Goal: Transaction & Acquisition: Book appointment/travel/reservation

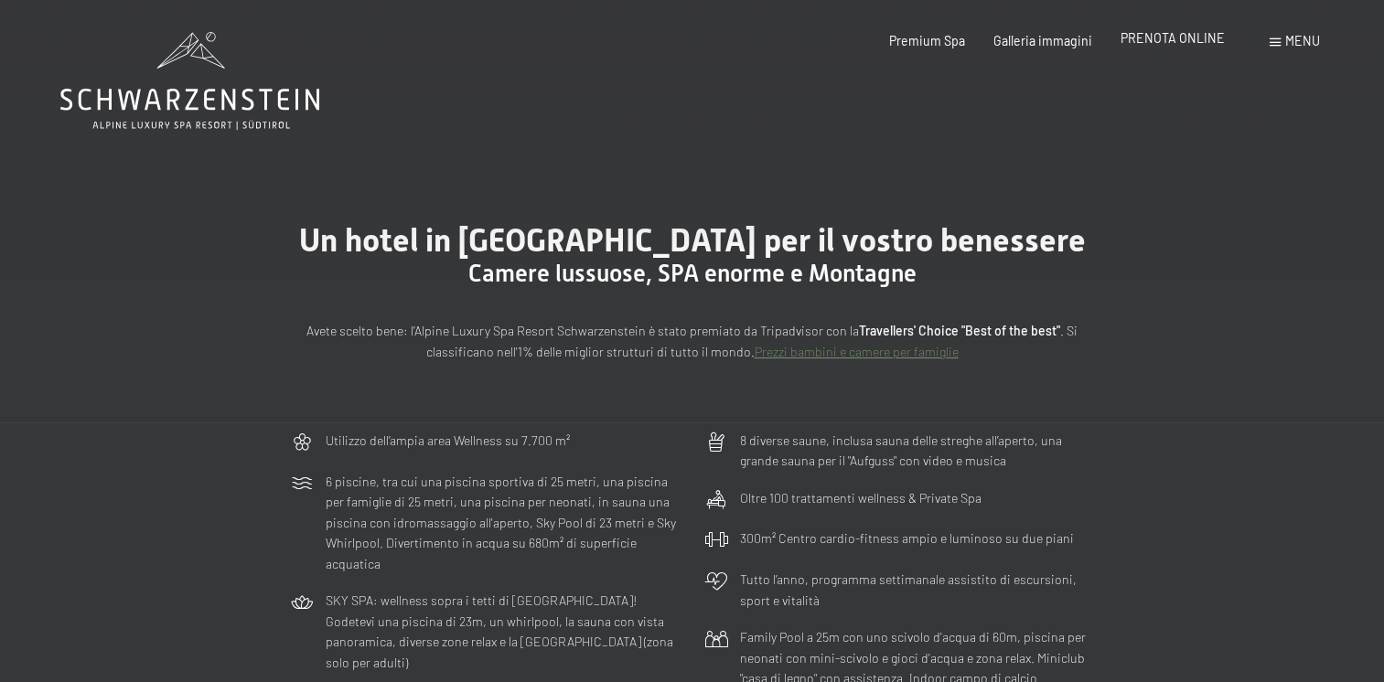
click at [1201, 46] on span "PRENOTA ONLINE" at bounding box center [1173, 38] width 104 height 16
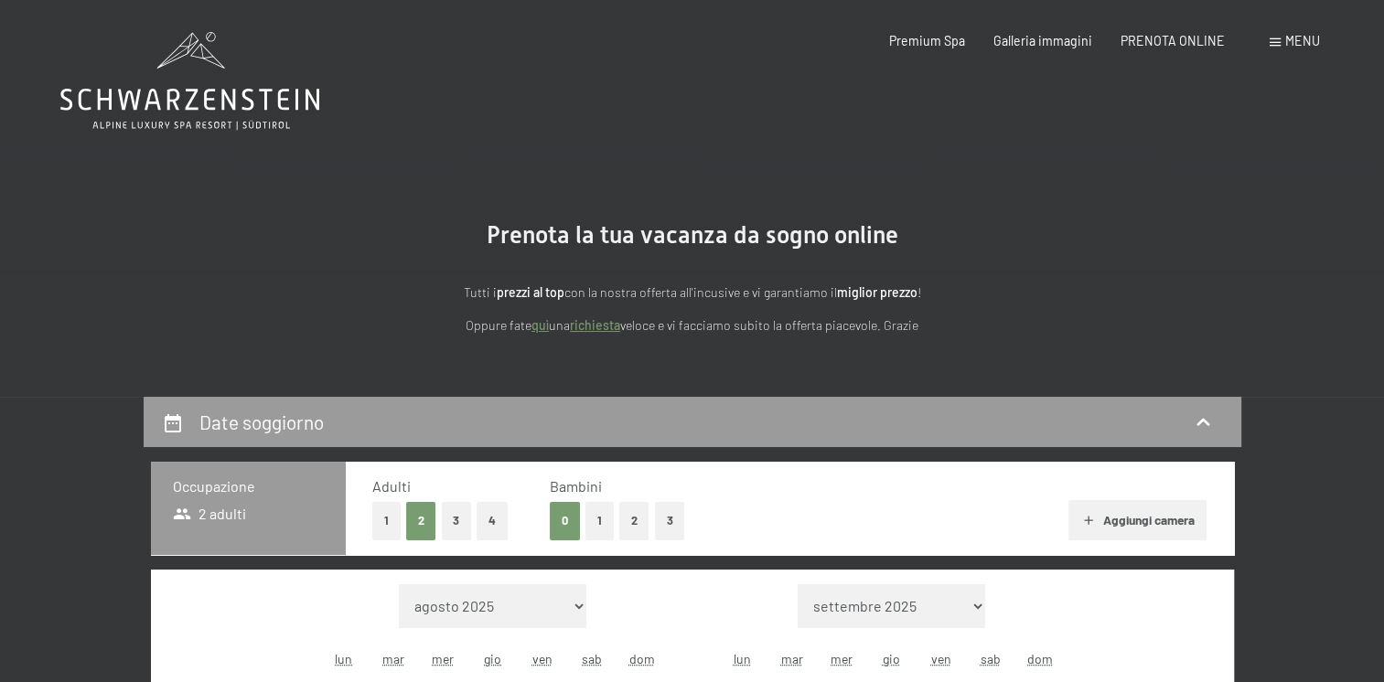
click at [1292, 42] on span "Menu" at bounding box center [1302, 41] width 35 height 16
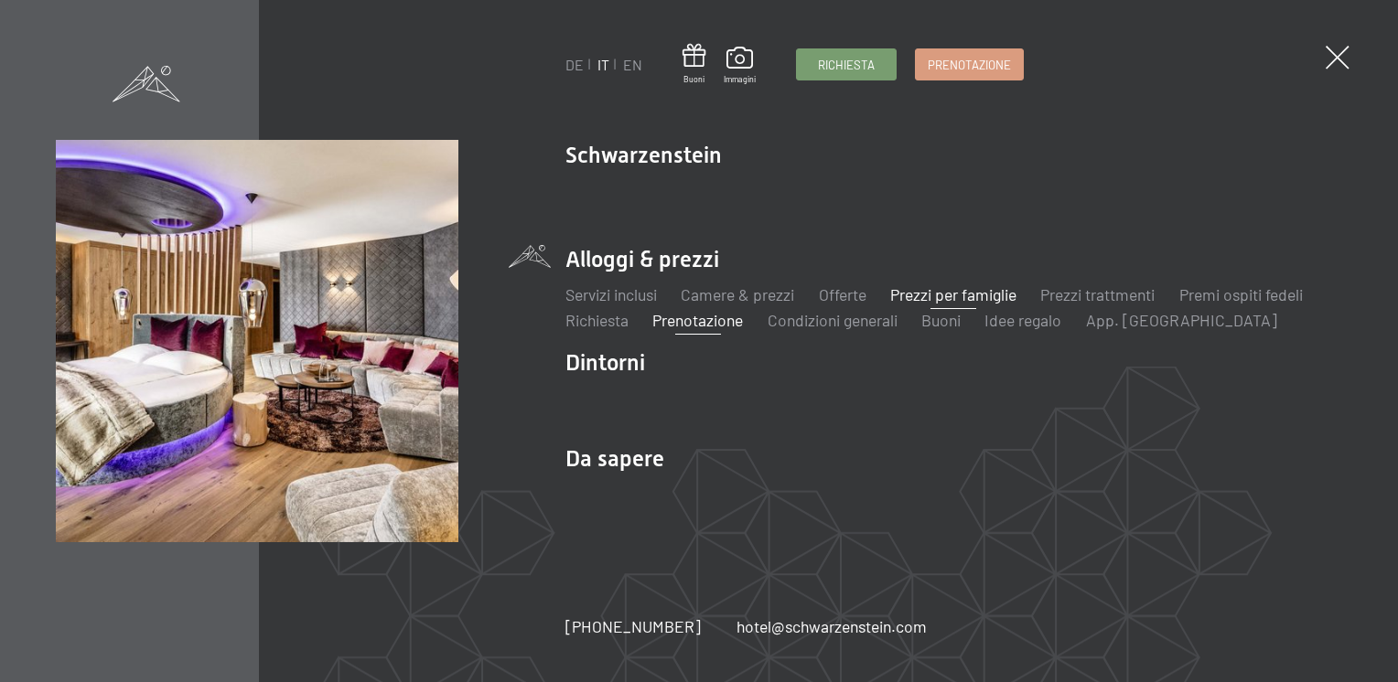
click at [1005, 295] on link "Prezzi per famiglie" at bounding box center [953, 294] width 126 height 20
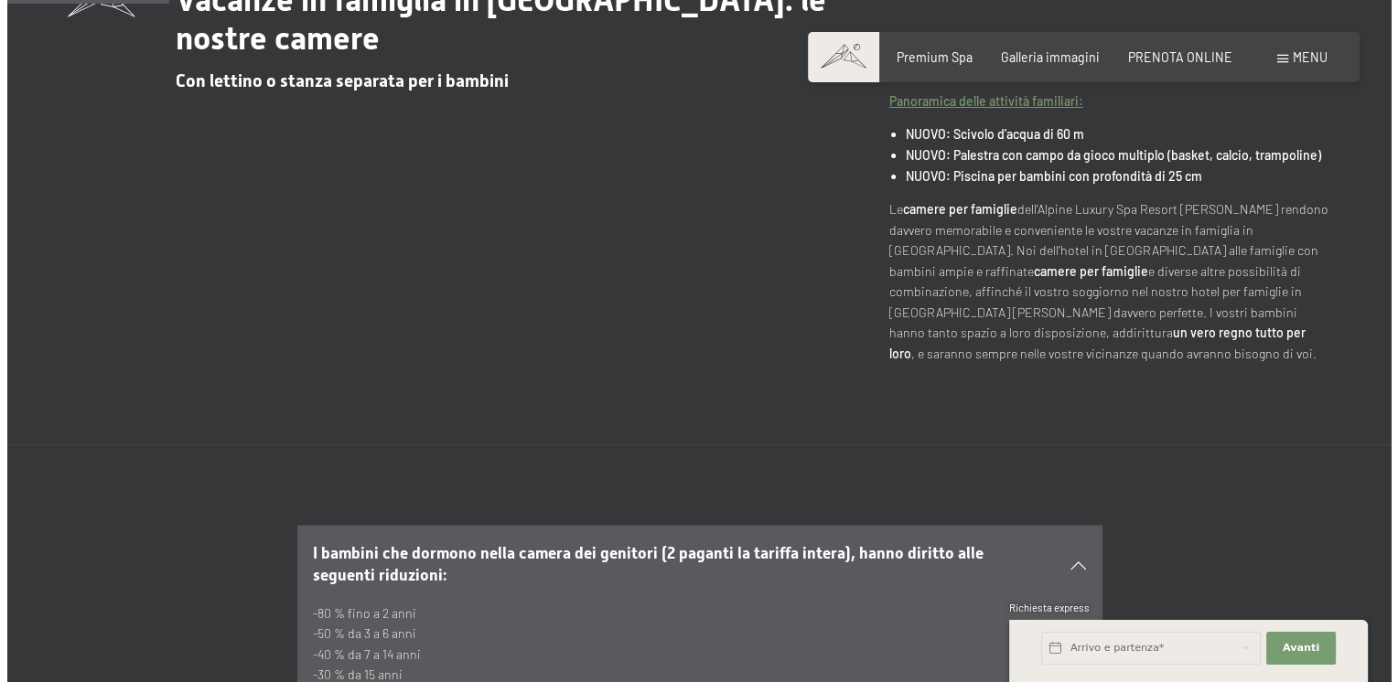
scroll to position [549, 0]
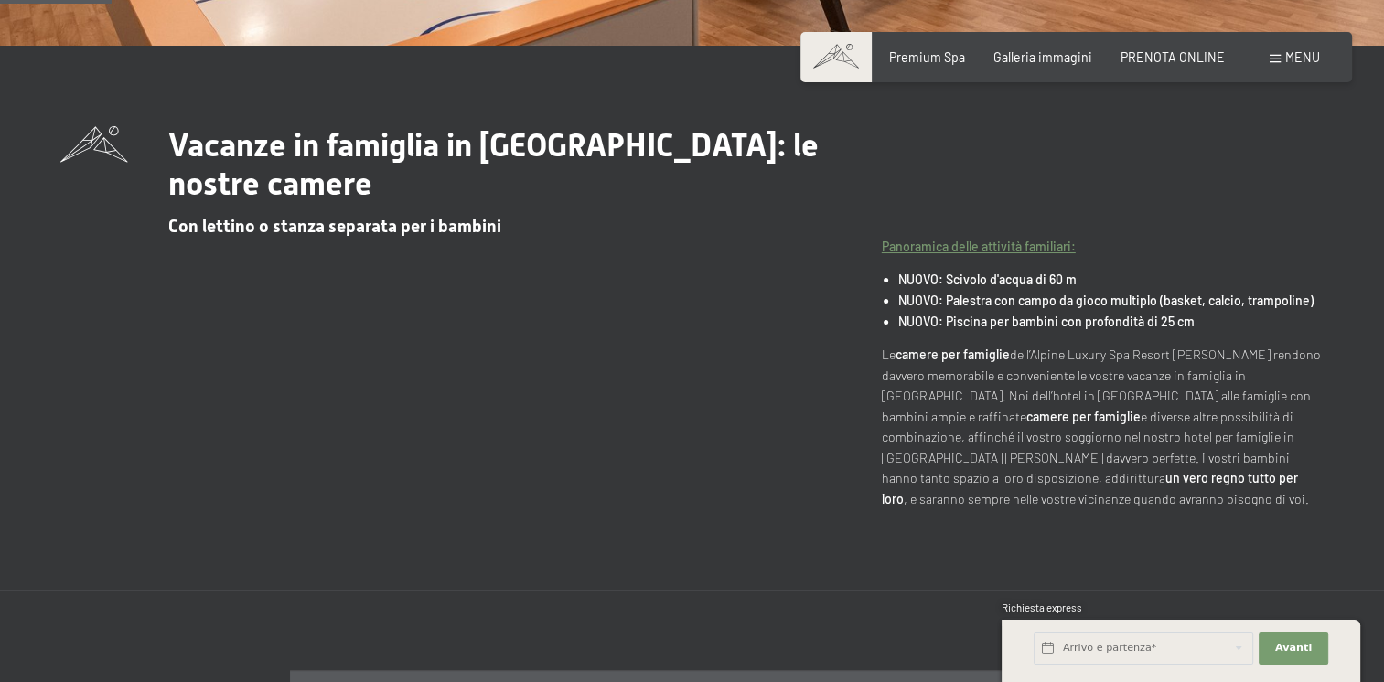
click at [1276, 50] on div "Menu" at bounding box center [1295, 57] width 50 height 18
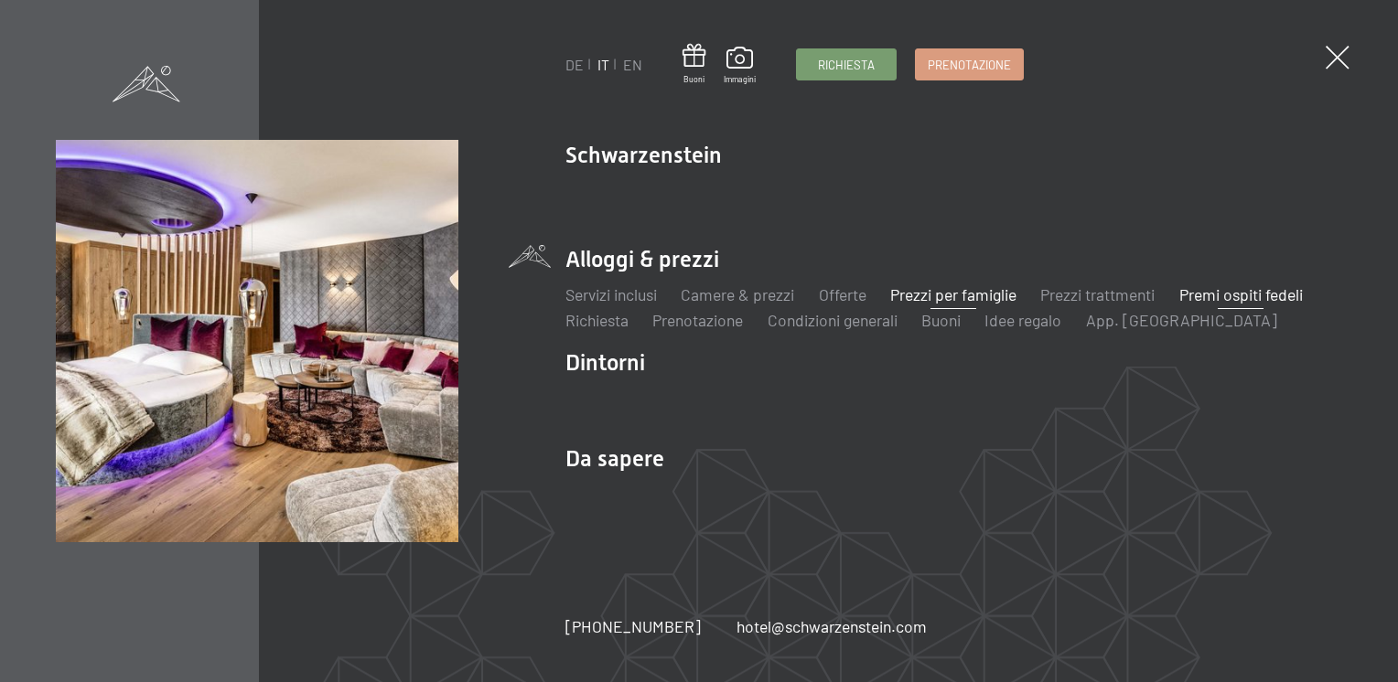
click at [1250, 295] on link "Premi ospiti fedeli" at bounding box center [1240, 294] width 123 height 20
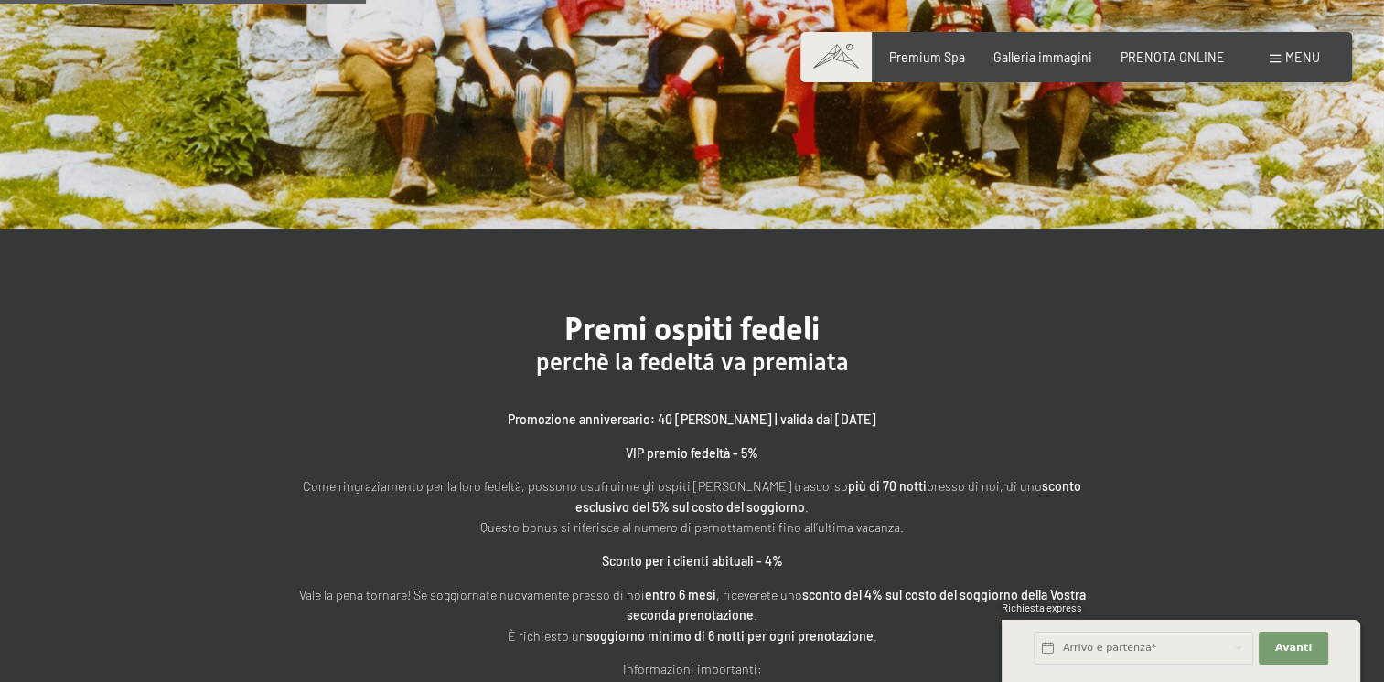
scroll to position [457, 0]
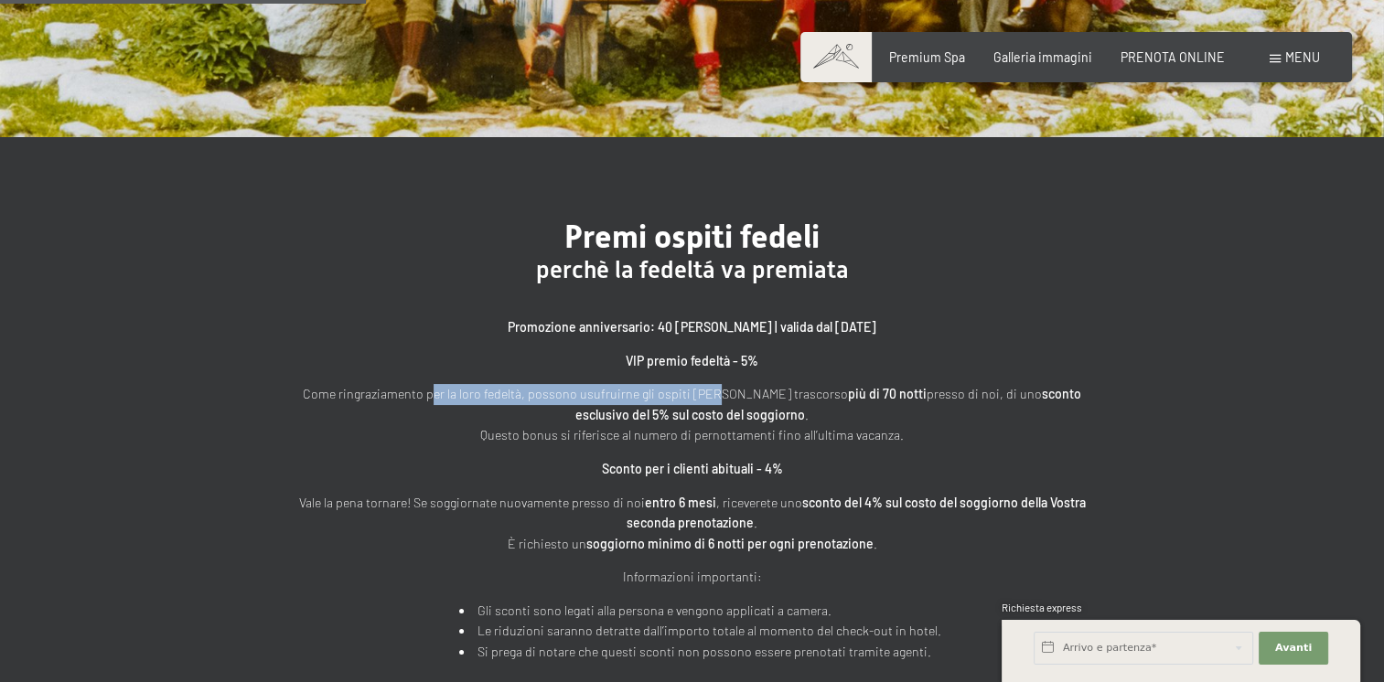
drag, startPoint x: 424, startPoint y: 396, endPoint x: 697, endPoint y: 399, distance: 272.6
click at [697, 399] on p "Come ringraziamento per la loro fedeltà, possono usufruirne gli ospiti [PERSON_…" at bounding box center [692, 415] width 805 height 62
drag, startPoint x: 697, startPoint y: 399, endPoint x: 741, endPoint y: 389, distance: 45.0
click at [741, 389] on p "Come ringraziamento per la loro fedeltà, possono usufruirne gli ospiti che hann…" at bounding box center [692, 415] width 805 height 62
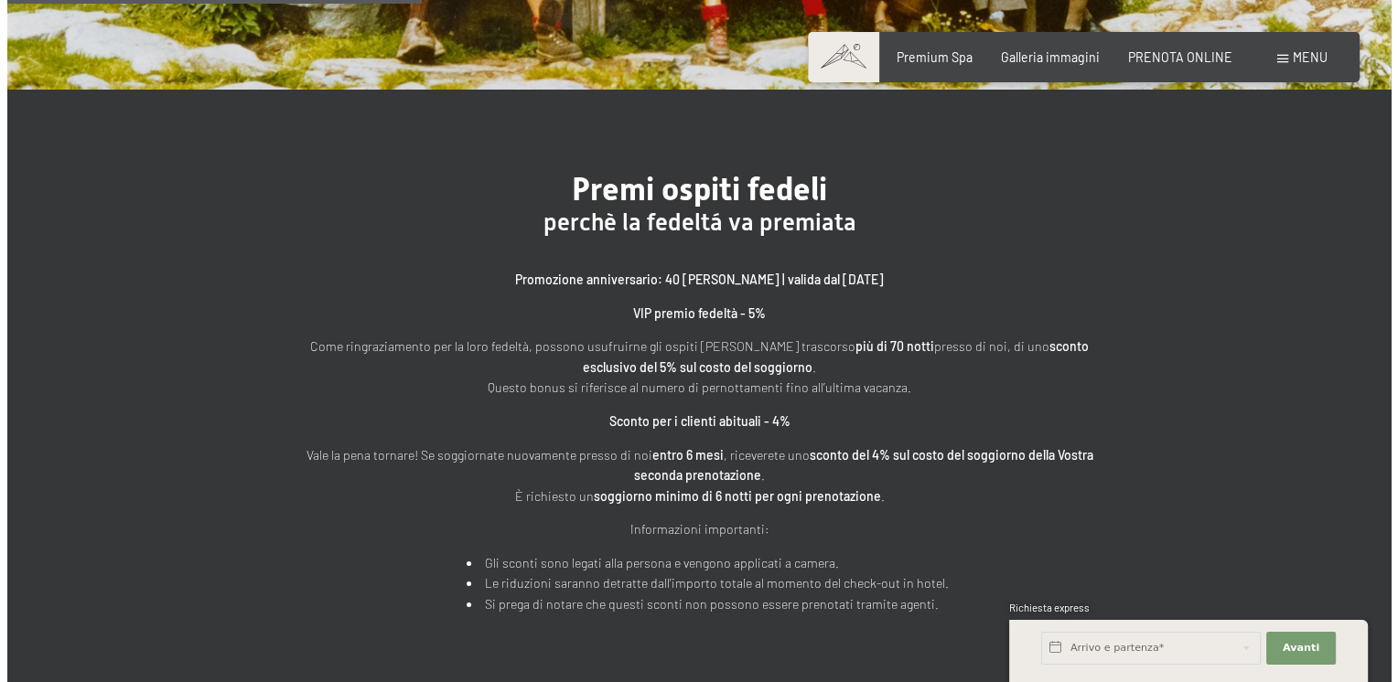
scroll to position [549, 0]
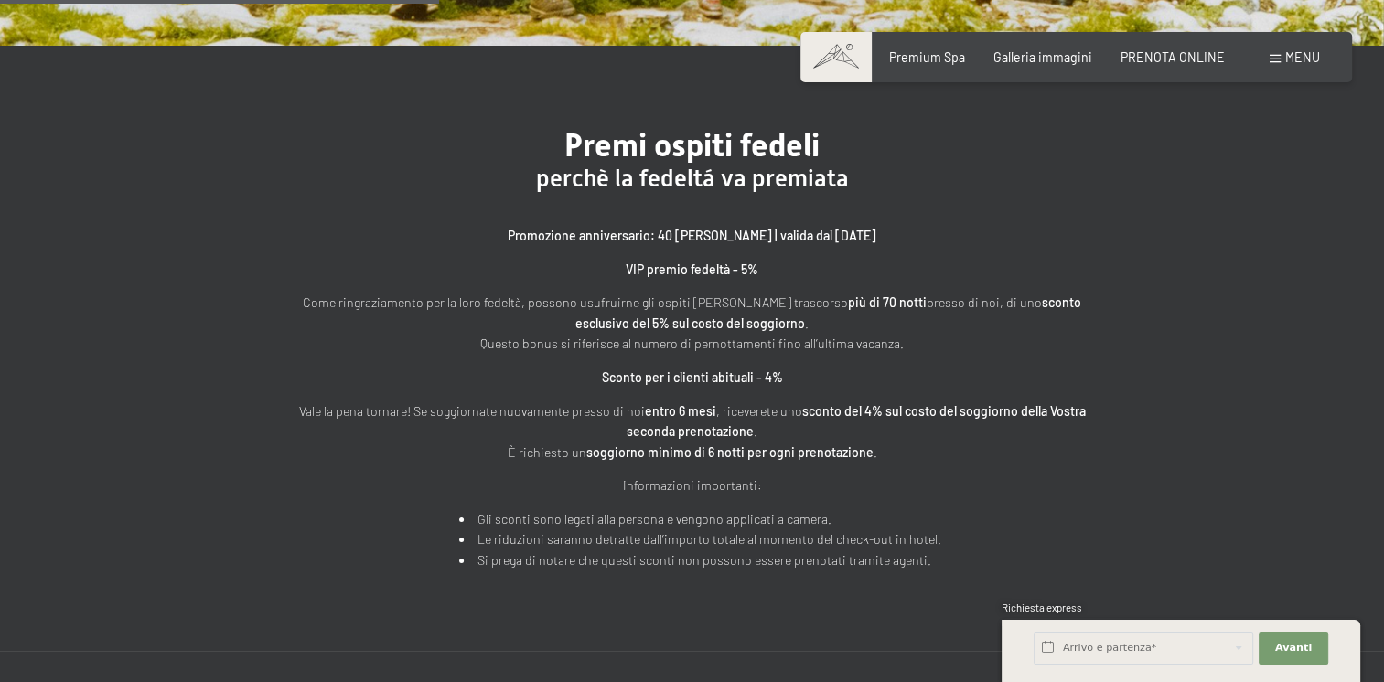
click at [1277, 60] on span at bounding box center [1275, 59] width 11 height 8
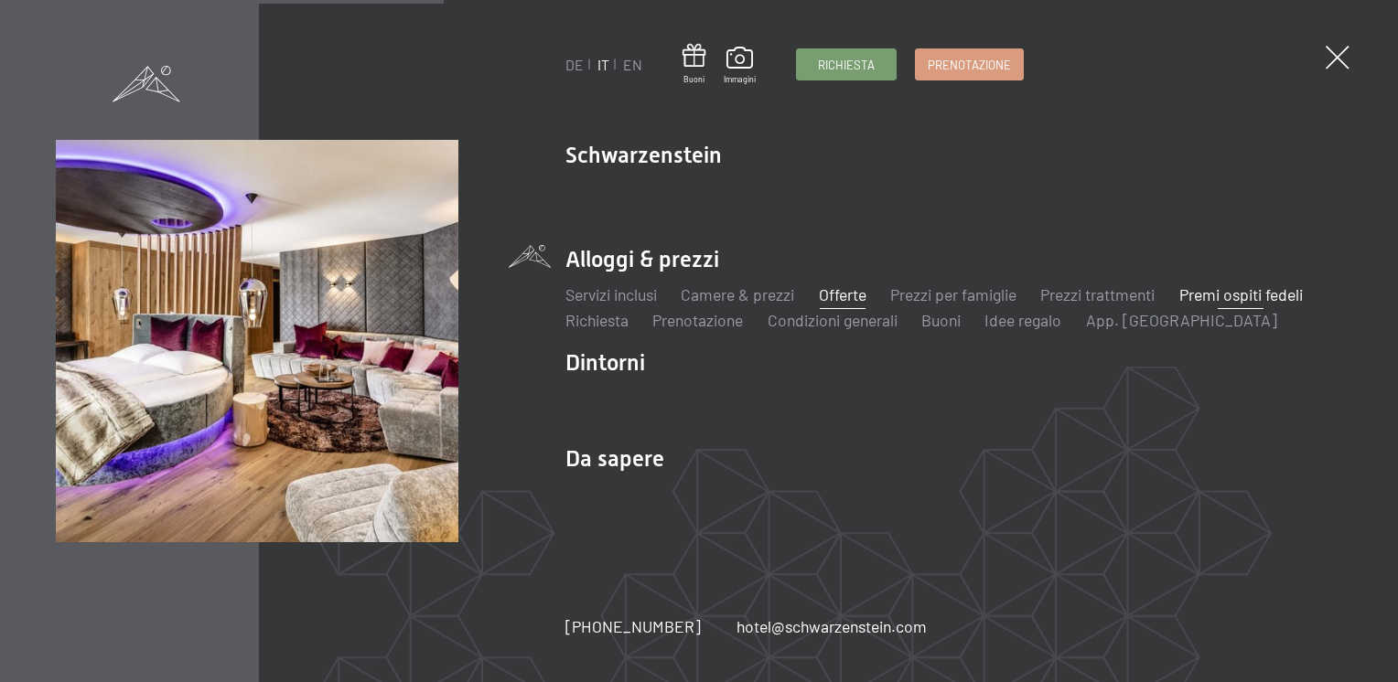
click at [851, 293] on link "Offerte" at bounding box center [843, 294] width 48 height 20
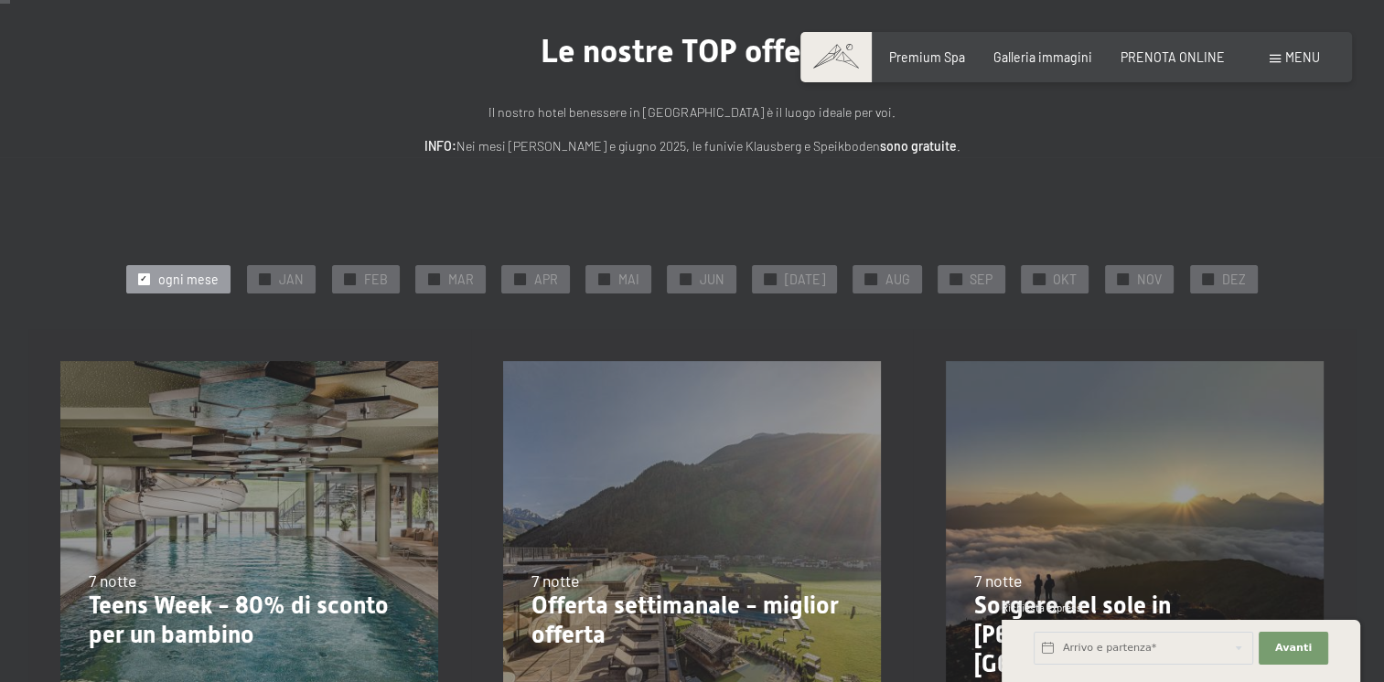
scroll to position [274, 0]
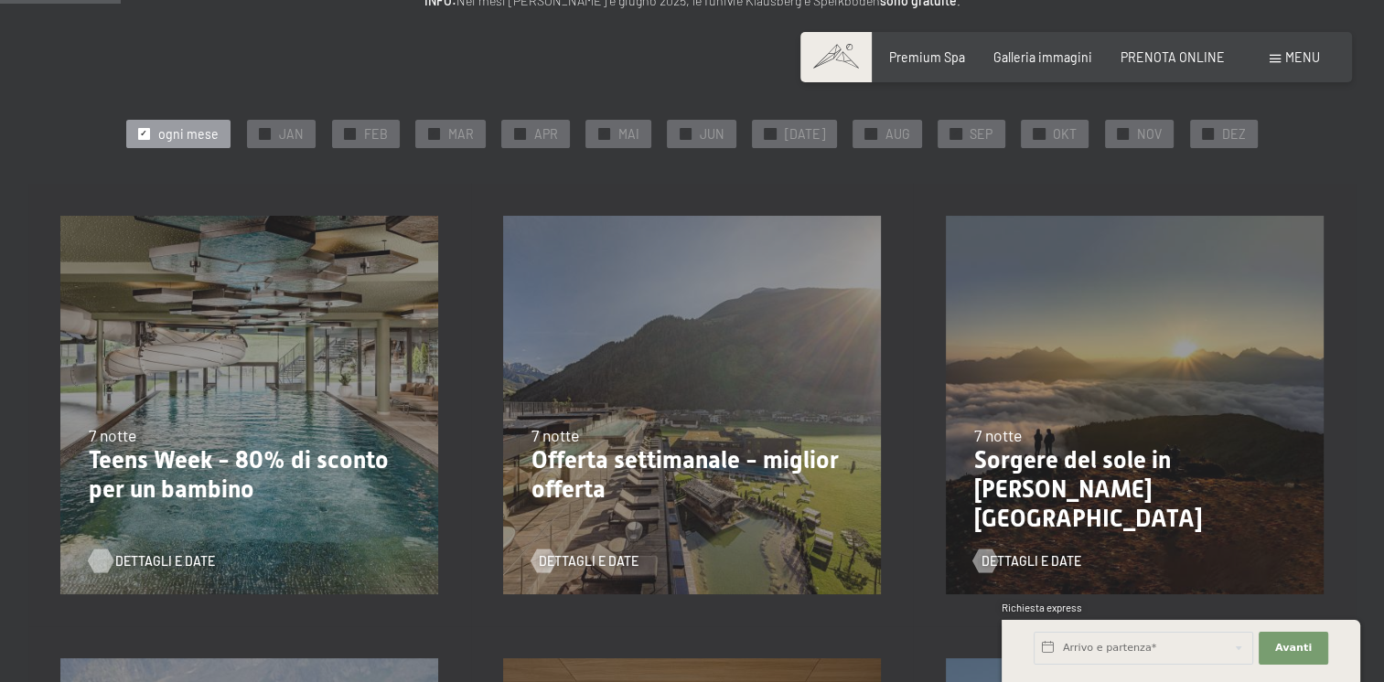
click at [157, 558] on span "Dettagli e Date" at bounding box center [165, 561] width 100 height 18
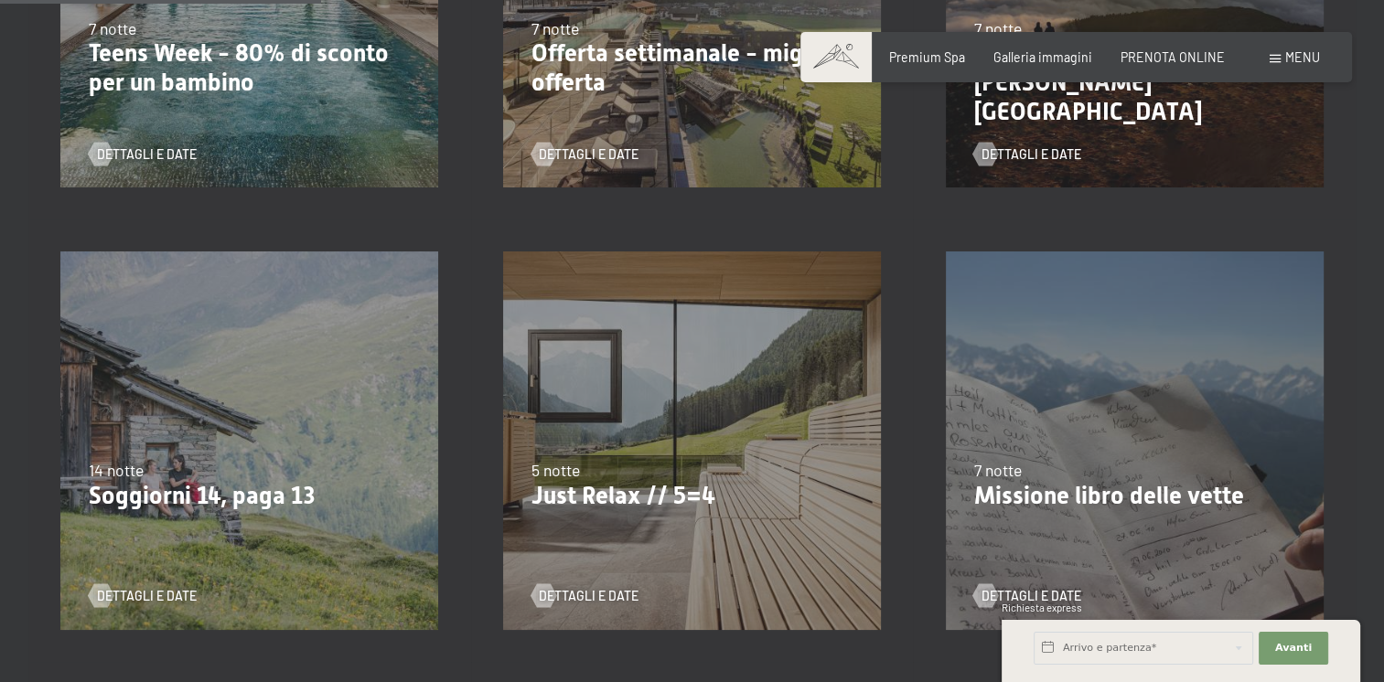
scroll to position [732, 0]
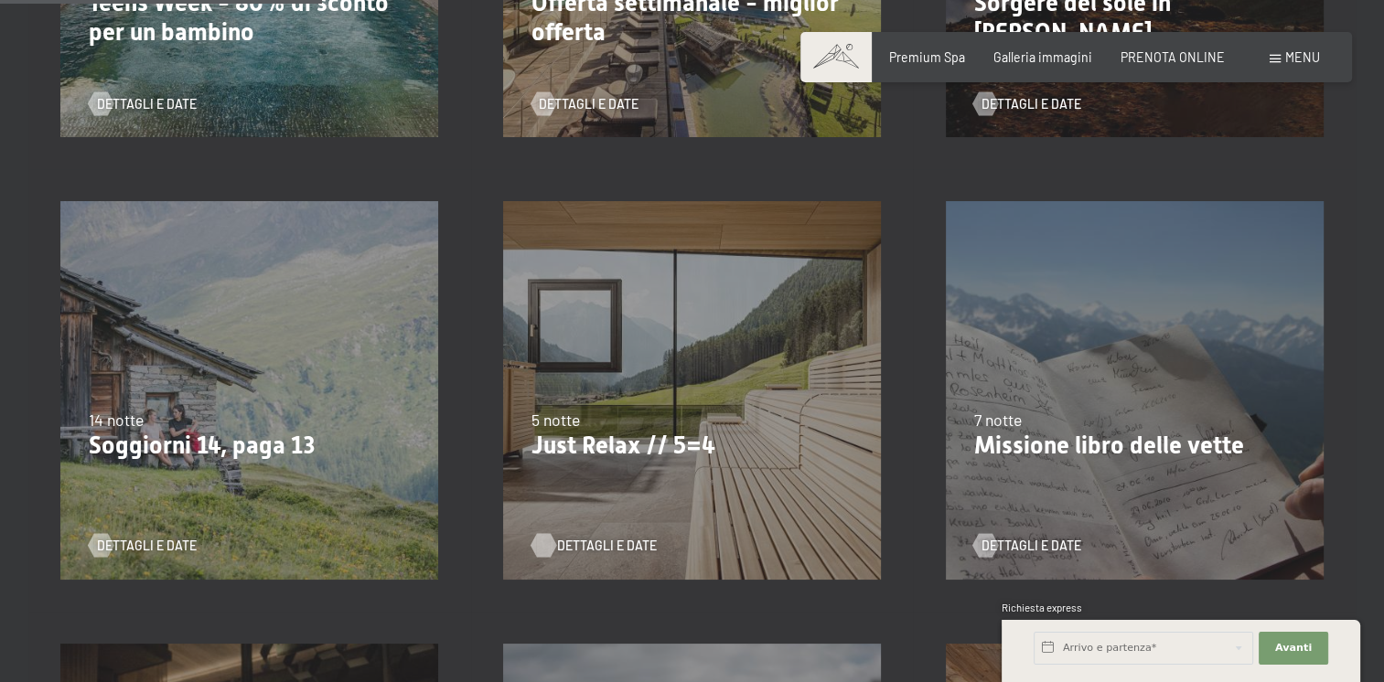
click at [577, 541] on span "Dettagli e Date" at bounding box center [607, 546] width 100 height 18
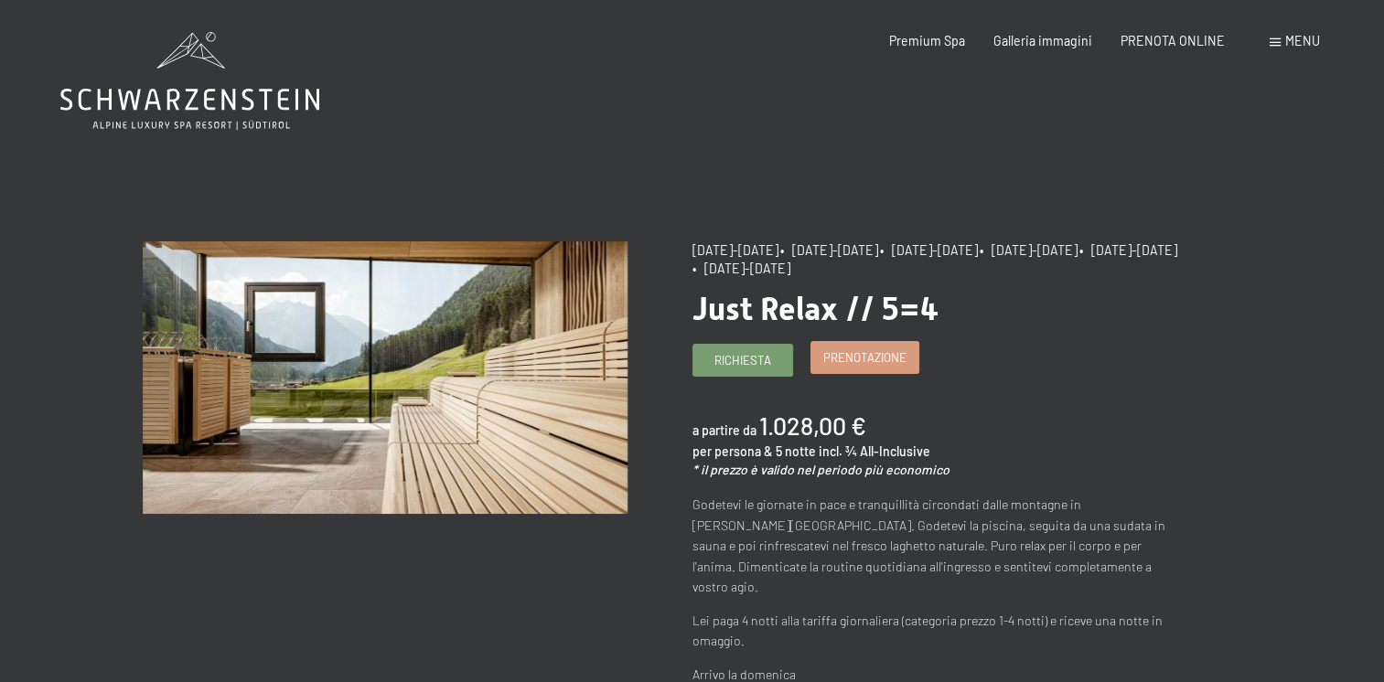
click at [892, 358] on span "Prenotazione" at bounding box center [864, 357] width 83 height 16
click at [869, 356] on span "Prenotazione" at bounding box center [864, 357] width 83 height 16
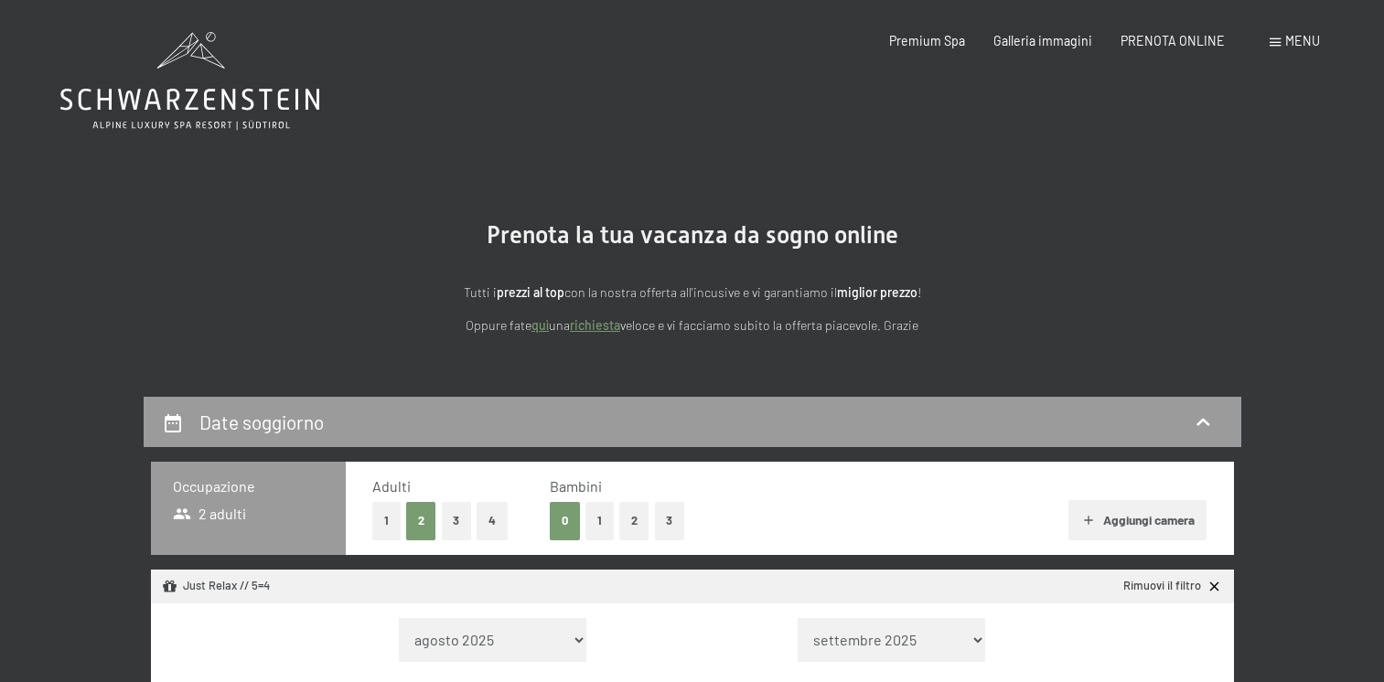
select select "[DATE]"
select select "2025-10-01"
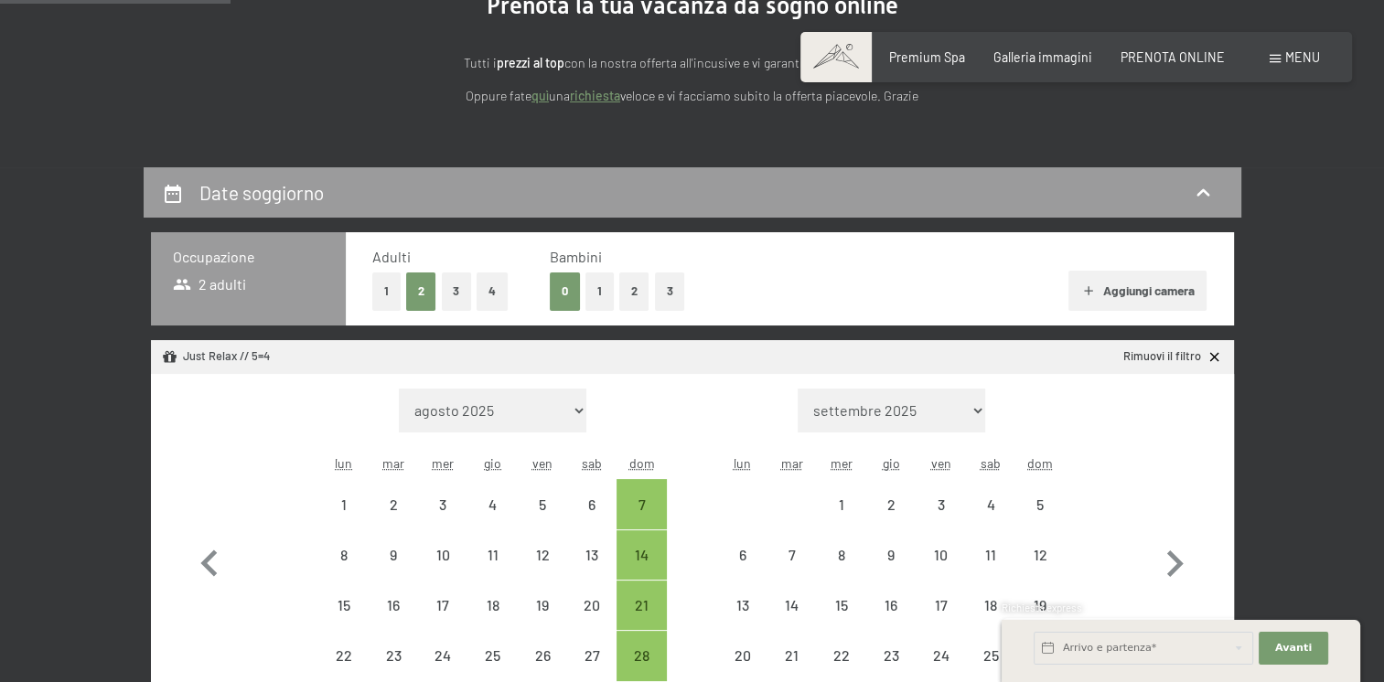
scroll to position [366, 0]
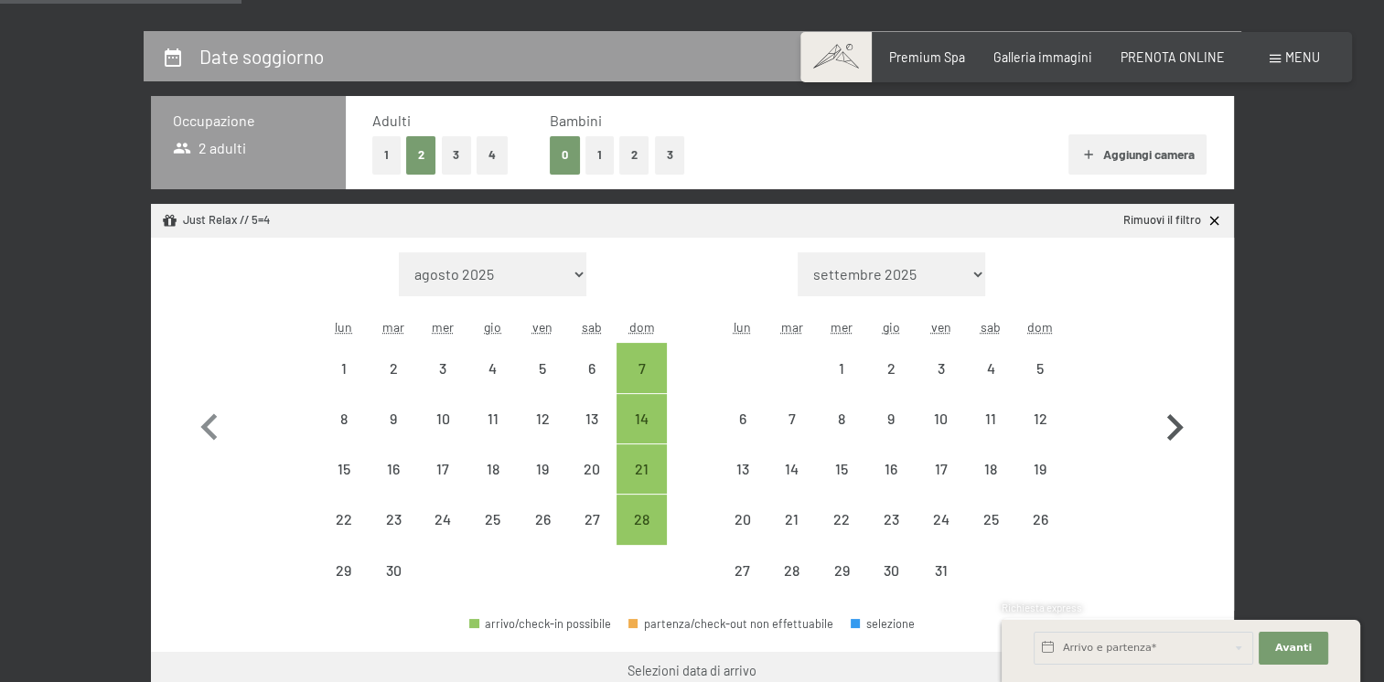
click at [1178, 427] on icon "button" at bounding box center [1175, 427] width 16 height 27
select select "2025-10-01"
select select "2025-11-01"
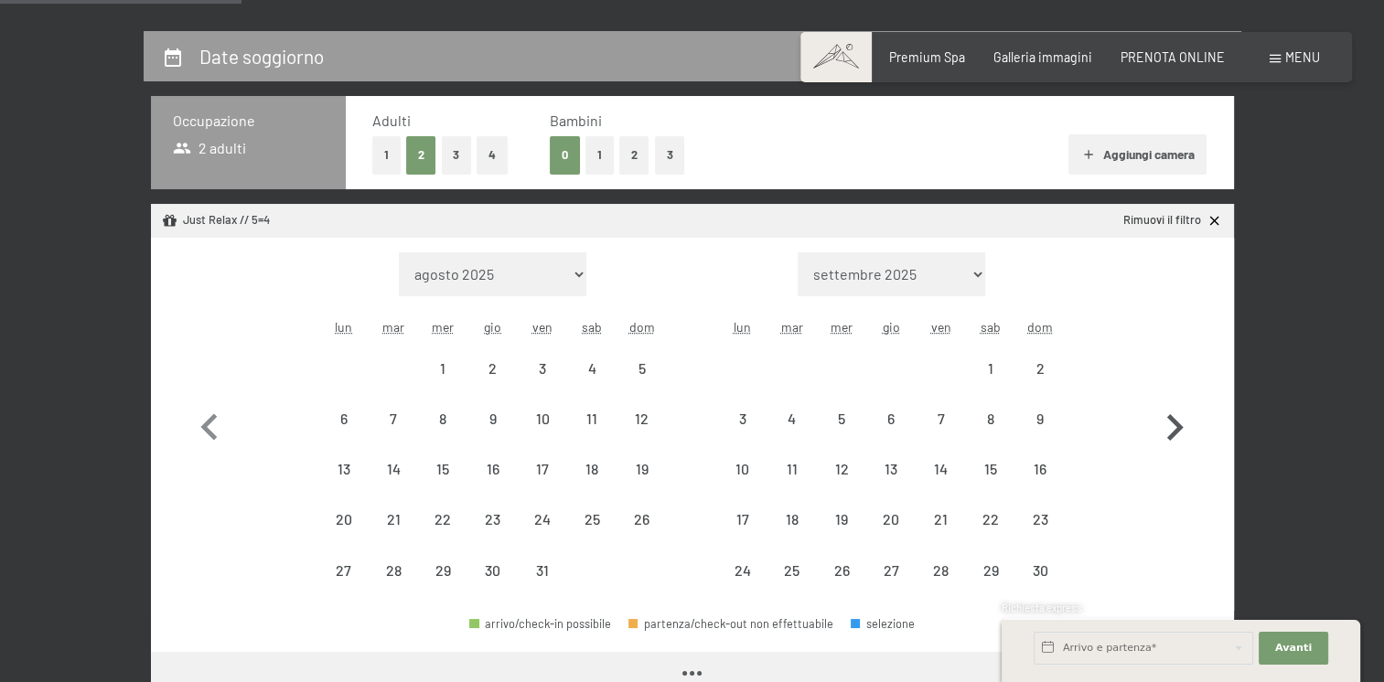
click at [1178, 427] on icon "button" at bounding box center [1175, 427] width 16 height 27
select select "[DATE]"
click at [1178, 427] on icon "button" at bounding box center [1175, 427] width 16 height 27
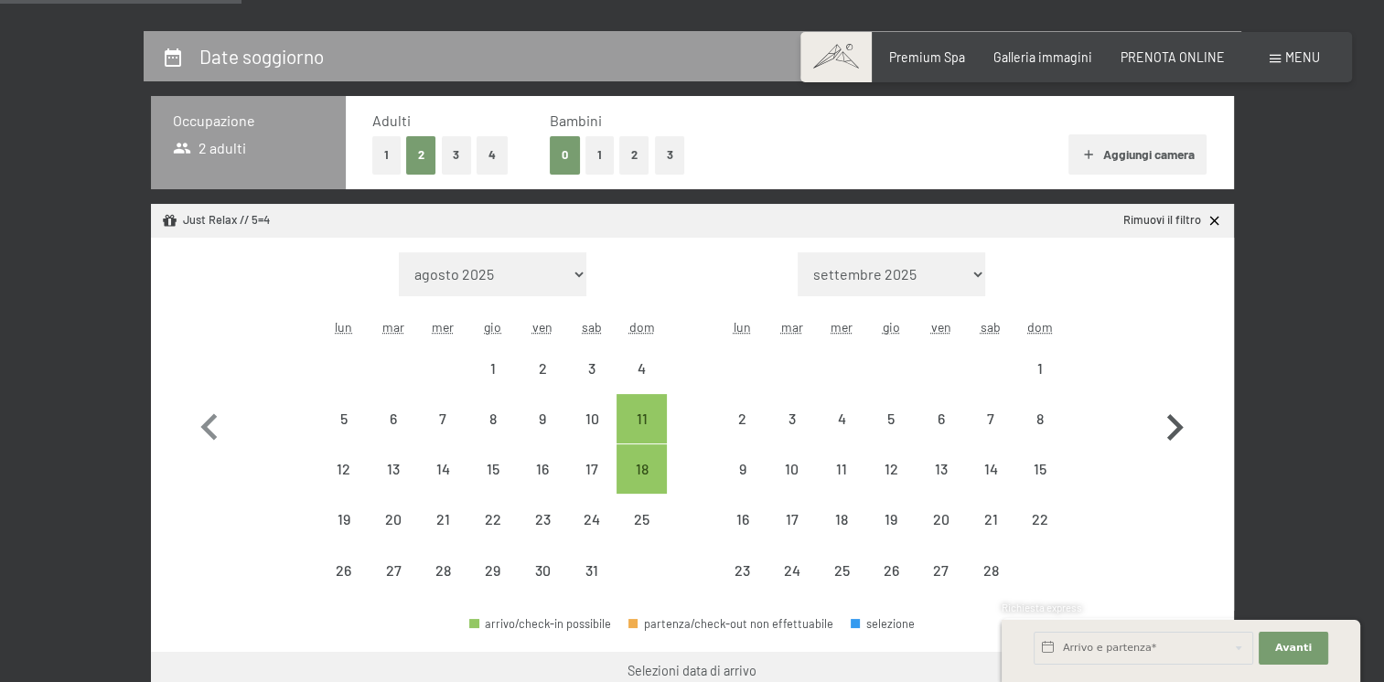
click at [1178, 427] on icon "button" at bounding box center [1175, 427] width 16 height 27
select select "[DATE]"
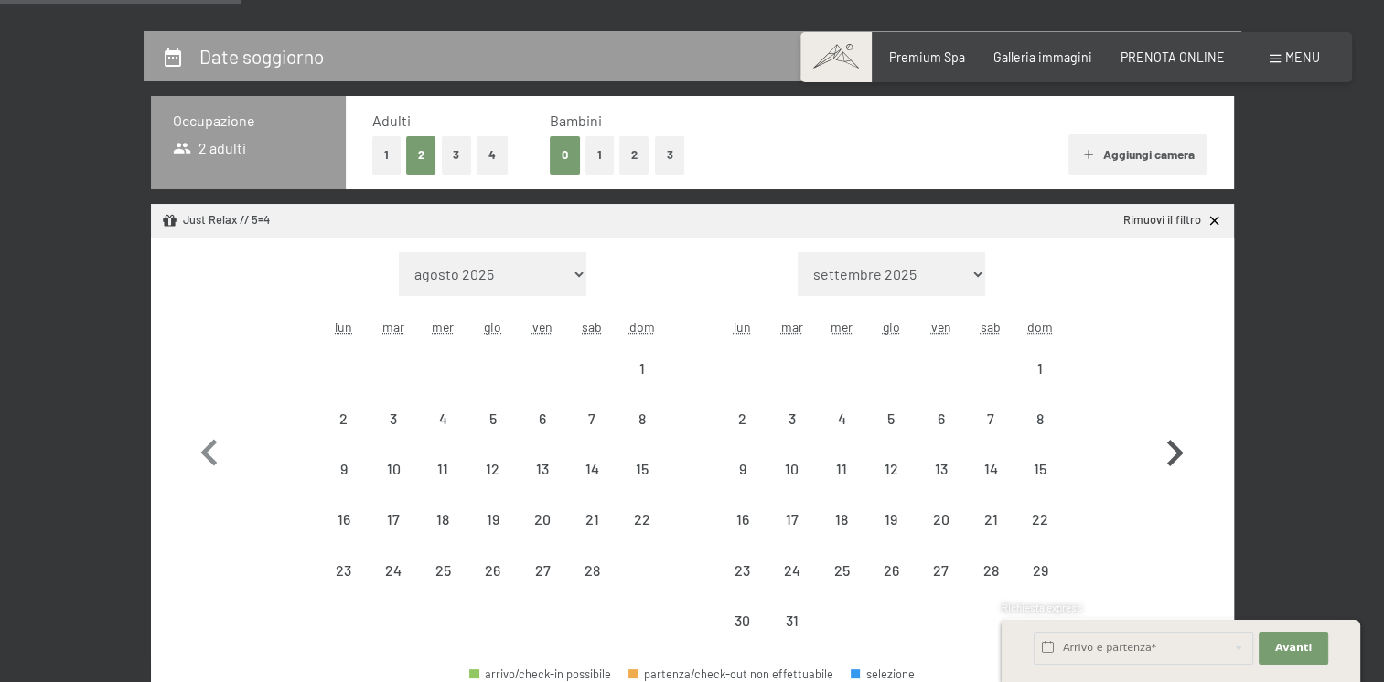
select select "[DATE]"
click at [1040, 418] on div "8" at bounding box center [1040, 435] width 46 height 46
select select "[DATE]"
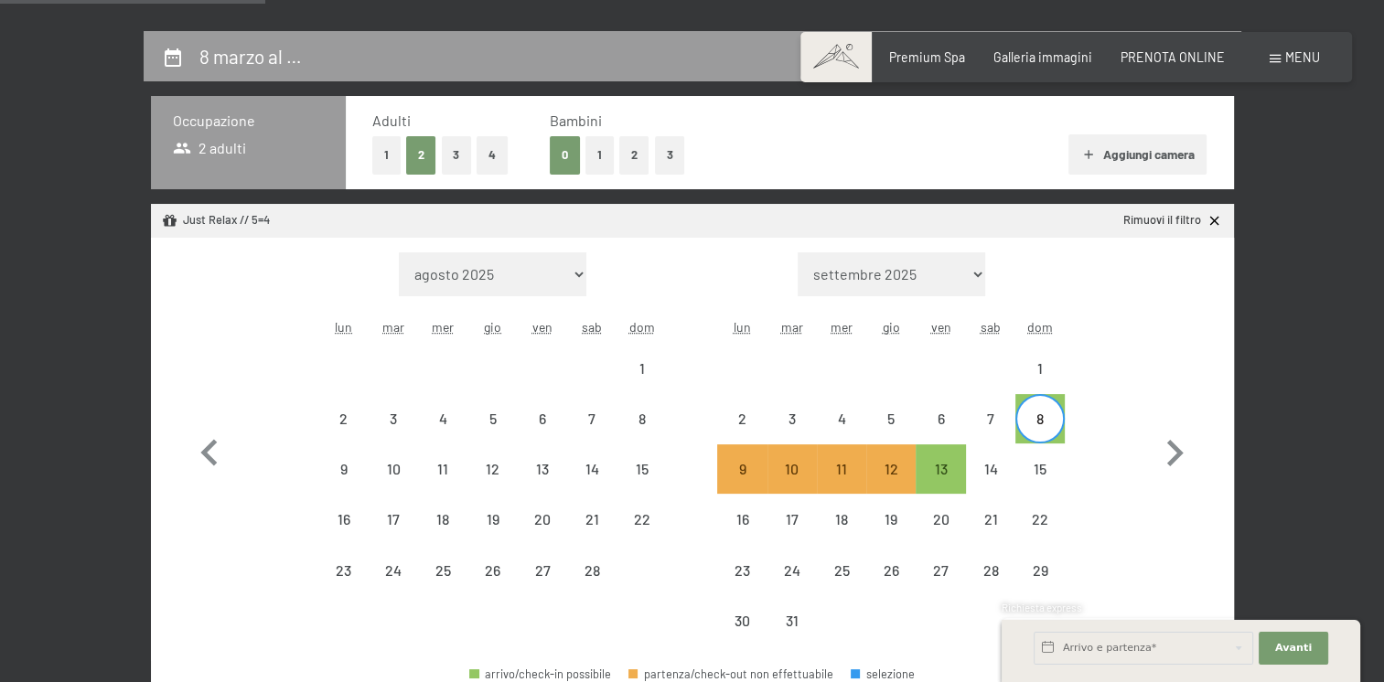
scroll to position [640, 0]
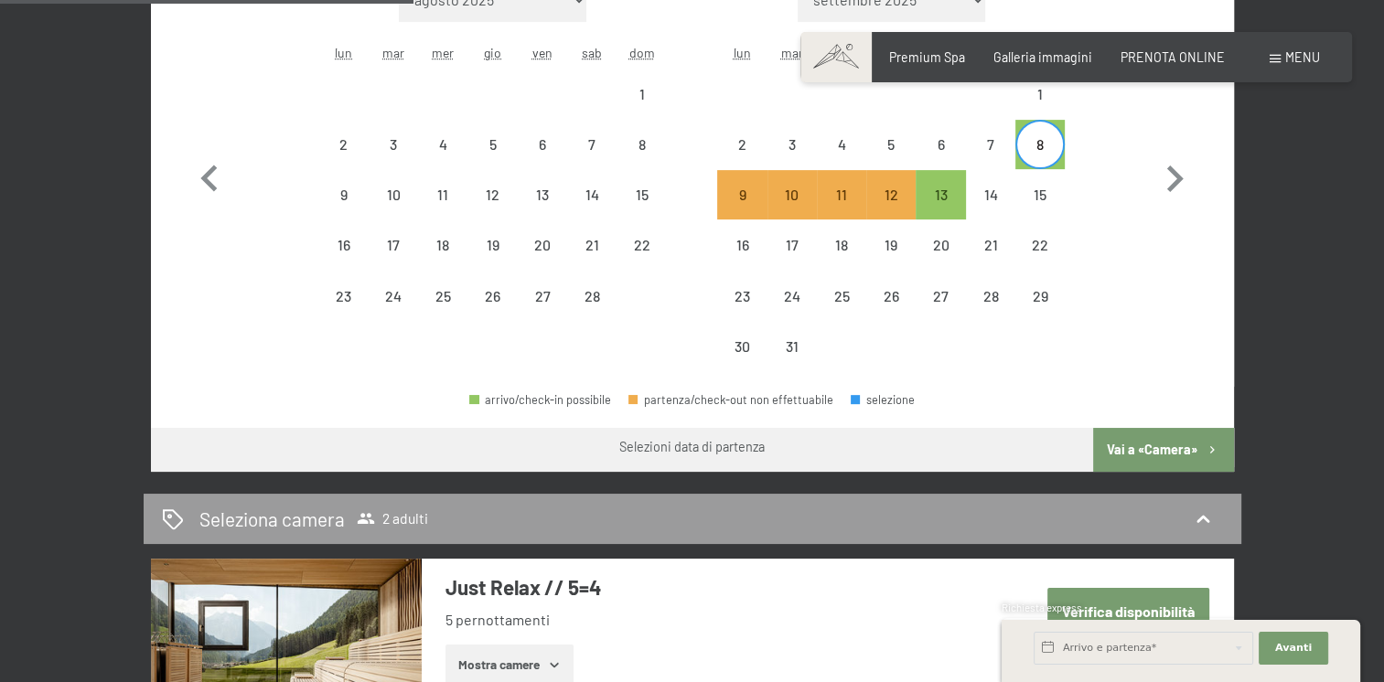
click at [1183, 446] on button "Vai a «Camera»" at bounding box center [1163, 450] width 140 height 44
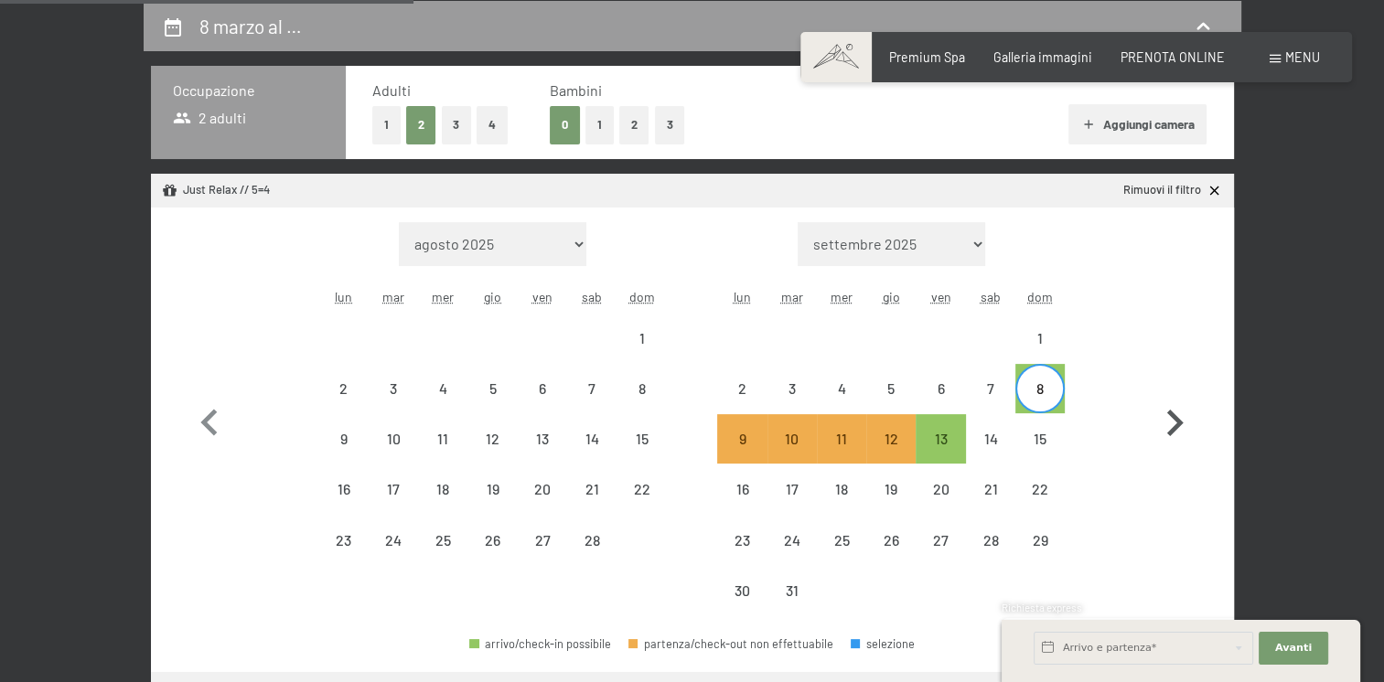
select select "[DATE]"
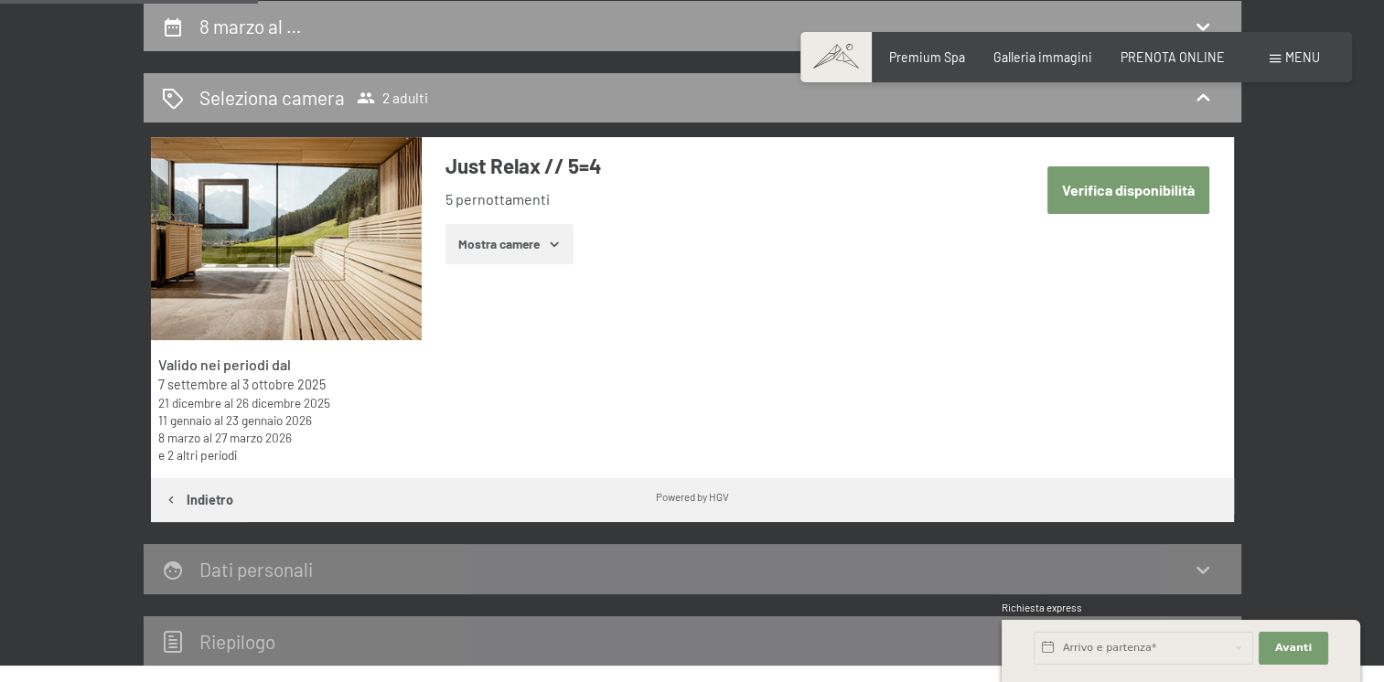
click at [1142, 187] on button "Verifica disponibilità" at bounding box center [1128, 189] width 162 height 47
select select "[DATE]"
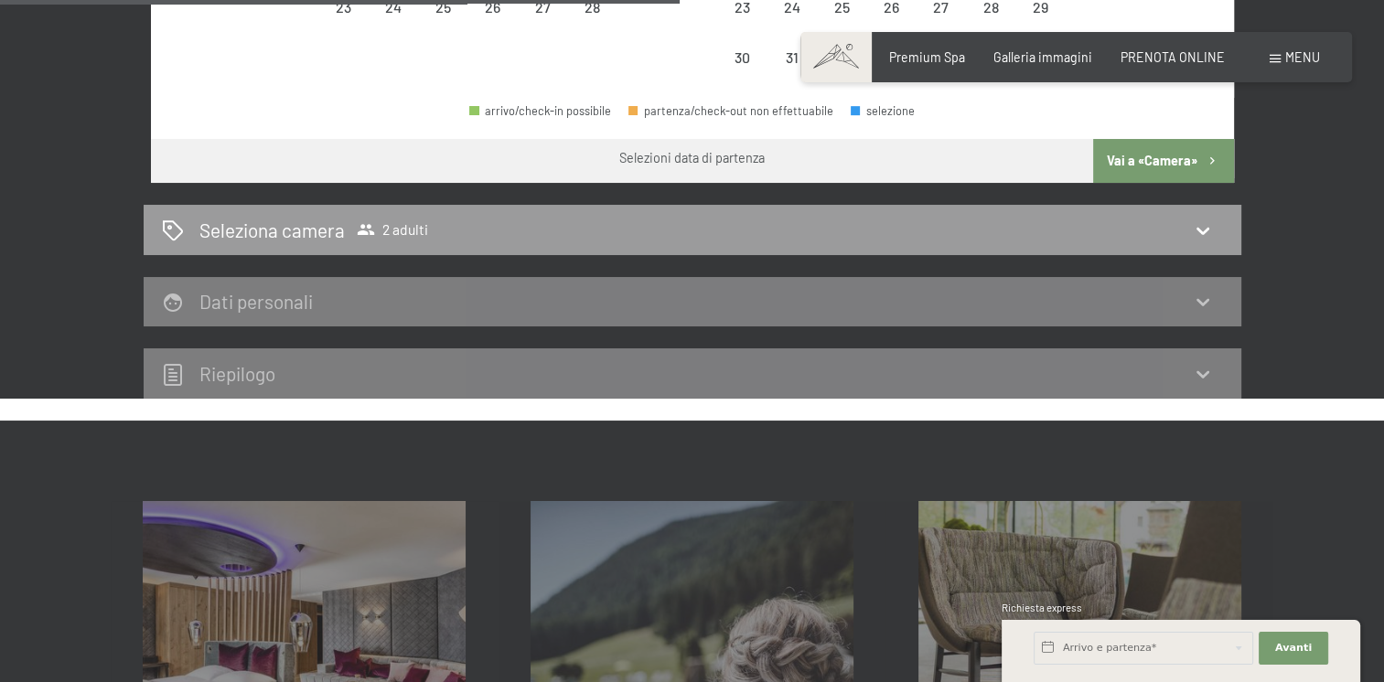
scroll to position [945, 0]
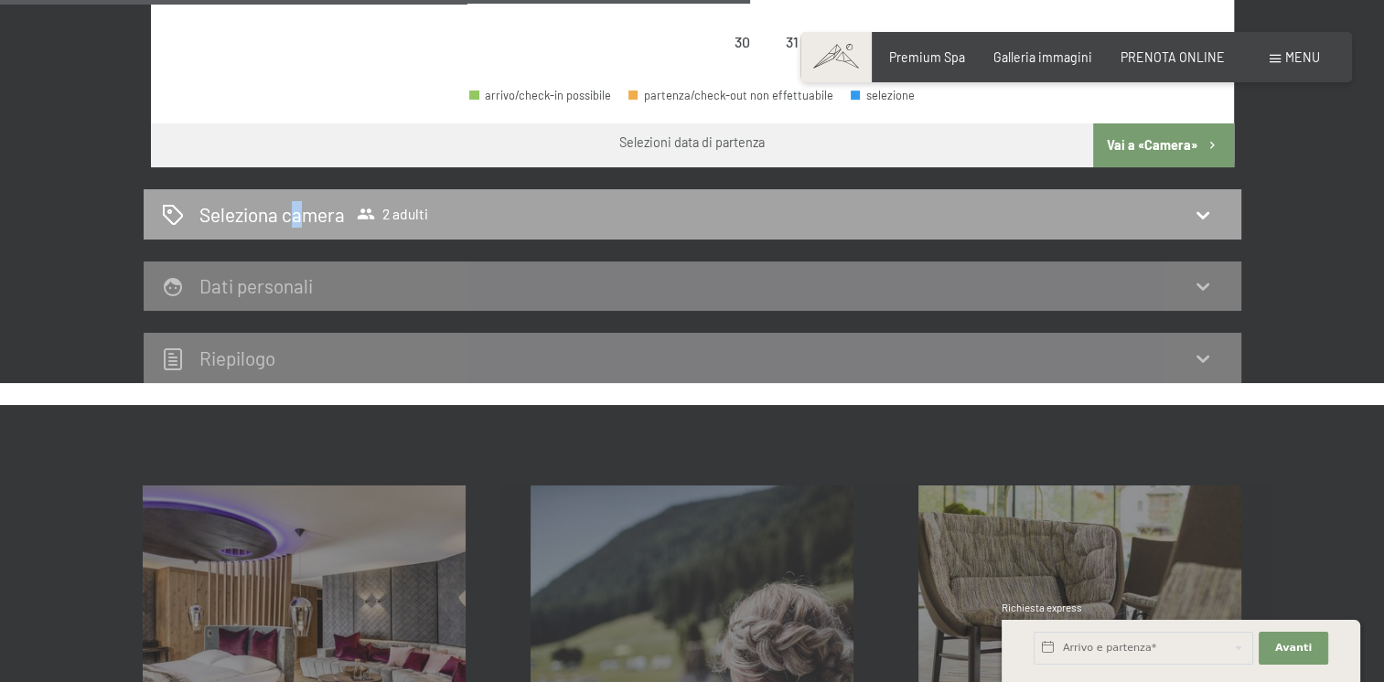
click at [287, 214] on h2 "Seleziona camera" at bounding box center [271, 214] width 145 height 27
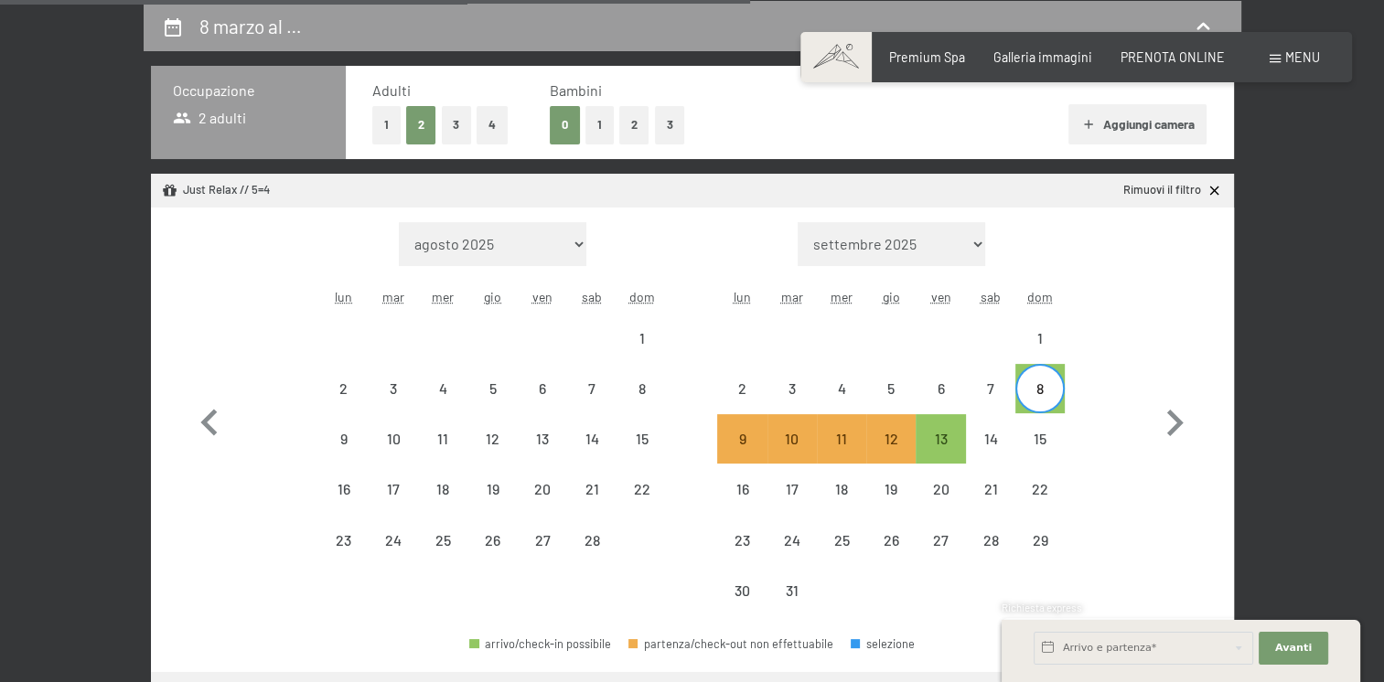
select select "[DATE]"
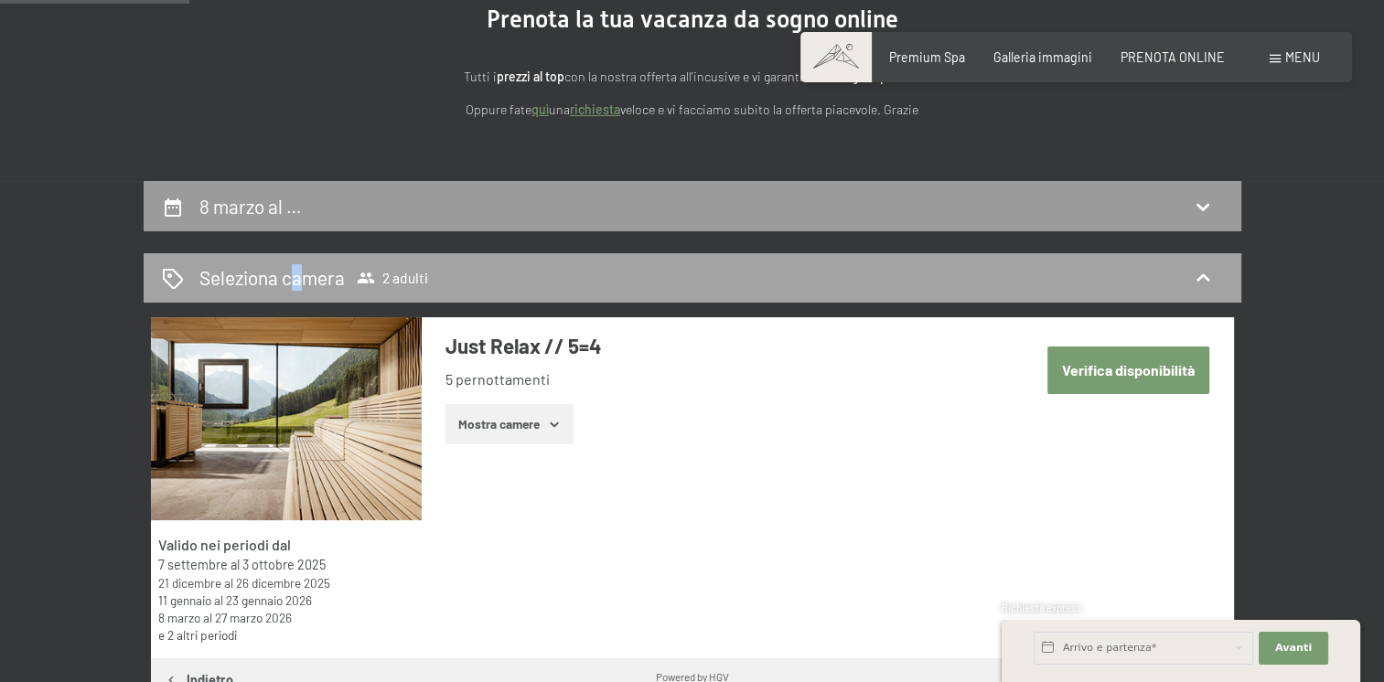
scroll to position [213, 0]
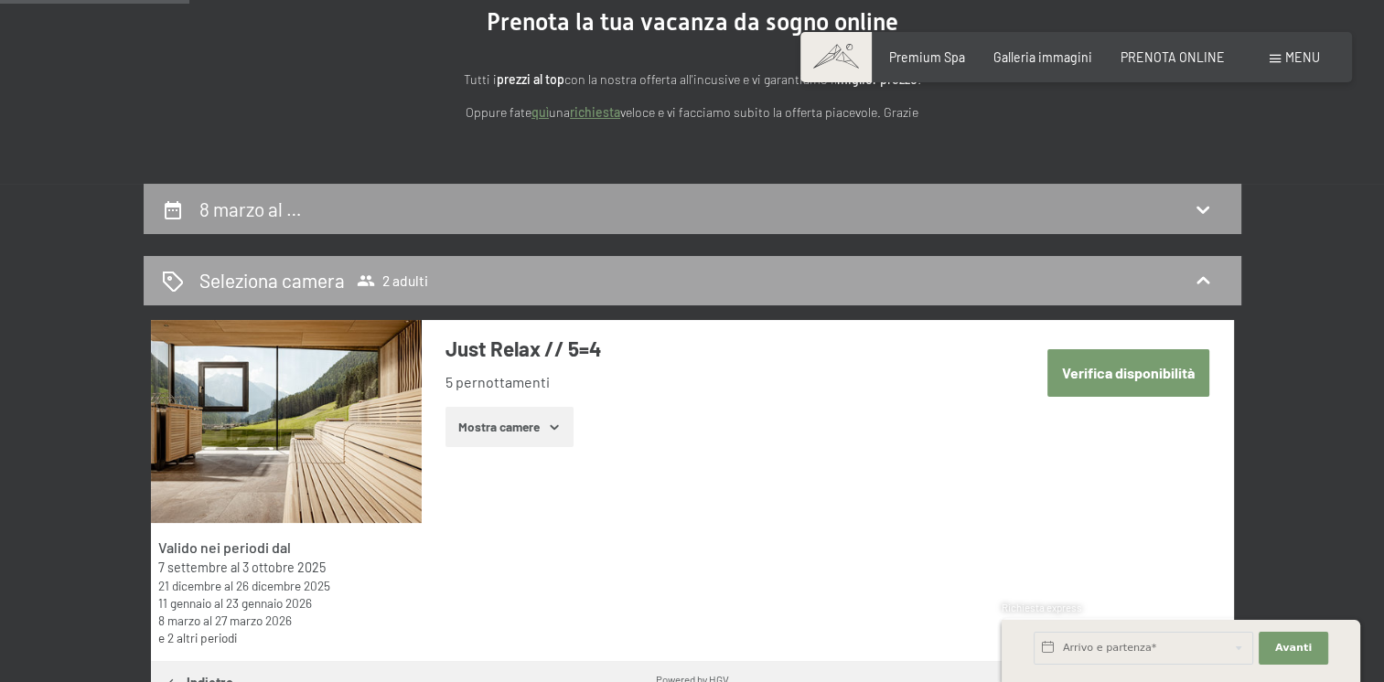
click at [395, 281] on span "2 adulti" at bounding box center [392, 281] width 71 height 18
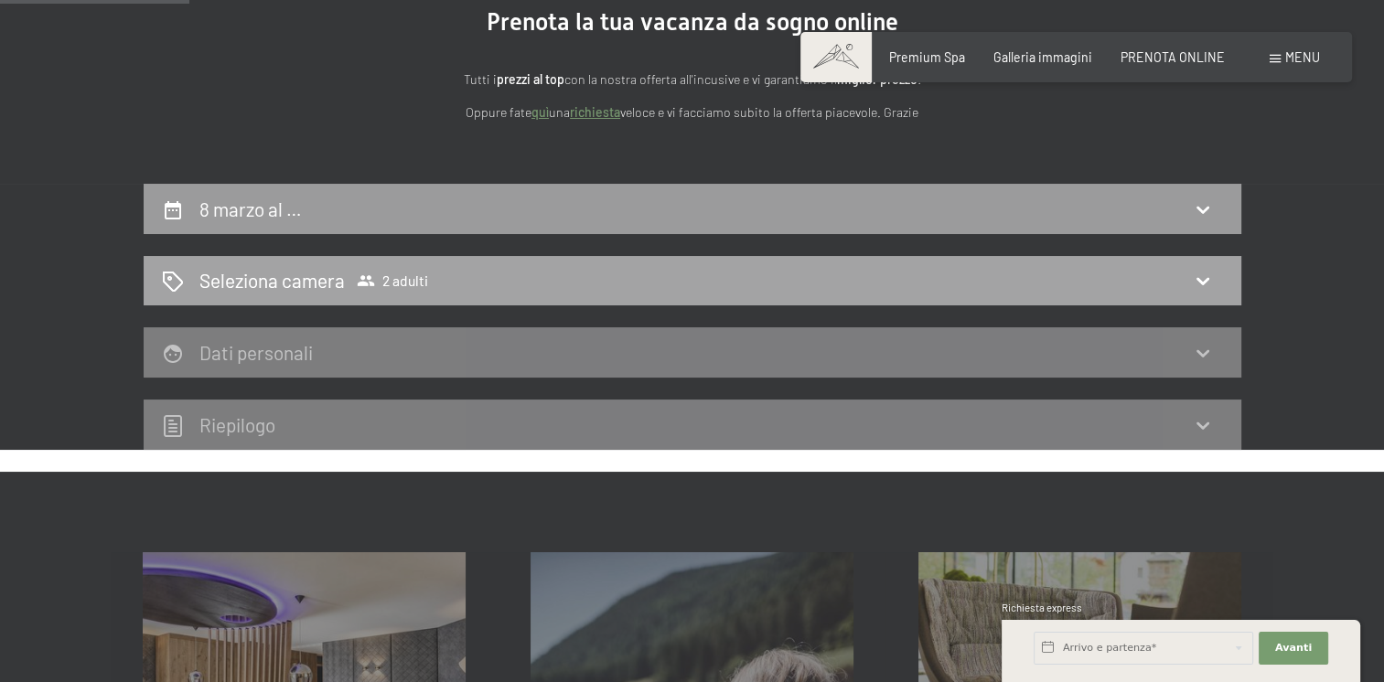
click at [454, 281] on div "Seleziona camera 2 adulti" at bounding box center [692, 280] width 1061 height 27
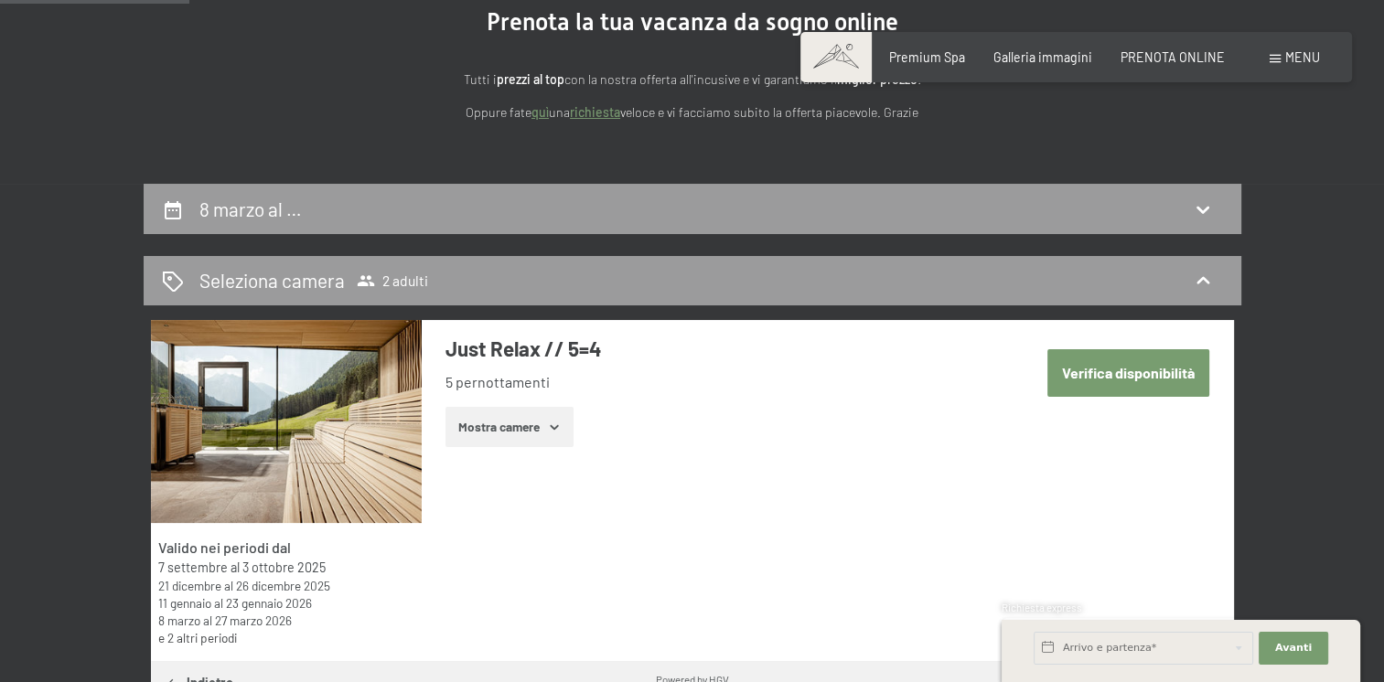
click at [611, 233] on div "8 marzo al … Seleziona camera 2 adulti Valido nei periodi dal 7 settembre al 3 …" at bounding box center [693, 516] width 1098 height 665
click at [611, 220] on div "8 marzo al …" at bounding box center [692, 209] width 1061 height 27
select select "2026-02-01"
select select "2026-03-01"
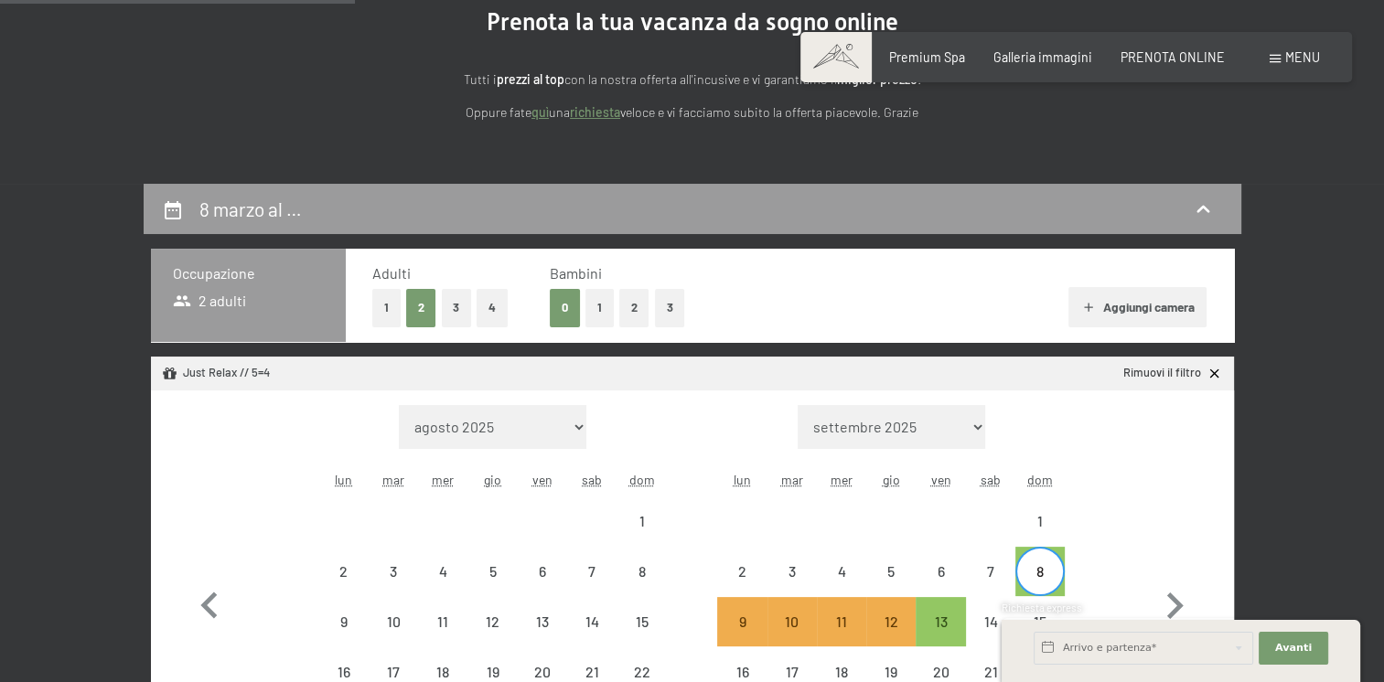
scroll to position [396, 0]
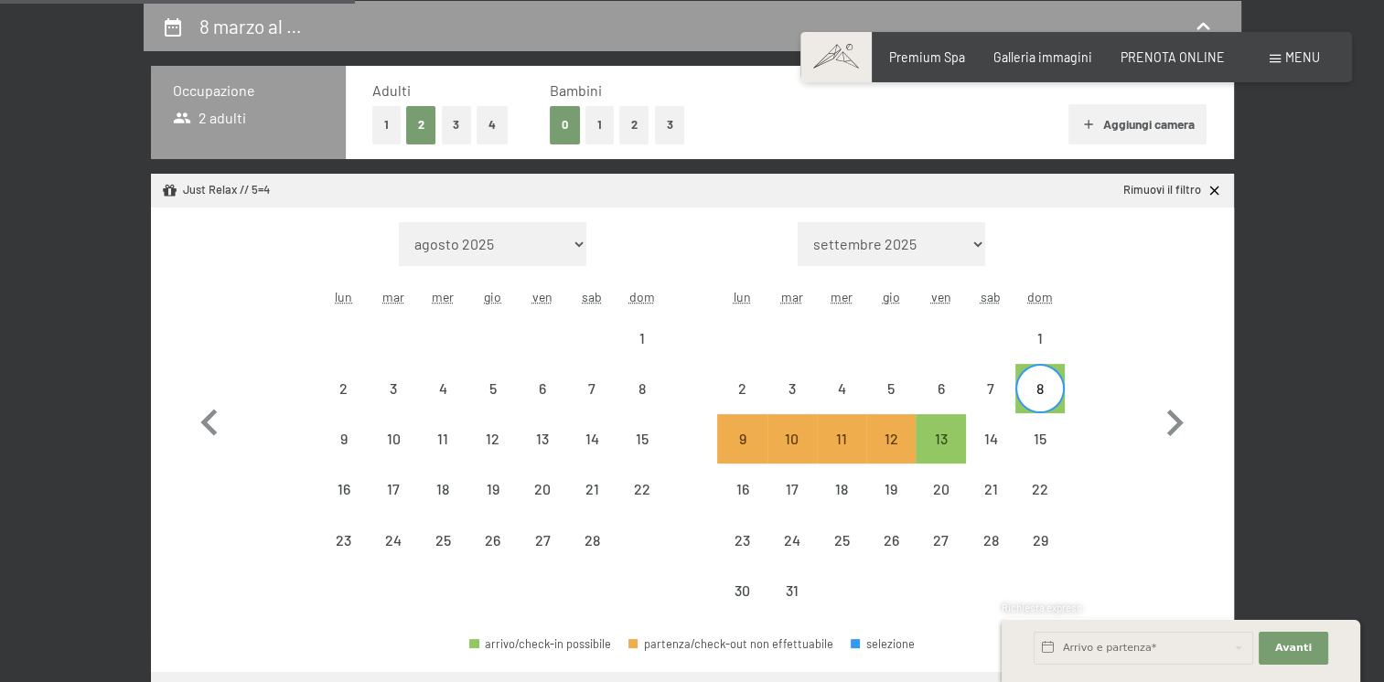
click at [603, 120] on button "1" at bounding box center [599, 125] width 28 height 38
select select "2025-09-01"
select select "2025-10-01"
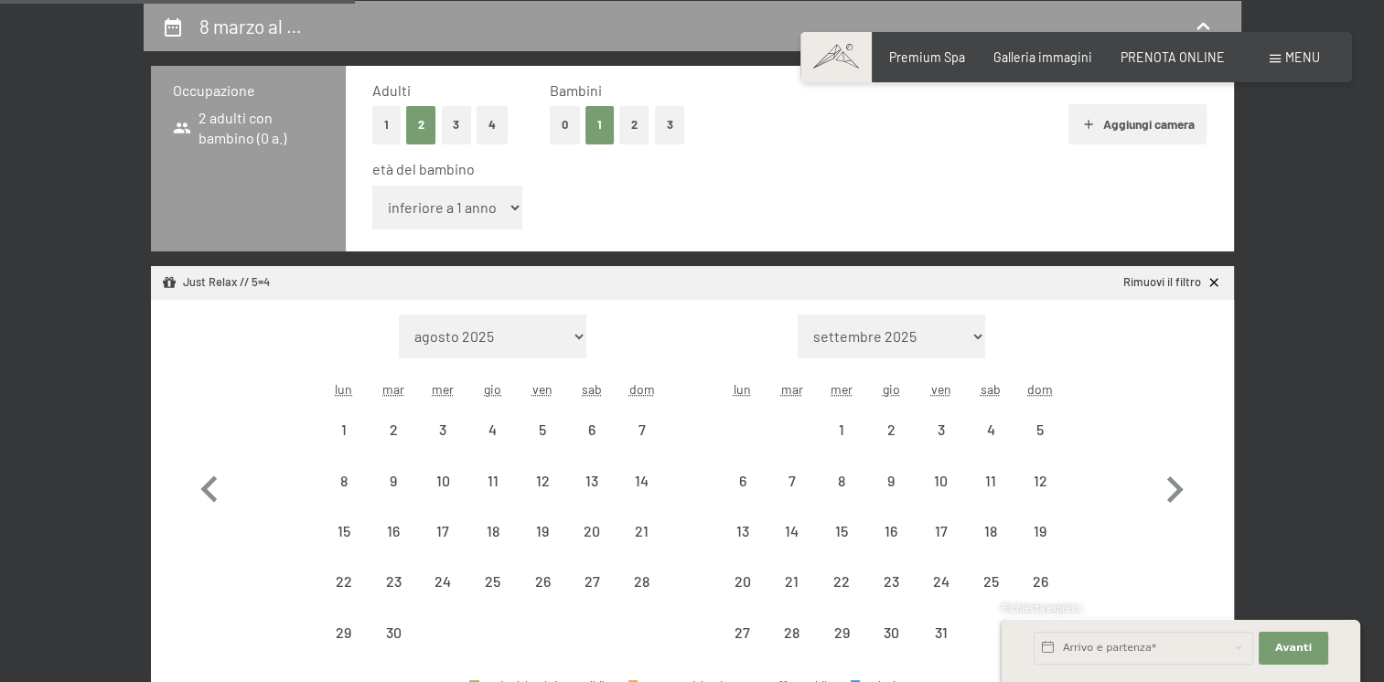
select select "2025-09-01"
select select "2025-10-01"
click at [402, 210] on select "inferiore a 1 anno 1 anno 2 anni 3 anni 4 anni 5 anni 6 anni 7 anni 8 anni 9 an…" at bounding box center [447, 208] width 151 height 44
select select "16"
click at [372, 186] on select "inferiore a 1 anno 1 anno 2 anni 3 anni 4 anni 5 anni 6 anni 7 anni 8 anni 9 an…" at bounding box center [447, 208] width 151 height 44
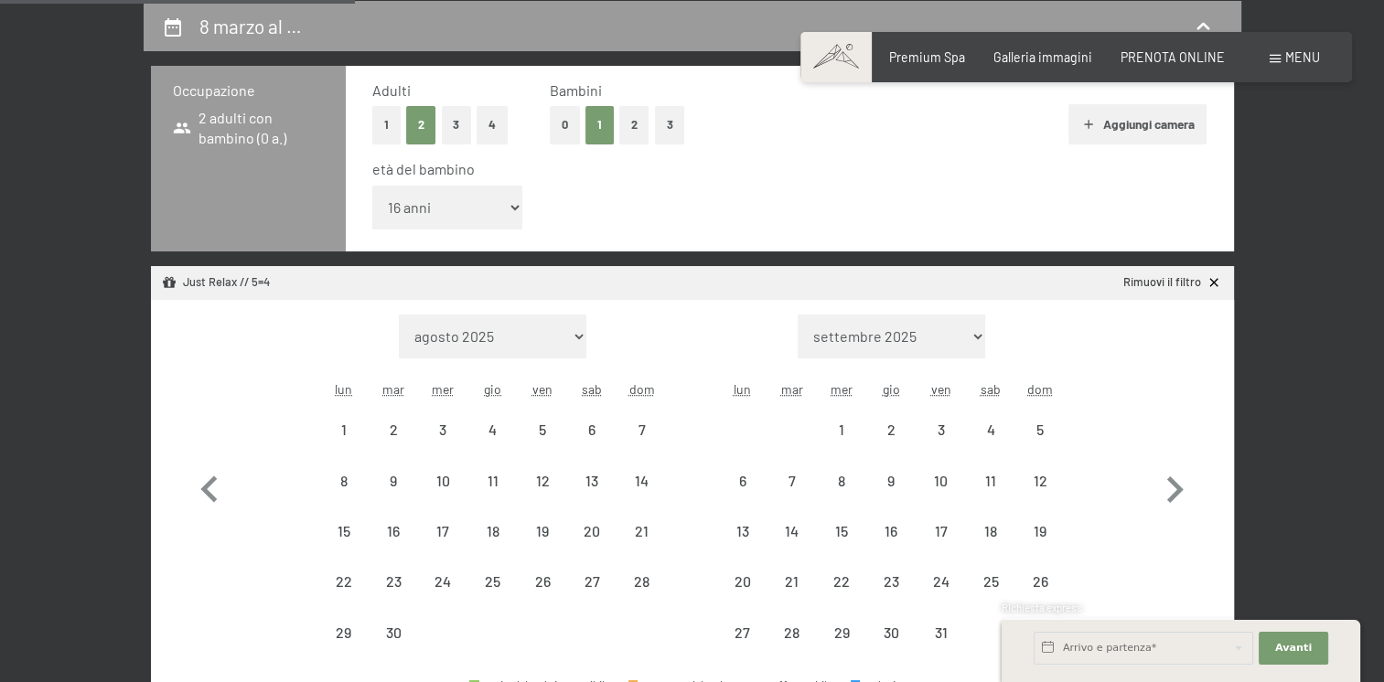
select select "2025-09-01"
select select "2025-10-01"
select select "2025-09-01"
select select "2025-10-01"
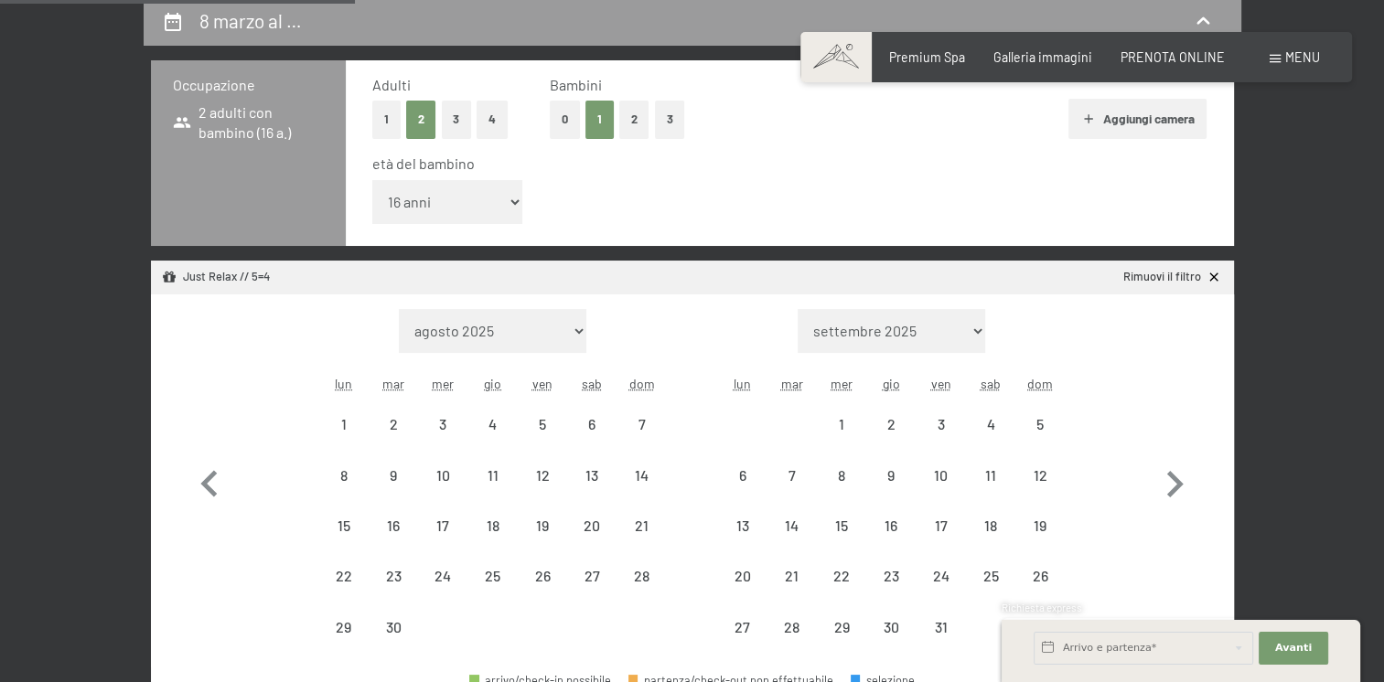
scroll to position [579, 0]
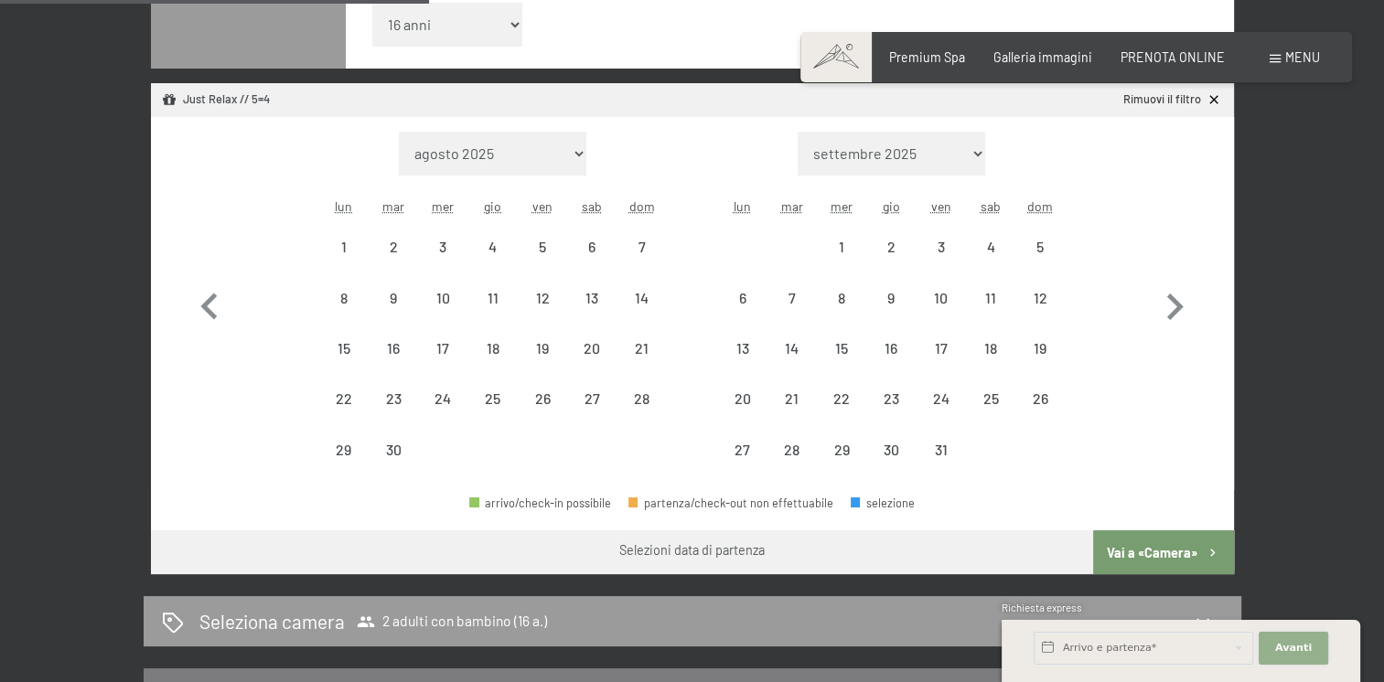
click at [1313, 656] on button "Avanti Nascondere i campi dell'indirizzo" at bounding box center [1294, 648] width 70 height 33
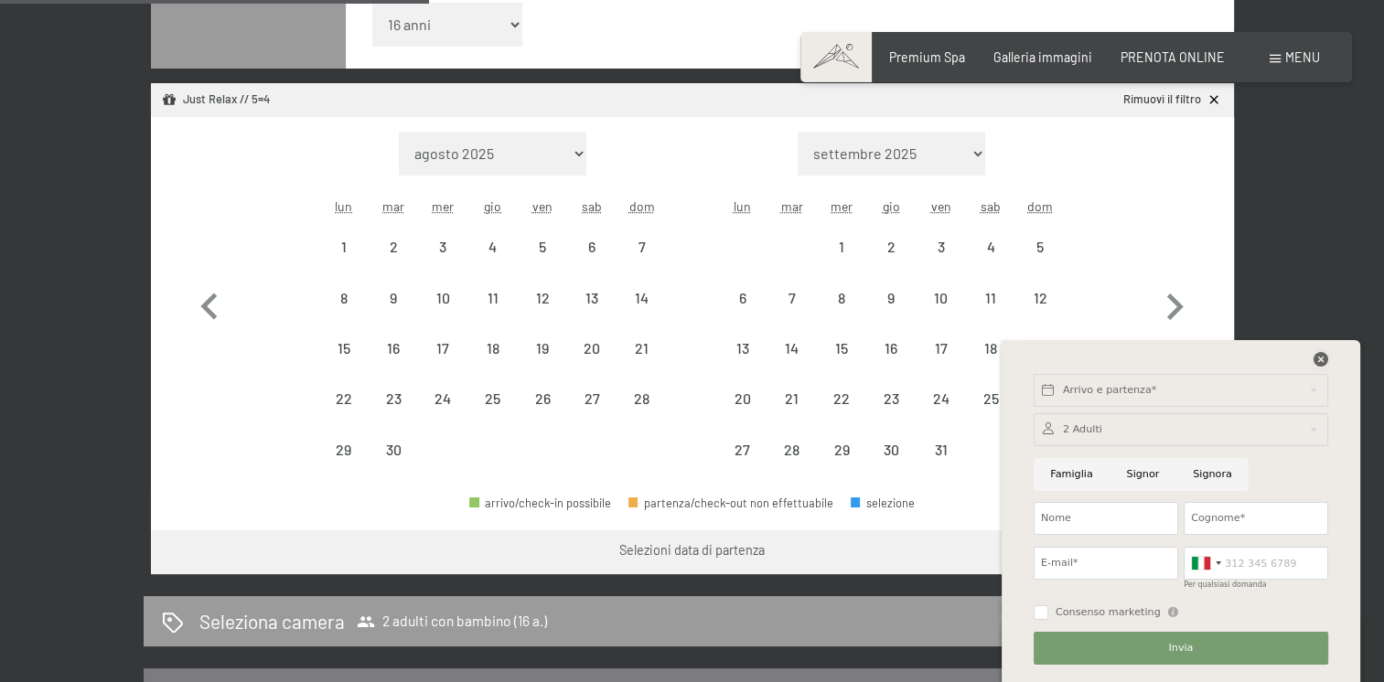
click at [1324, 363] on icon at bounding box center [1321, 359] width 15 height 15
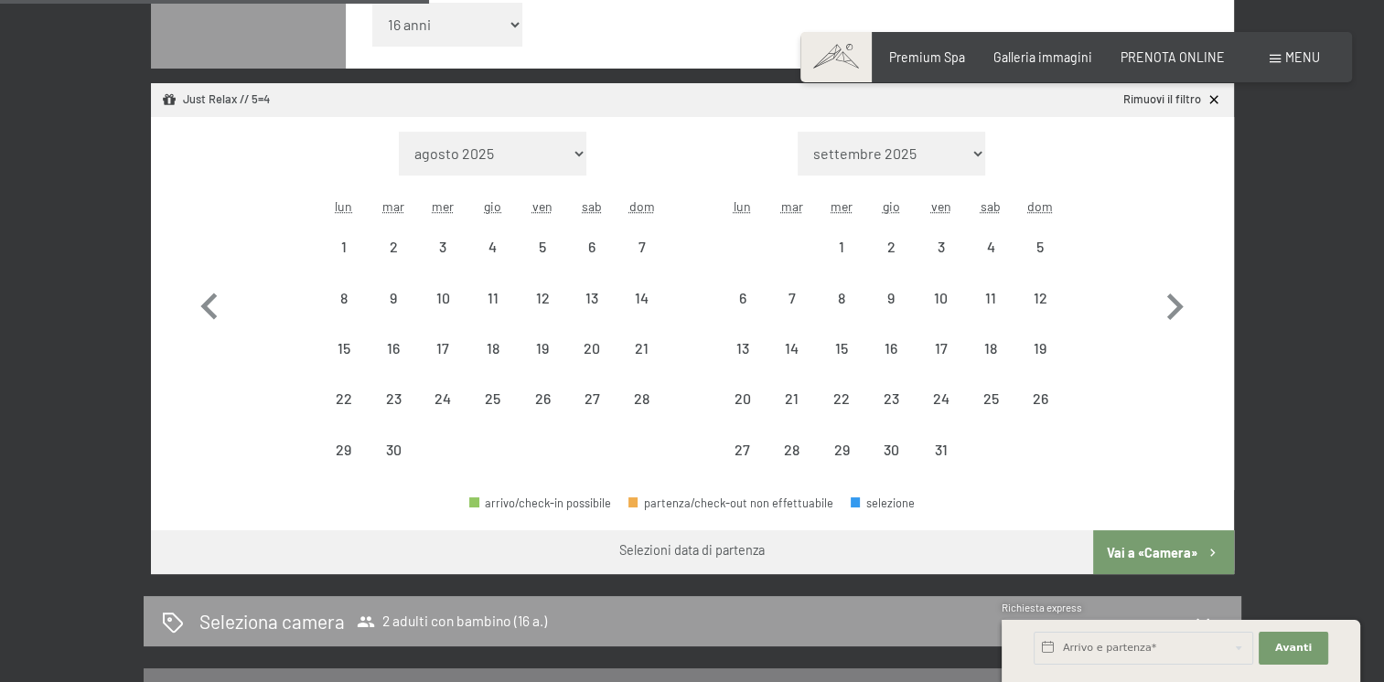
click at [1170, 556] on button "Vai a «Camera»" at bounding box center [1163, 553] width 140 height 44
select select "2025-09-01"
select select "2025-10-01"
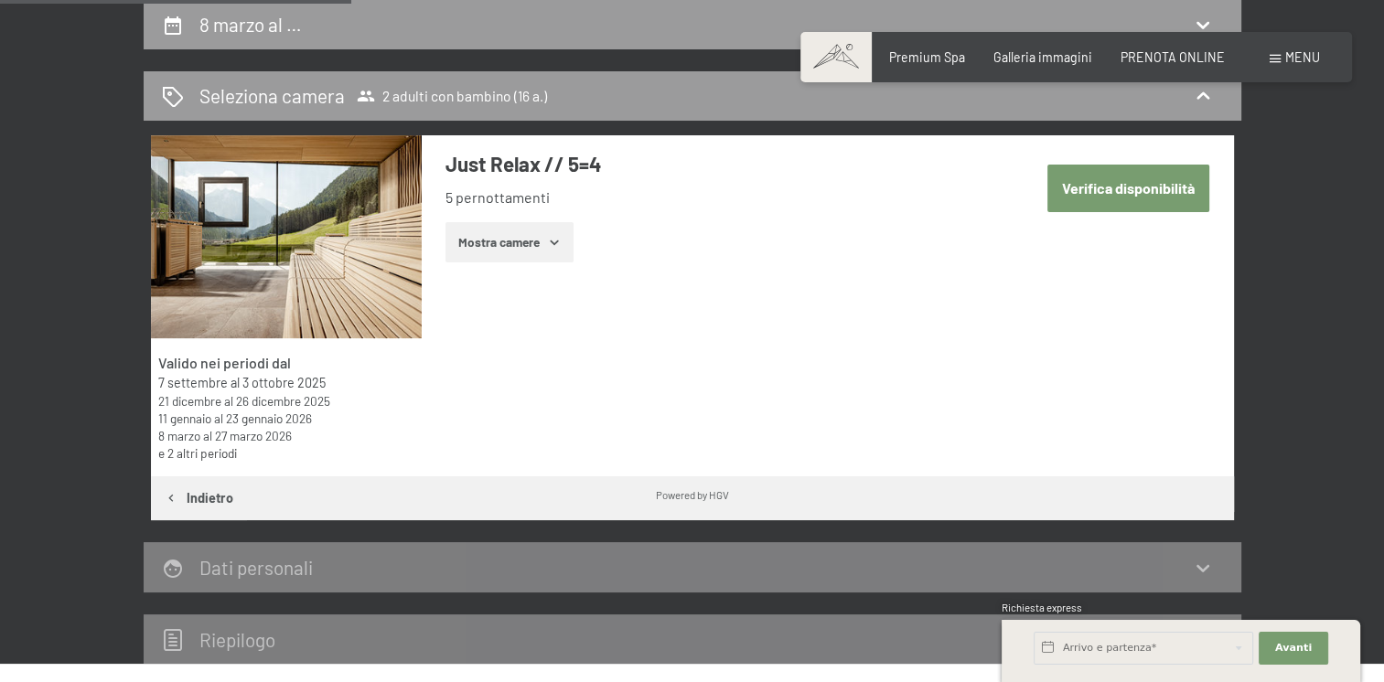
scroll to position [396, 0]
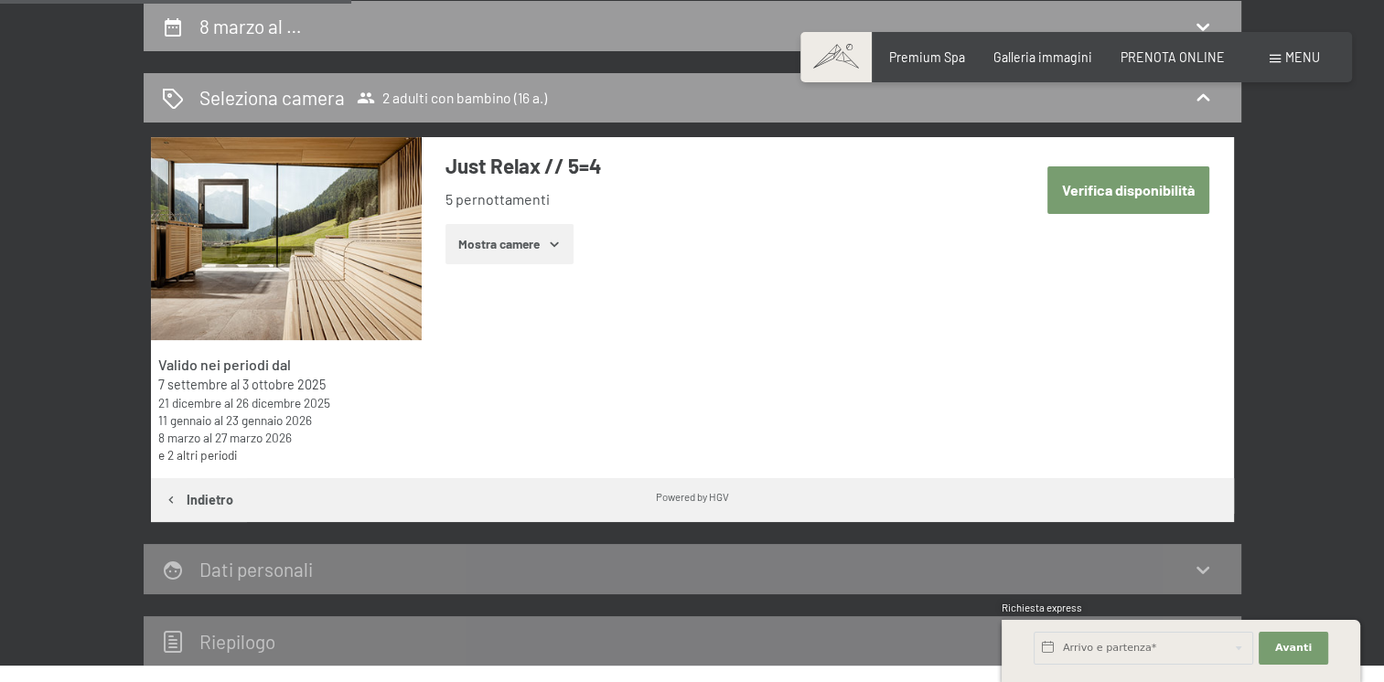
click at [1142, 177] on button "Verifica disponibilità" at bounding box center [1128, 189] width 162 height 47
select select "16"
select select "2025-09-01"
select select "2025-10-01"
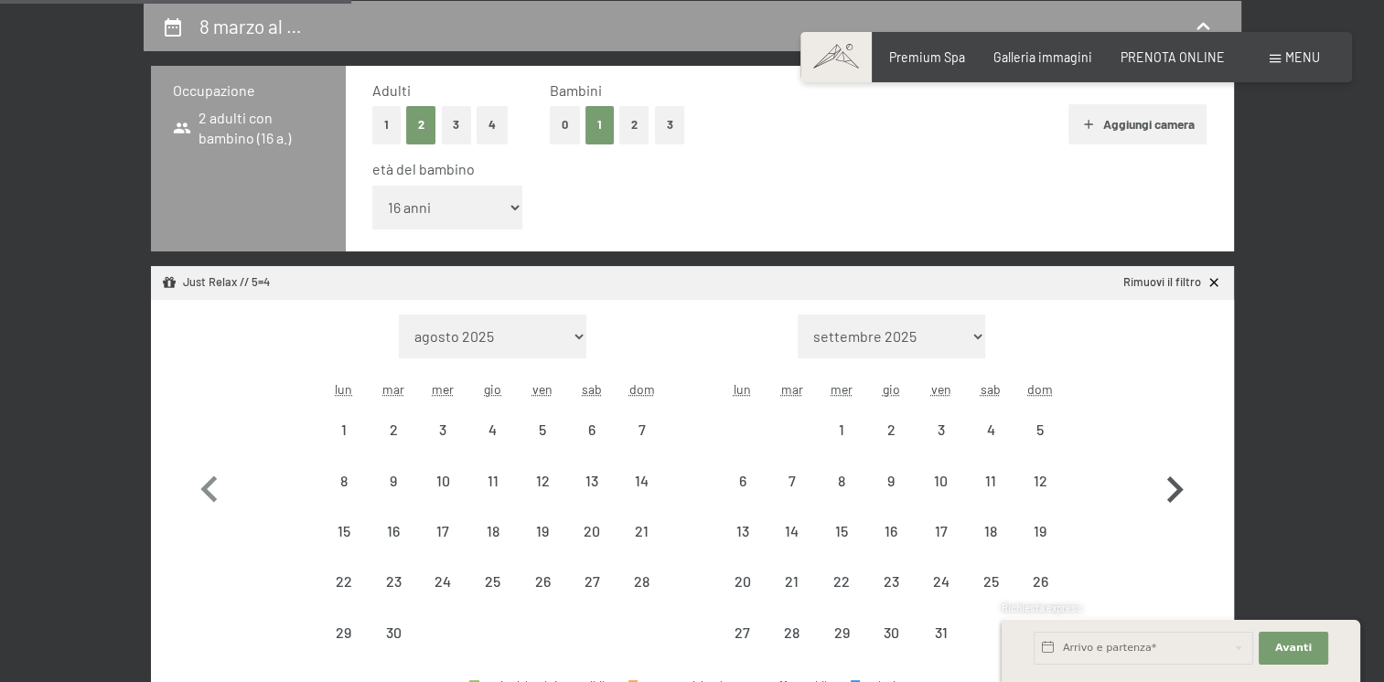
click at [1167, 481] on icon "button" at bounding box center [1174, 490] width 53 height 53
select select "2025-10-01"
select select "2025-11-01"
click at [1167, 481] on icon "button" at bounding box center [1174, 490] width 53 height 53
select select "2025-11-01"
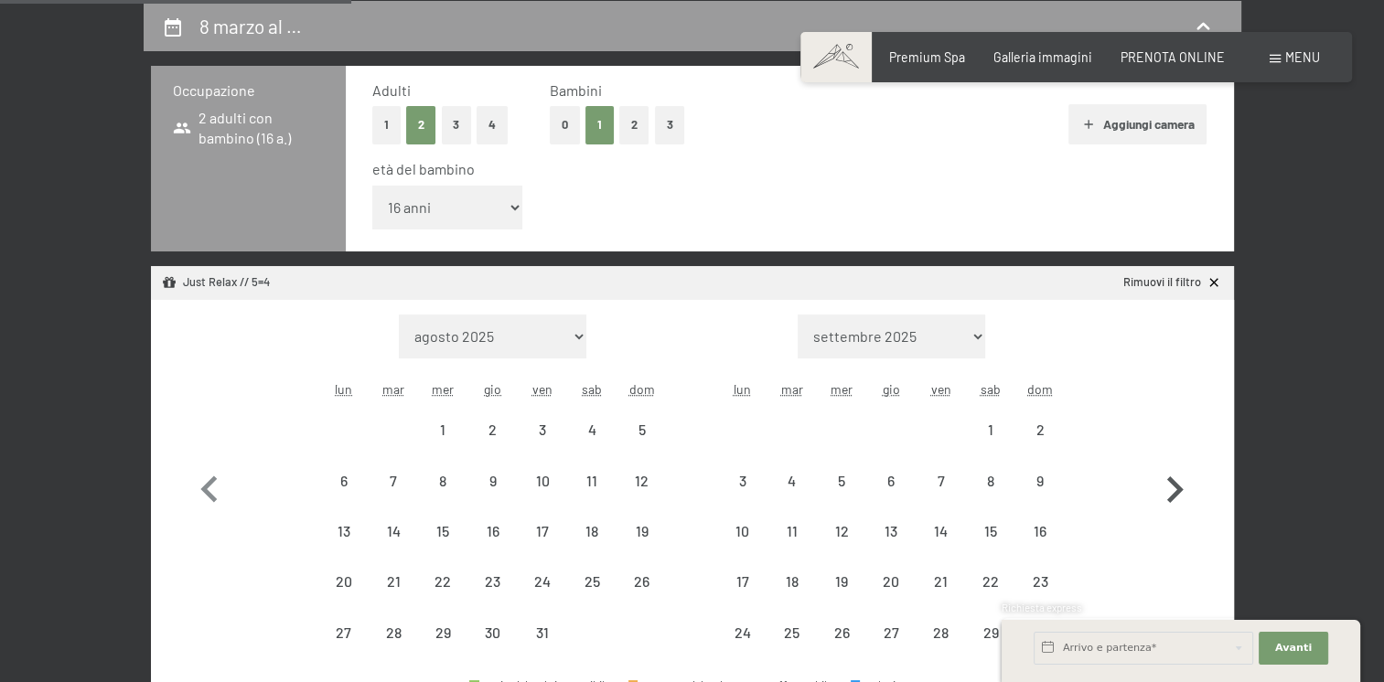
select select "2025-12-01"
click at [1172, 482] on icon "button" at bounding box center [1175, 490] width 16 height 27
select select "2025-12-01"
select select "2026-01-01"
click at [1178, 488] on icon "button" at bounding box center [1175, 490] width 16 height 27
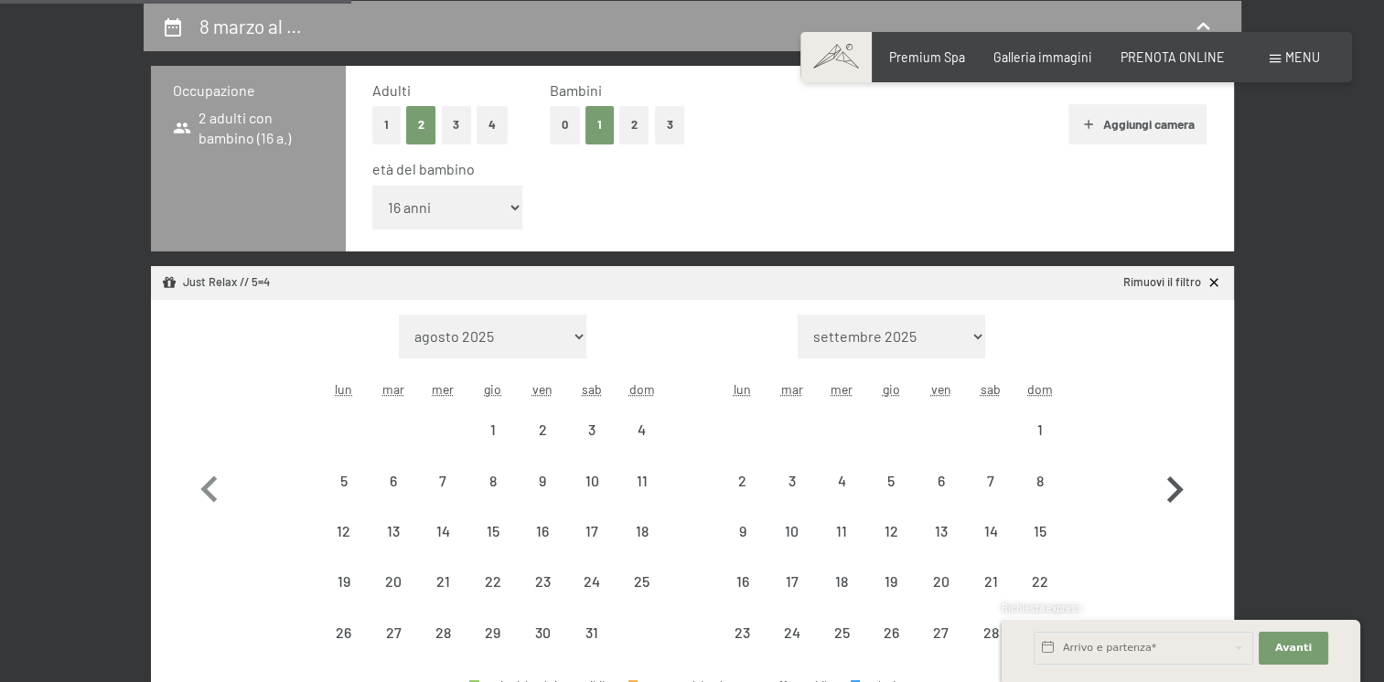
click at [1178, 488] on icon "button" at bounding box center [1175, 490] width 16 height 27
select select "2026-02-01"
select select "2026-03-01"
click at [1179, 489] on icon "button" at bounding box center [1174, 514] width 53 height 53
select select "2026-03-01"
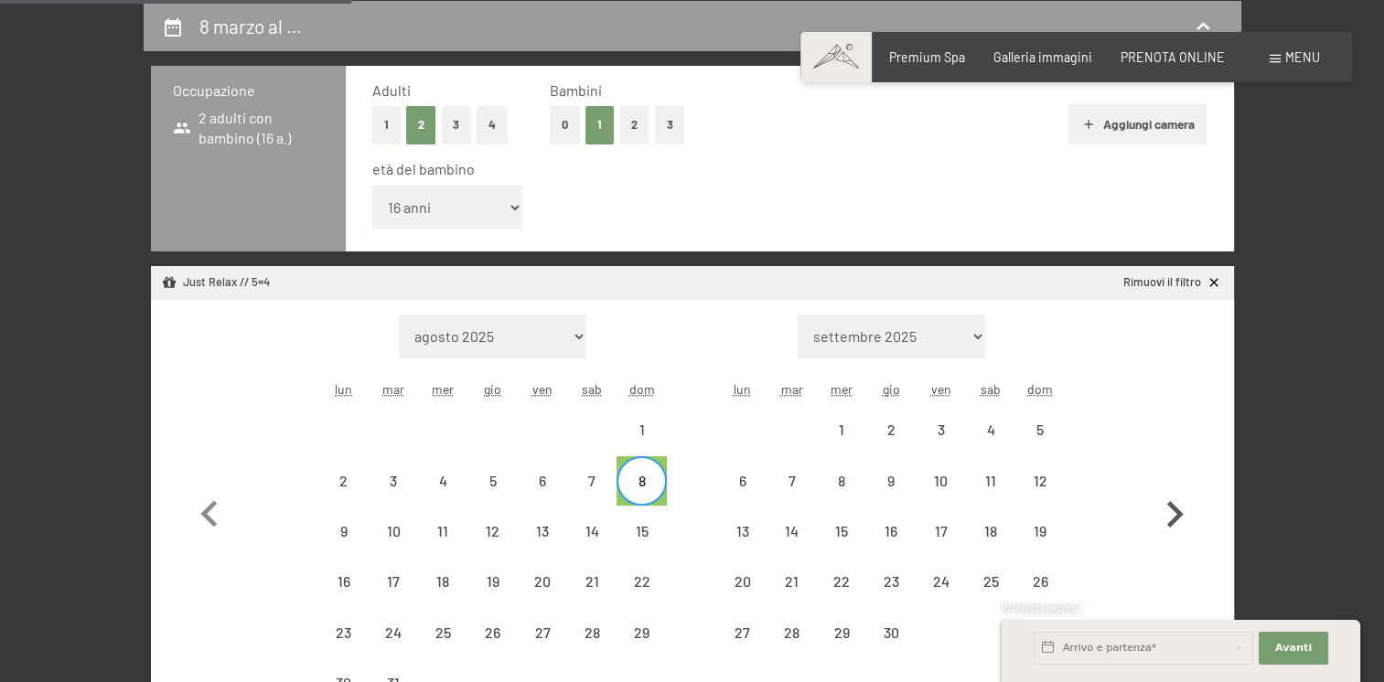
select select "2026-04-01"
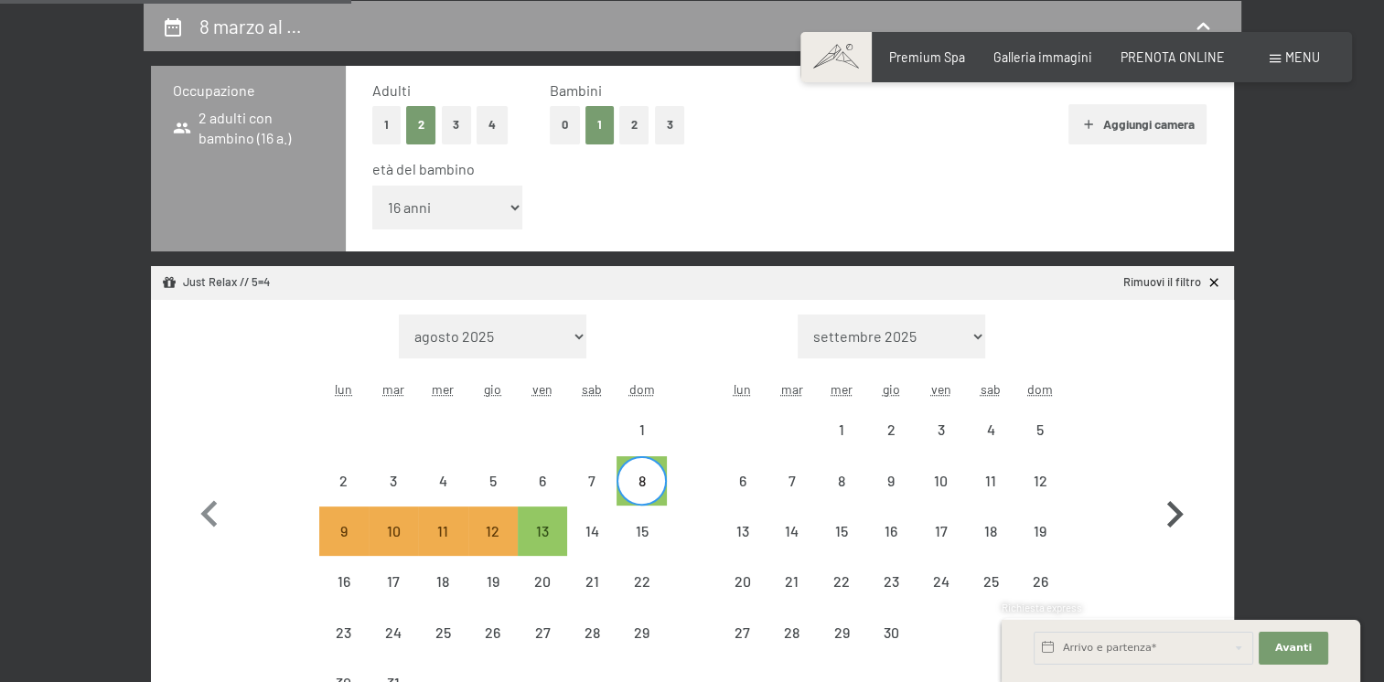
select select "2026-03-01"
select select "2026-04-01"
click at [538, 524] on div "13" at bounding box center [543, 547] width 46 height 46
select select "2026-03-01"
select select "2026-04-01"
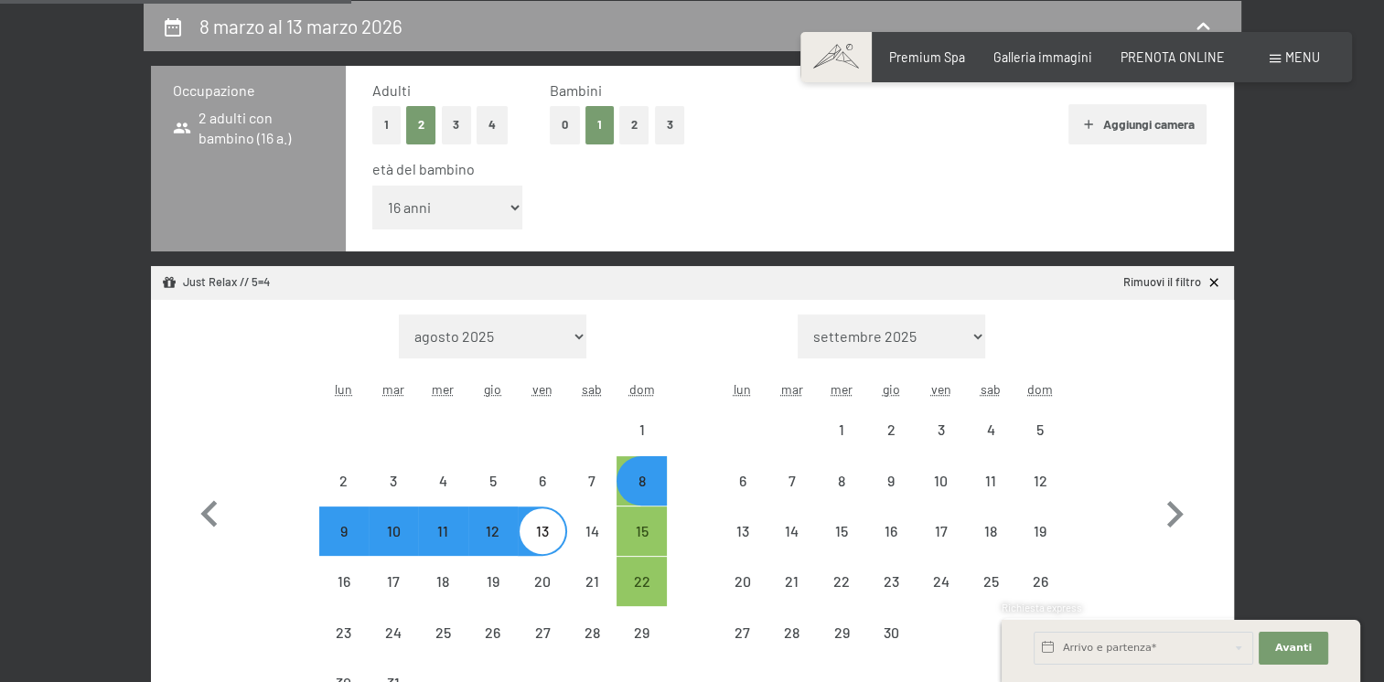
select select "[DATE]"
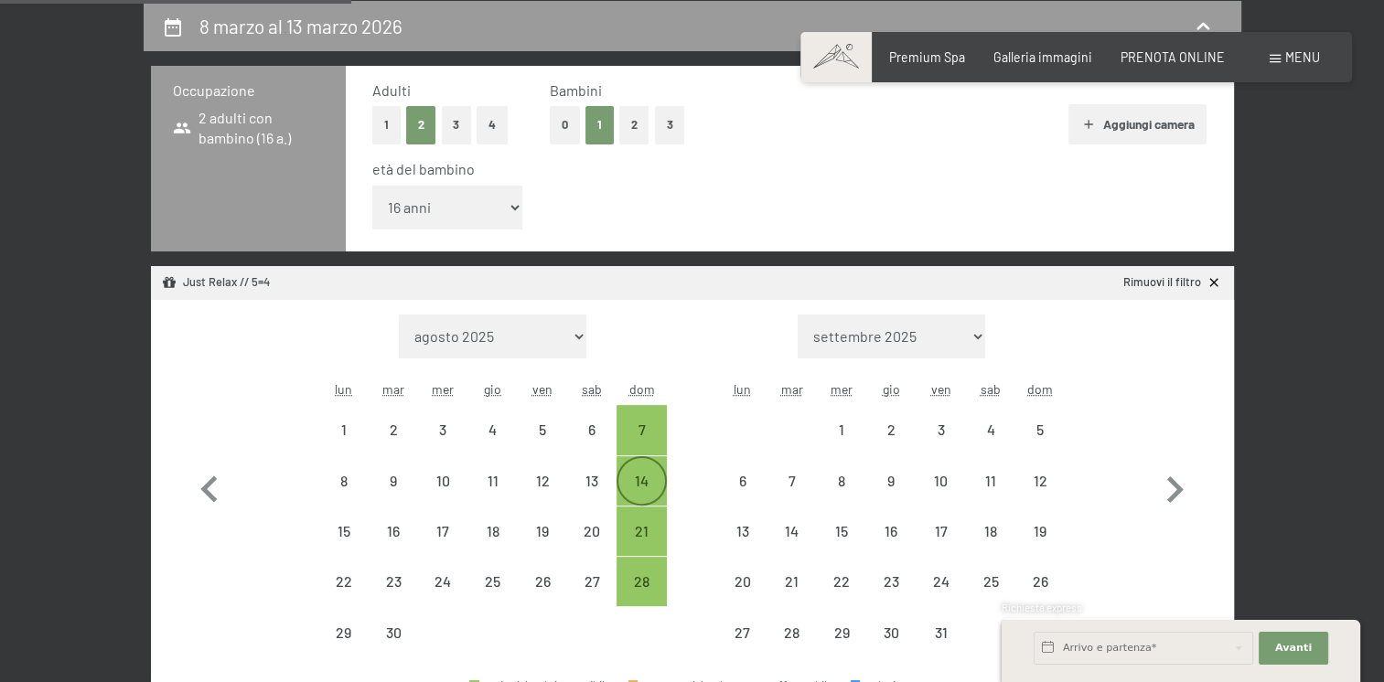
click at [648, 478] on div "14" at bounding box center [641, 497] width 46 height 46
select select "[DATE]"
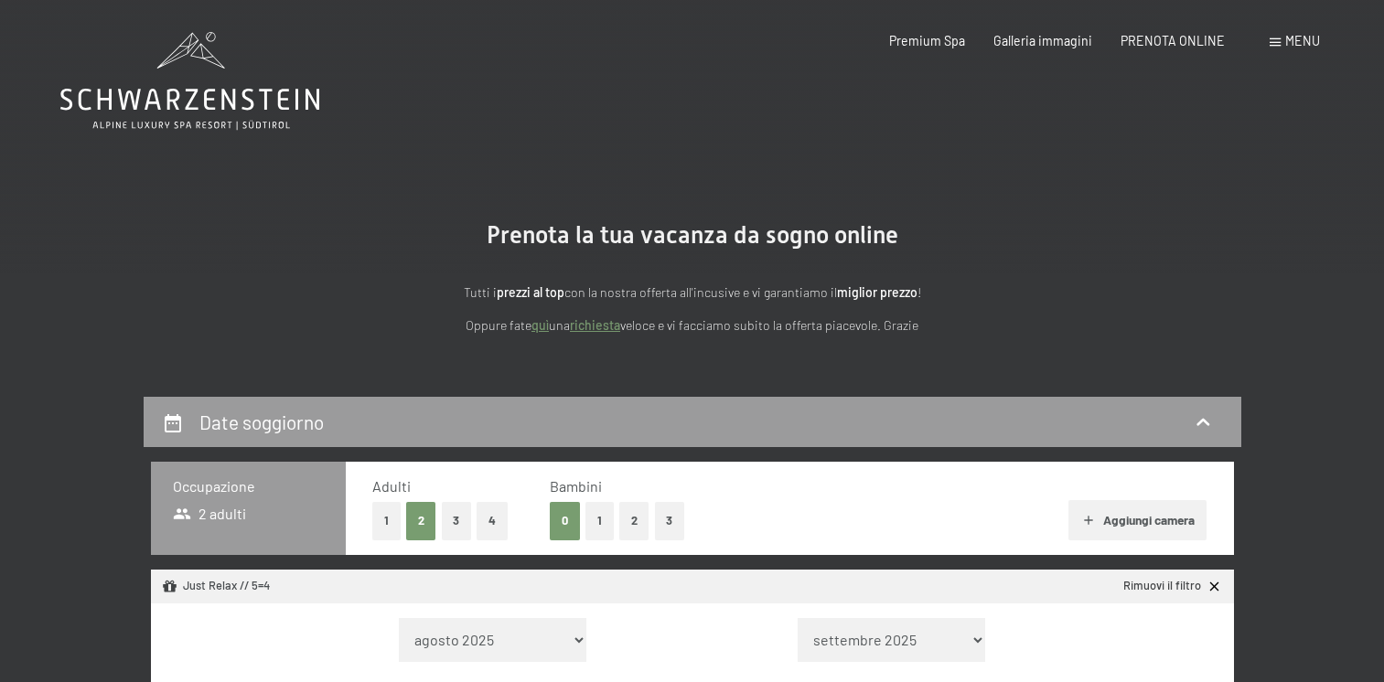
select select "2025-09-01"
select select "2025-10-01"
select select "2025-09-01"
select select "2025-10-01"
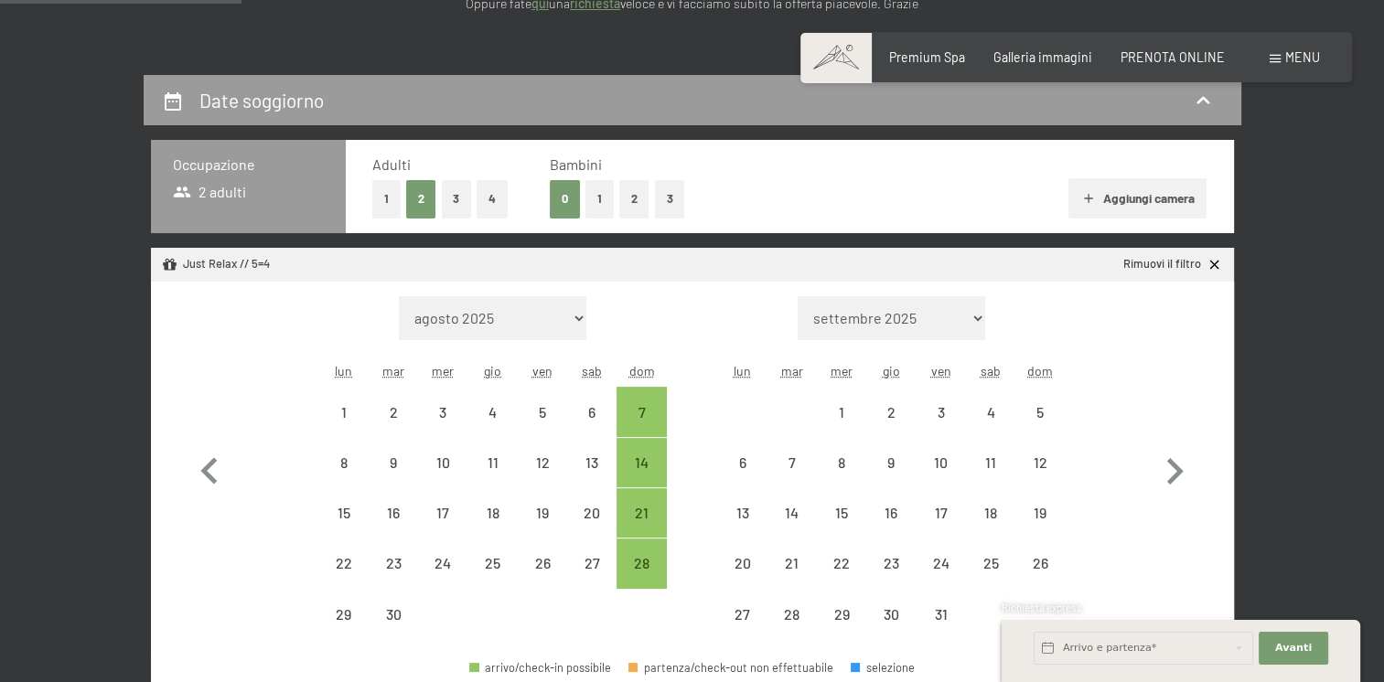
scroll to position [366, 0]
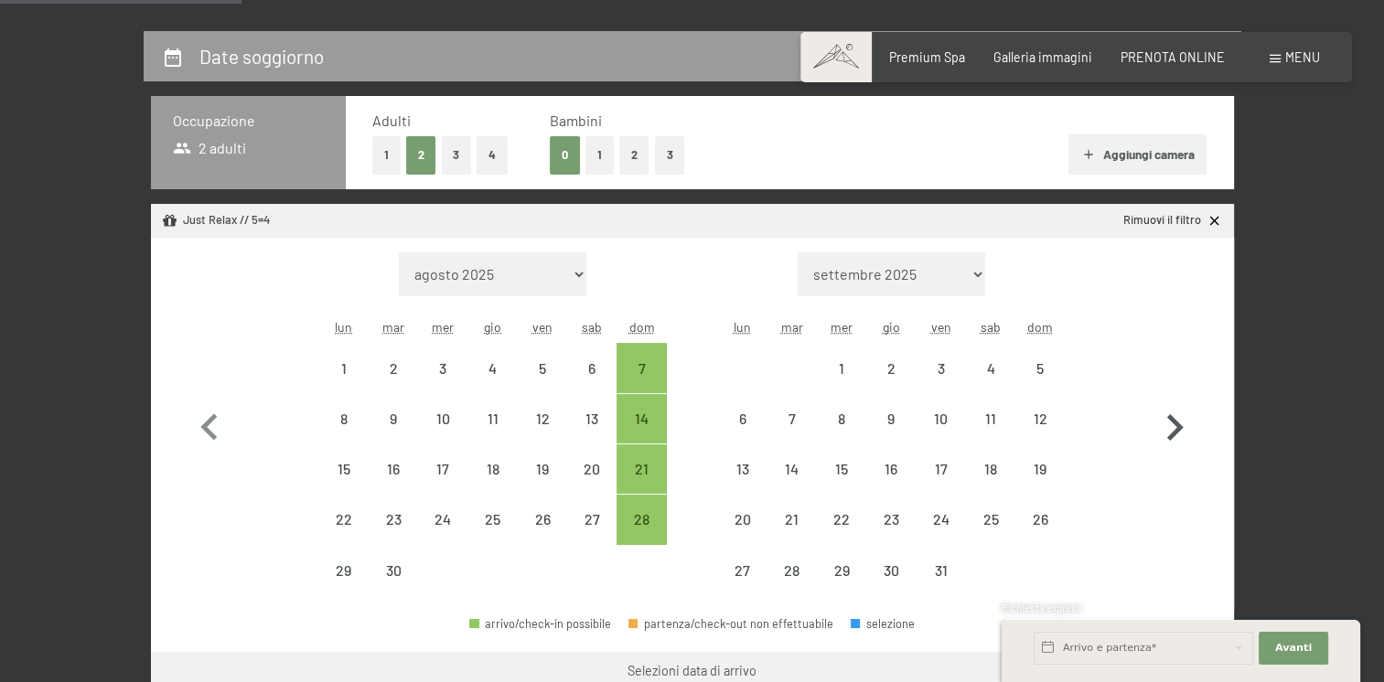
click at [1171, 430] on icon "button" at bounding box center [1174, 428] width 53 height 53
select select "[DATE]"
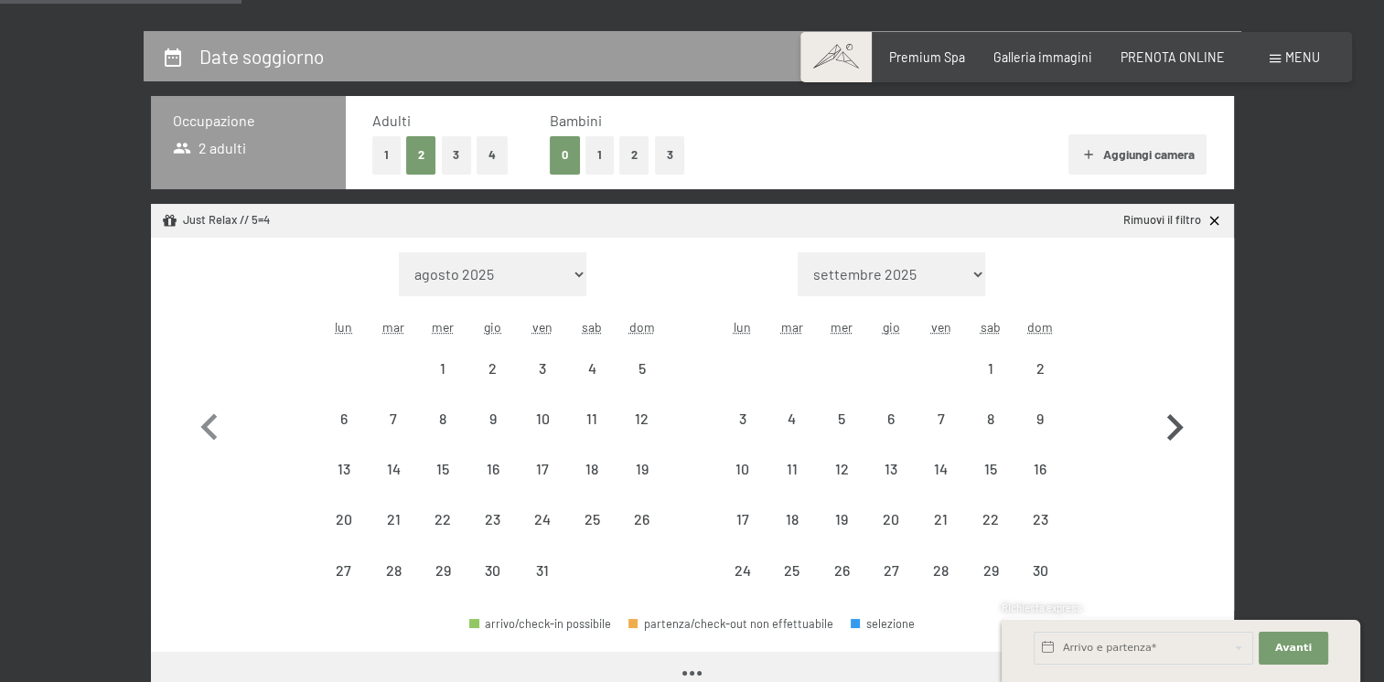
select select "[DATE]"
click at [1171, 430] on icon "button" at bounding box center [1174, 428] width 53 height 53
select select "[DATE]"
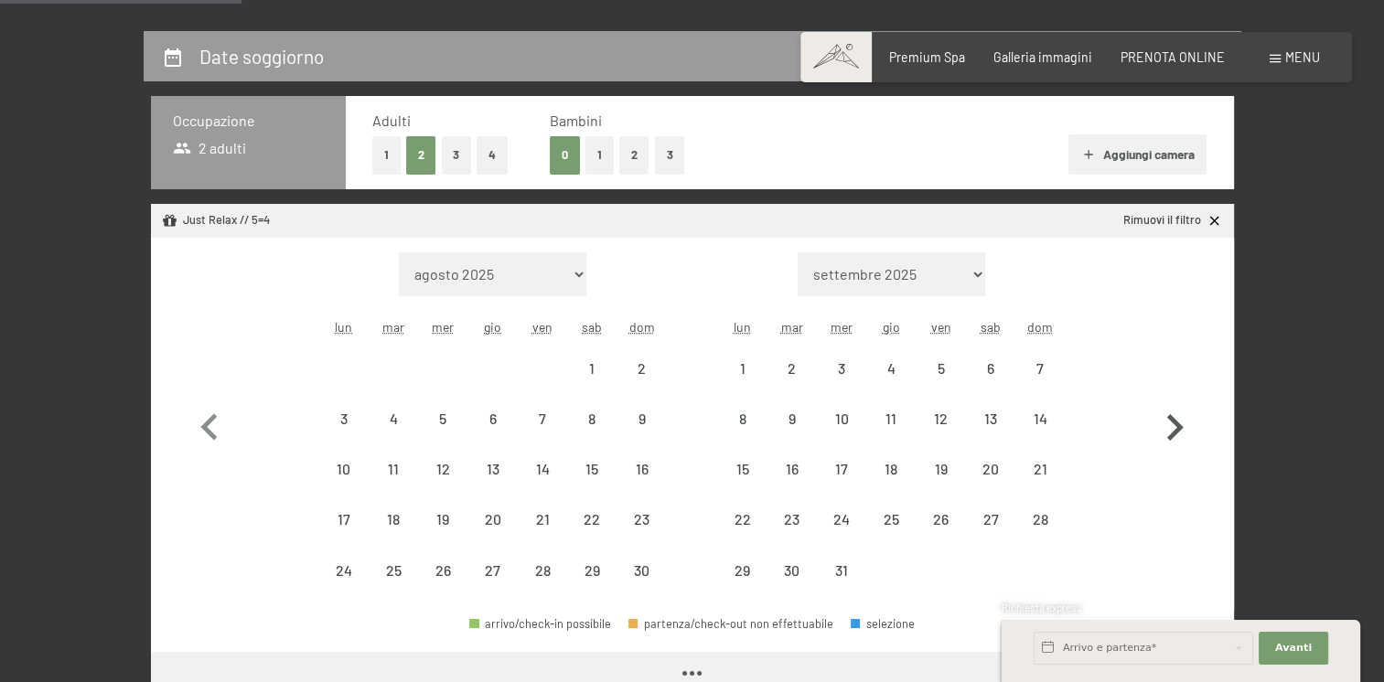
select select "[DATE]"
click at [1171, 430] on icon "button" at bounding box center [1174, 428] width 53 height 53
select select "[DATE]"
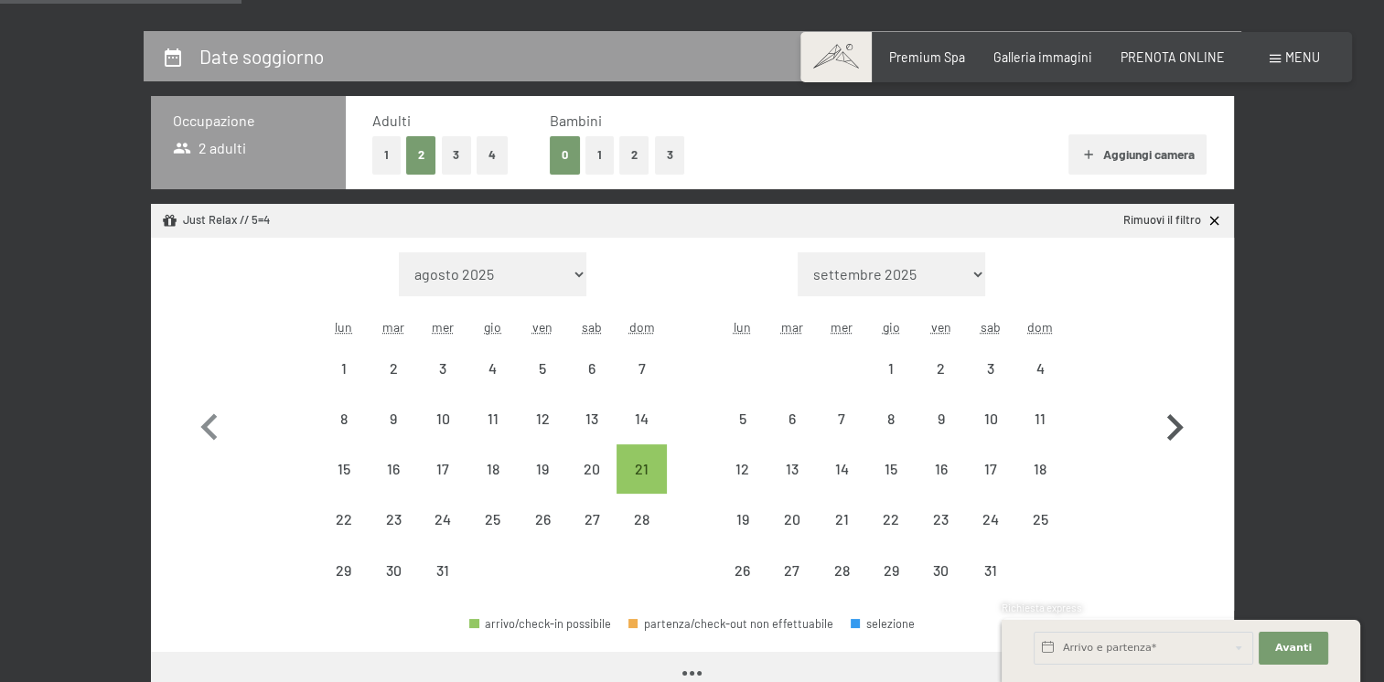
select select "[DATE]"
click at [1171, 430] on icon "button" at bounding box center [1174, 428] width 53 height 53
select select "[DATE]"
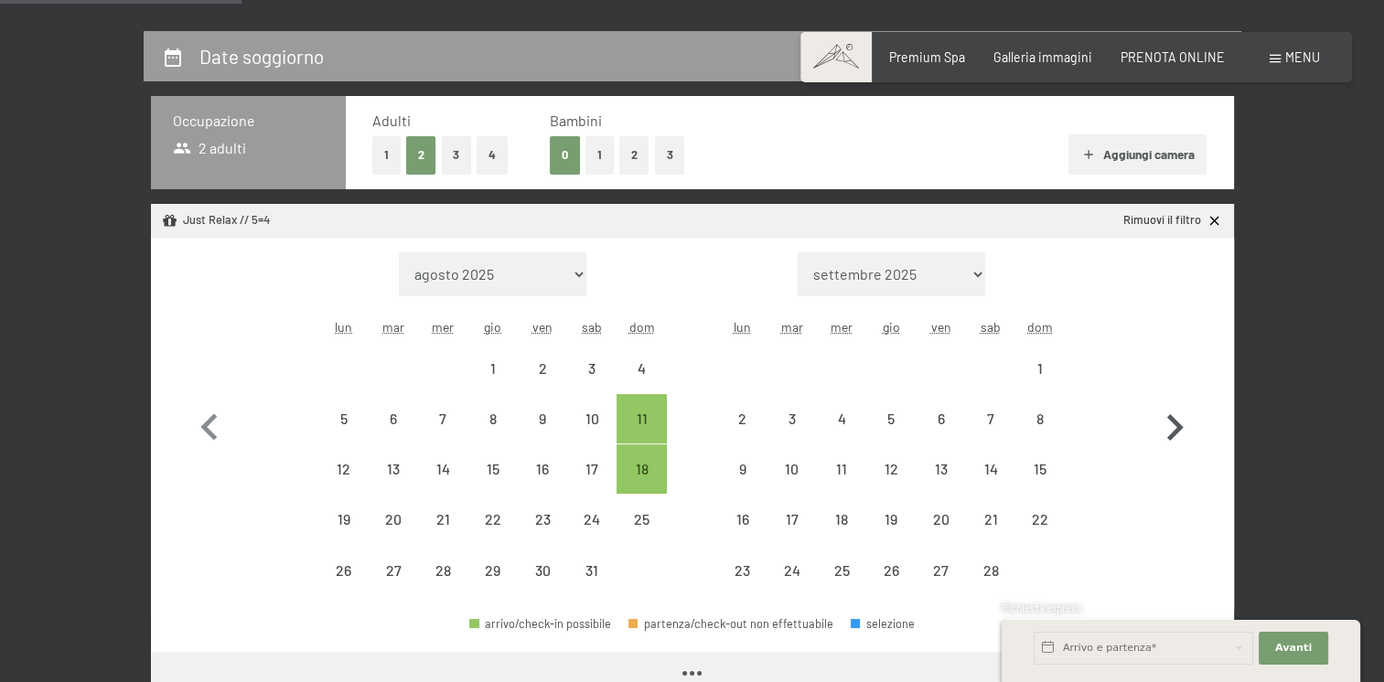
select select "[DATE]"
click at [1171, 430] on icon "button" at bounding box center [1174, 428] width 53 height 53
select select "2026-02-01"
select select "2026-03-01"
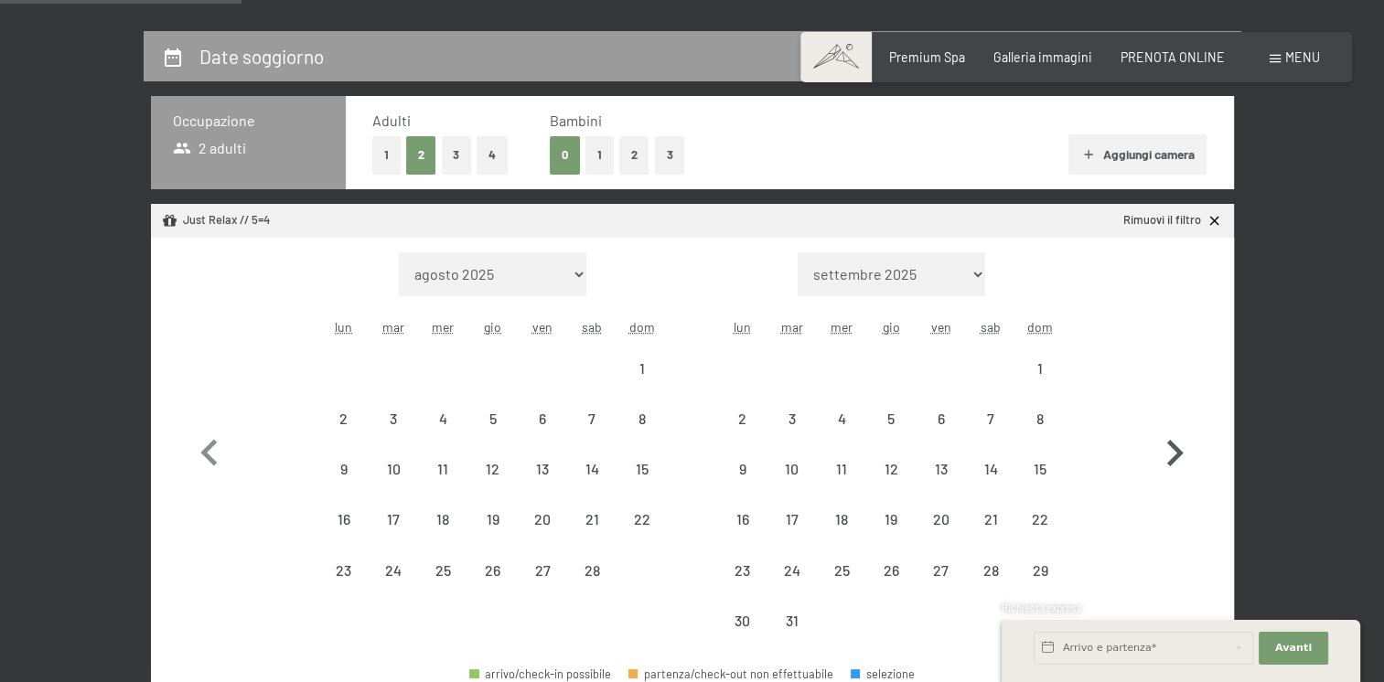
select select "2026-02-01"
select select "2026-03-01"
click at [1043, 423] on div "8" at bounding box center [1040, 435] width 46 height 46
select select "2026-02-01"
select select "2026-03-01"
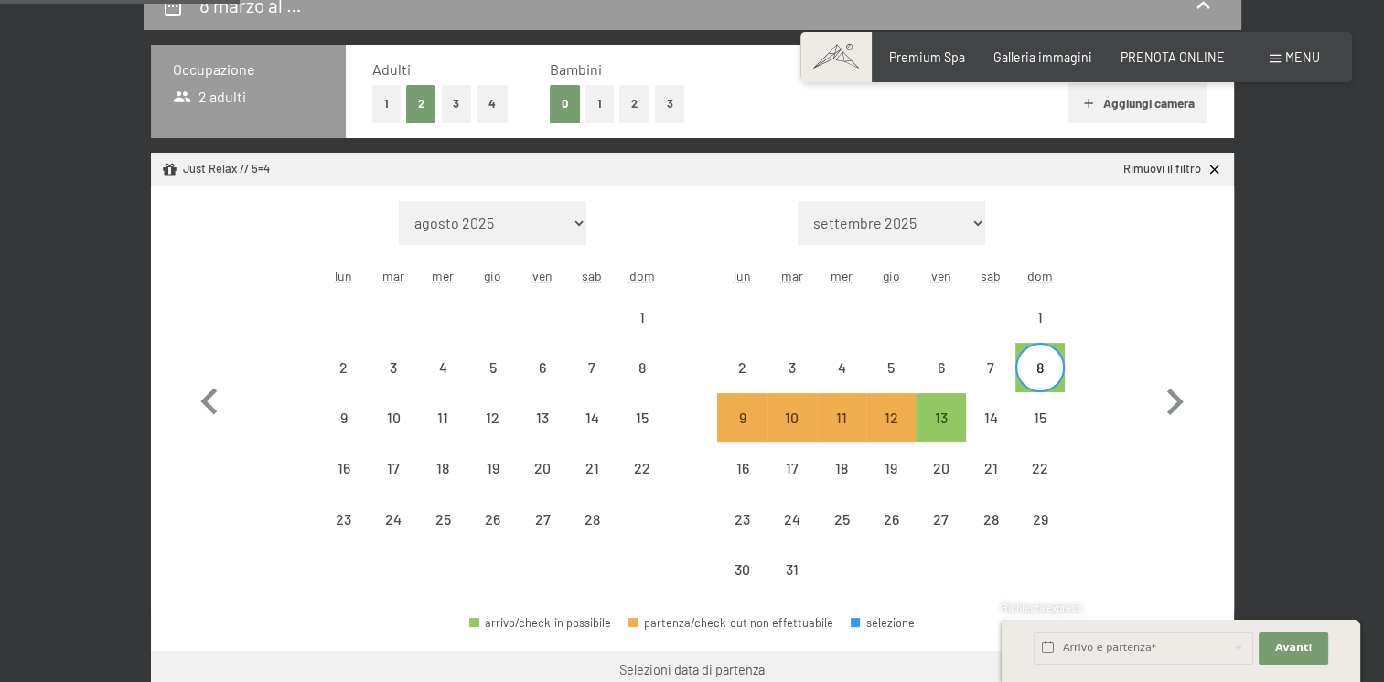
scroll to position [549, 0]
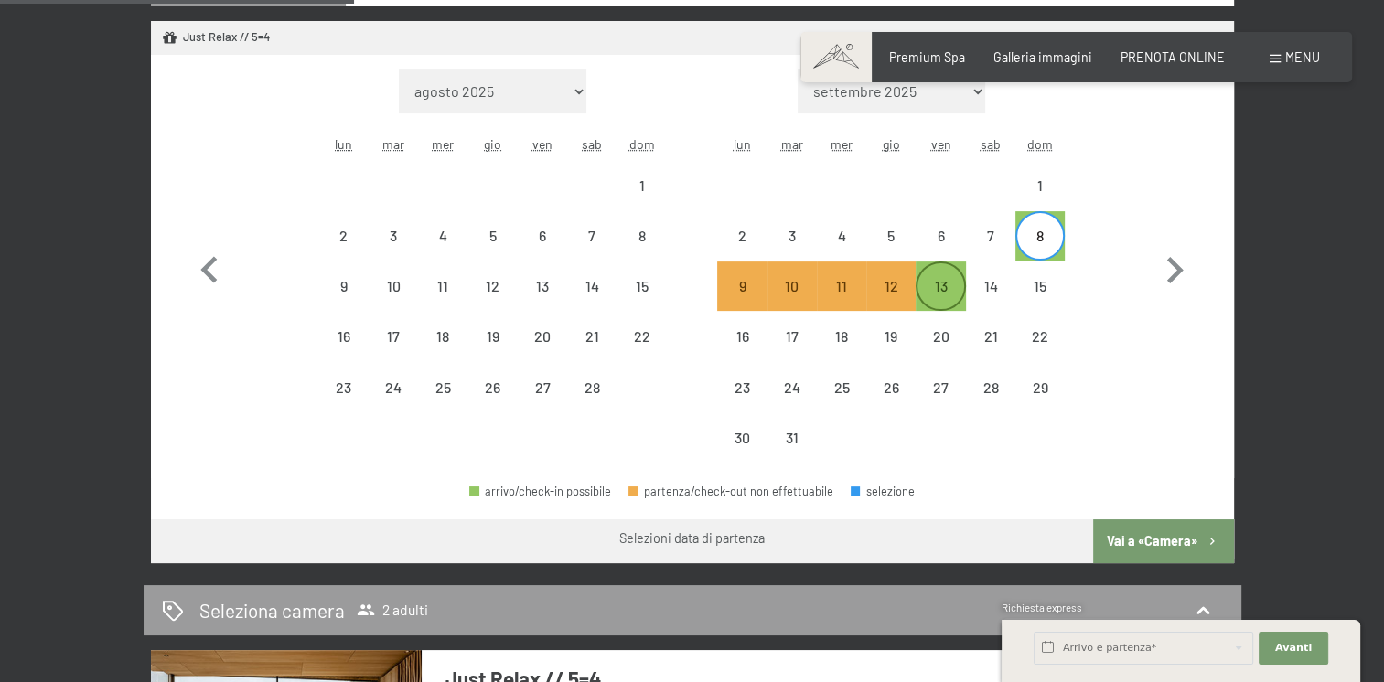
click at [954, 281] on div "13" at bounding box center [940, 302] width 46 height 46
select select "2026-02-01"
select select "2026-03-01"
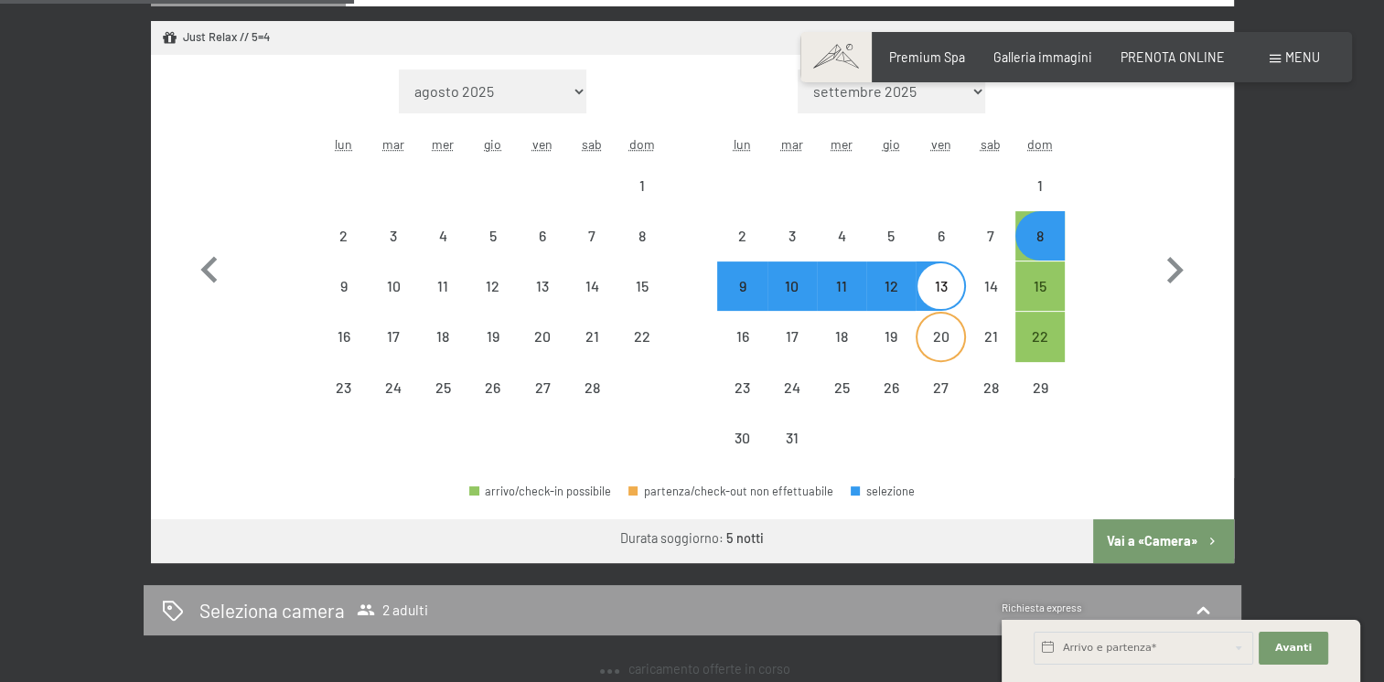
select select "2025-09-01"
select select "2025-10-01"
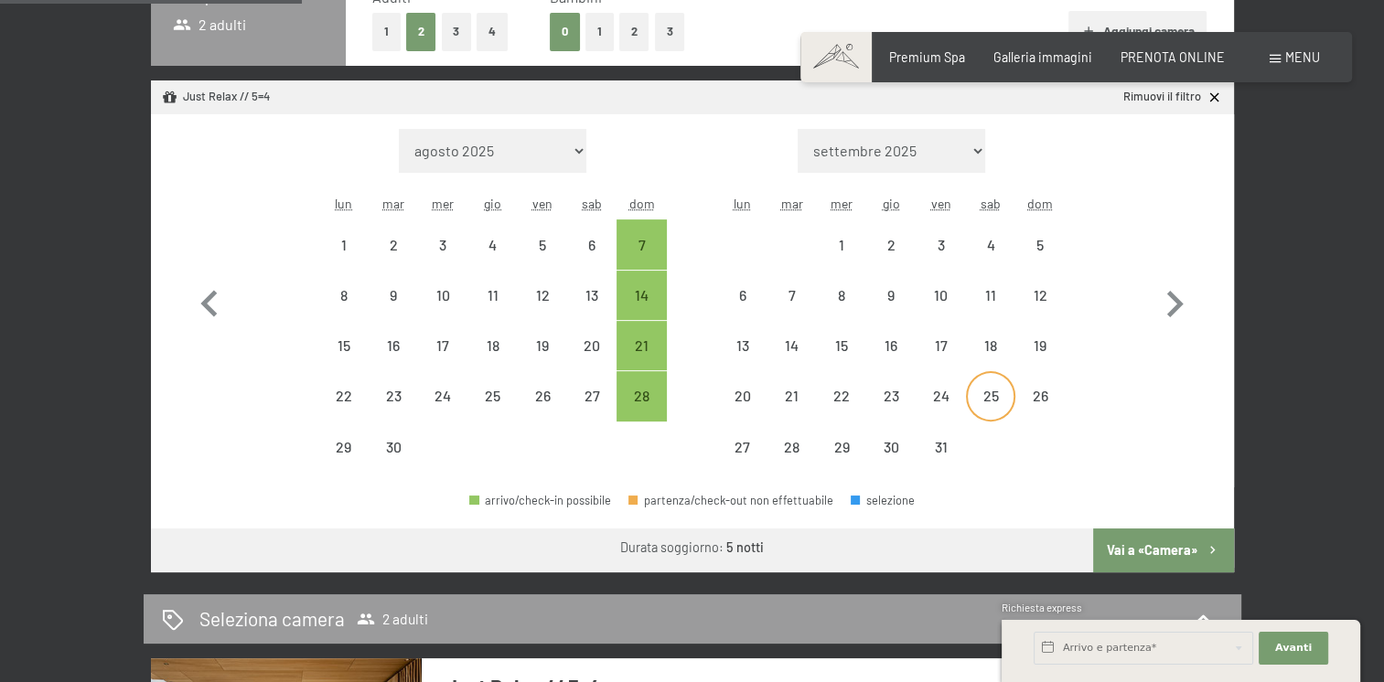
scroll to position [457, 0]
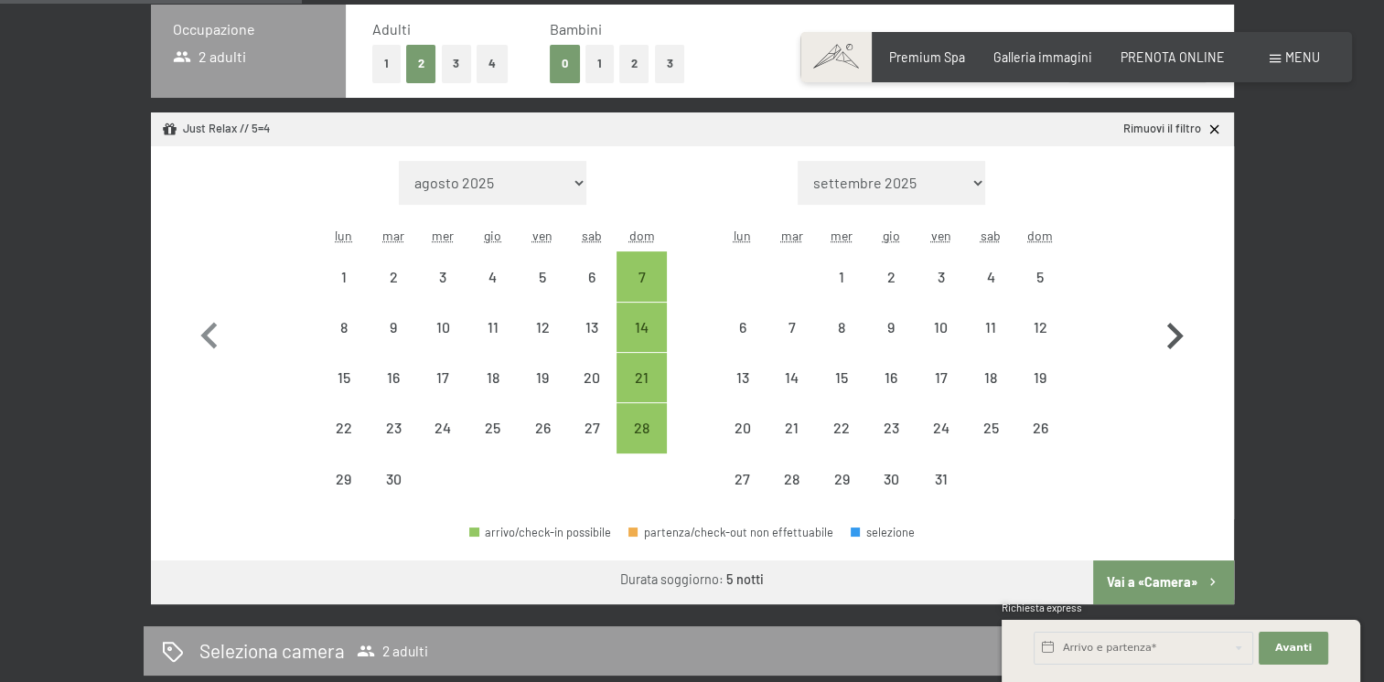
click at [1180, 331] on icon "button" at bounding box center [1174, 336] width 53 height 53
select select "2025-10-01"
select select "2025-11-01"
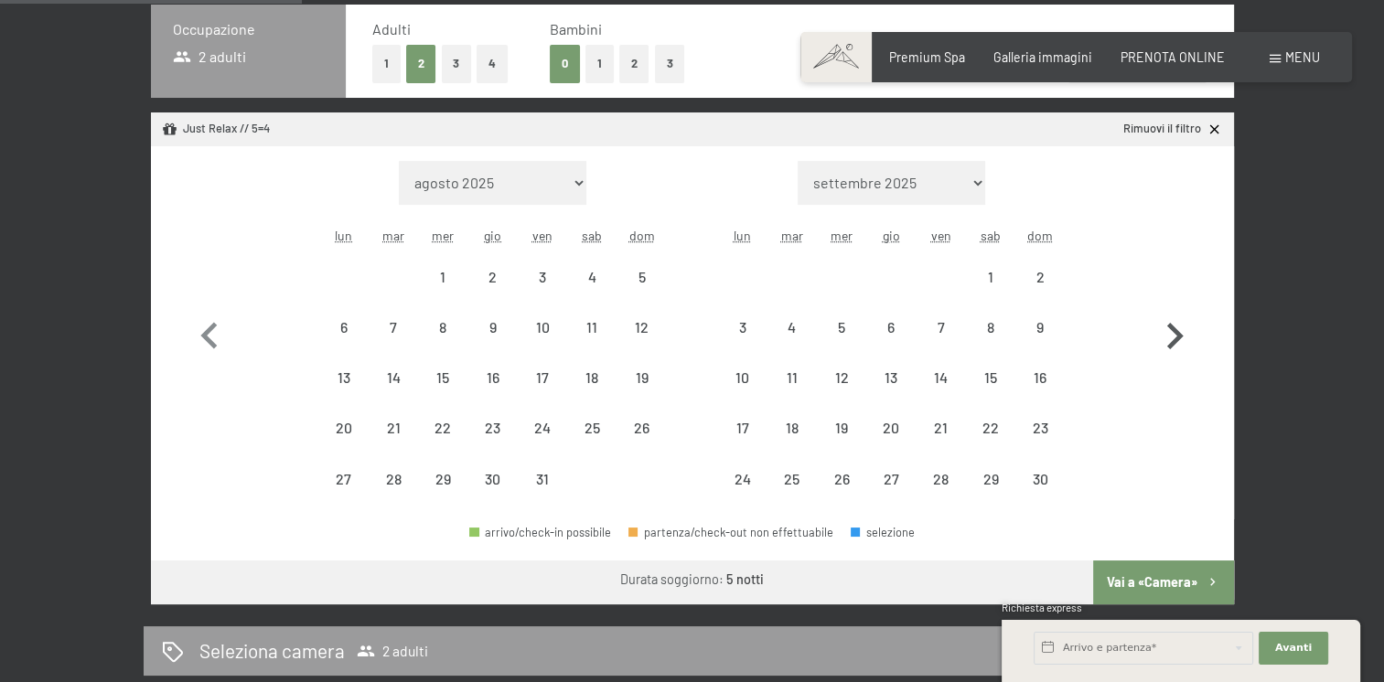
click at [1179, 331] on icon "button" at bounding box center [1174, 336] width 53 height 53
select select "2025-11-01"
select select "2025-12-01"
click at [1178, 331] on icon "button" at bounding box center [1175, 336] width 16 height 27
select select "2025-12-01"
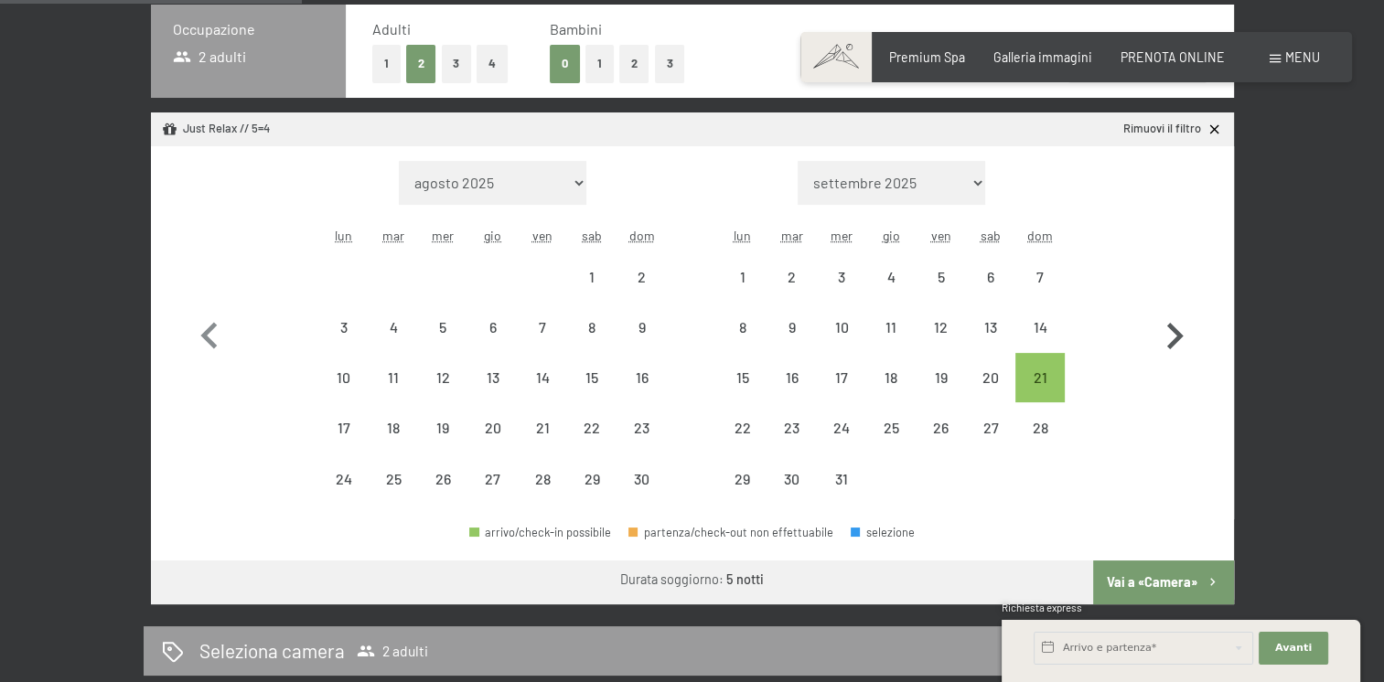
select select "2026-01-01"
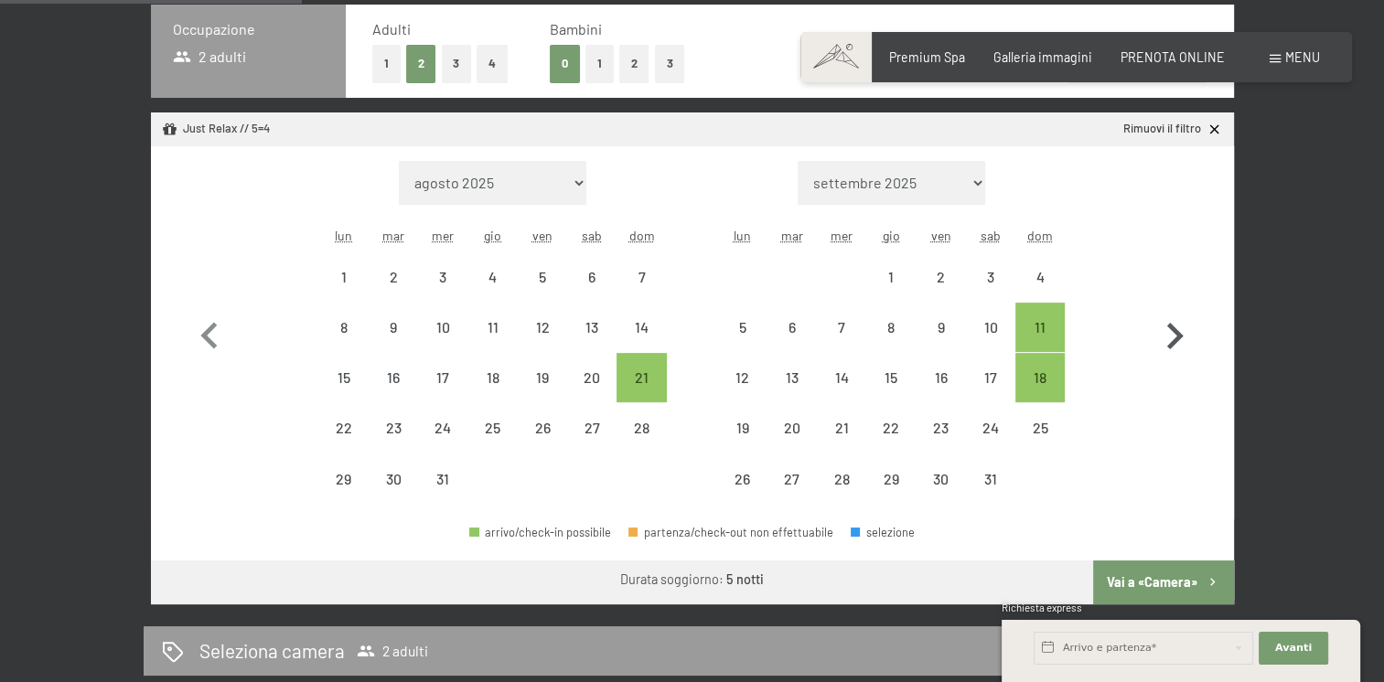
click at [1177, 331] on icon "button" at bounding box center [1175, 336] width 16 height 27
select select "2026-01-01"
select select "2026-02-01"
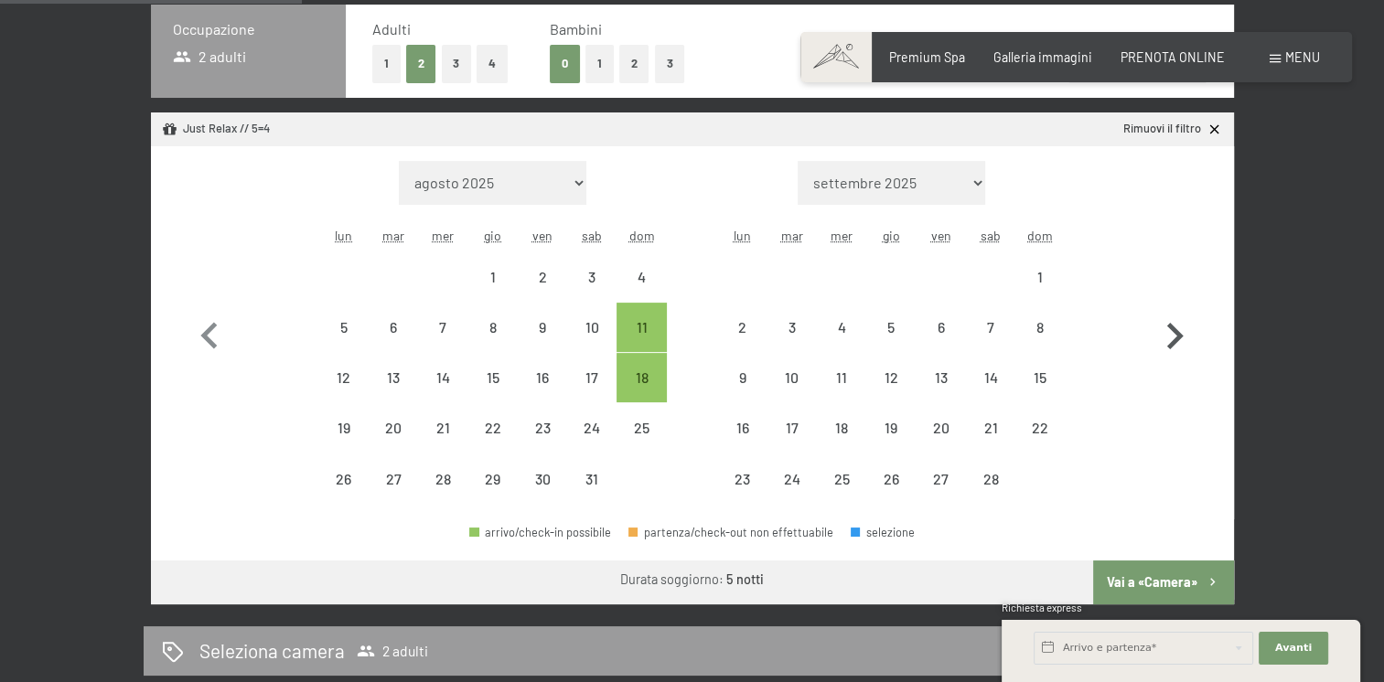
click at [1177, 331] on icon "button" at bounding box center [1175, 336] width 16 height 27
select select "2026-02-01"
select select "2026-03-01"
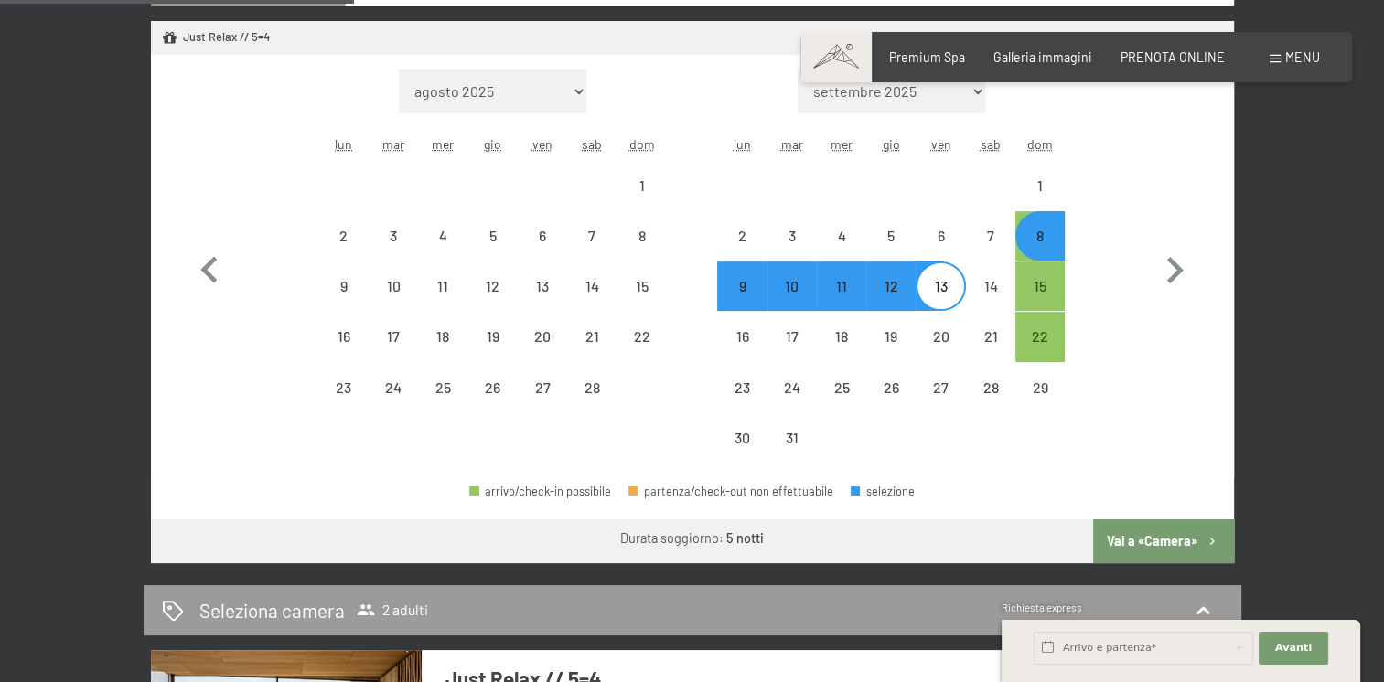
click at [1166, 547] on button "Vai a «Camera»" at bounding box center [1163, 542] width 140 height 44
select select "2026-02-01"
select select "2026-03-01"
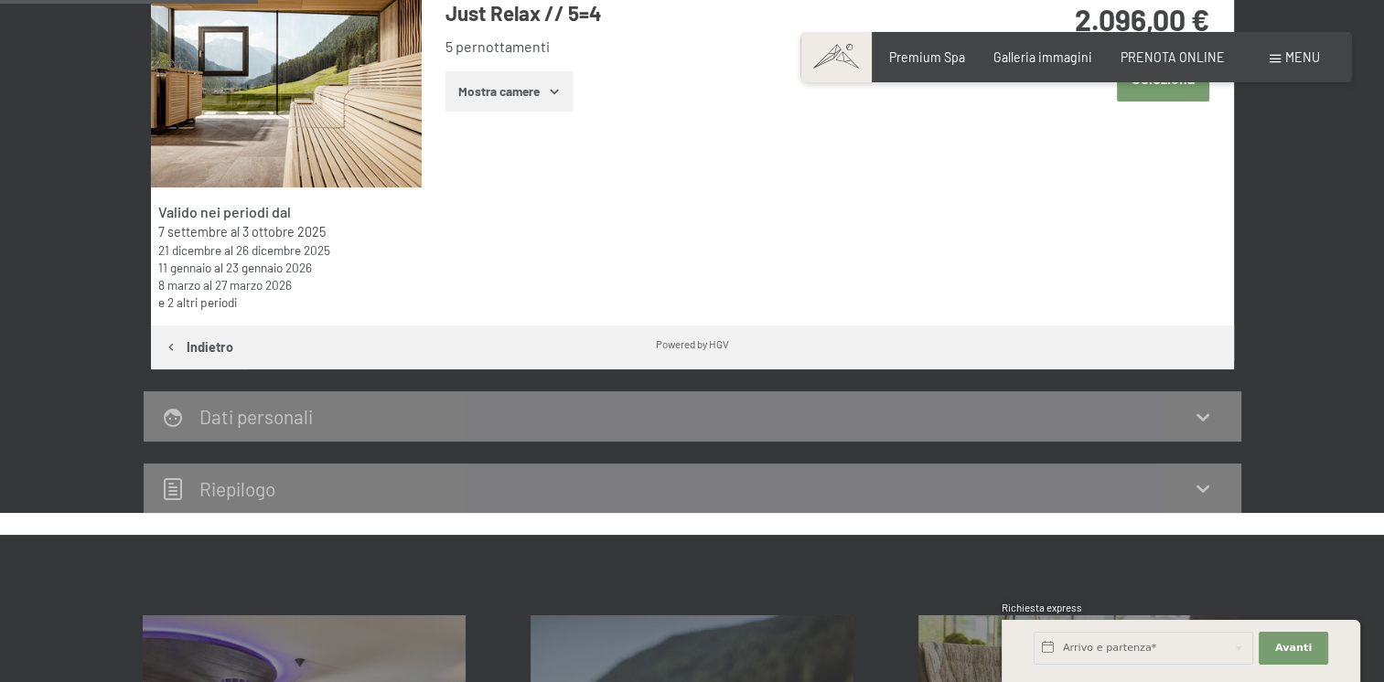
scroll to position [396, 0]
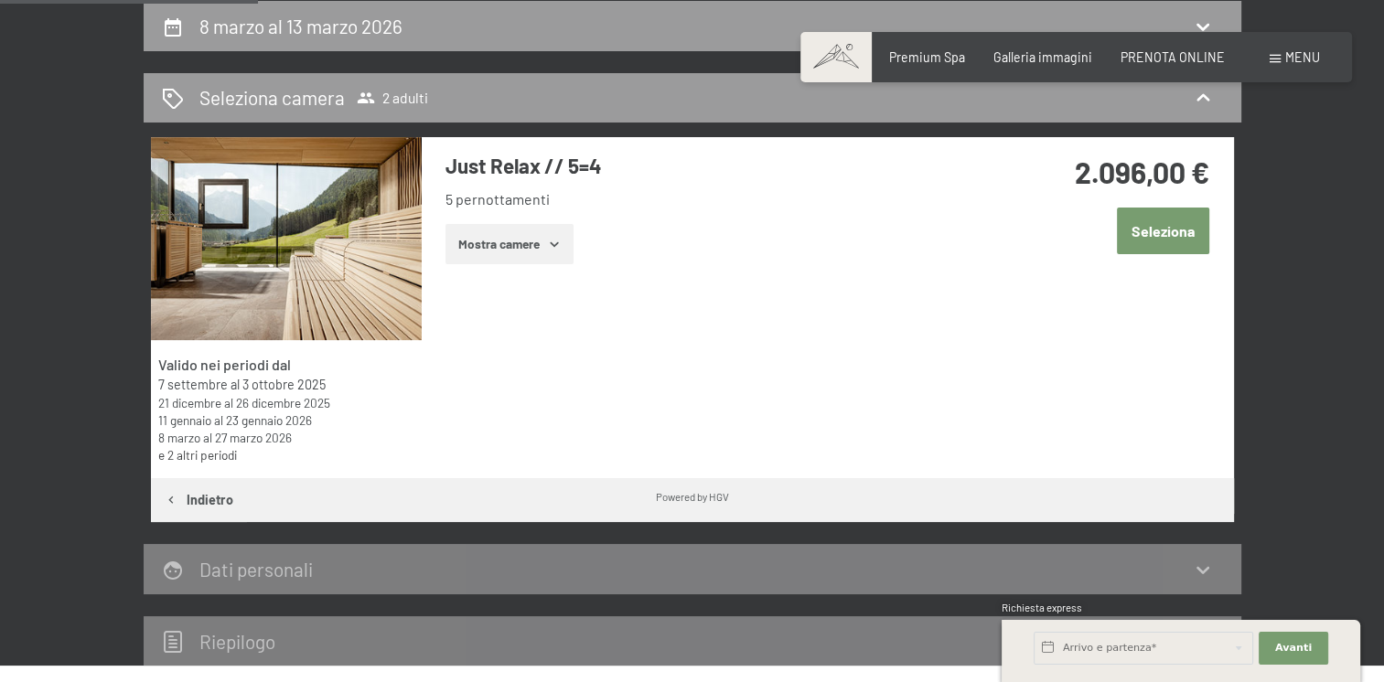
click at [1162, 239] on button "Seleziona" at bounding box center [1163, 231] width 92 height 47
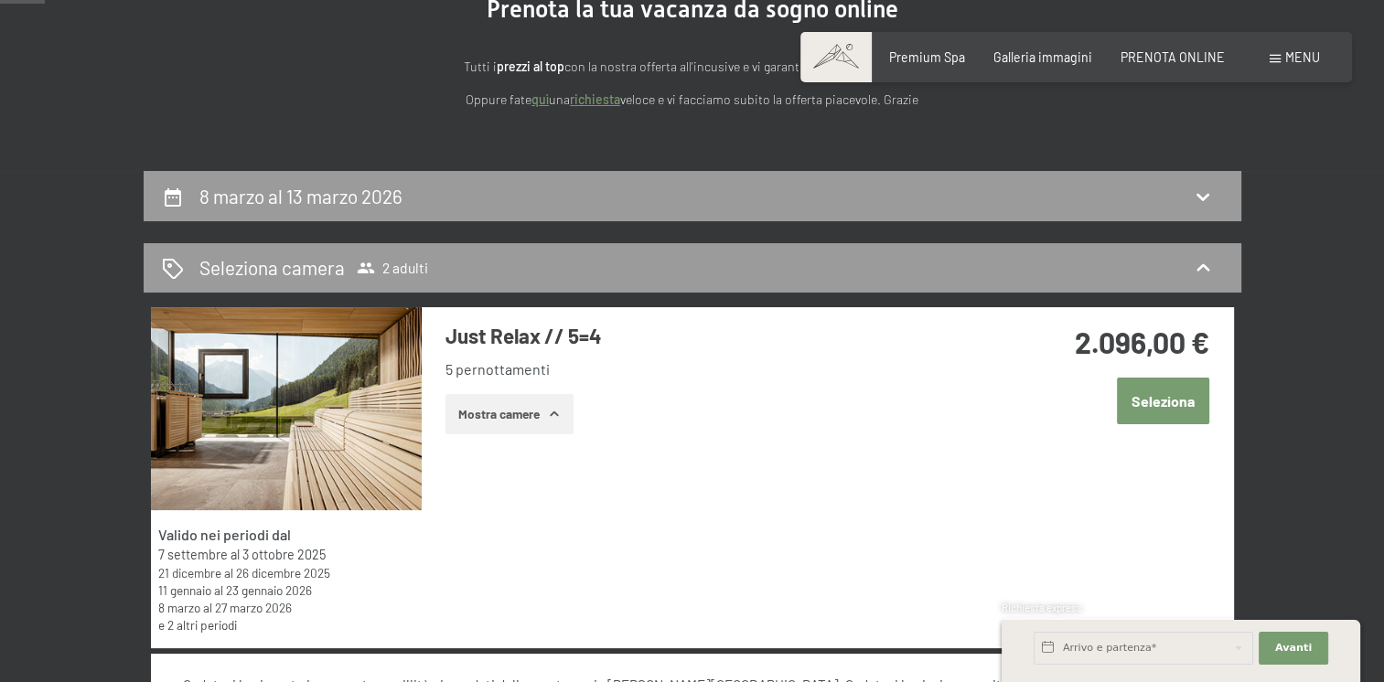
scroll to position [326, 0]
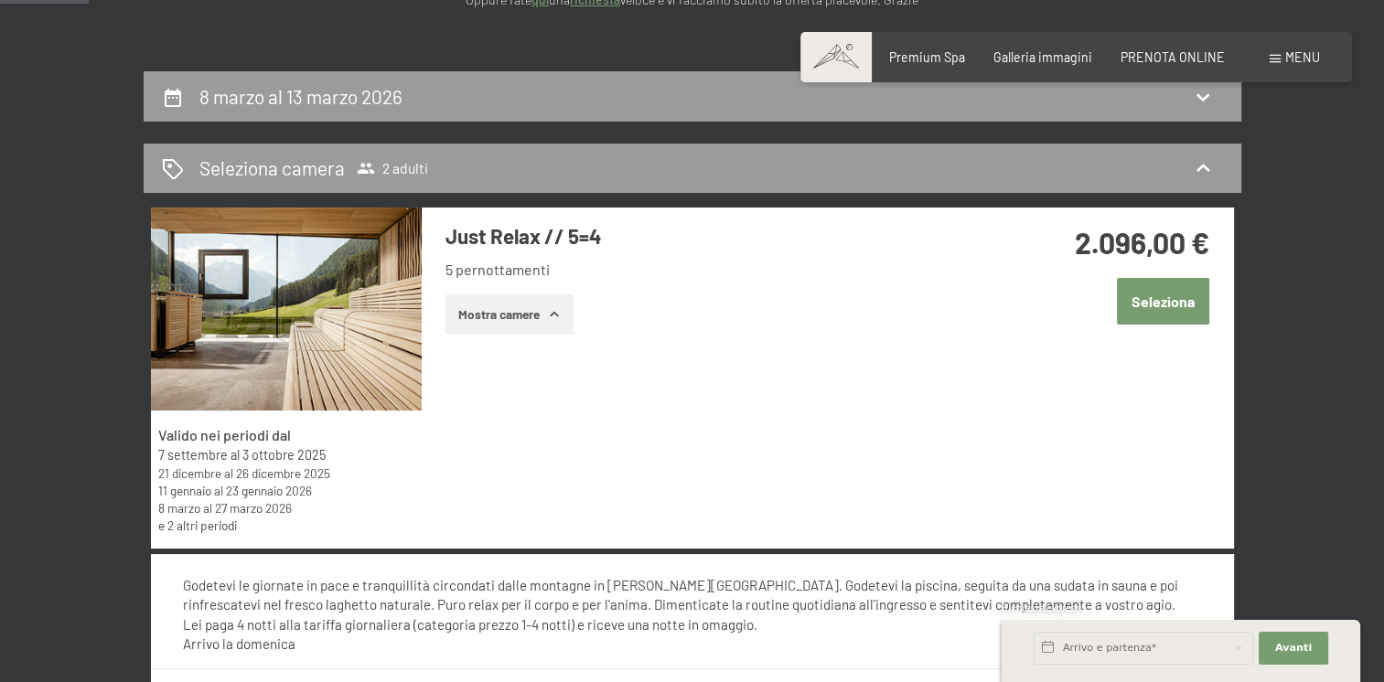
click at [198, 486] on time "11 gennaio" at bounding box center [184, 491] width 53 height 16
click at [1211, 160] on div "Seleziona camera 2 adulti" at bounding box center [692, 168] width 1061 height 27
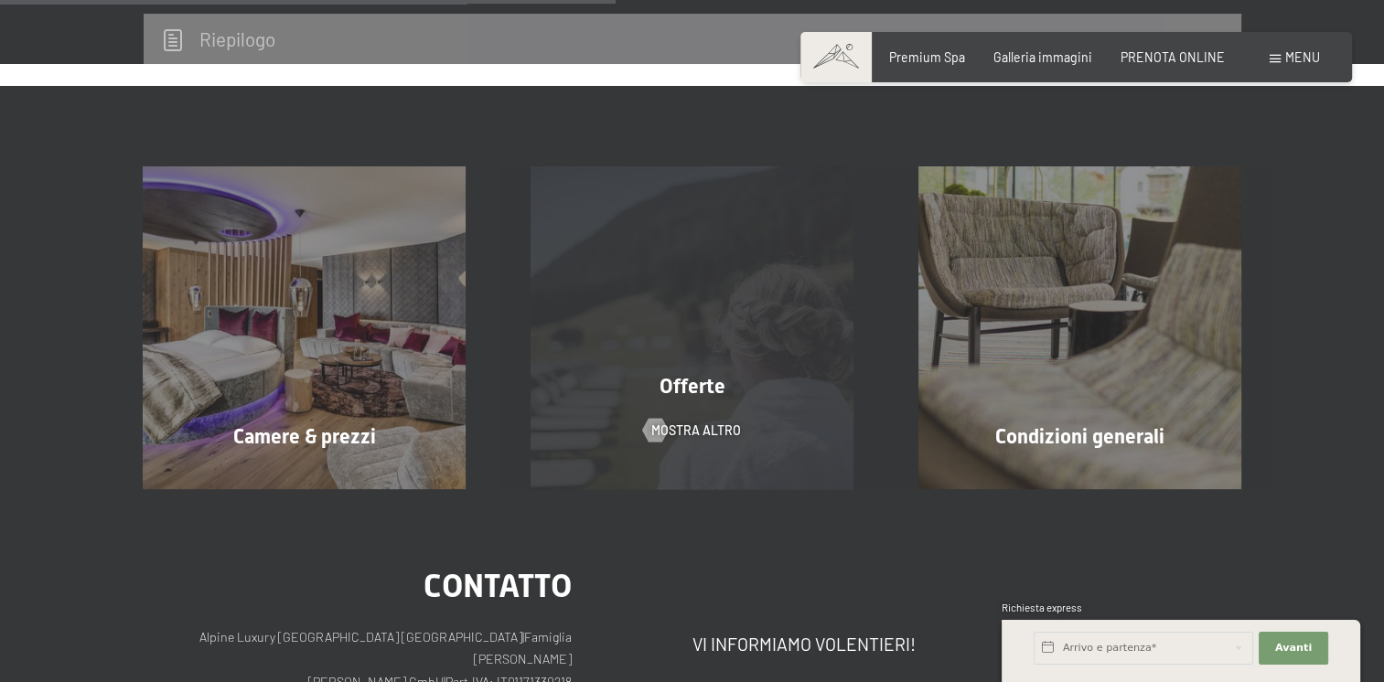
scroll to position [600, 0]
click at [703, 374] on span "Offerte" at bounding box center [692, 385] width 66 height 23
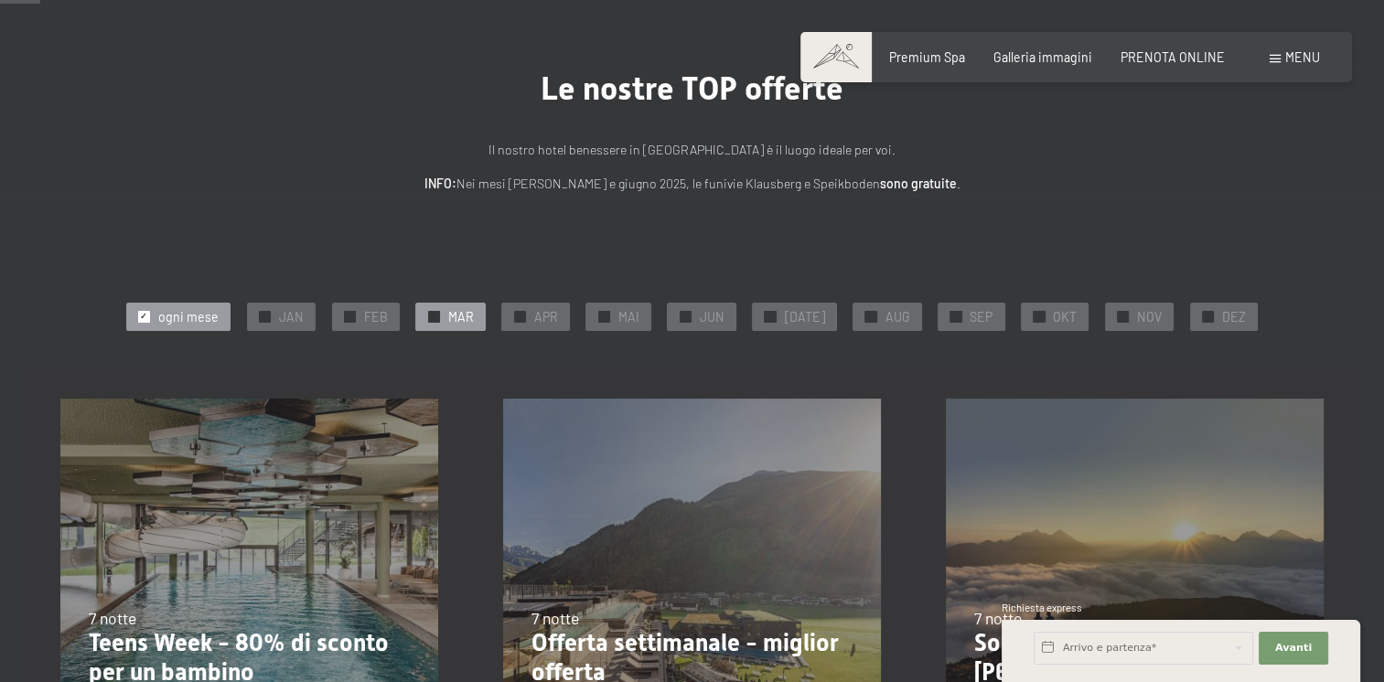
click at [483, 311] on div "✓ MAR" at bounding box center [450, 316] width 70 height 27
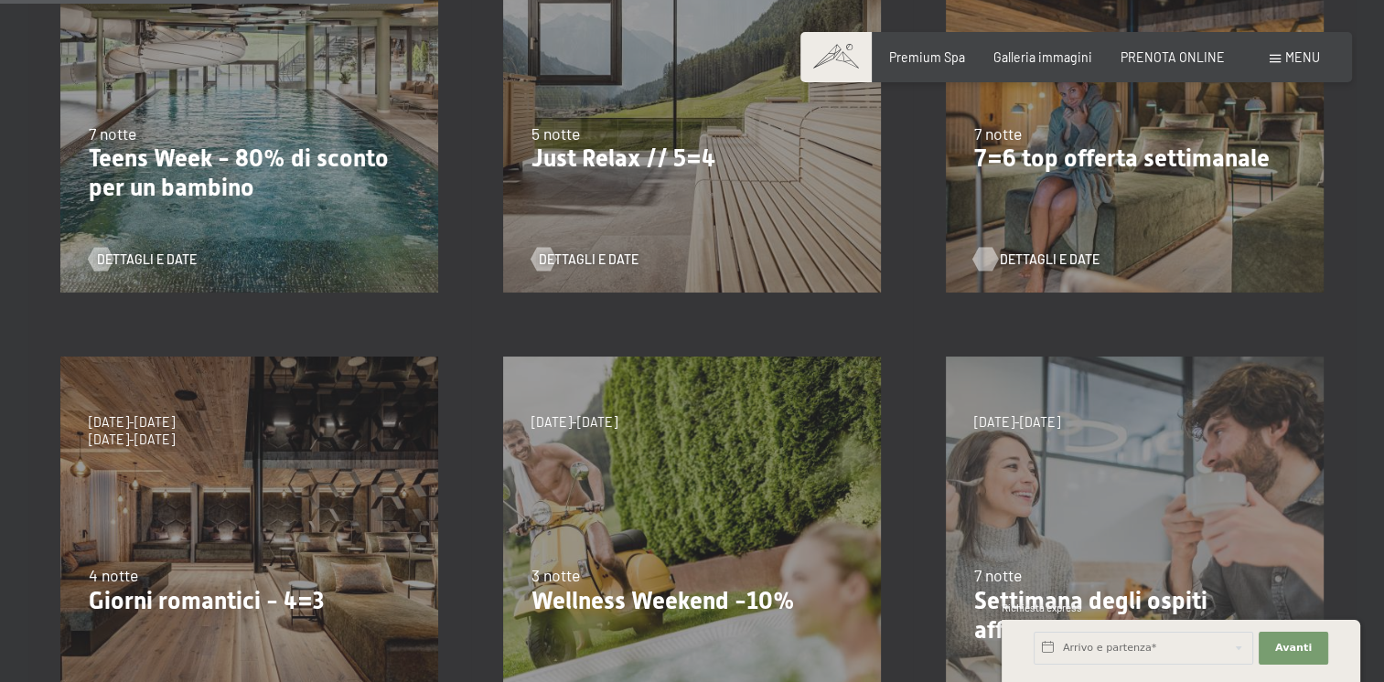
scroll to position [549, 0]
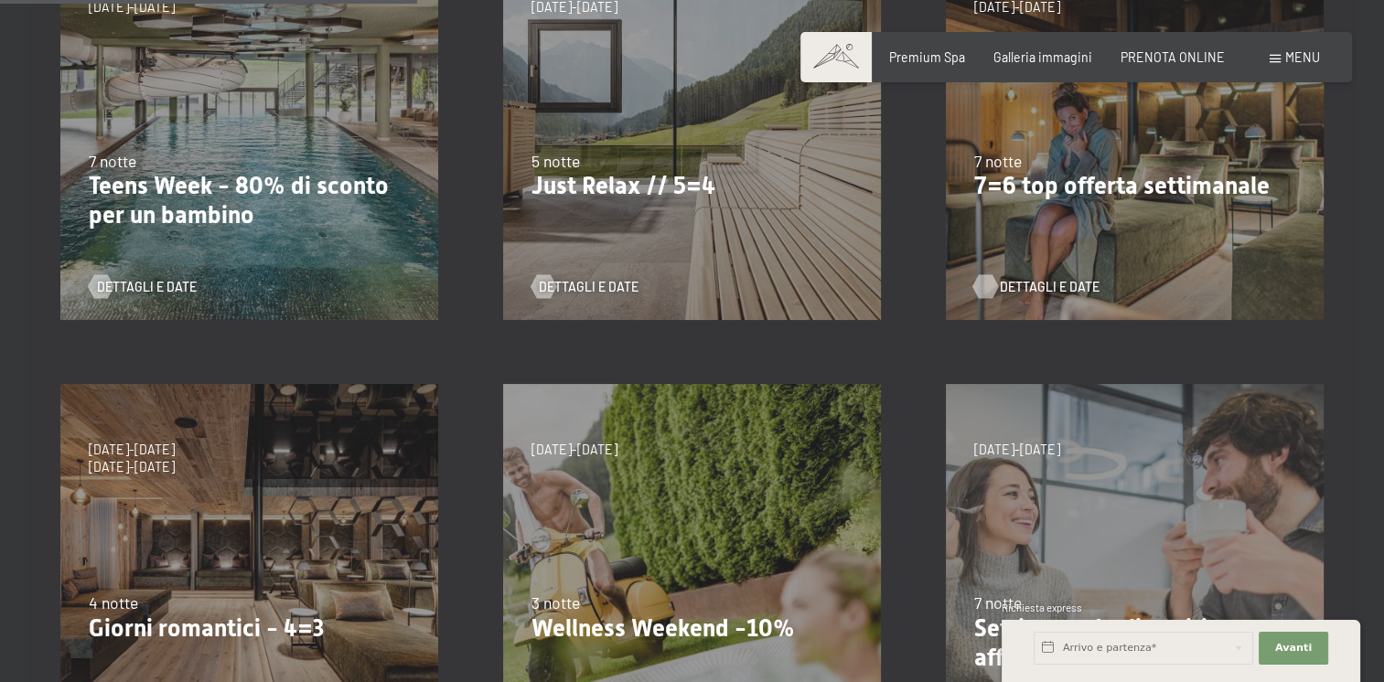
click at [1035, 287] on span "Dettagli e Date" at bounding box center [1050, 287] width 100 height 18
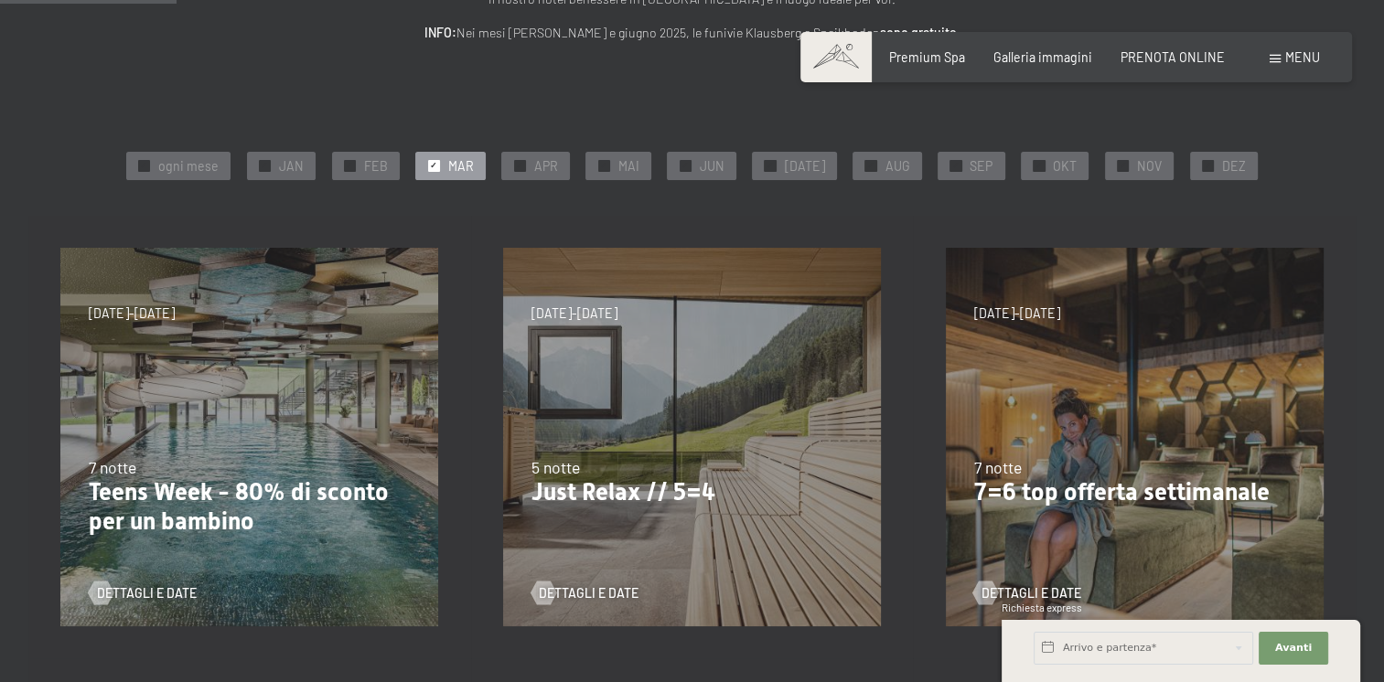
scroll to position [274, 0]
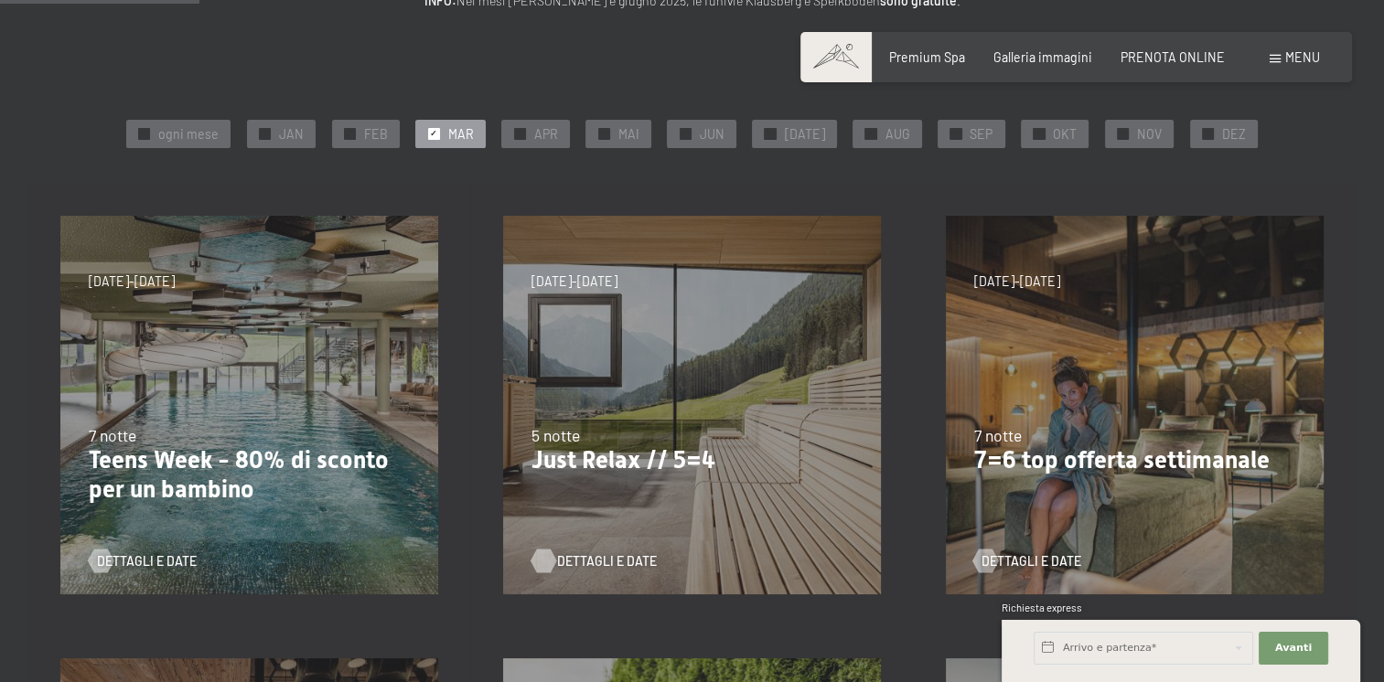
click at [618, 561] on span "Dettagli e Date" at bounding box center [607, 561] width 100 height 18
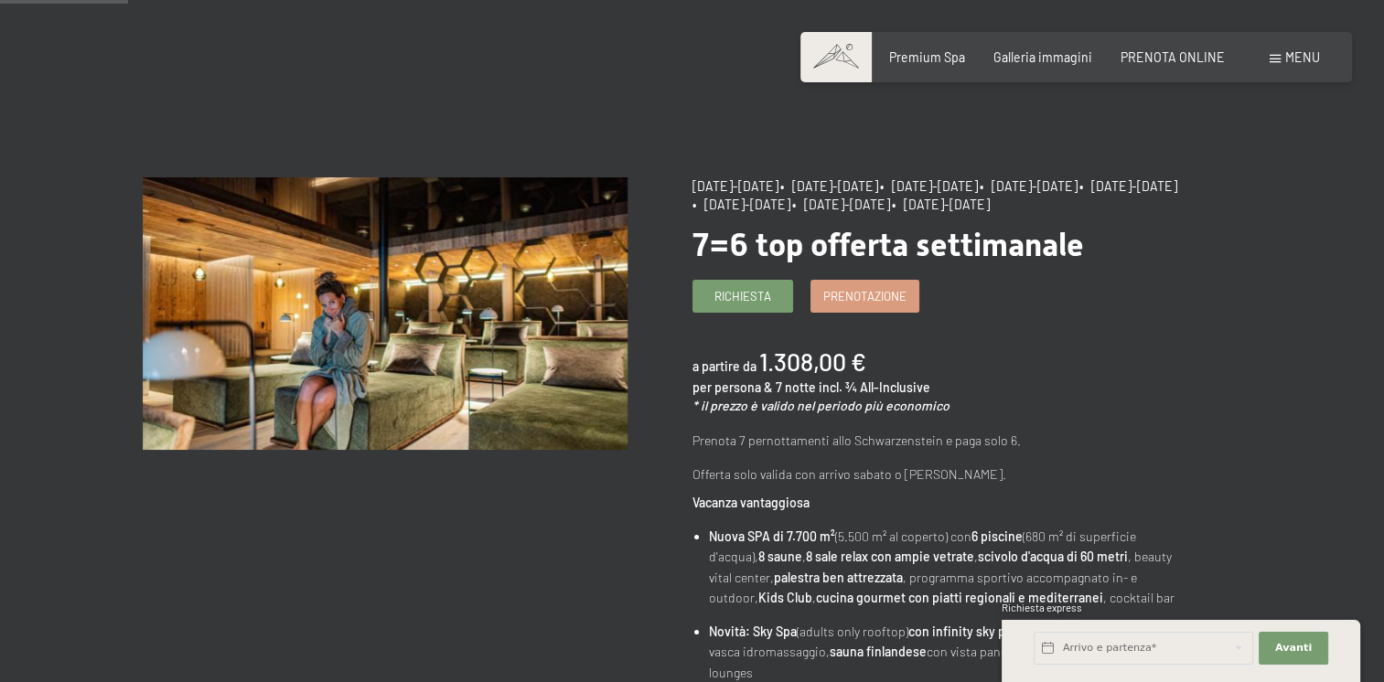
scroll to position [183, 0]
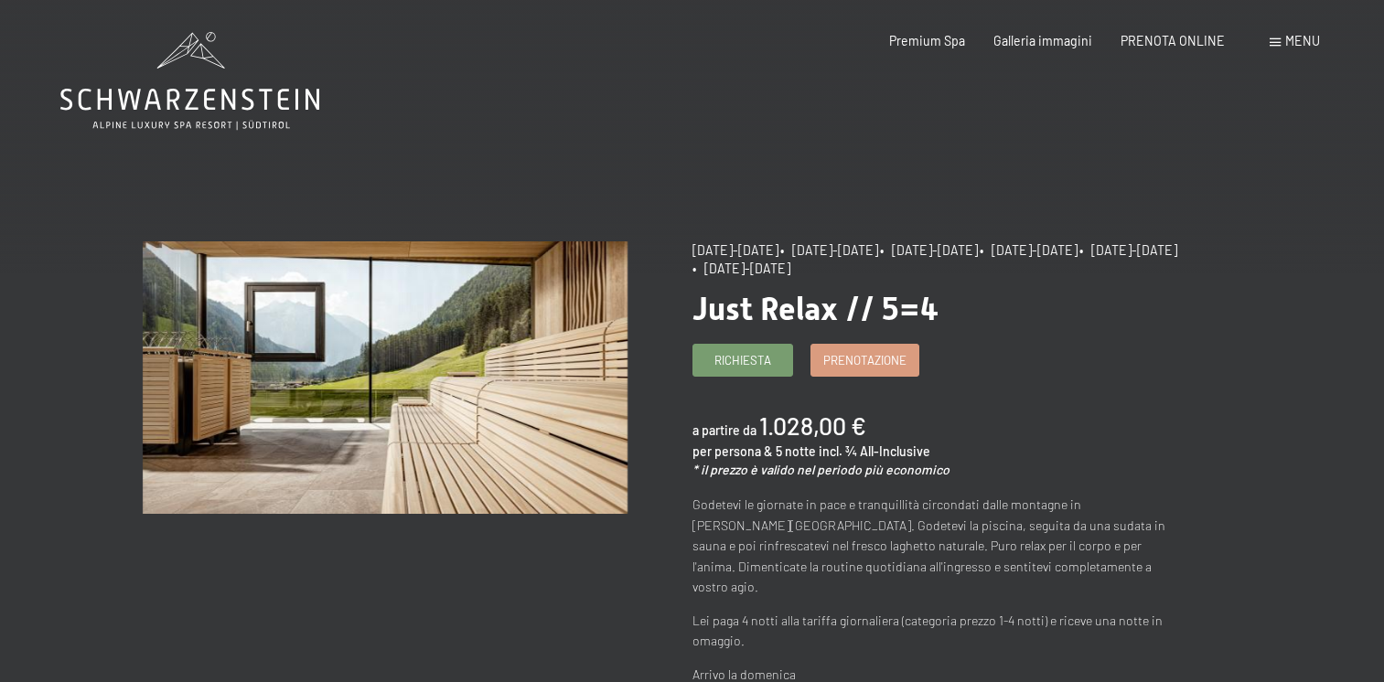
click at [885, 353] on span "Prenotazione" at bounding box center [864, 360] width 83 height 16
click at [875, 359] on span "Prenotazione" at bounding box center [864, 357] width 83 height 16
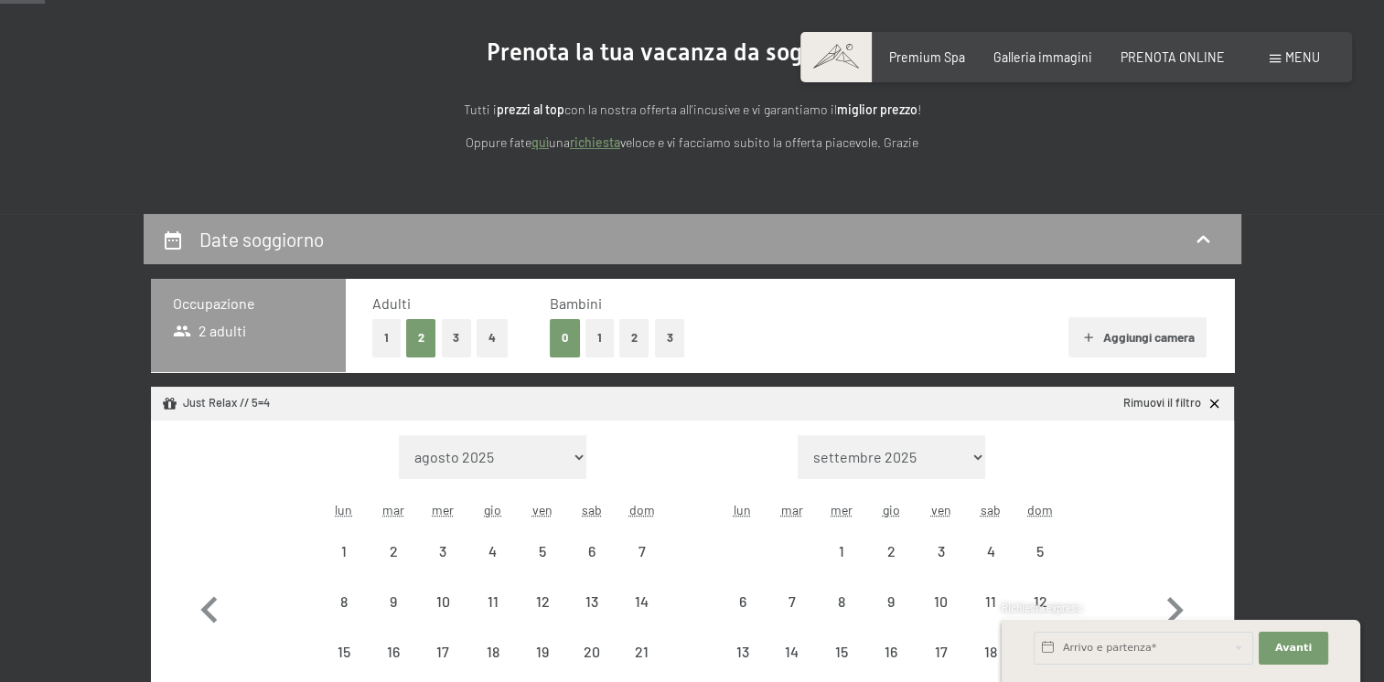
select select "[DATE]"
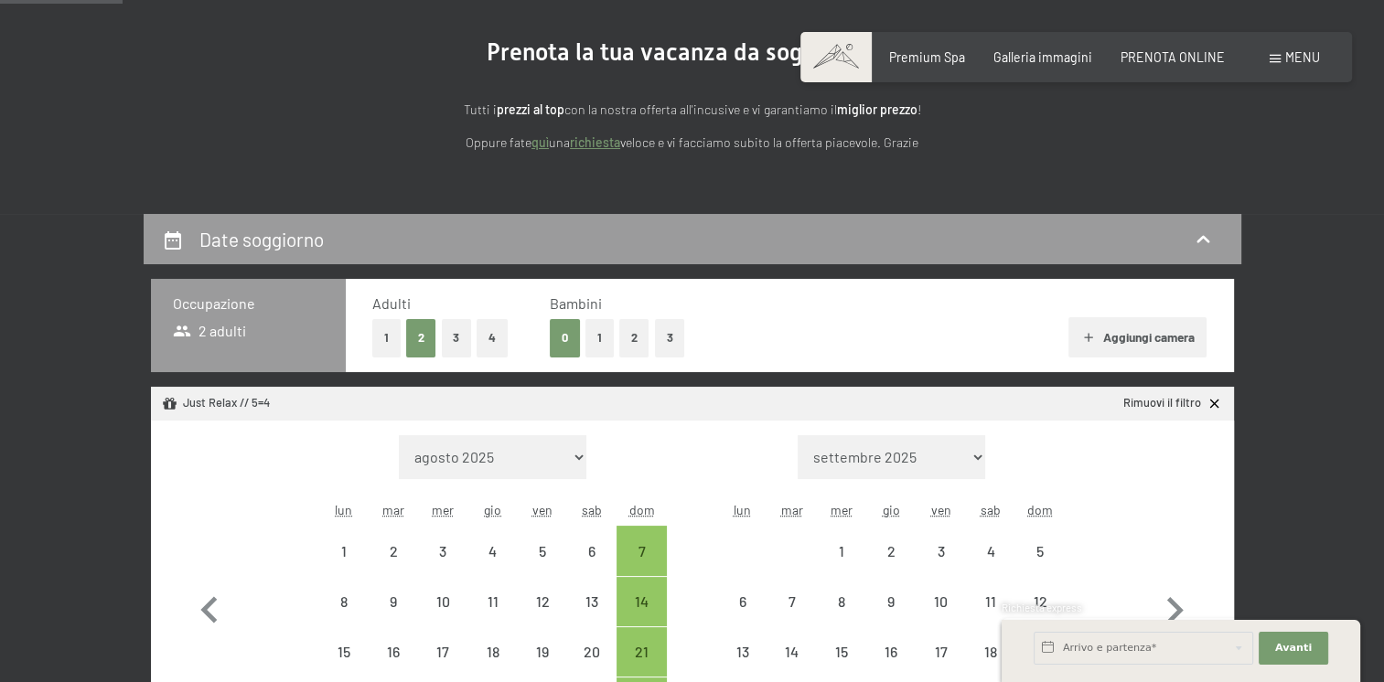
click at [593, 346] on button "1" at bounding box center [599, 338] width 28 height 38
select select "[DATE]"
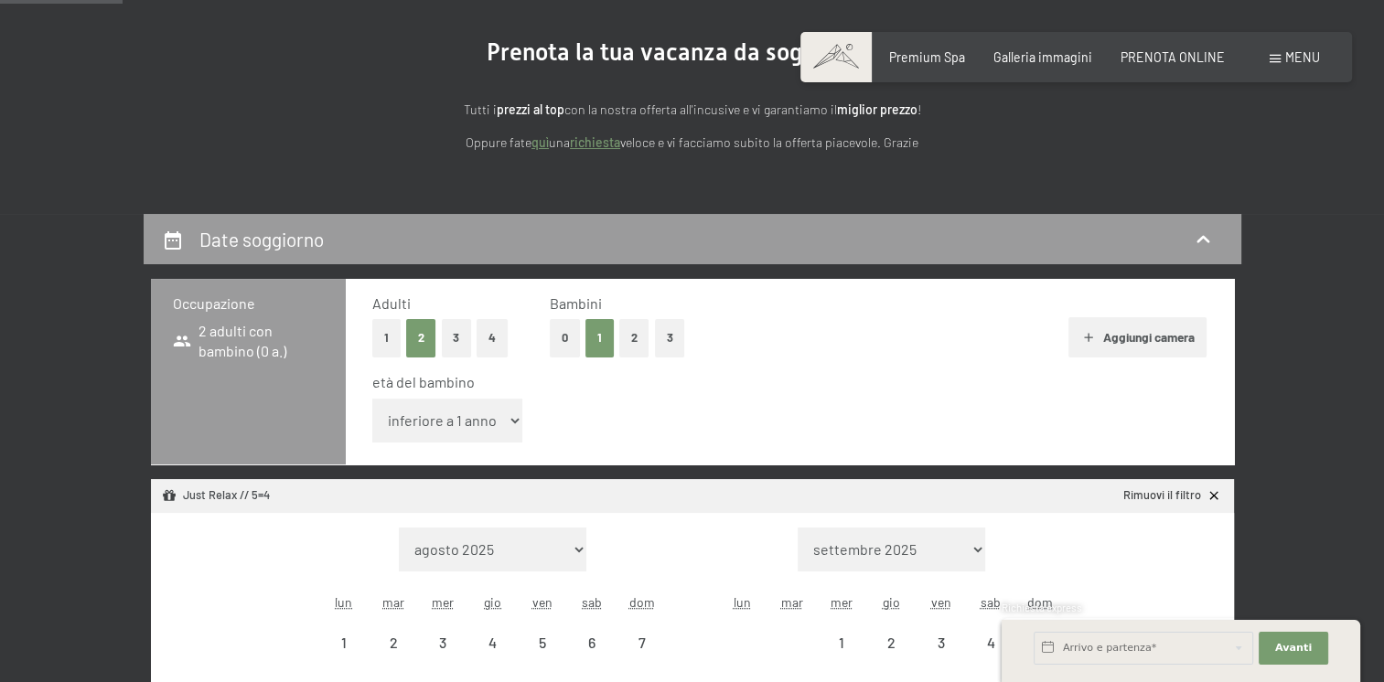
select select "[DATE]"
click at [513, 415] on select "inferiore a 1 anno 1 anno 2 anni 3 anni 4 anni 5 anni 6 anni 7 anni 8 anni 9 an…" at bounding box center [447, 421] width 151 height 44
select select "16"
click at [372, 399] on select "inferiore a 1 anno 1 anno 2 anni 3 anni 4 anni 5 anni 6 anni 7 anni 8 anni 9 an…" at bounding box center [447, 421] width 151 height 44
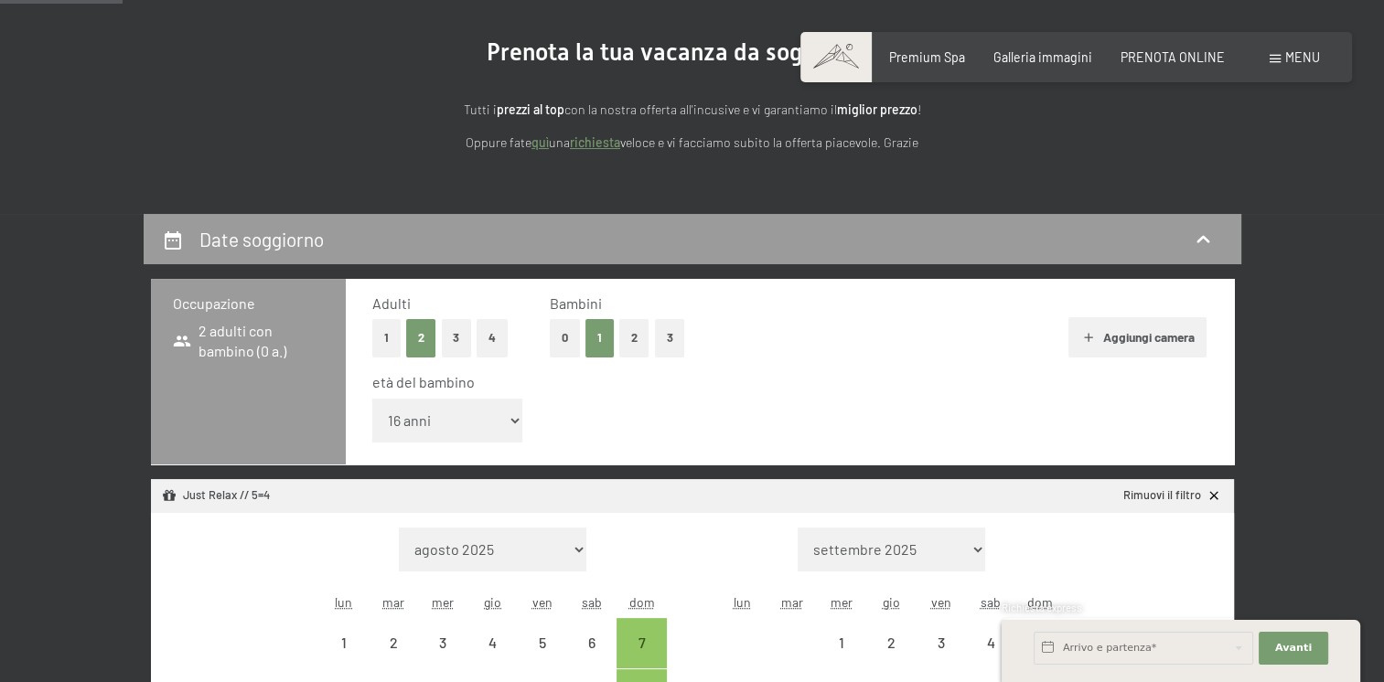
select select "[DATE]"
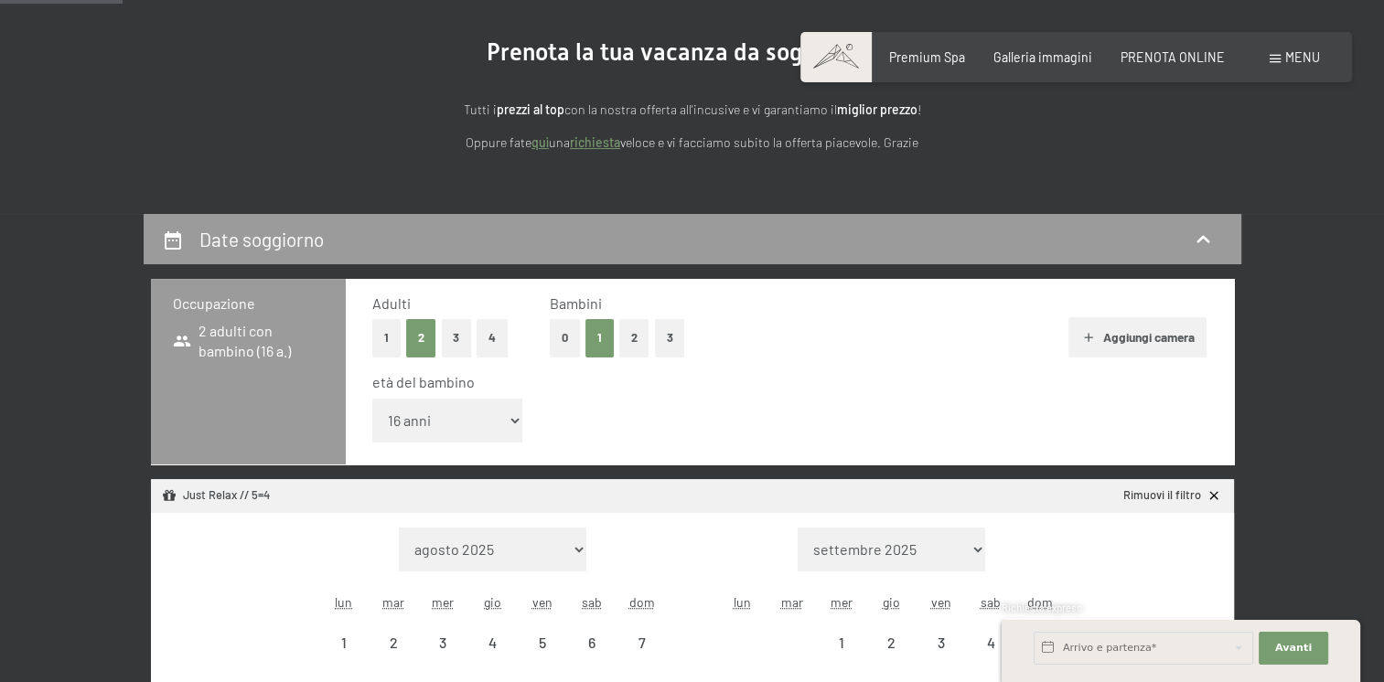
select select "[DATE]"
click at [779, 429] on div "età del bambino inferiore a 1 anno 1 anno 2 anni 3 anni 4 anni 5 anni 6 anni 7 …" at bounding box center [789, 411] width 835 height 78
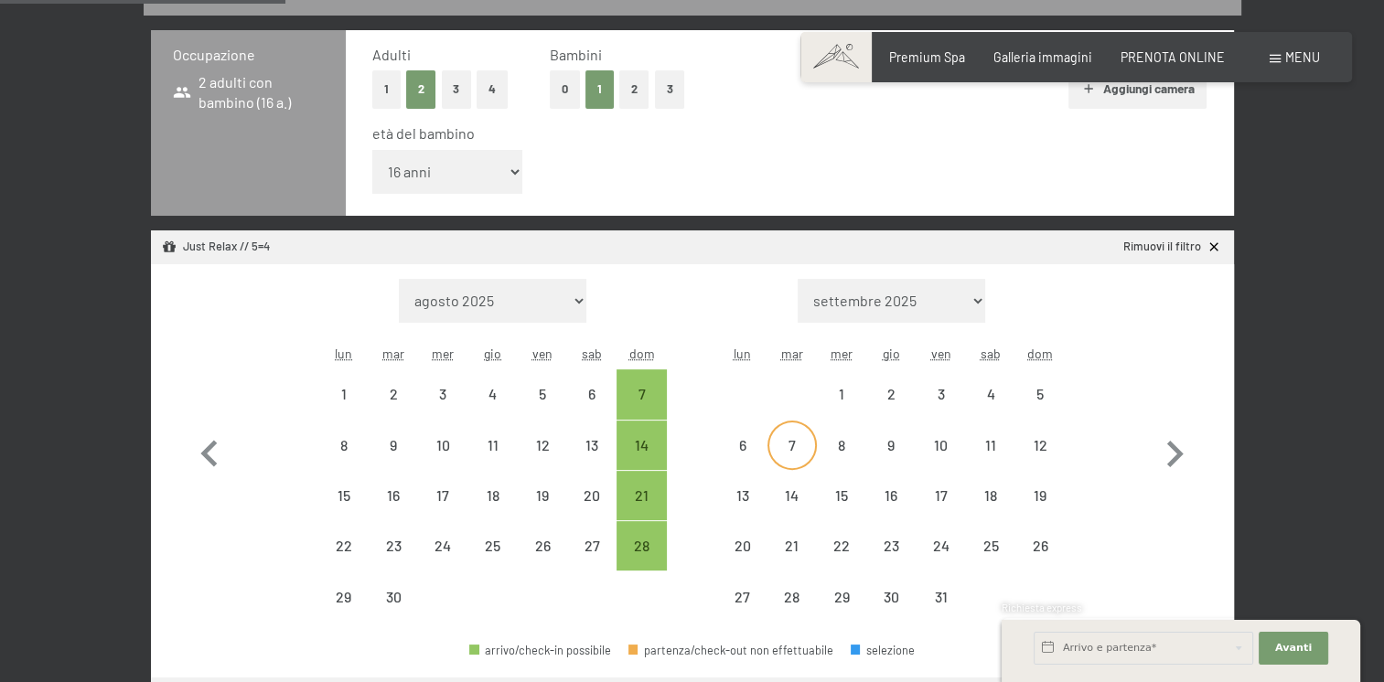
scroll to position [457, 0]
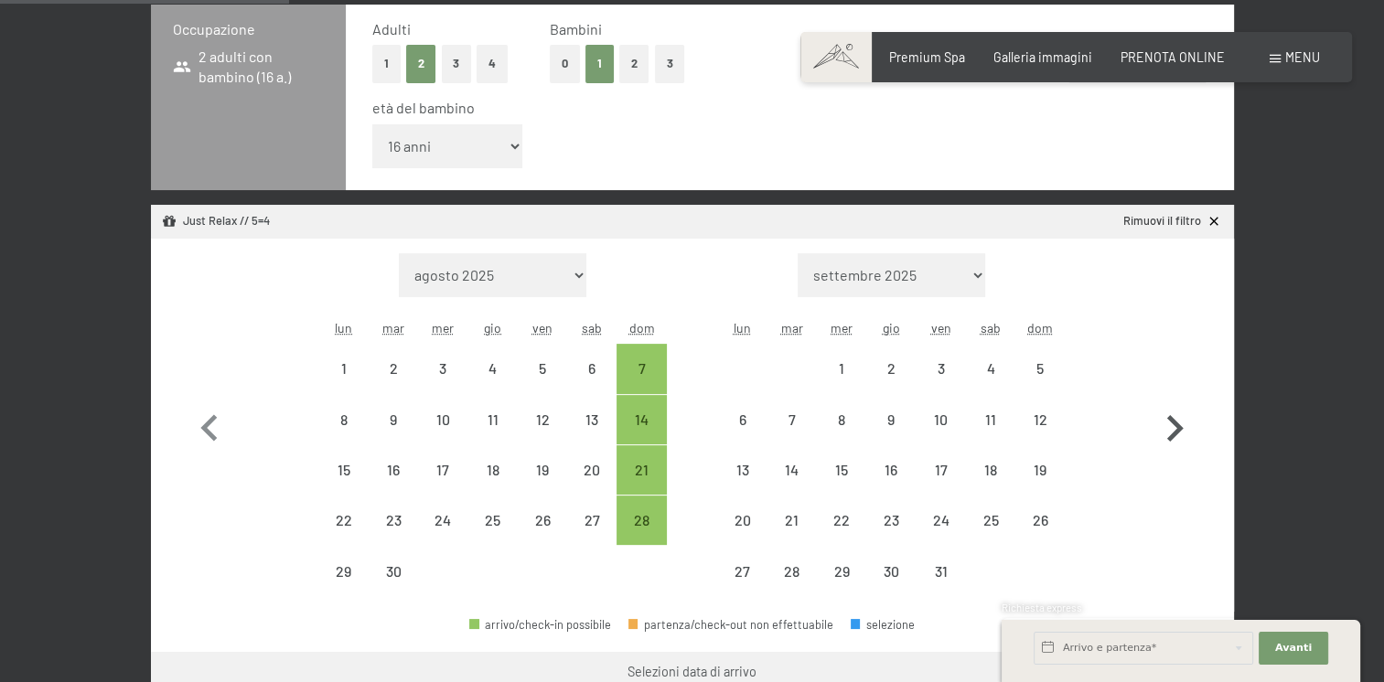
click at [1174, 437] on icon "button" at bounding box center [1175, 428] width 16 height 27
select select "[DATE]"
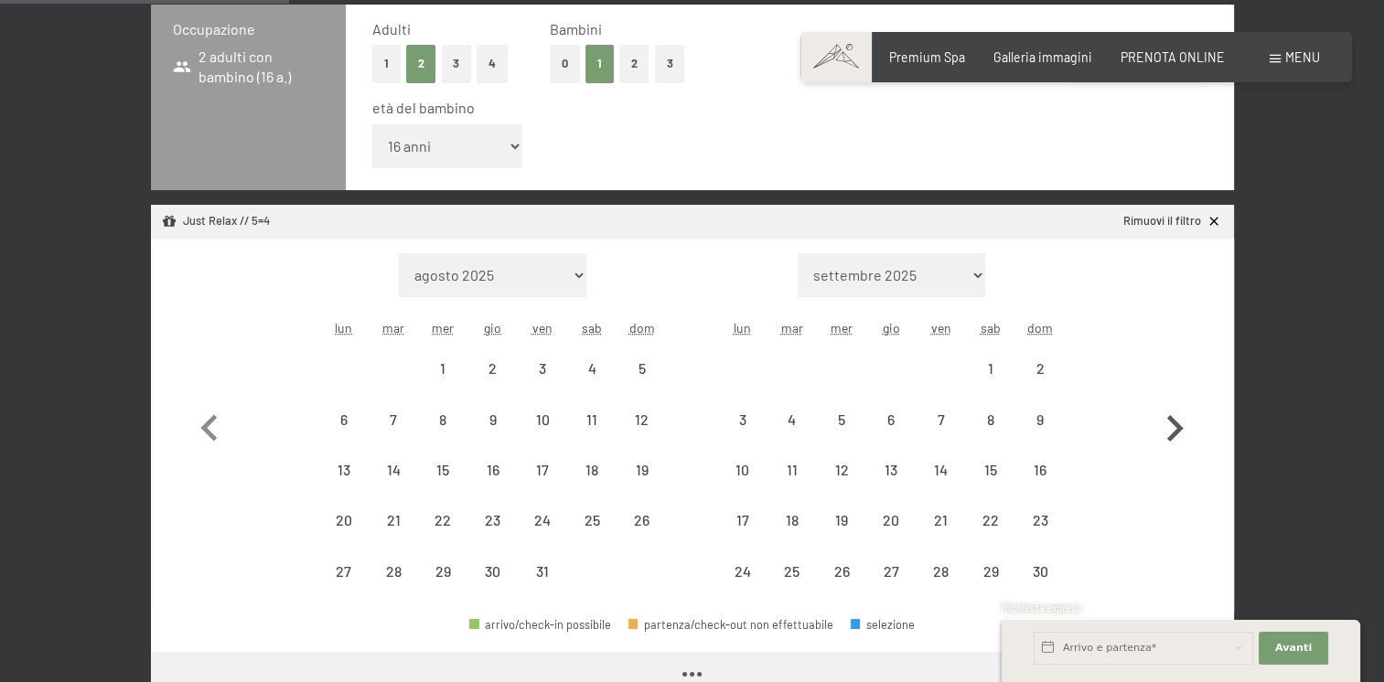
click at [1174, 437] on icon "button" at bounding box center [1175, 428] width 16 height 27
select select "[DATE]"
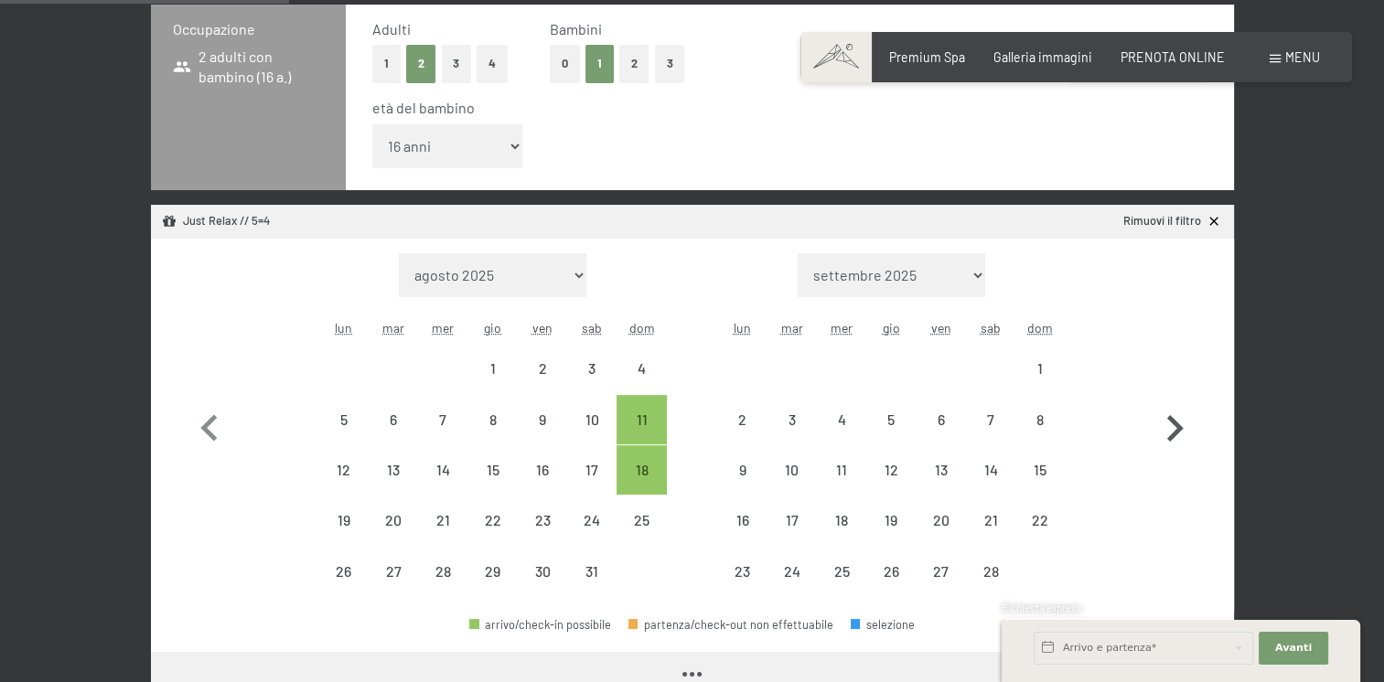
select select "[DATE]"
click at [1174, 436] on icon "button" at bounding box center [1175, 428] width 16 height 27
select select "[DATE]"
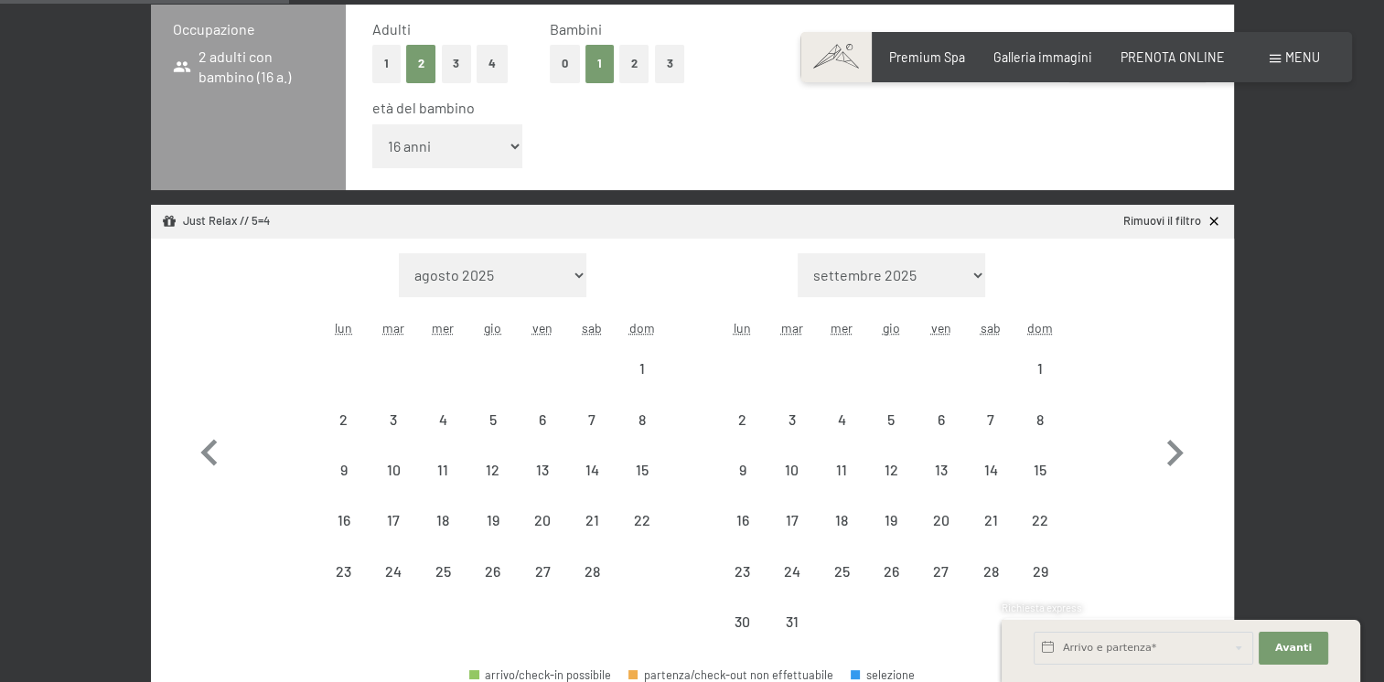
select select "[DATE]"
click at [1029, 414] on div "8" at bounding box center [1040, 436] width 46 height 46
select select "[DATE]"
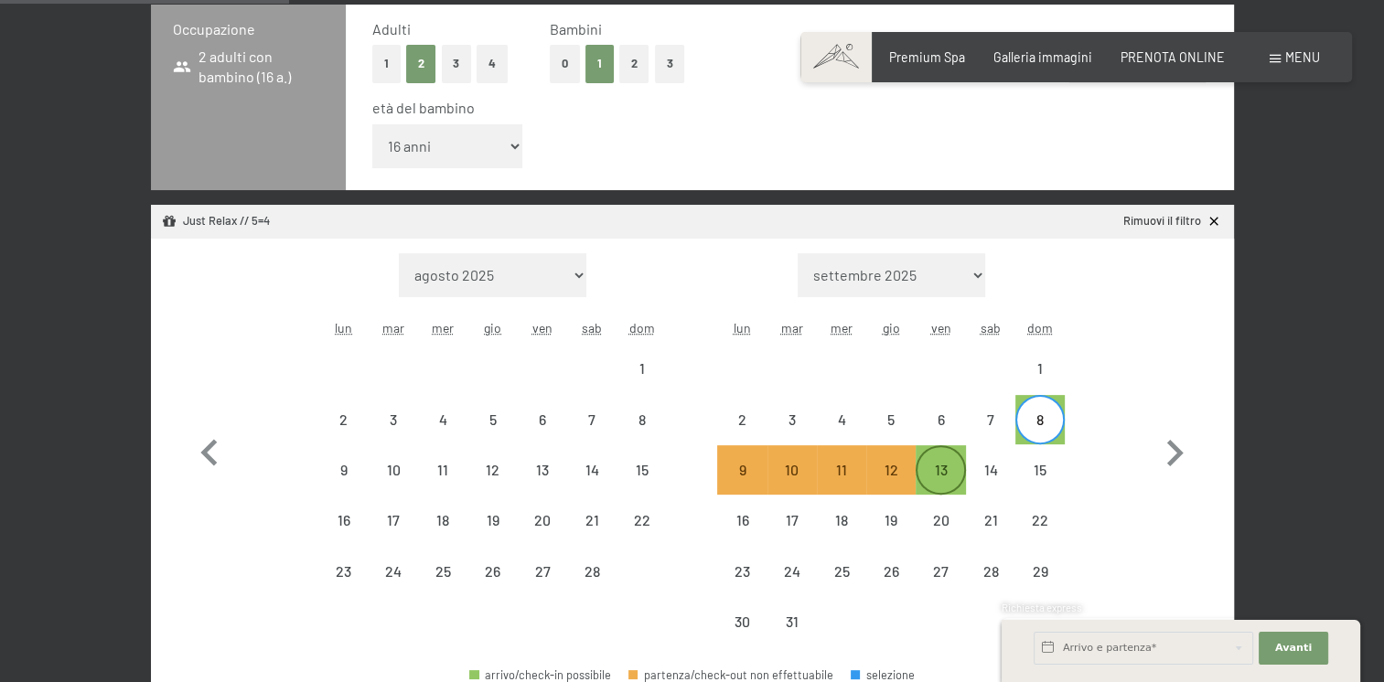
click at [948, 469] on div "13" at bounding box center [940, 486] width 46 height 46
select select "[DATE]"
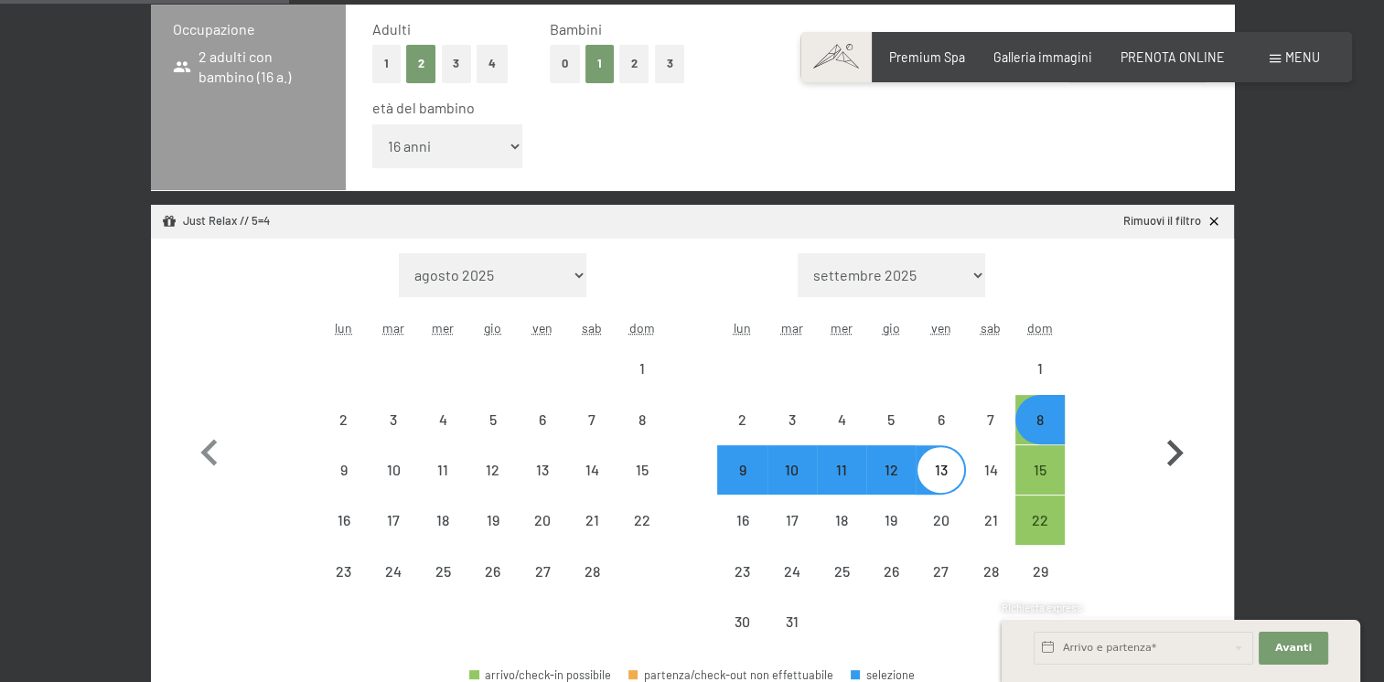
select select "[DATE]"
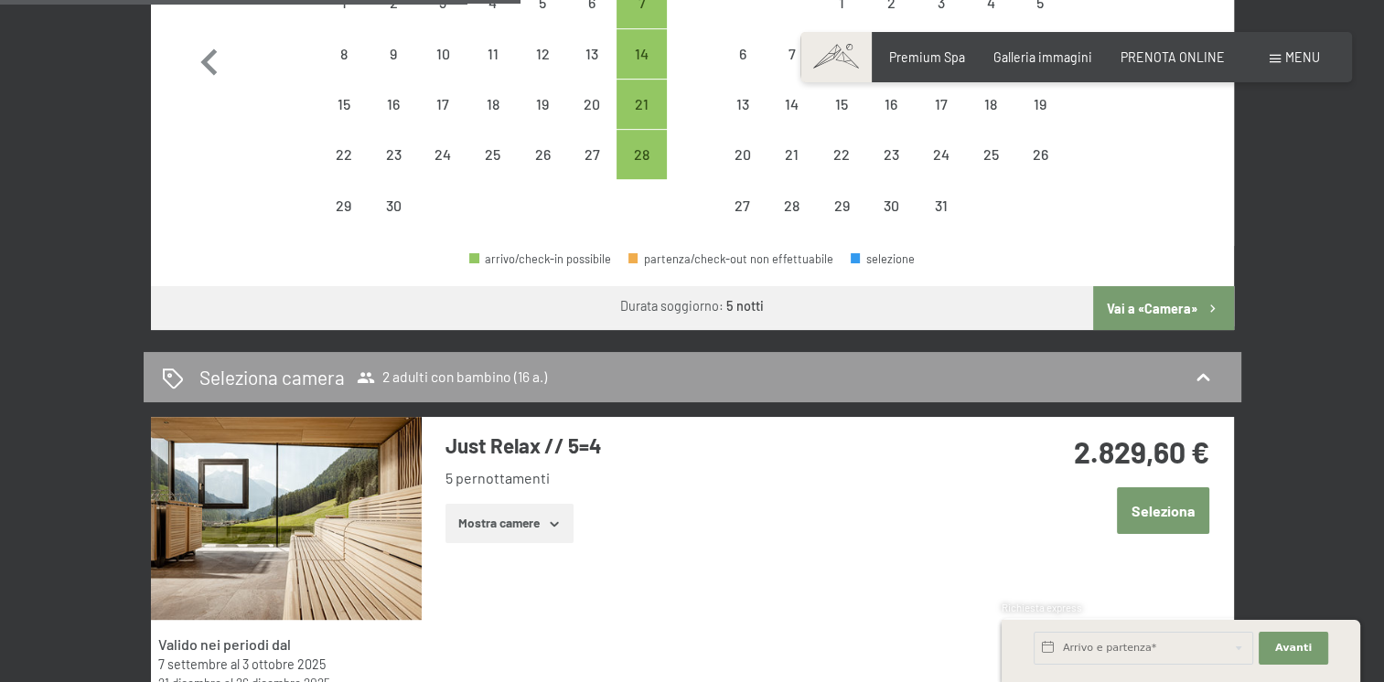
click at [1163, 317] on button "Vai a «Camera»" at bounding box center [1163, 308] width 140 height 44
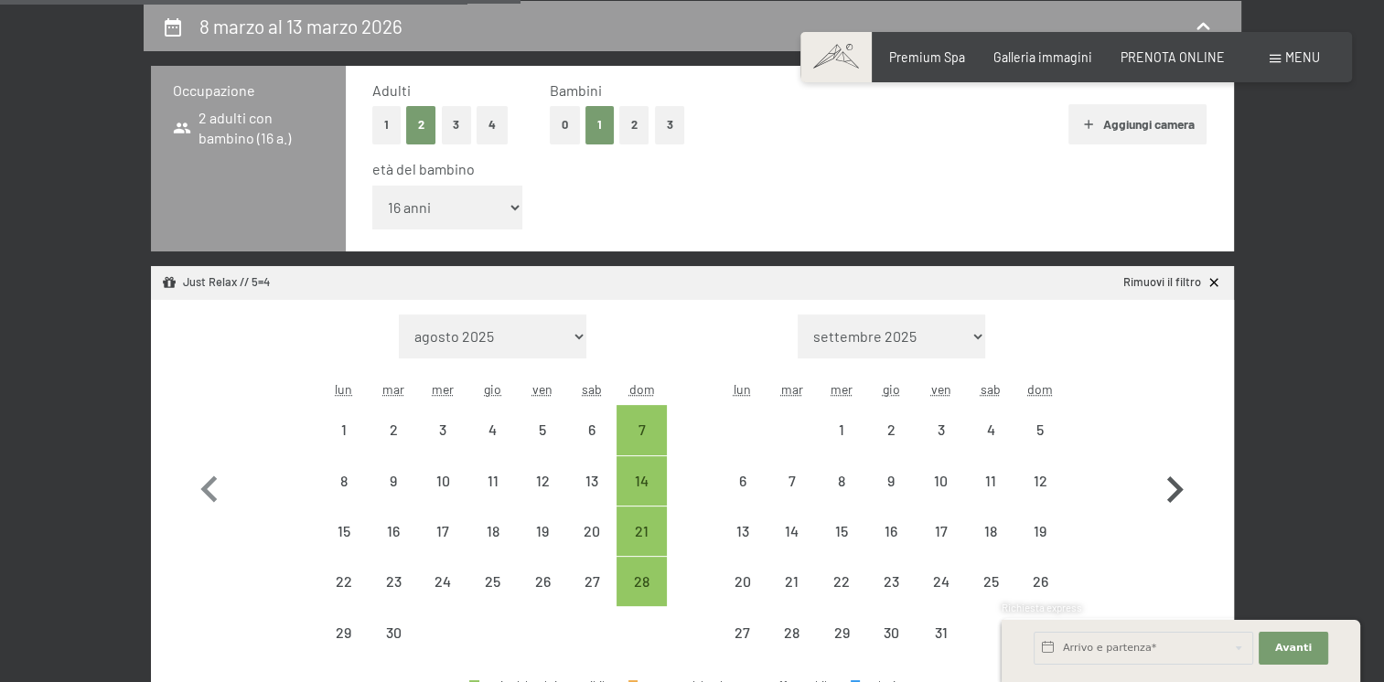
select select "[DATE]"
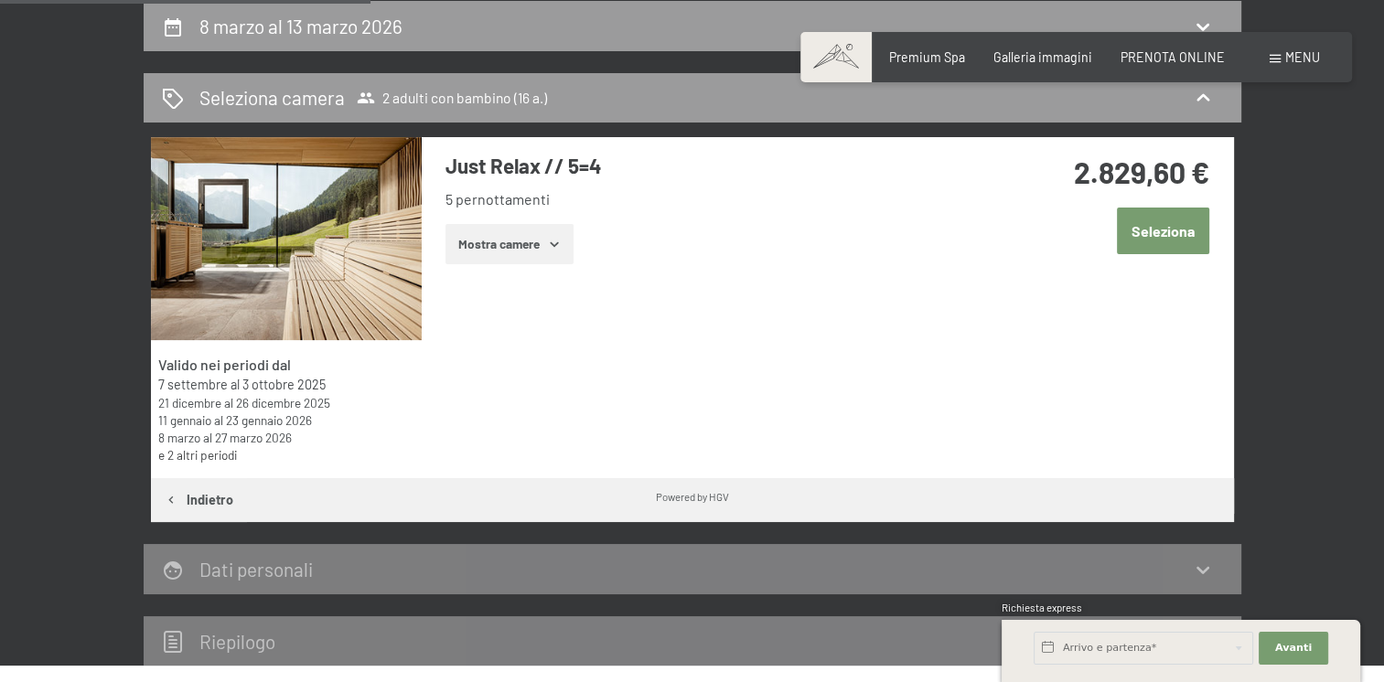
click at [541, 240] on button "Mostra camere" at bounding box center [509, 244] width 128 height 40
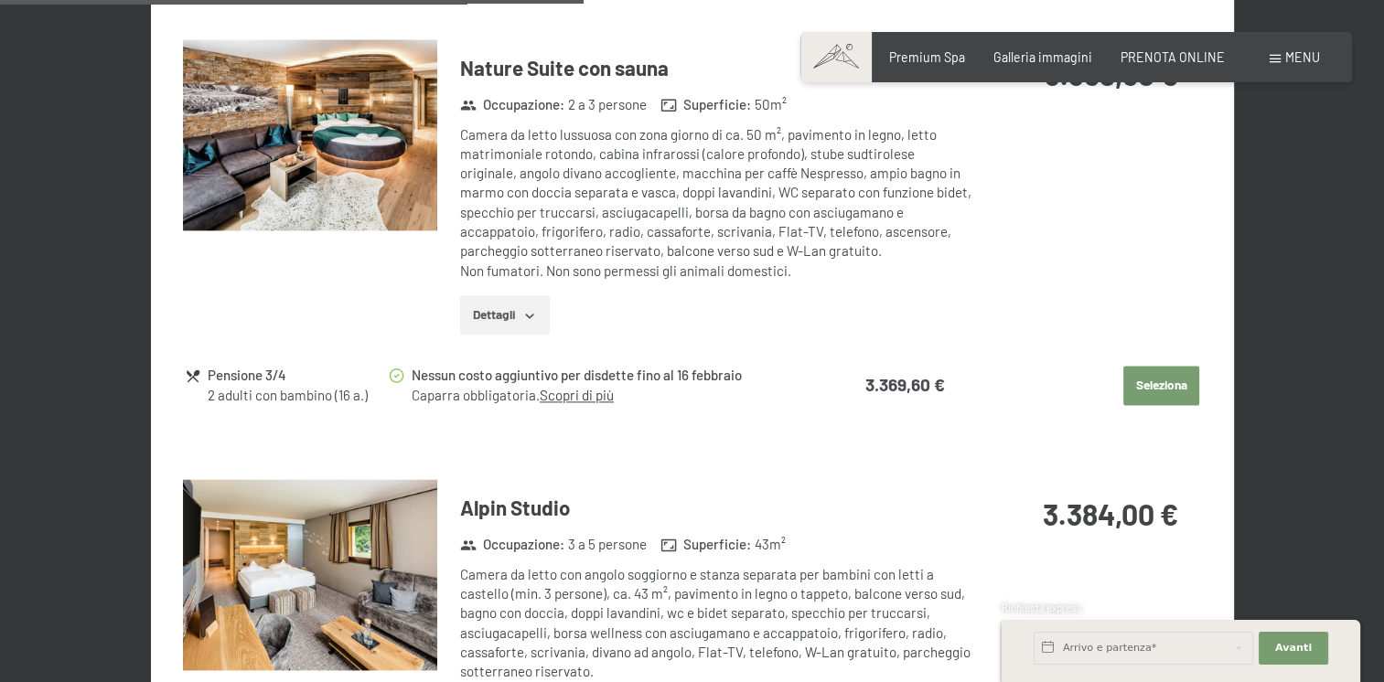
scroll to position [1860, 0]
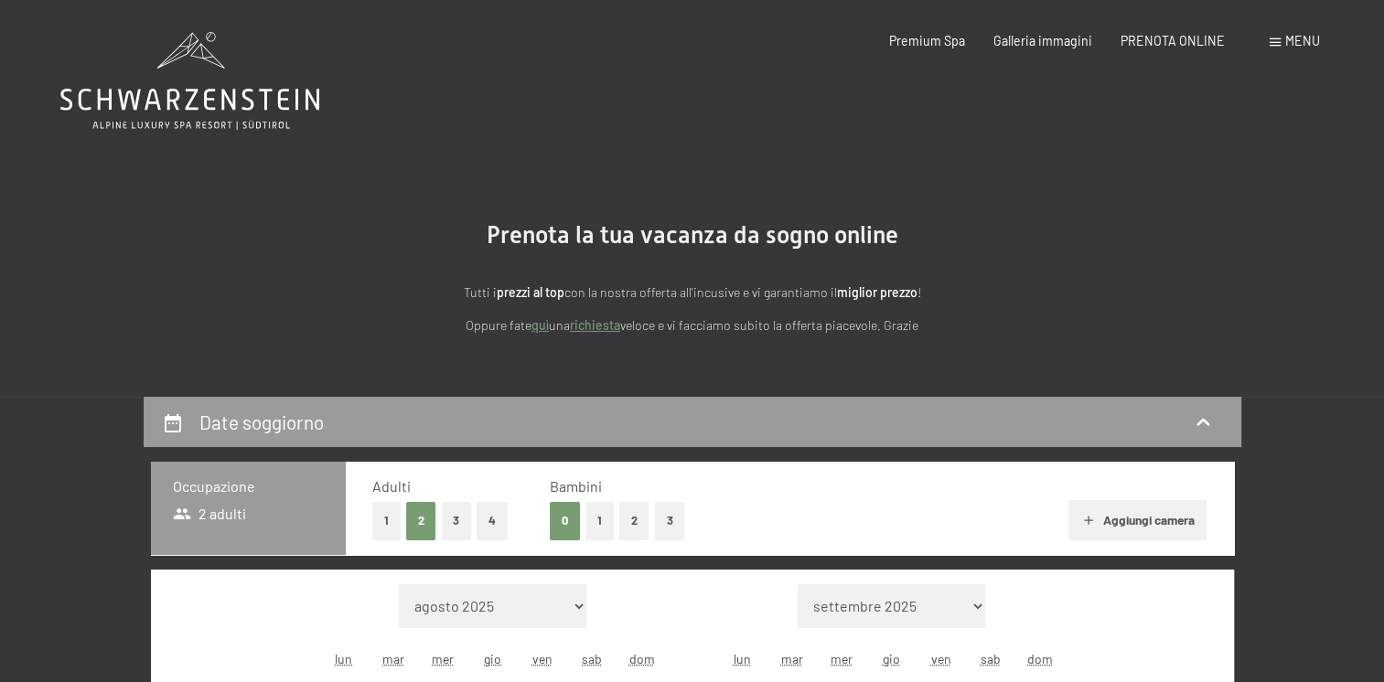
select select "[DATE]"
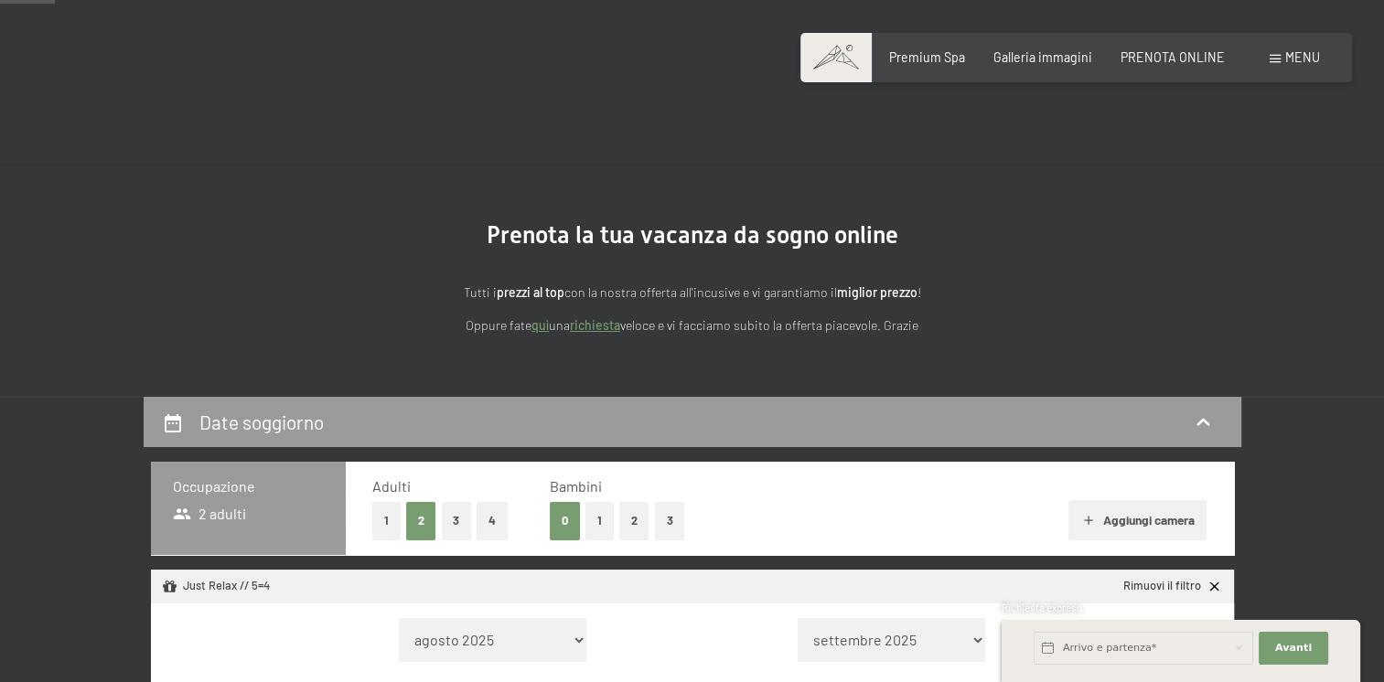
scroll to position [183, 0]
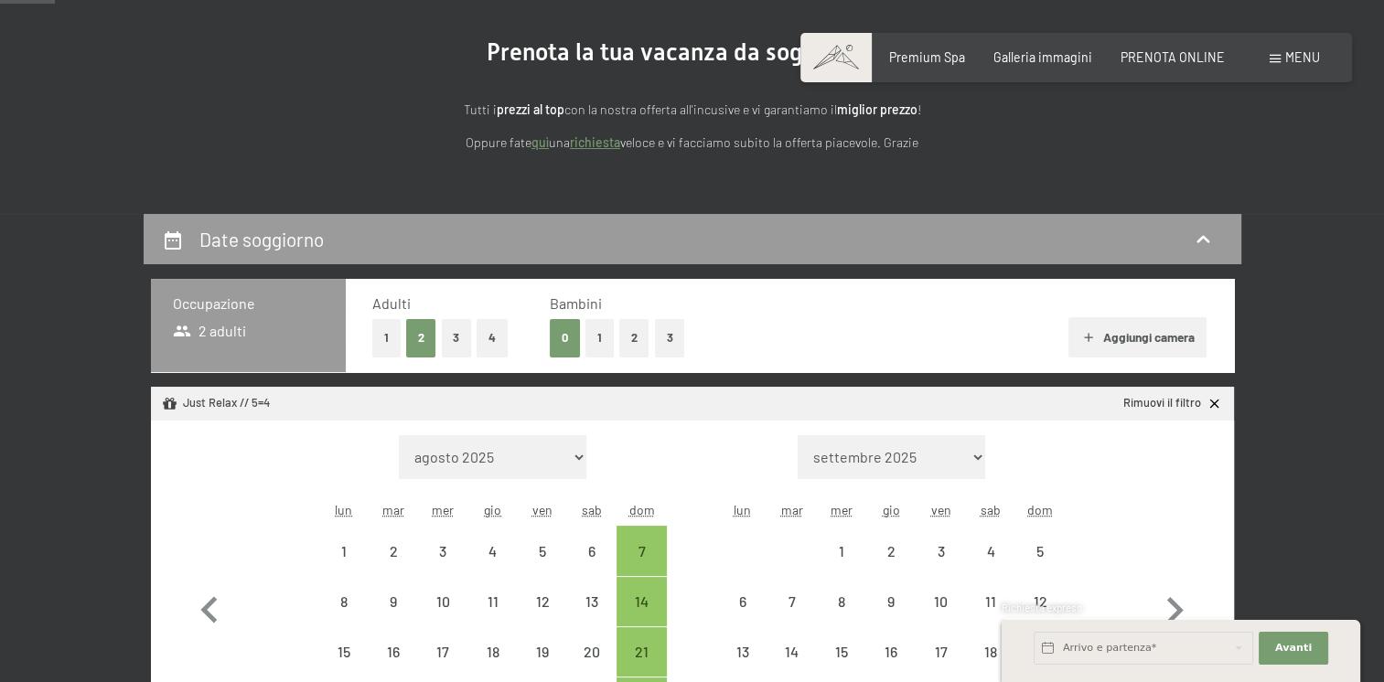
select select "[DATE]"
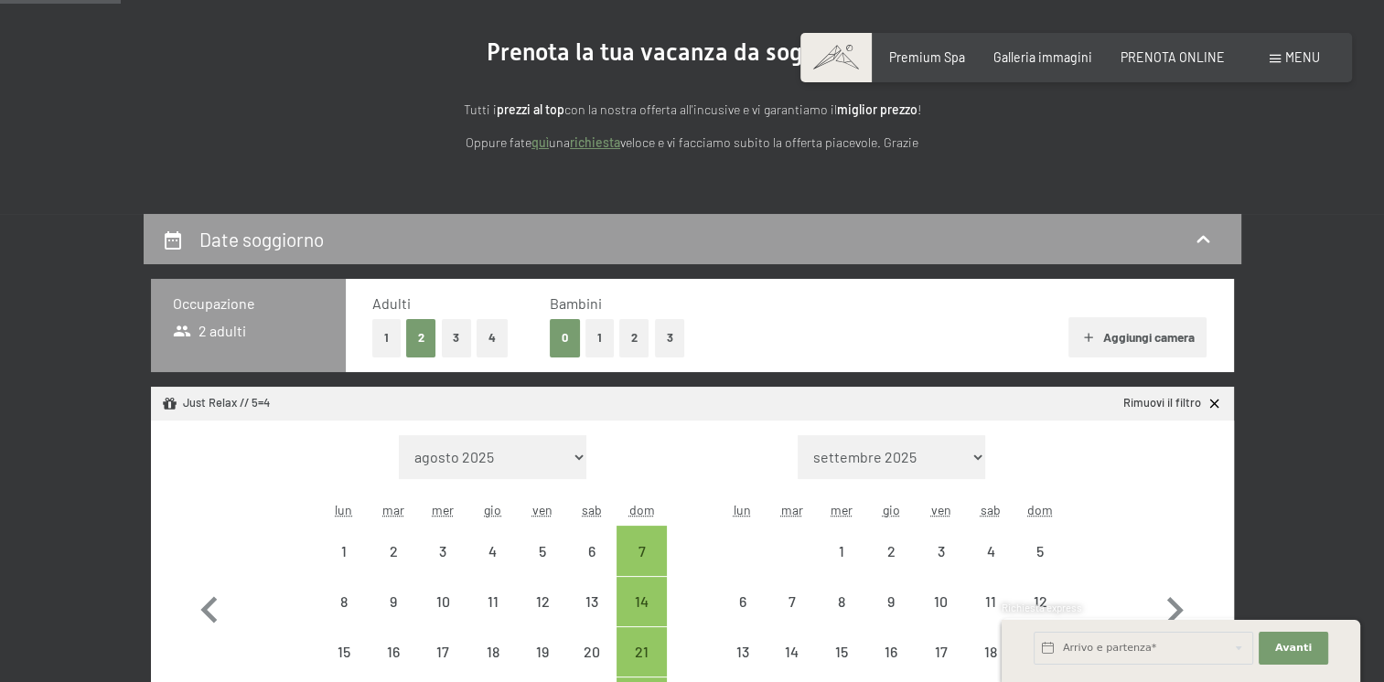
scroll to position [0, 0]
click at [601, 330] on button "1" at bounding box center [599, 338] width 28 height 38
select select "[DATE]"
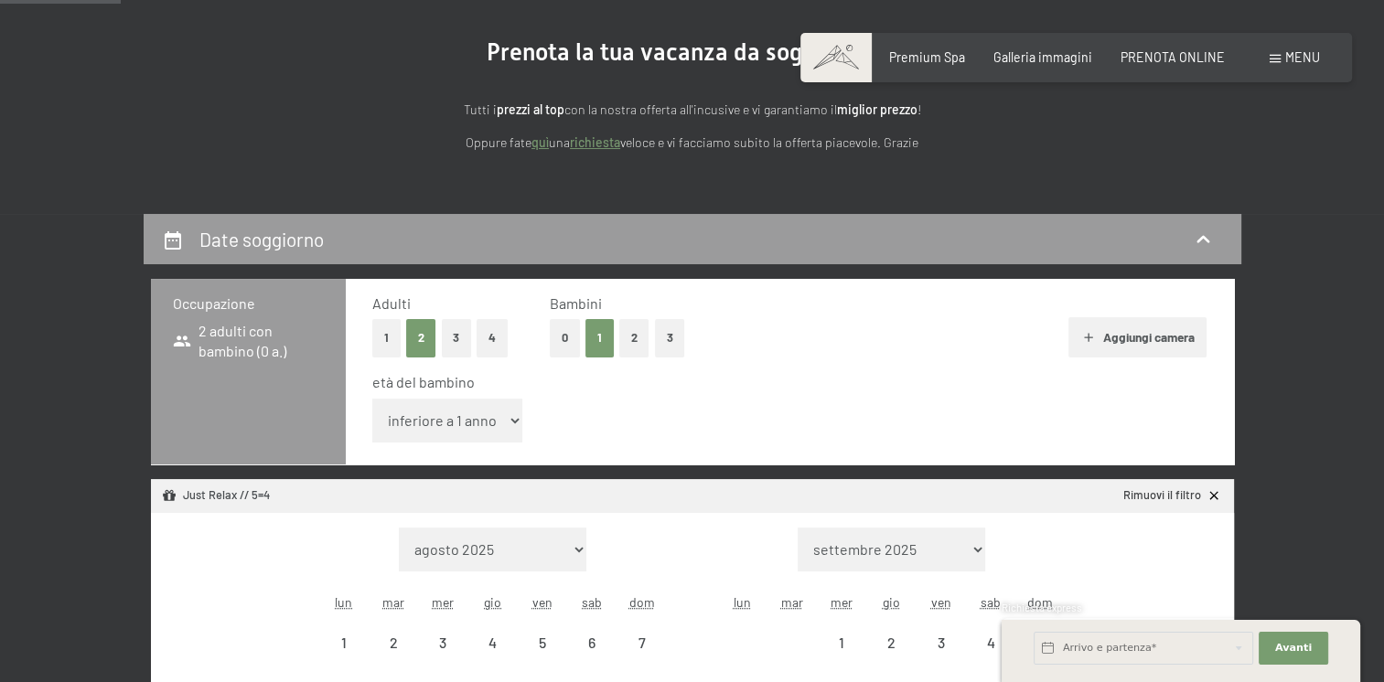
select select "[DATE]"
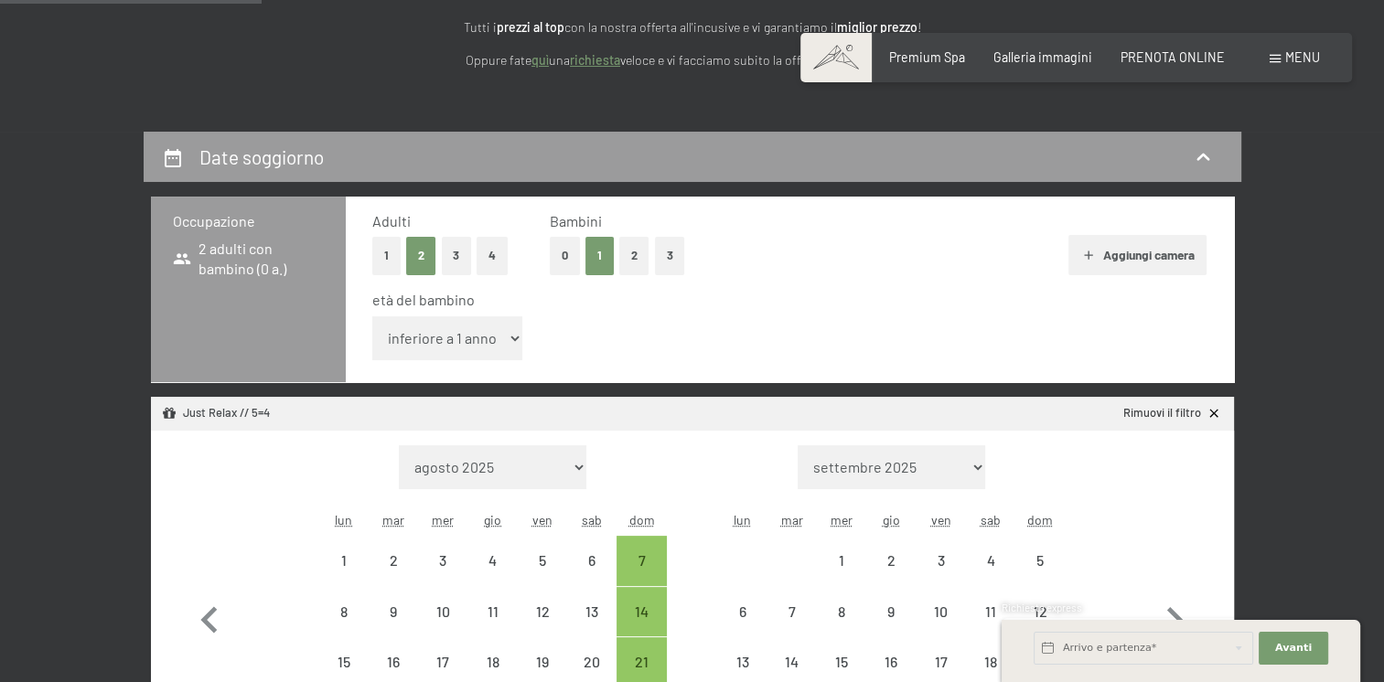
scroll to position [366, 0]
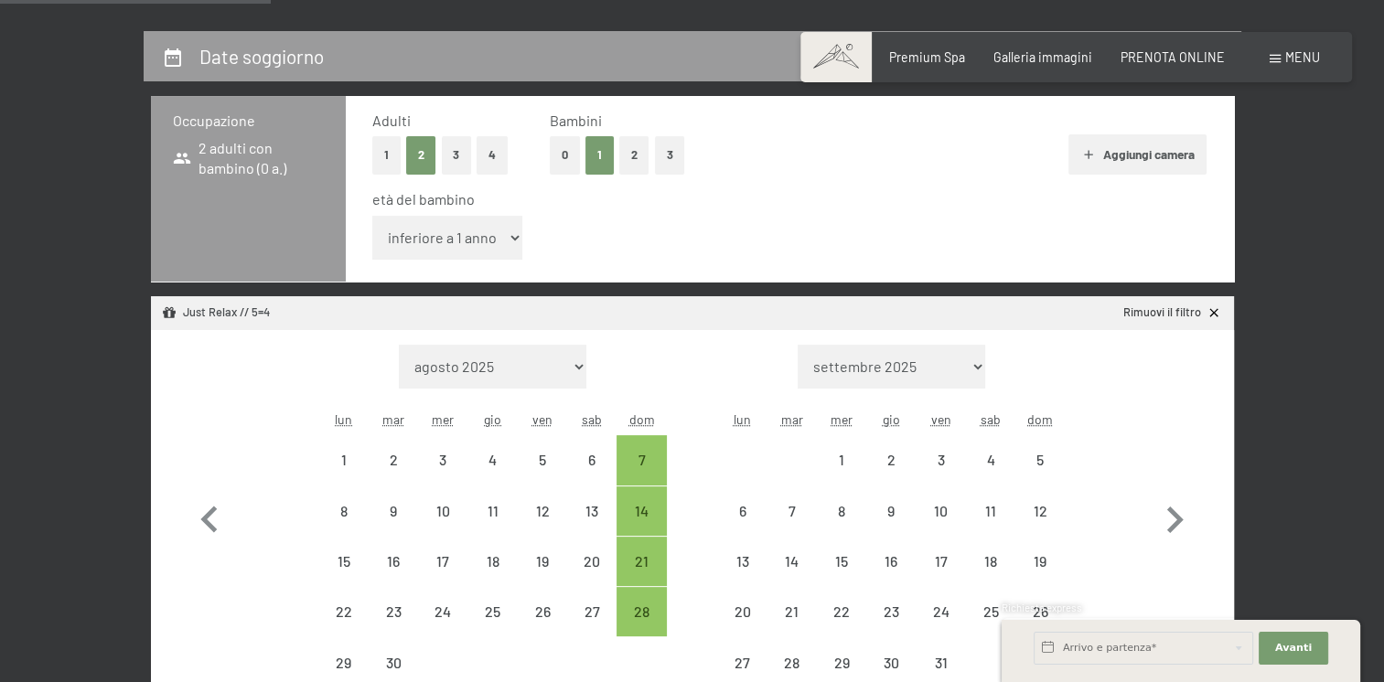
click at [509, 236] on select "inferiore a 1 anno 1 anno 2 anni 3 anni 4 anni 5 anni 6 anni 7 anni 8 anni 9 an…" at bounding box center [447, 238] width 151 height 44
select select "16"
click at [372, 216] on select "inferiore a 1 anno 1 anno 2 anni 3 anni 4 anni 5 anni 6 anni 7 anni 8 anni 9 an…" at bounding box center [447, 238] width 151 height 44
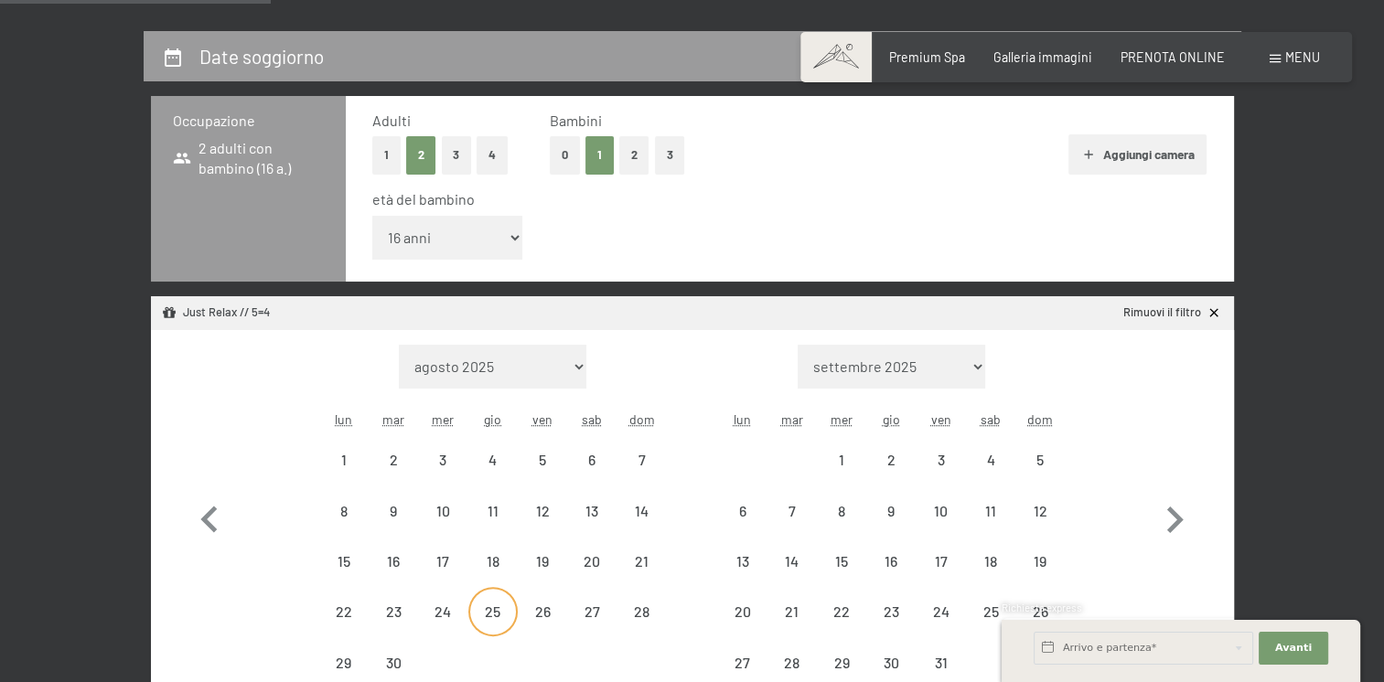
select select "[DATE]"
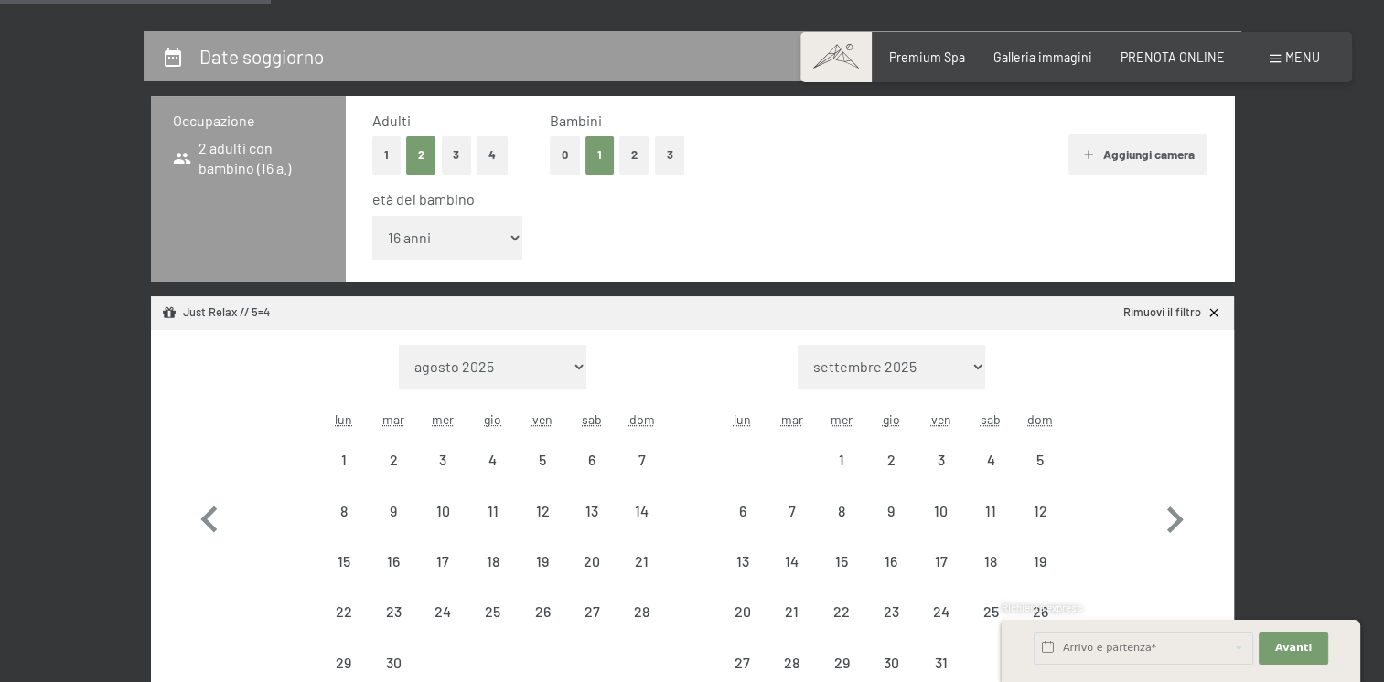
select select "[DATE]"
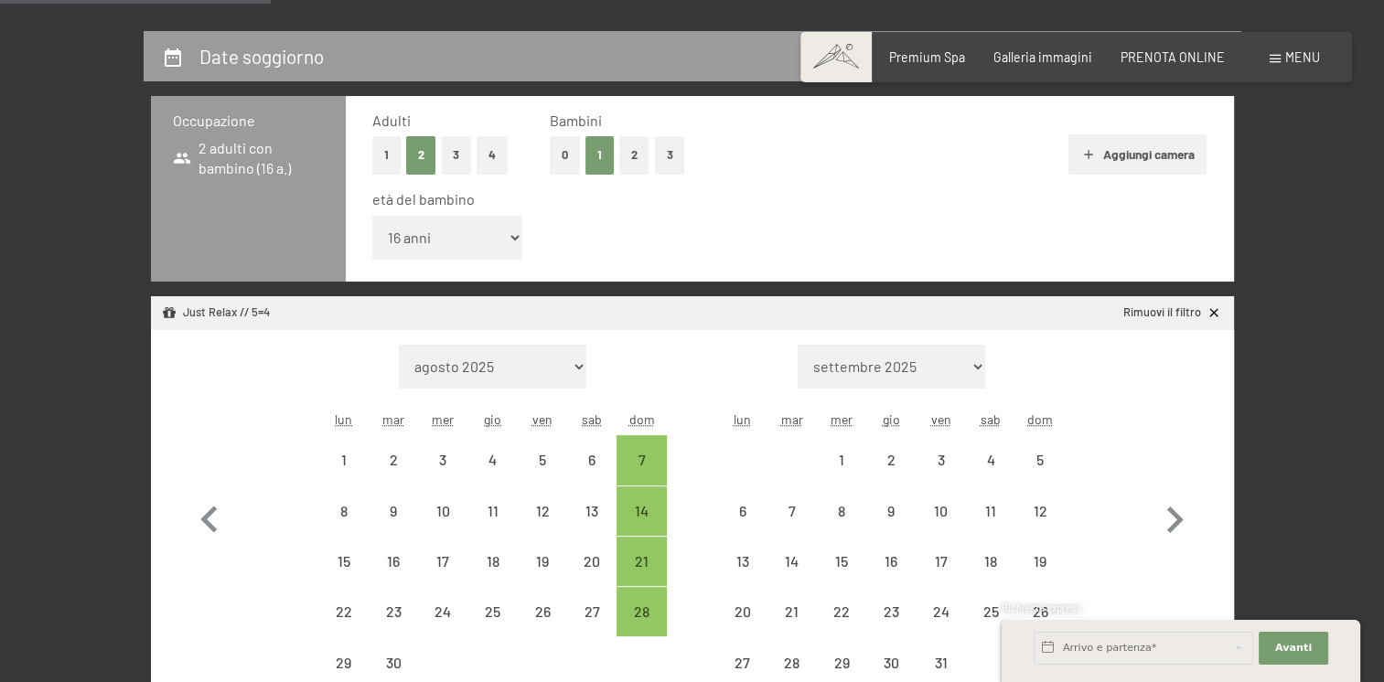
click at [923, 195] on div "età del bambino" at bounding box center [782, 199] width 820 height 20
click at [1166, 522] on icon "button" at bounding box center [1174, 520] width 53 height 53
select select "[DATE]"
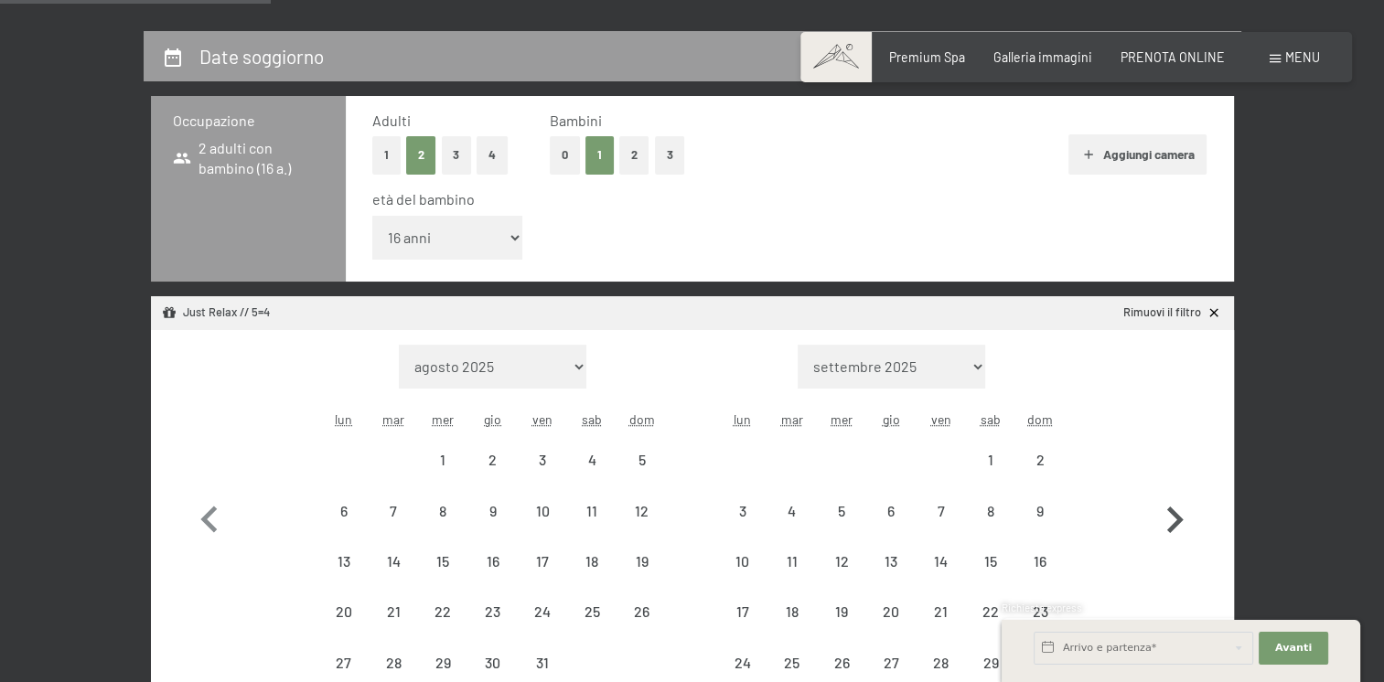
select select "[DATE]"
click at [1166, 522] on icon "button" at bounding box center [1174, 520] width 53 height 53
select select "[DATE]"
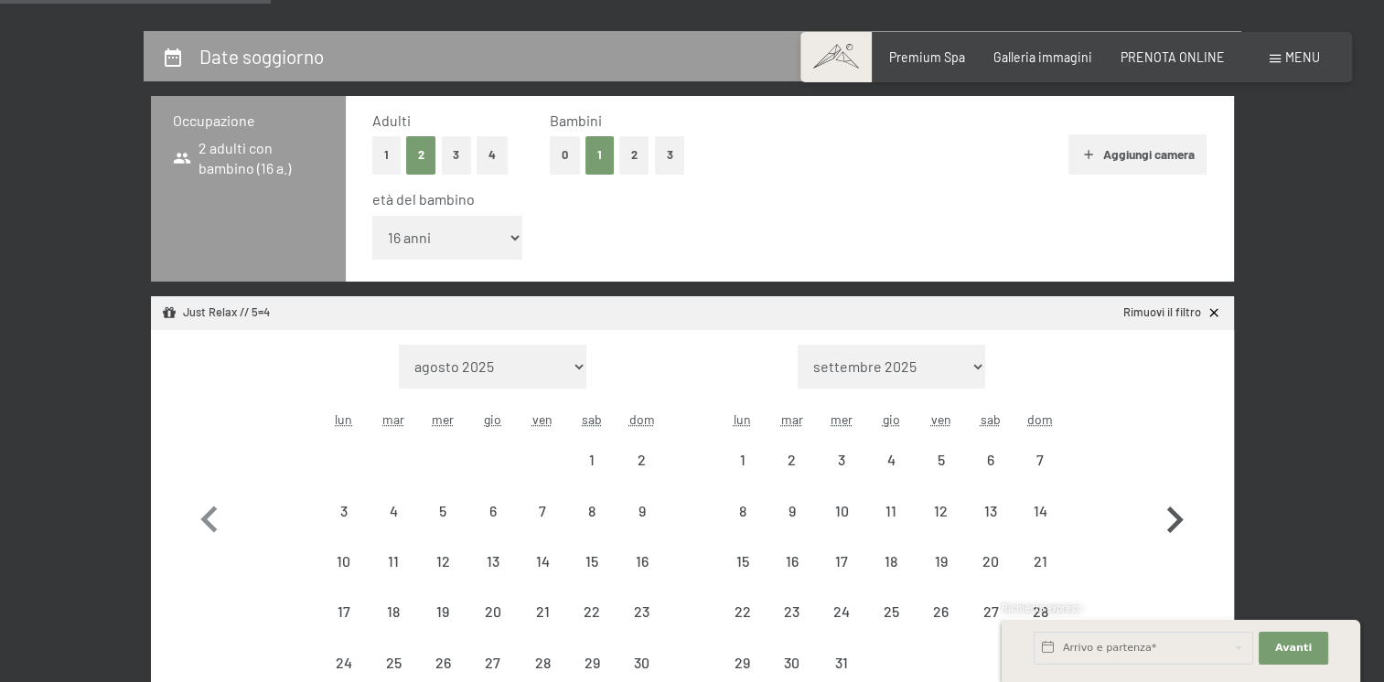
click at [1167, 526] on icon "button" at bounding box center [1174, 520] width 53 height 53
select select "[DATE]"
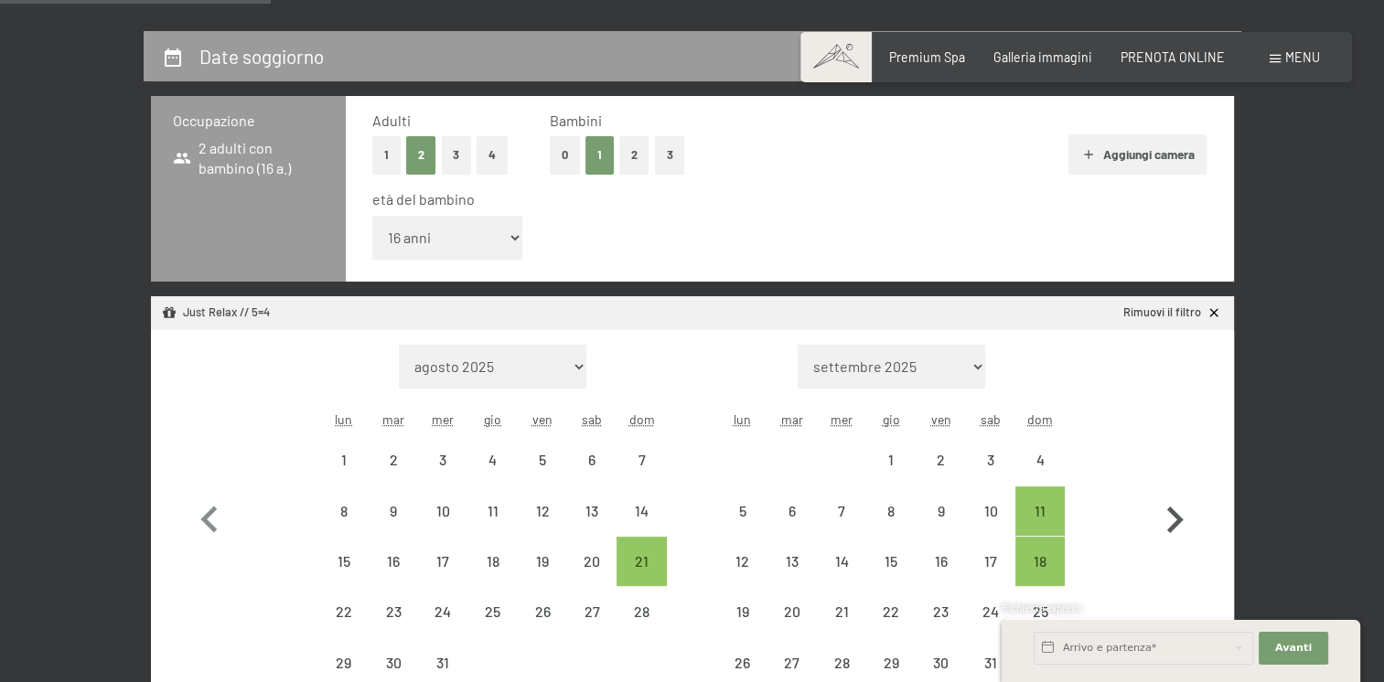
click at [1174, 525] on icon "button" at bounding box center [1175, 520] width 16 height 27
select select "[DATE]"
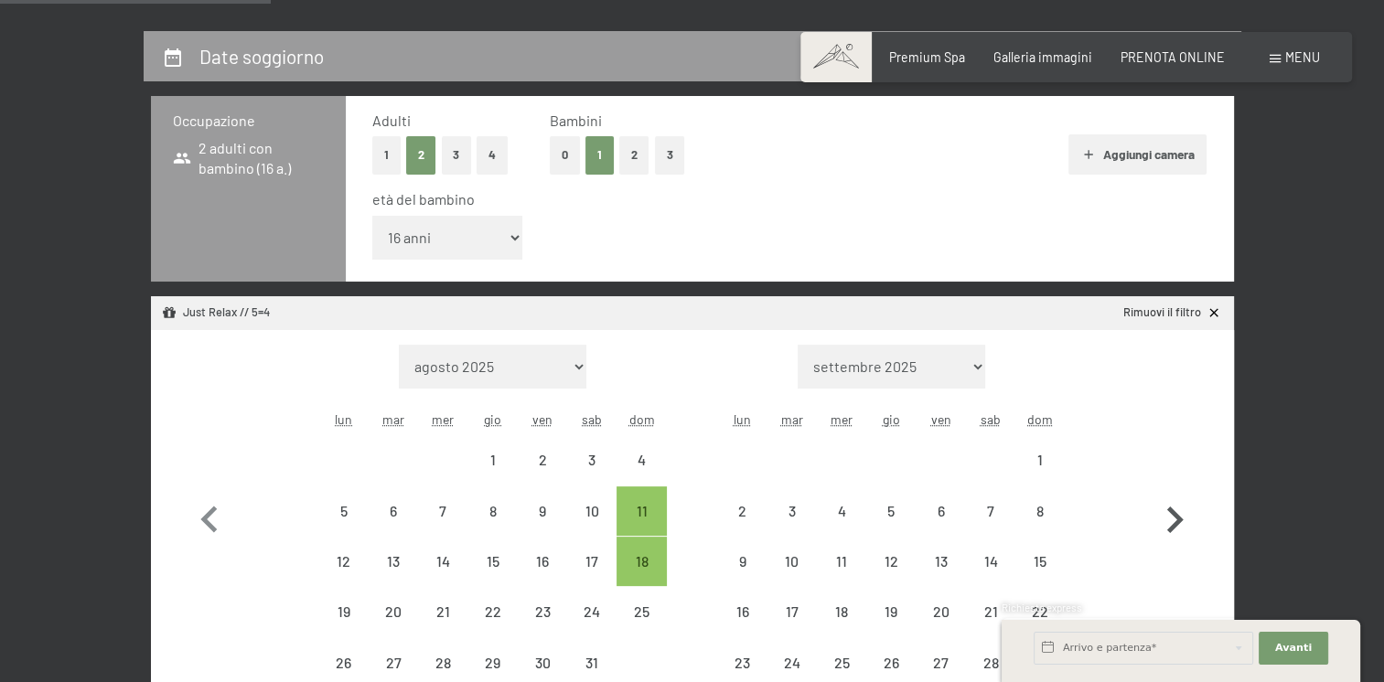
select select "[DATE]"
click at [1174, 520] on icon "button" at bounding box center [1174, 520] width 53 height 53
select select "[DATE]"
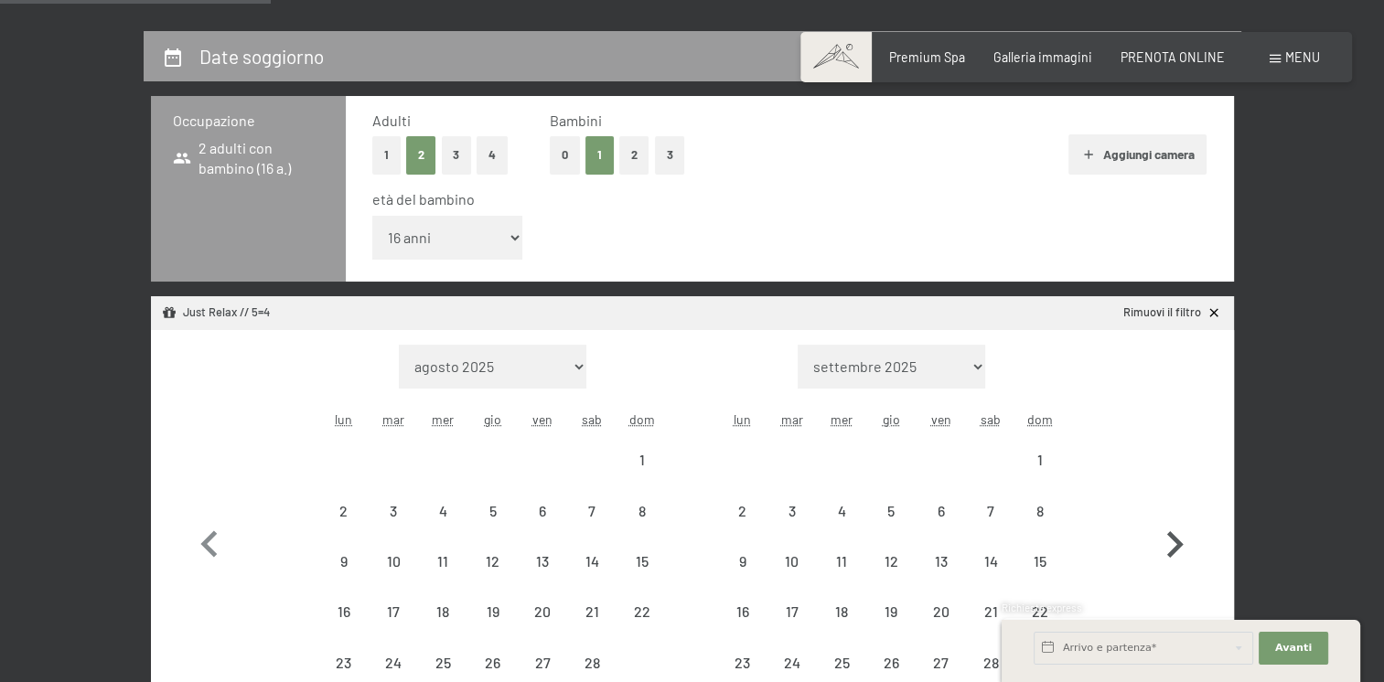
select select "[DATE]"
click at [1046, 500] on div "8" at bounding box center [1040, 511] width 46 height 46
select select "[DATE]"
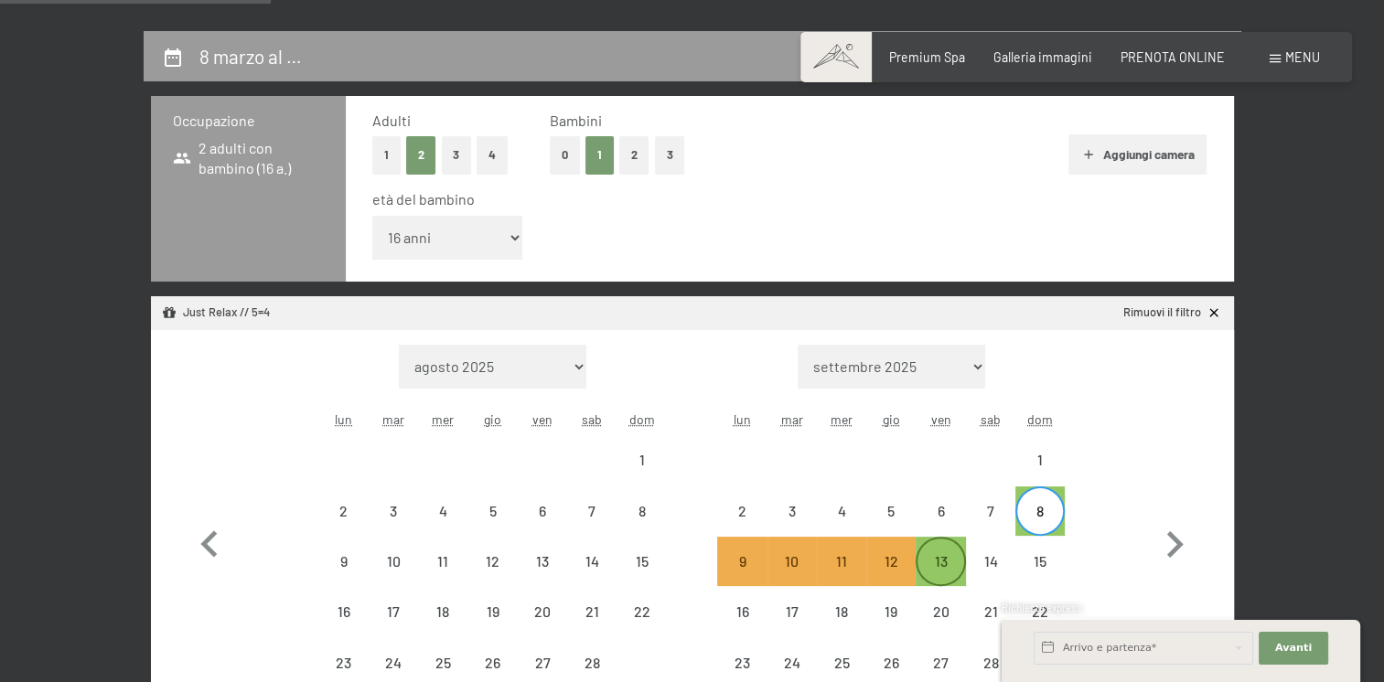
click at [948, 555] on div "13" at bounding box center [940, 577] width 46 height 46
select select "[DATE]"
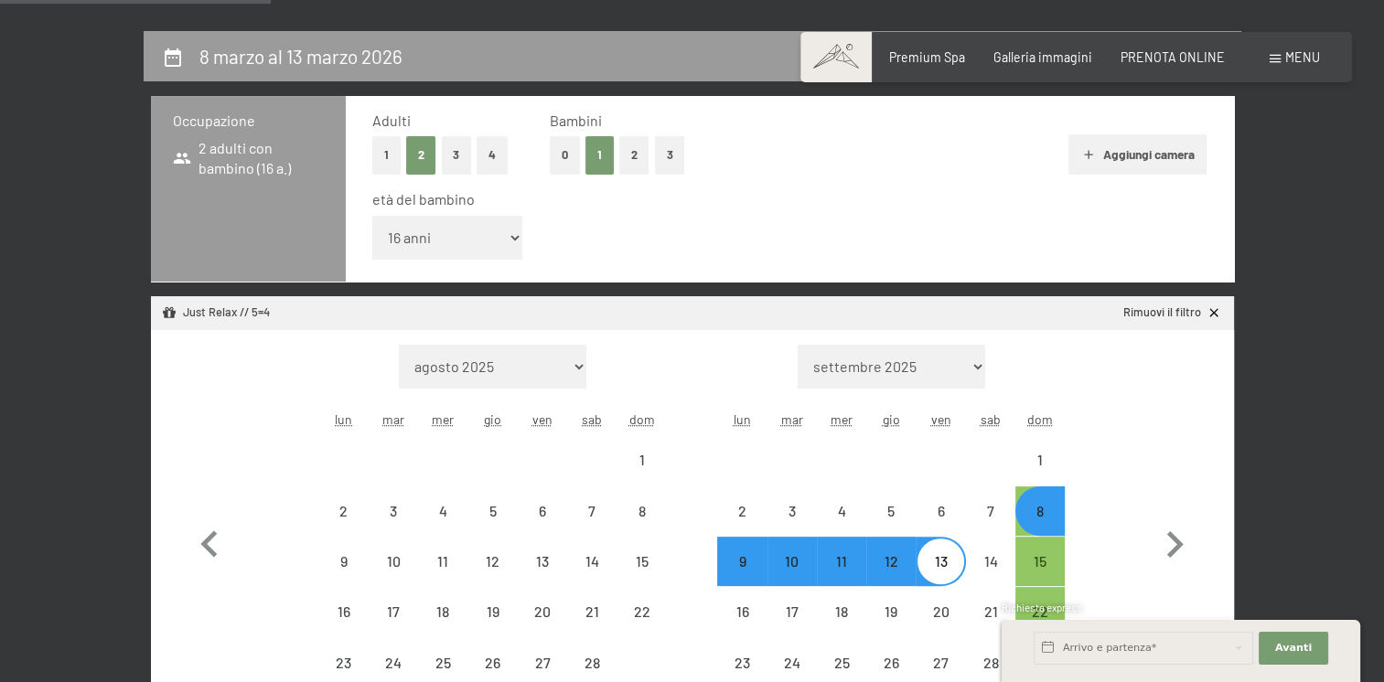
select select "[DATE]"
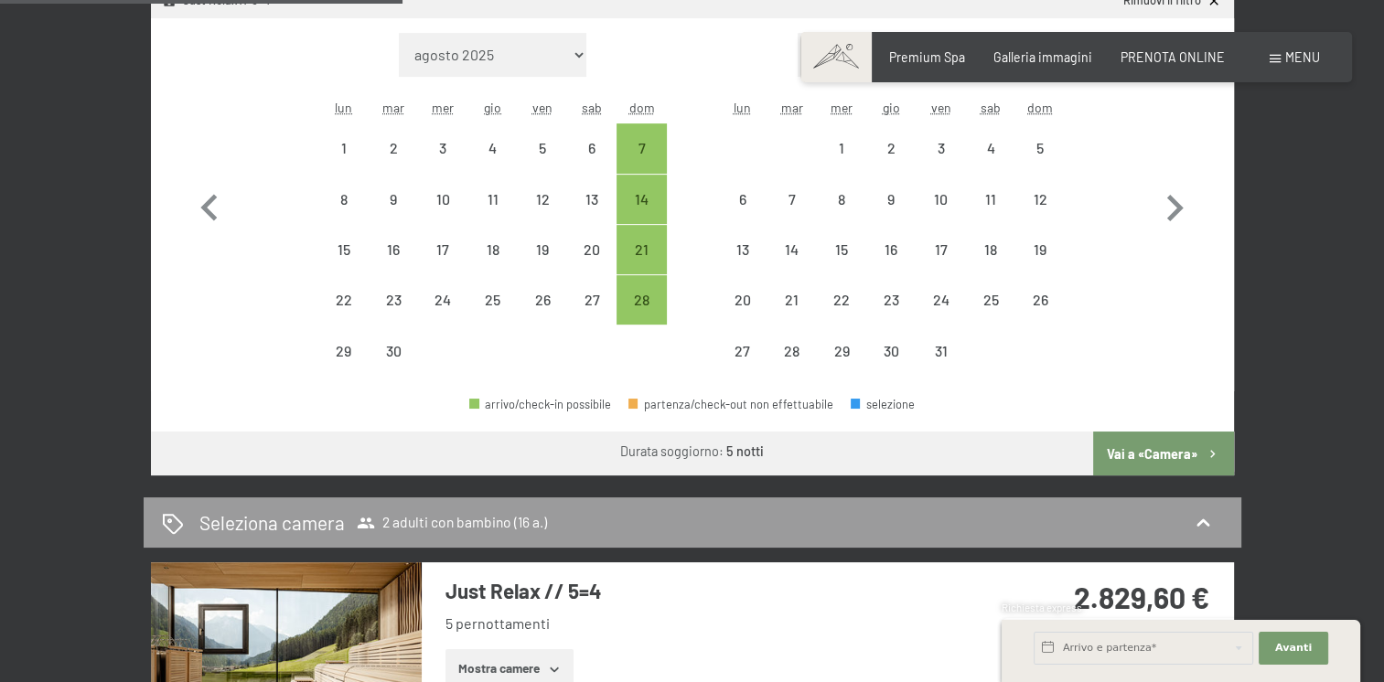
scroll to position [549, 0]
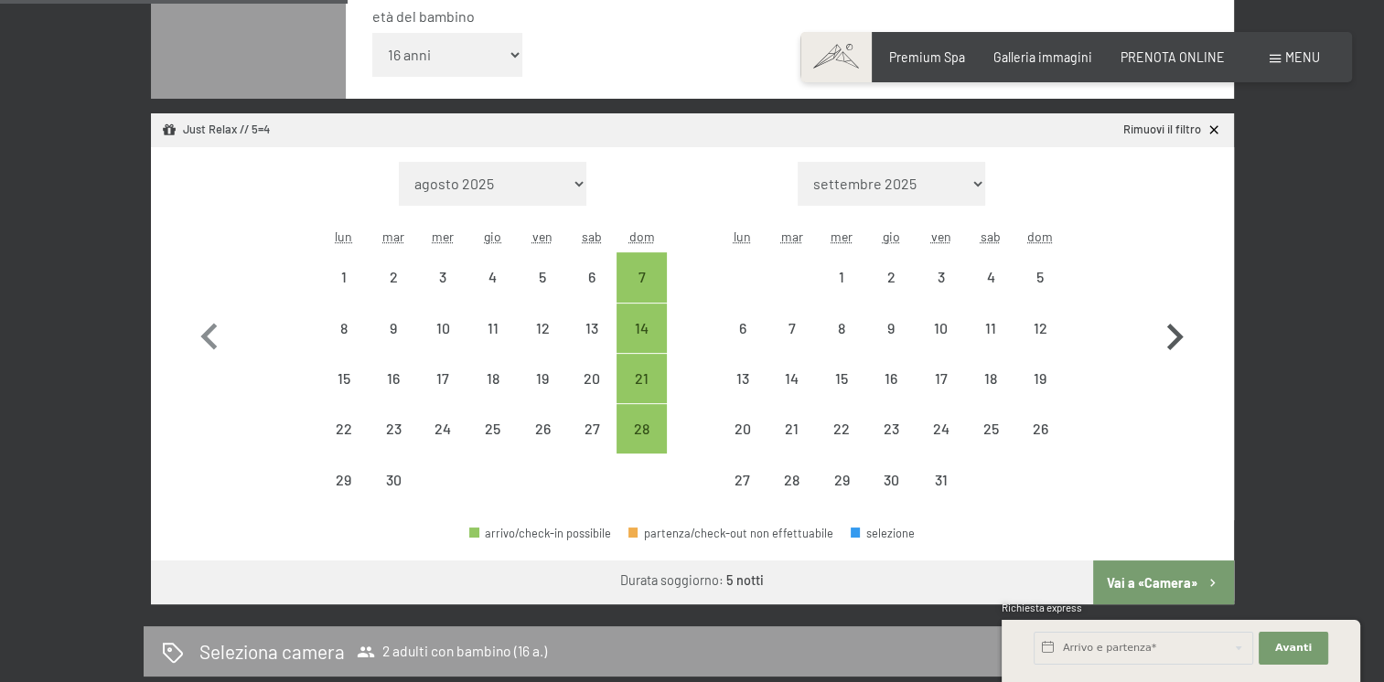
click at [1173, 338] on icon "button" at bounding box center [1174, 337] width 53 height 53
select select "2025-10-01"
select select "2025-11-01"
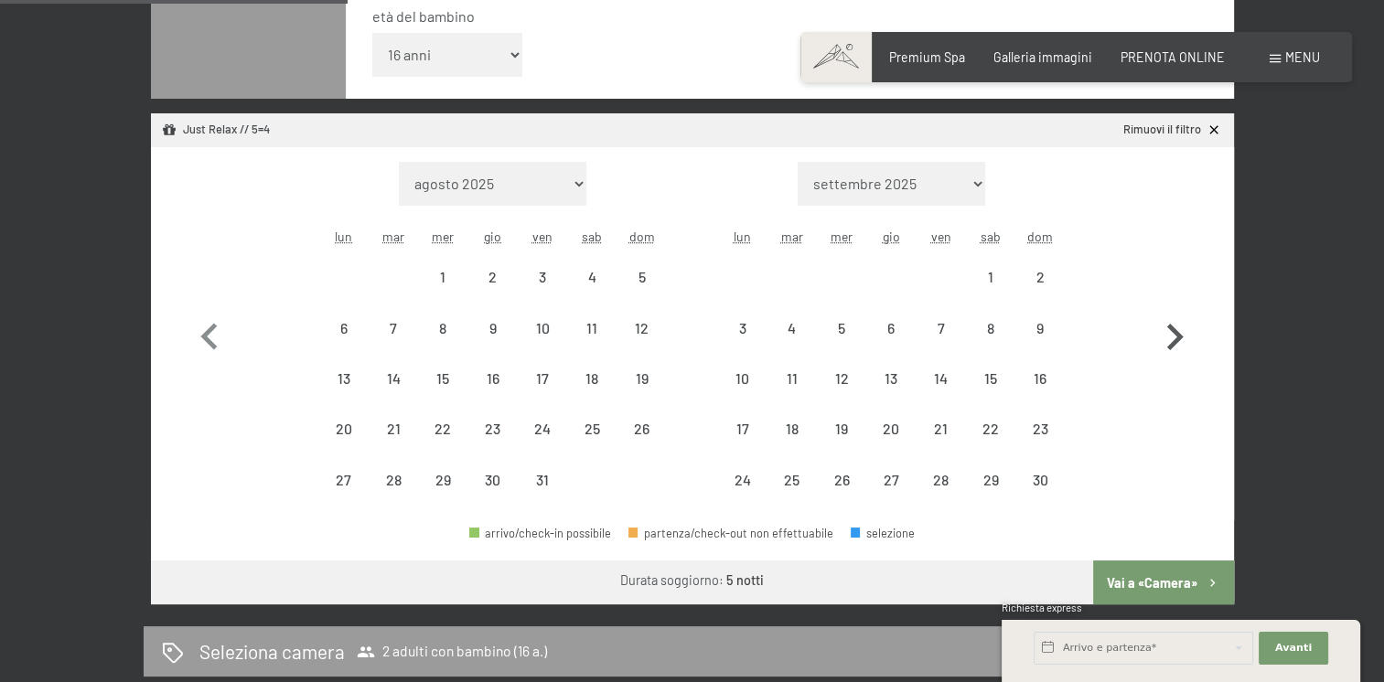
click at [1173, 338] on icon "button" at bounding box center [1174, 337] width 53 height 53
click at [1172, 338] on icon "button" at bounding box center [1174, 337] width 53 height 53
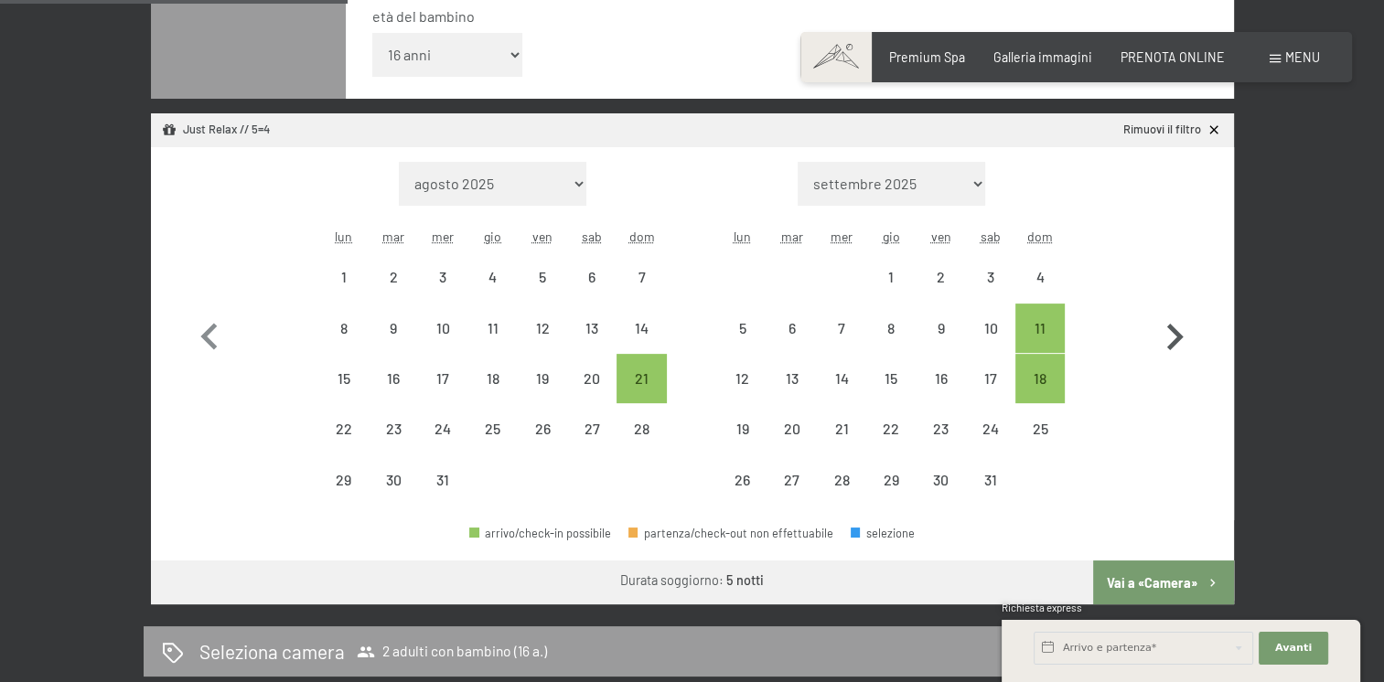
click at [1172, 338] on icon "button" at bounding box center [1174, 337] width 53 height 53
select select "2026-02-01"
select select "2026-03-01"
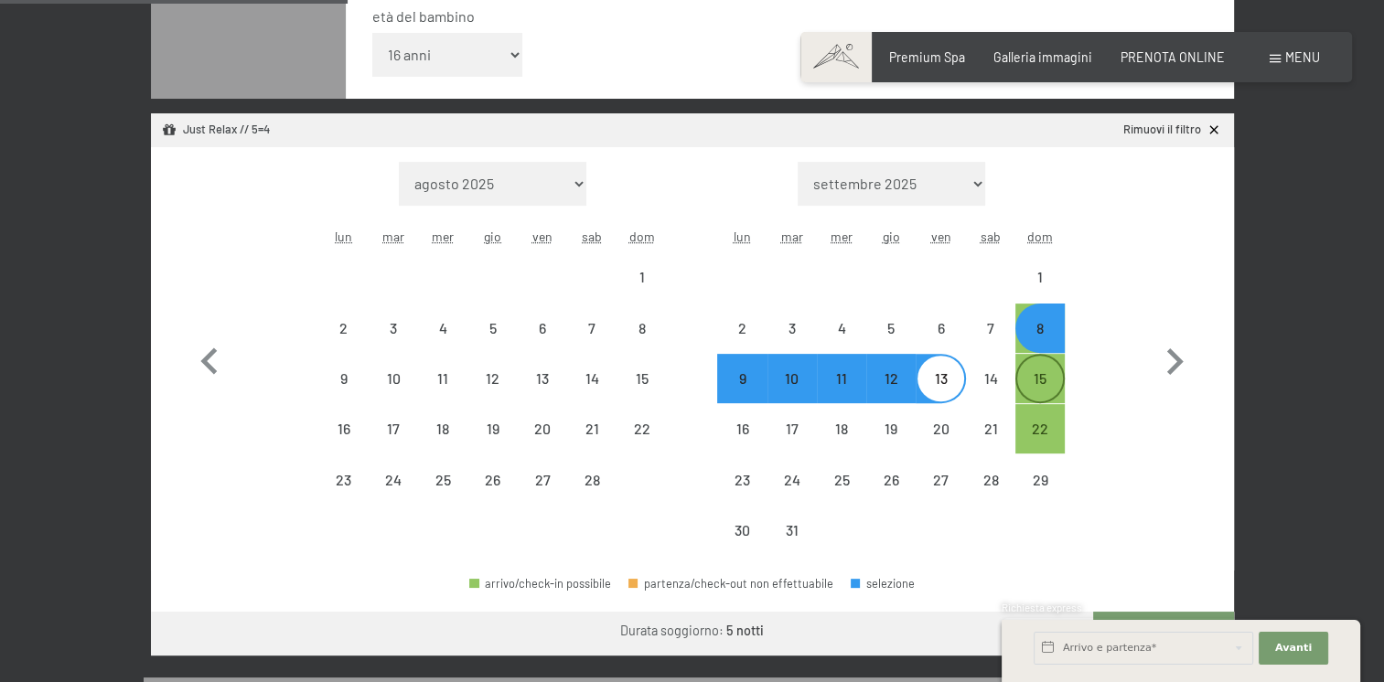
click at [1039, 377] on div "15" at bounding box center [1040, 394] width 46 height 46
select select "2026-02-01"
select select "2026-03-01"
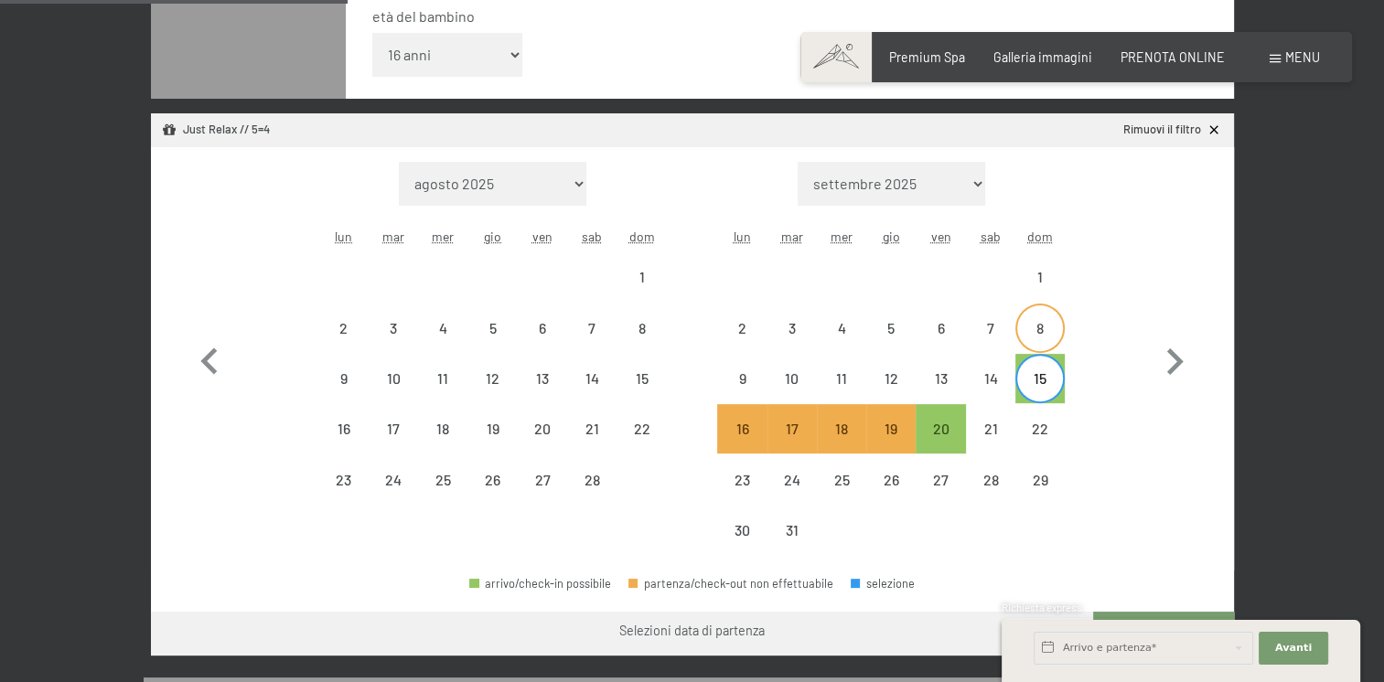
click at [1051, 335] on div "8" at bounding box center [1040, 344] width 46 height 46
select select "2026-02-01"
select select "2026-03-01"
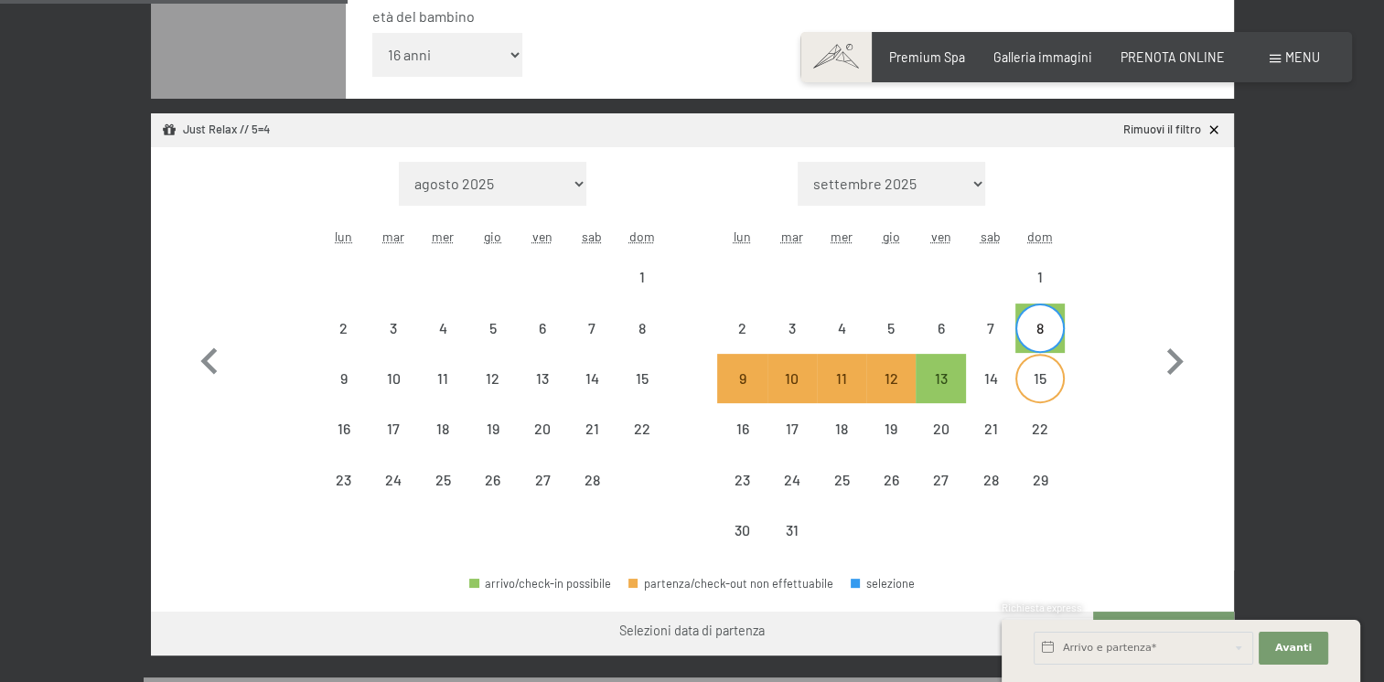
click at [1045, 378] on div "15" at bounding box center [1040, 394] width 46 height 46
select select "2026-02-01"
select select "2026-03-01"
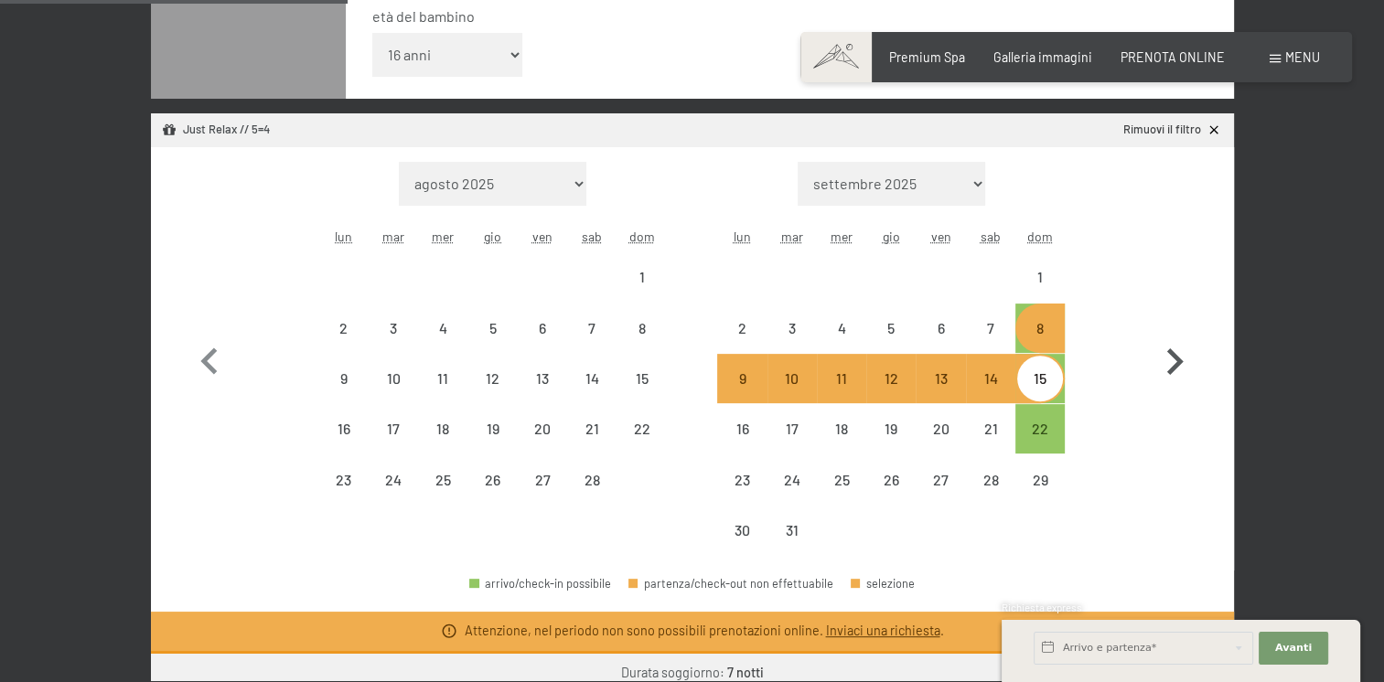
select select "2025-09-01"
select select "2025-10-01"
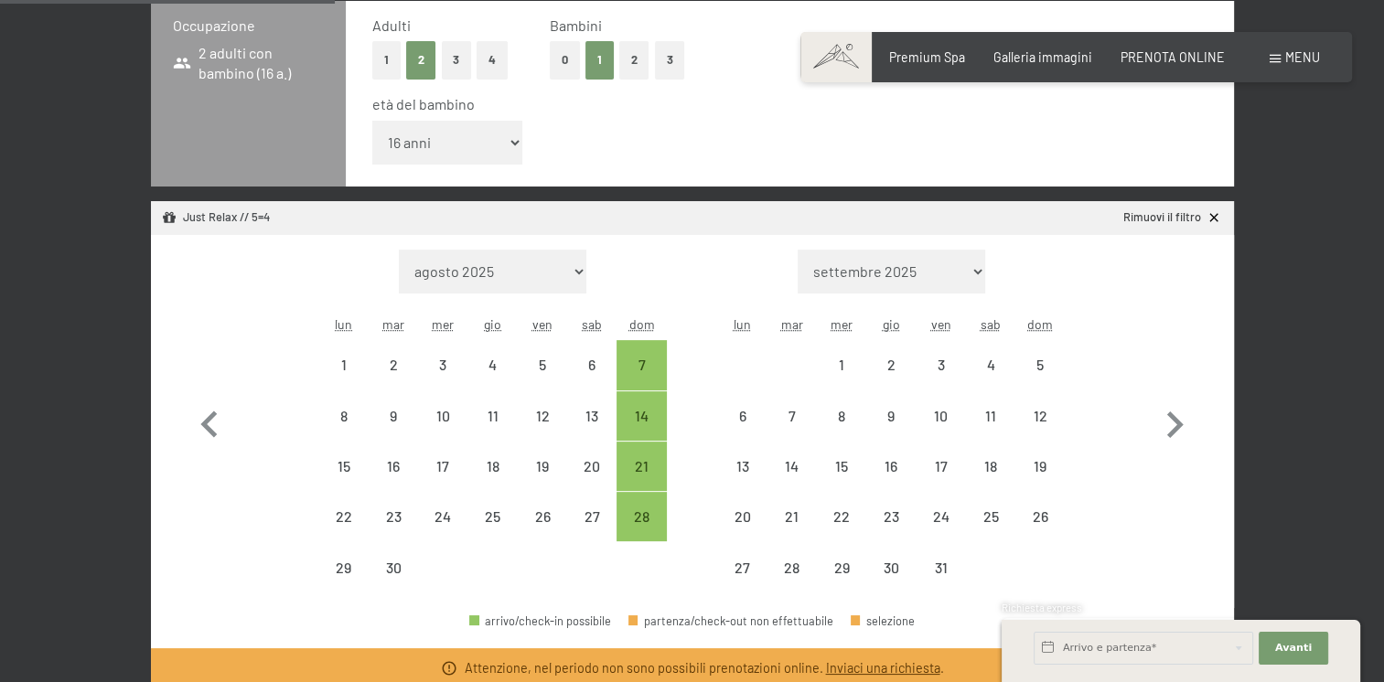
scroll to position [457, 0]
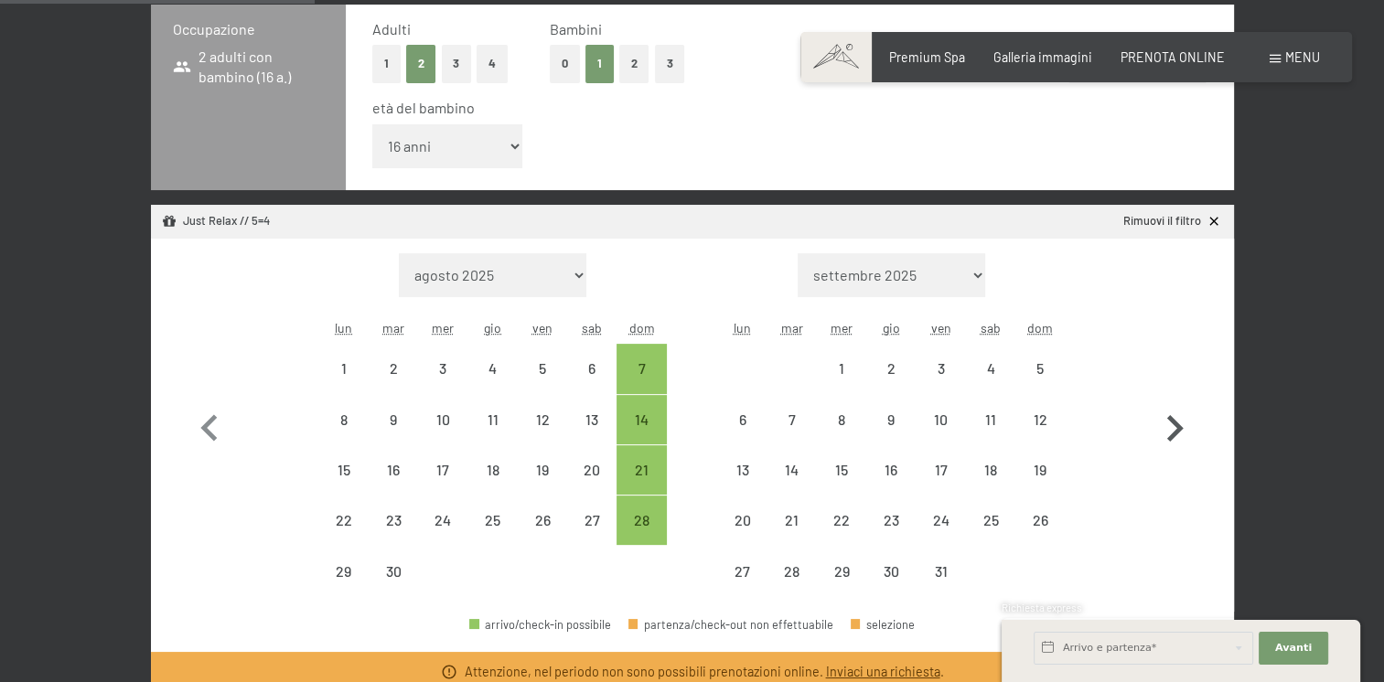
click at [1174, 424] on icon "button" at bounding box center [1174, 428] width 53 height 53
select select "2025-10-01"
select select "2025-11-01"
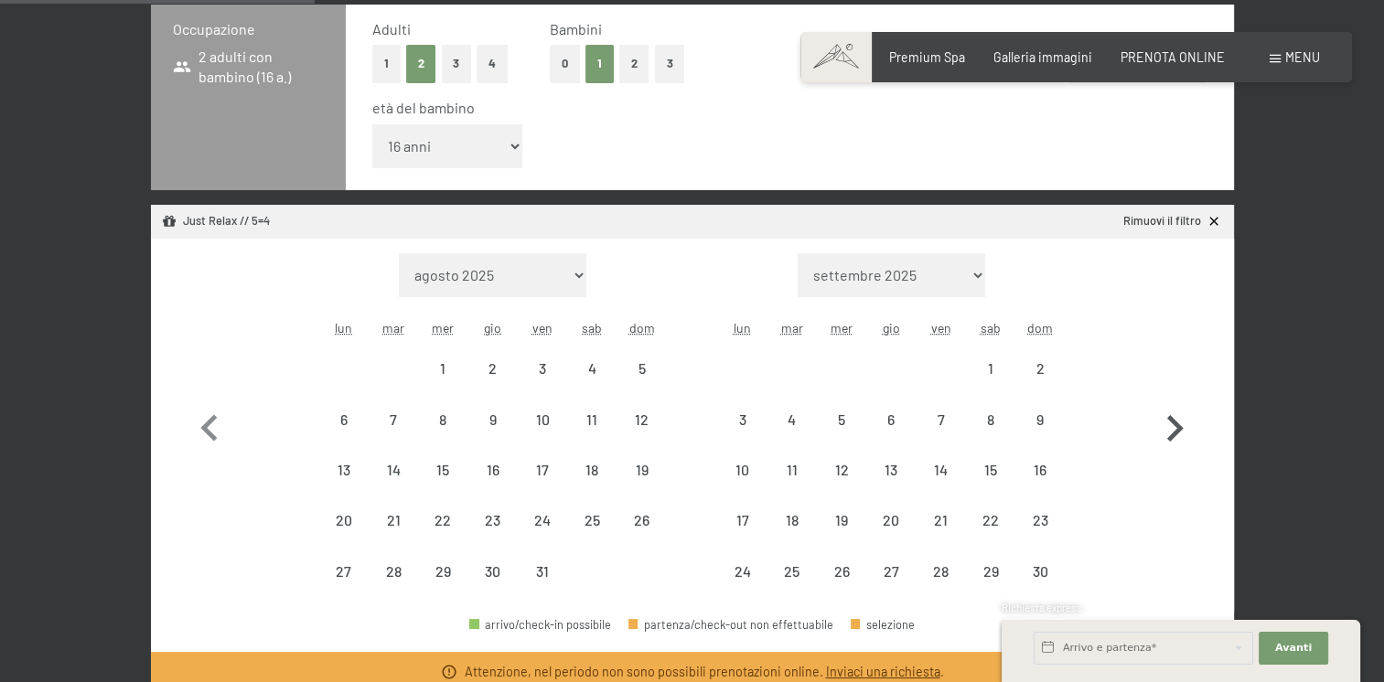
click at [1172, 424] on icon "button" at bounding box center [1174, 428] width 53 height 53
select select "2025-11-01"
select select "2025-12-01"
click at [1171, 424] on icon "button" at bounding box center [1174, 428] width 53 height 53
select select "2025-12-01"
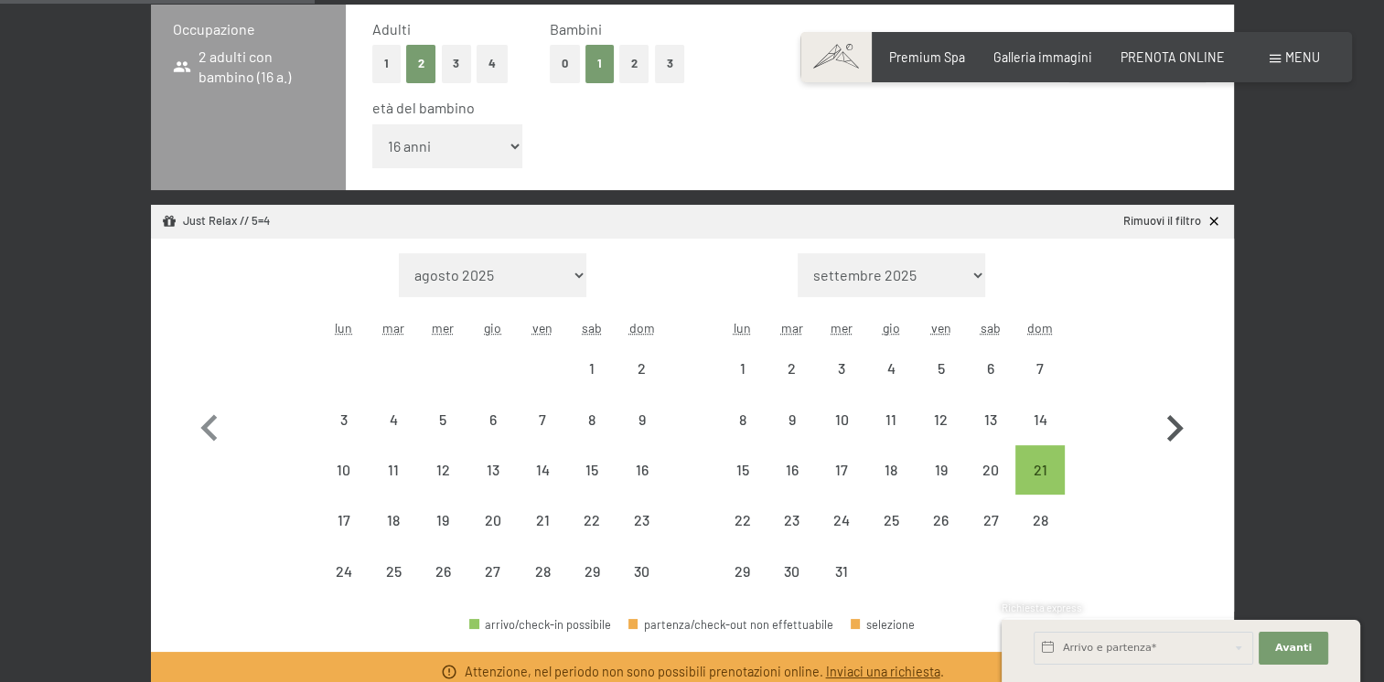
select select "2026-01-01"
click at [1171, 424] on icon "button" at bounding box center [1174, 428] width 53 height 53
select select "2026-01-01"
select select "2026-02-01"
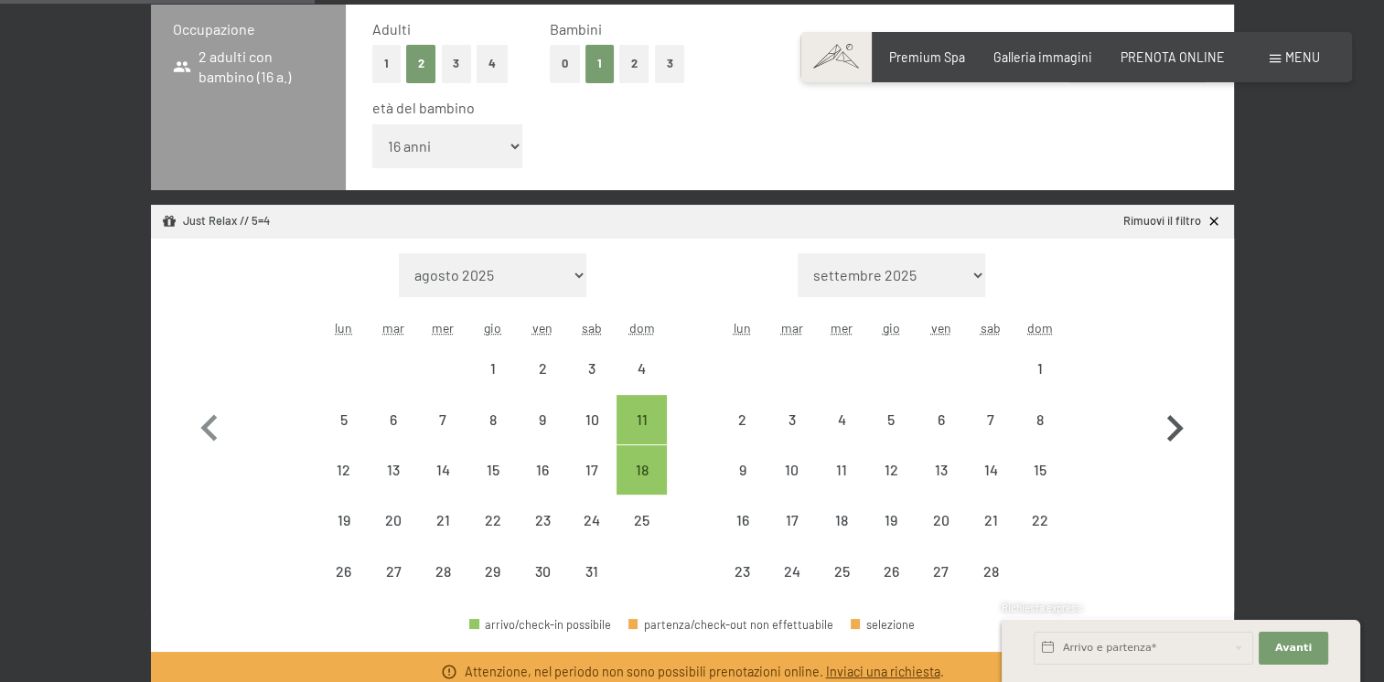
click at [1171, 425] on icon "button" at bounding box center [1174, 428] width 53 height 53
select select "2026-02-01"
select select "2026-03-01"
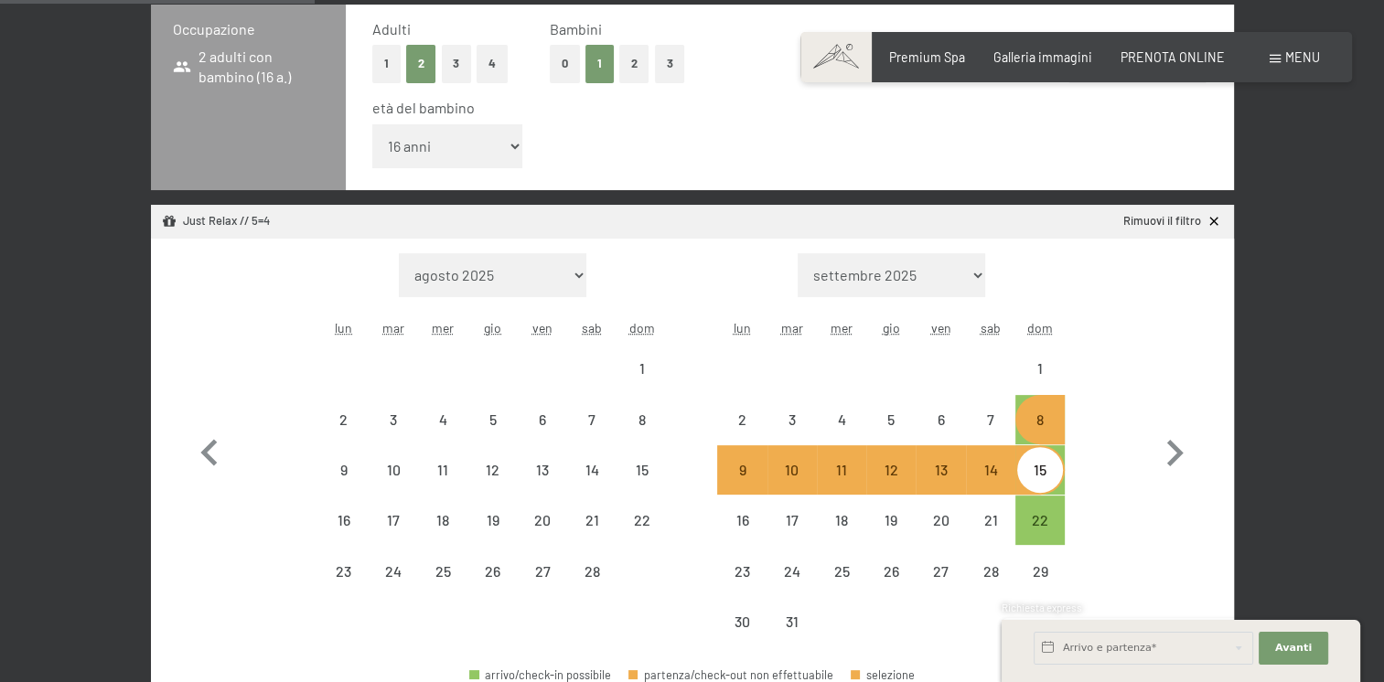
click at [1050, 414] on div "8" at bounding box center [1040, 436] width 46 height 46
select select "2026-02-01"
select select "2026-03-01"
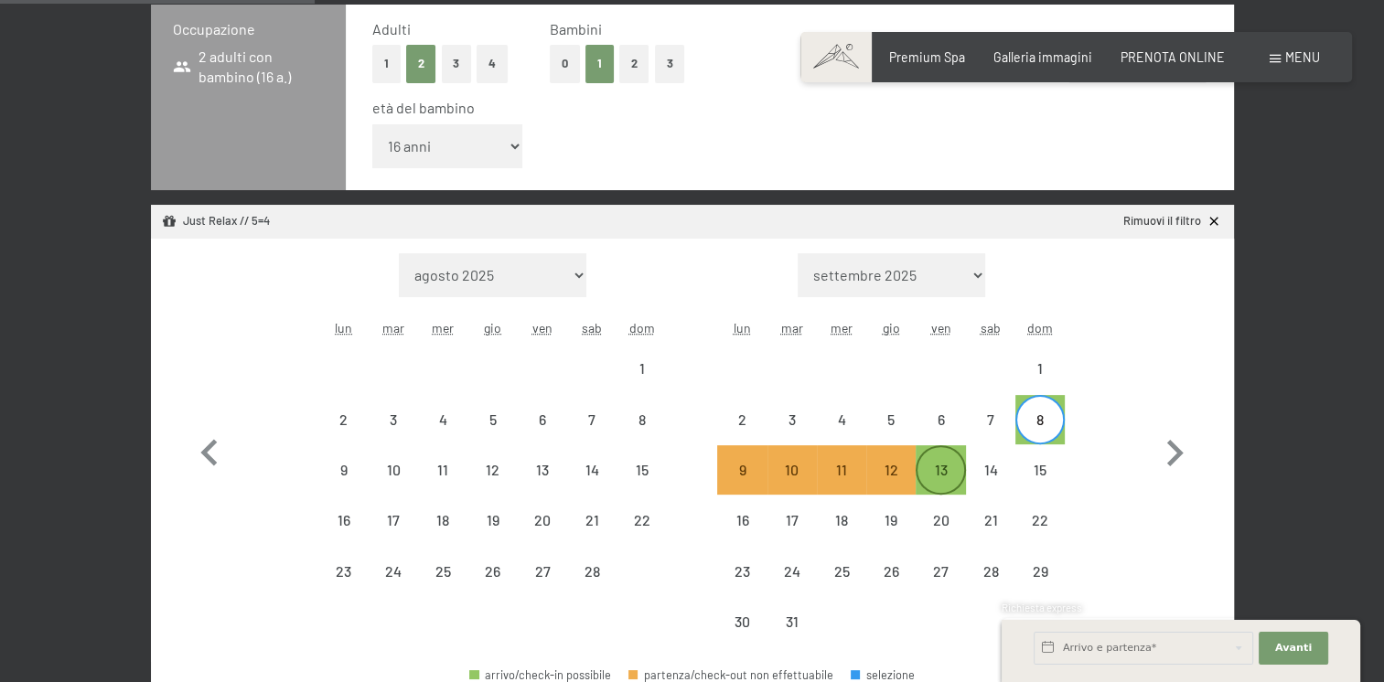
click at [940, 470] on div "13" at bounding box center [940, 486] width 46 height 46
select select "2026-02-01"
select select "2026-03-01"
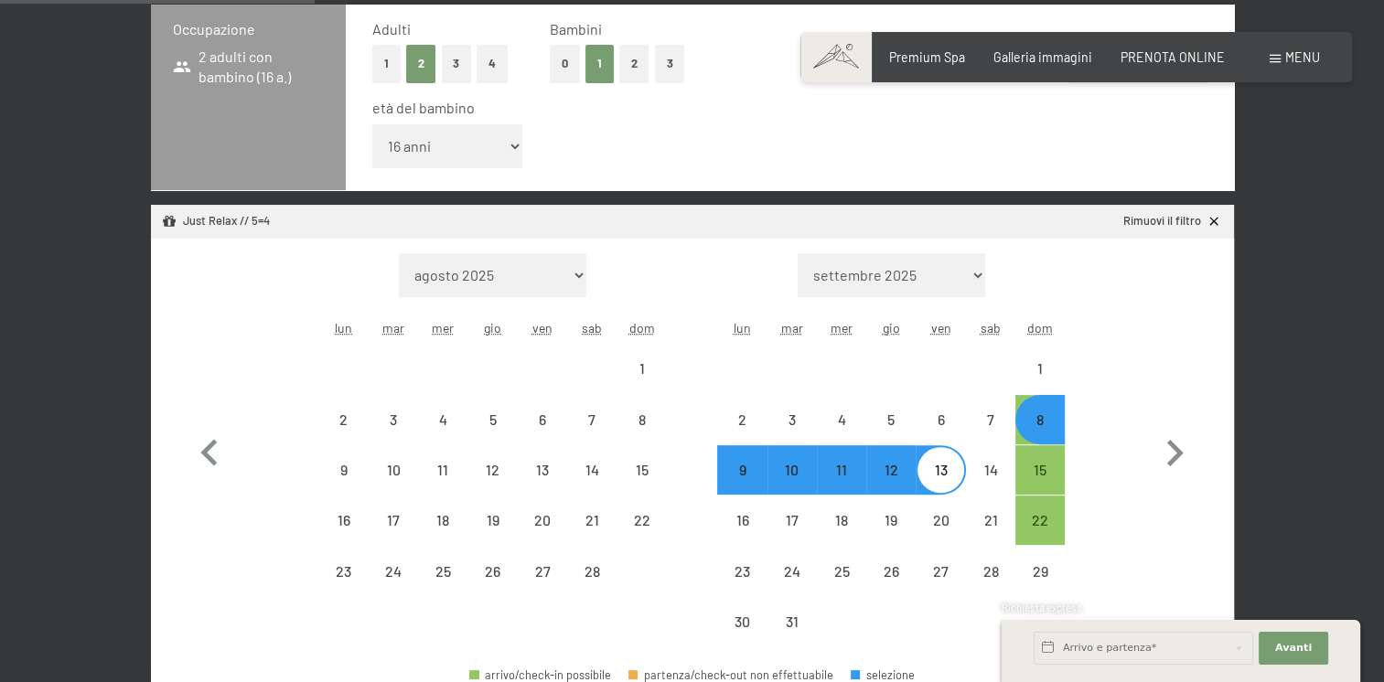
select select "2025-09-01"
select select "2025-10-01"
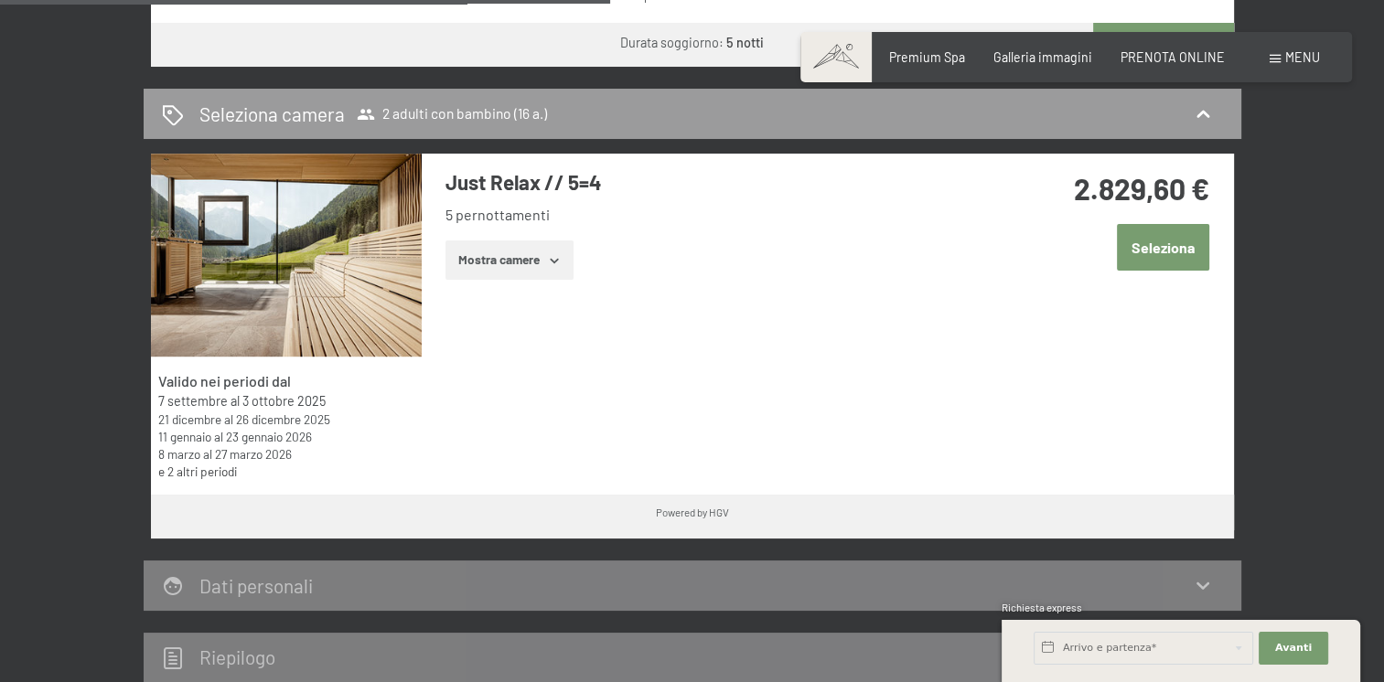
scroll to position [1098, 0]
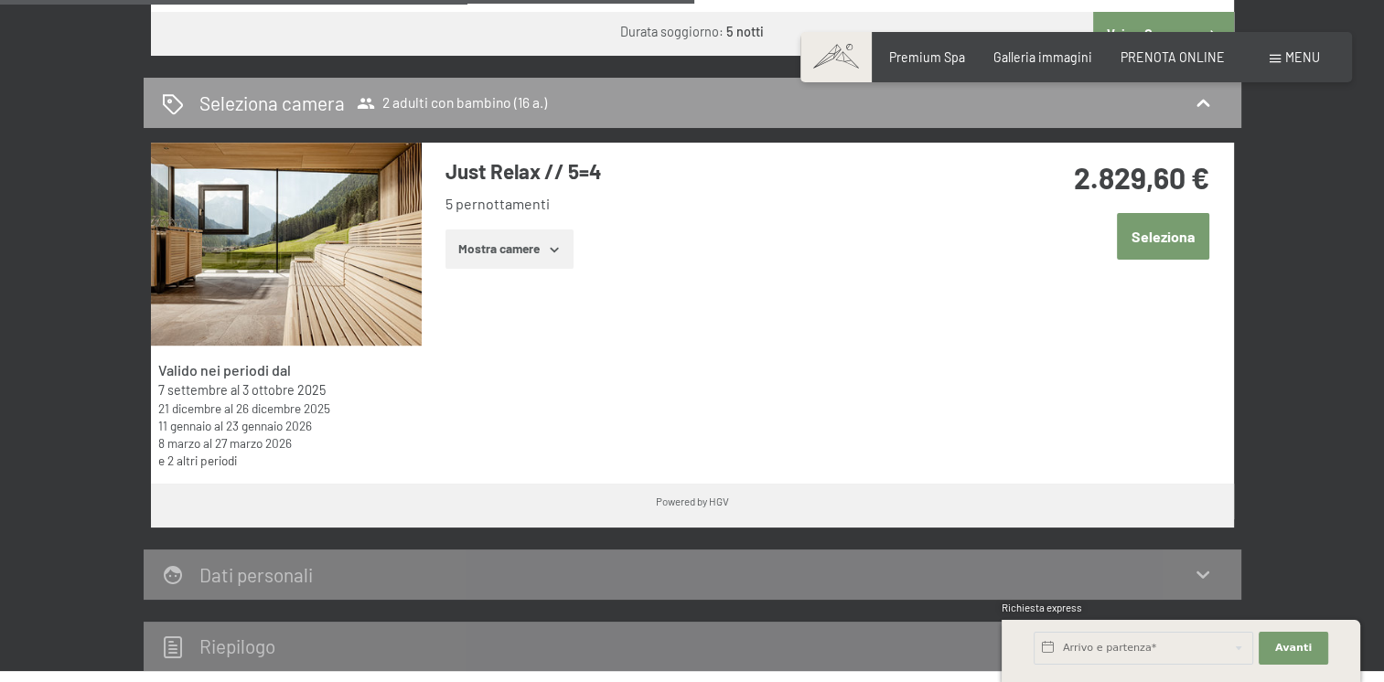
click at [1149, 223] on button "Seleziona" at bounding box center [1163, 236] width 92 height 47
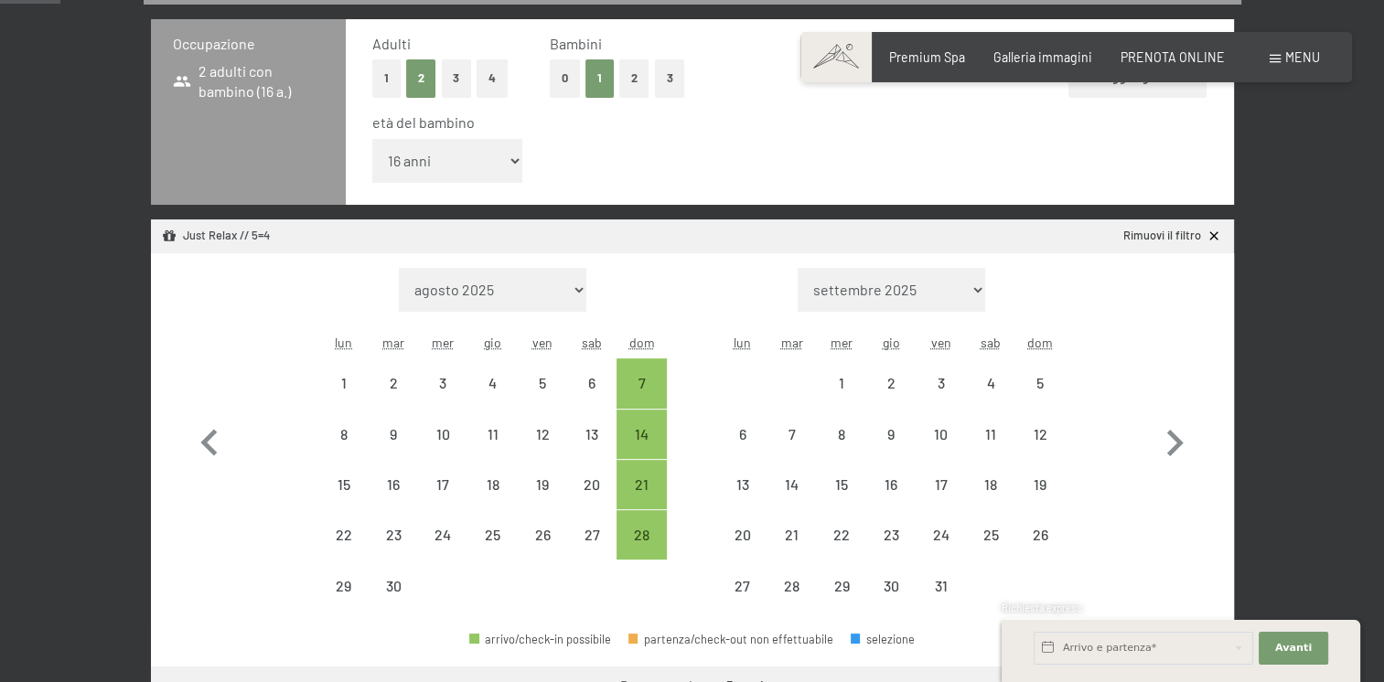
scroll to position [457, 0]
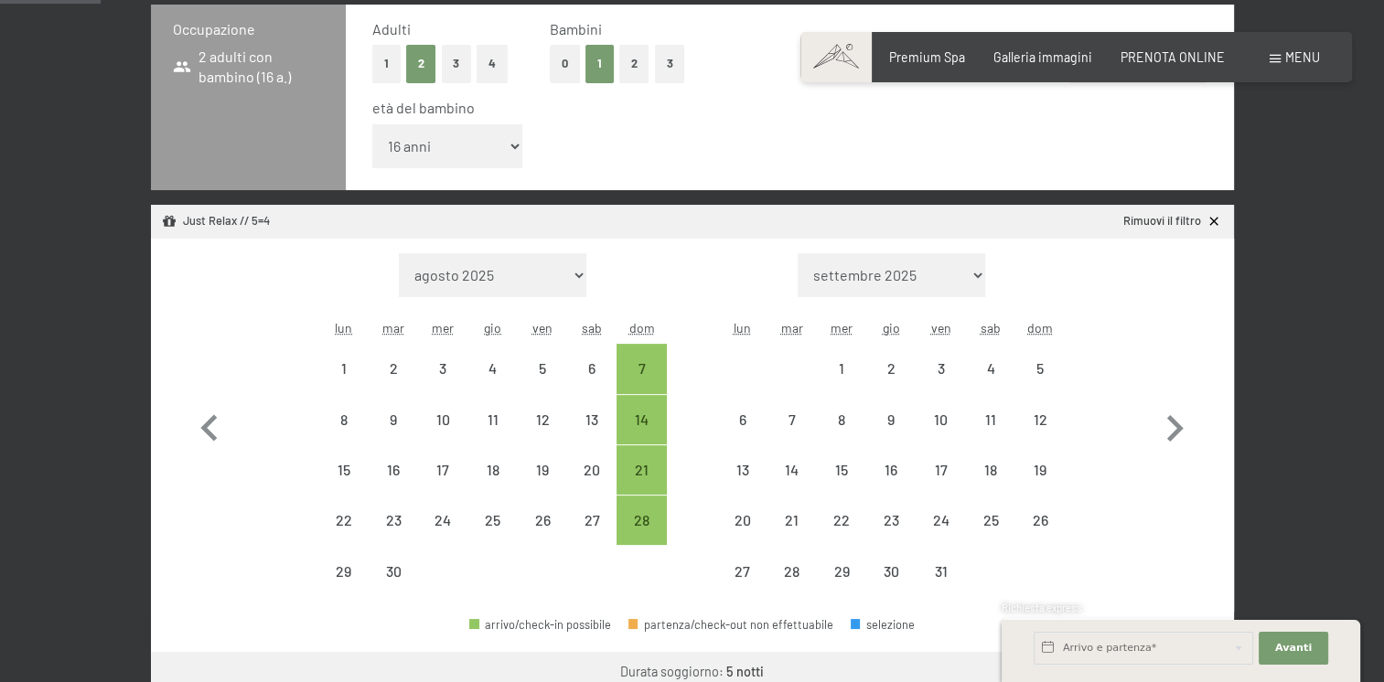
click at [553, 273] on select "agosto 2025 settembre 2025 ottobre 2025 novembre 2025 dicembre 2025 gennaio 202…" at bounding box center [493, 275] width 188 height 44
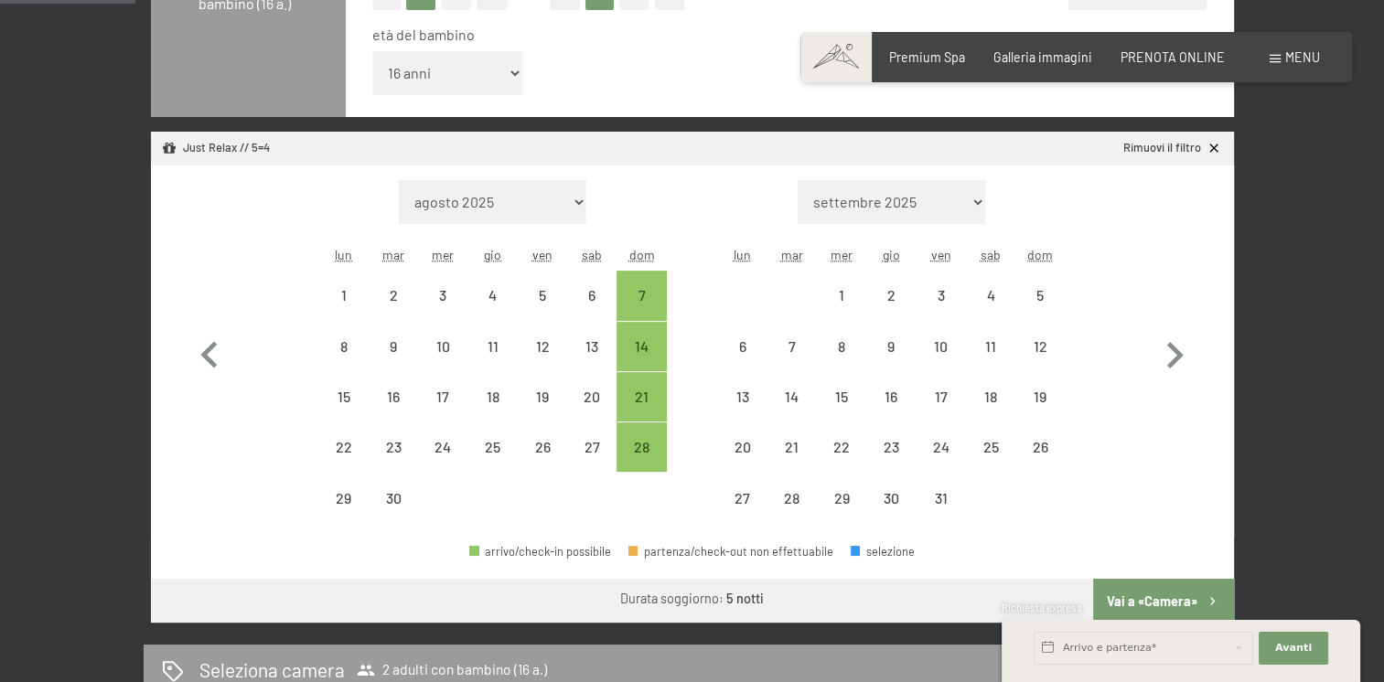
scroll to position [732, 0]
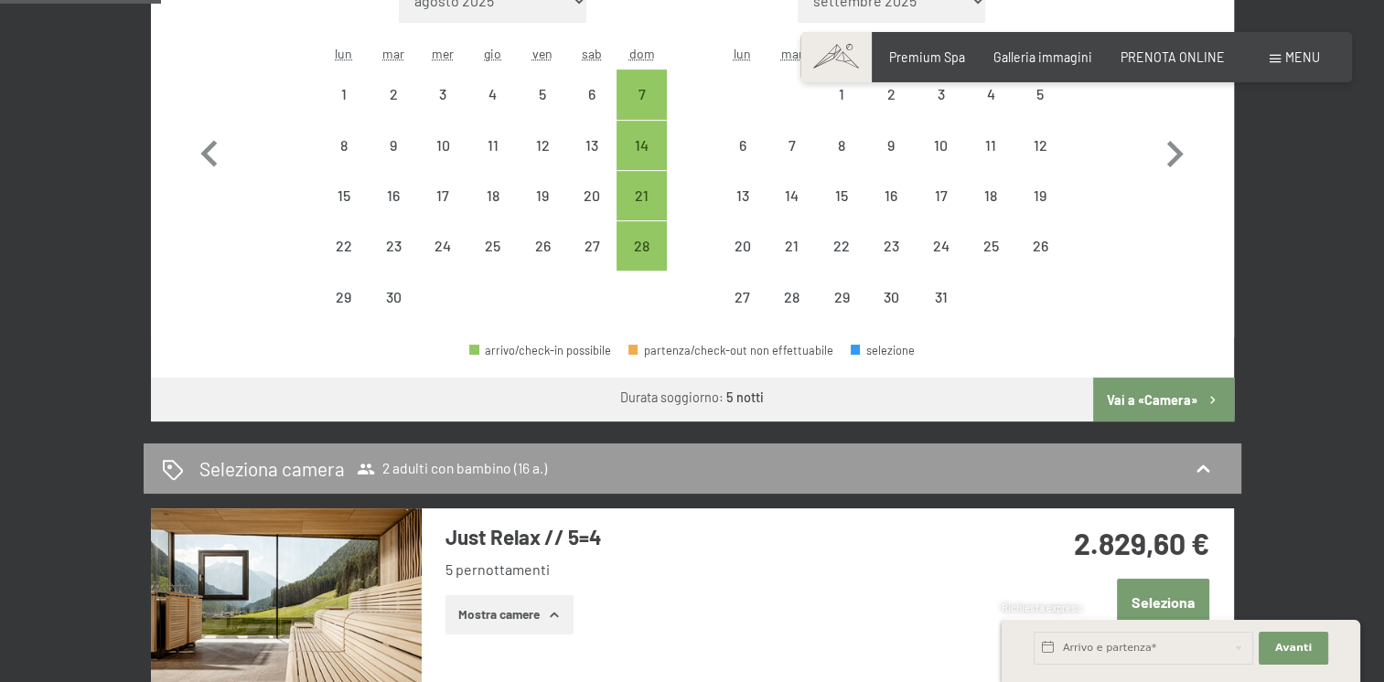
click at [962, 346] on div "arrivo/check-in possibile partenza/check-out non effettuabile selezione" at bounding box center [692, 358] width 1083 height 41
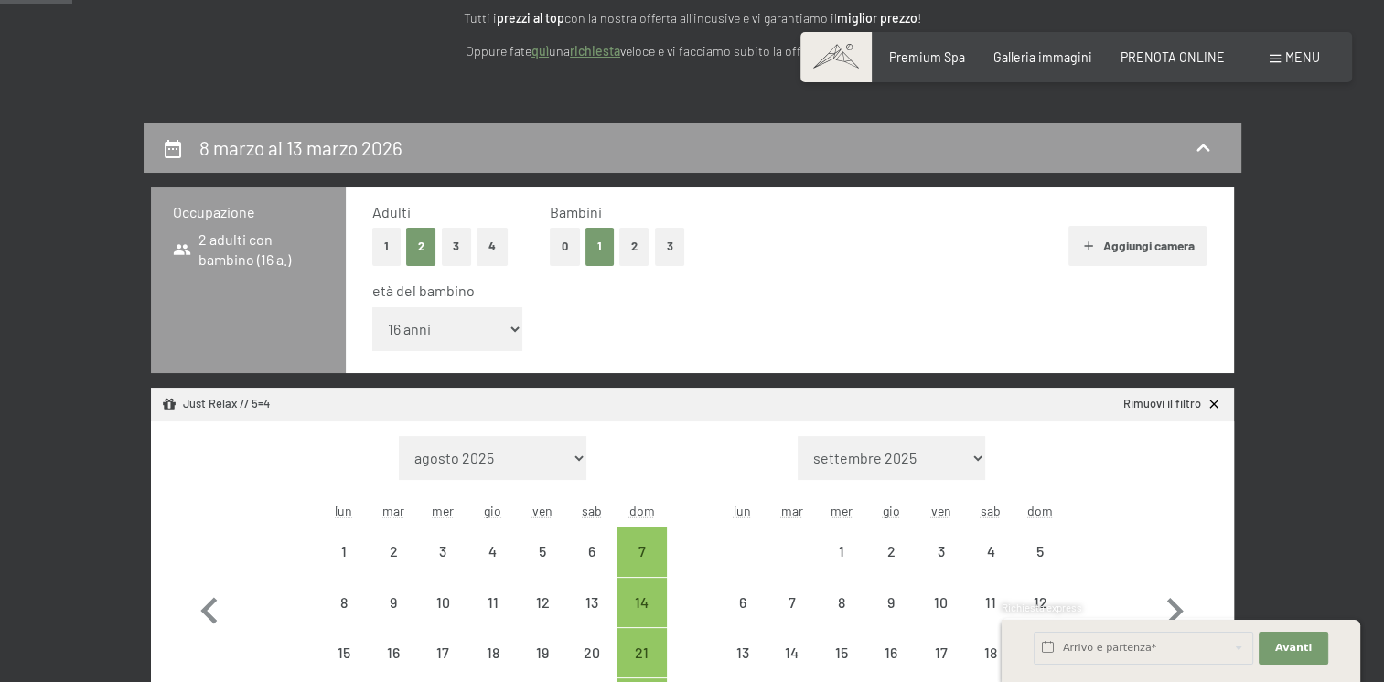
scroll to position [457, 0]
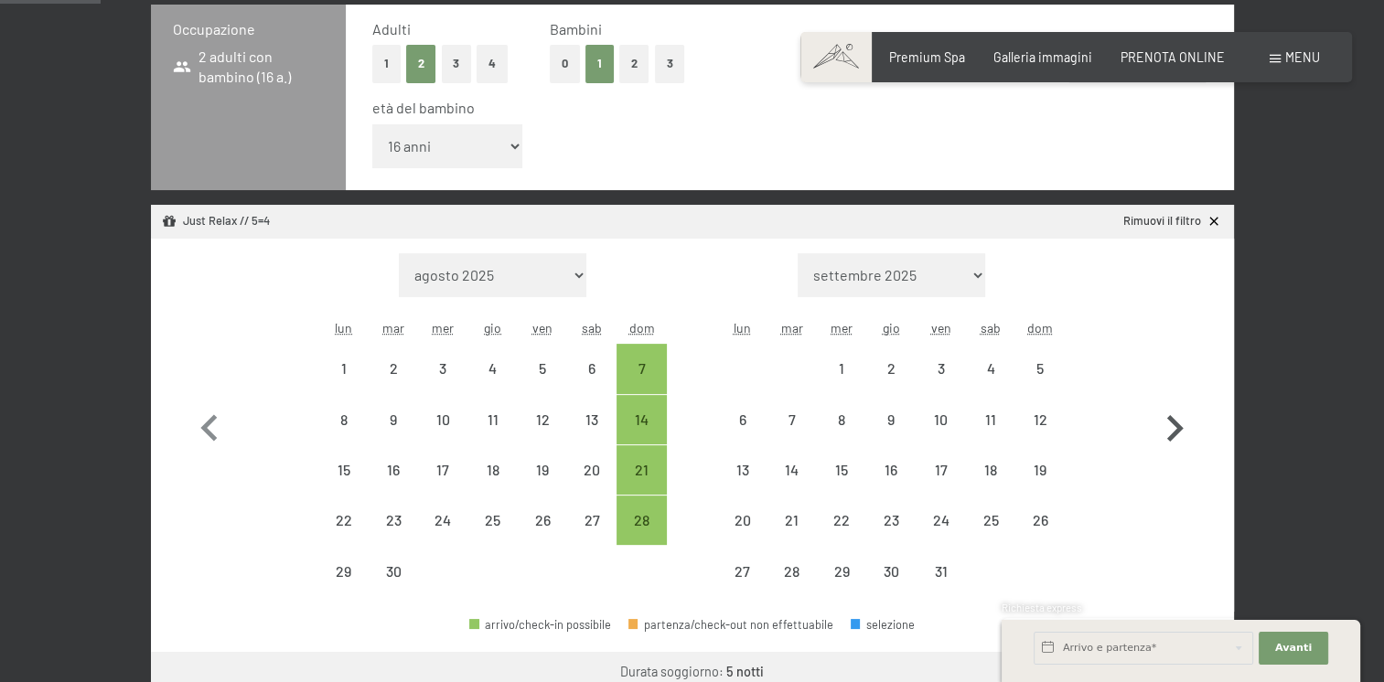
click at [1179, 435] on icon "button" at bounding box center [1174, 428] width 53 height 53
select select "2025-10-01"
select select "2025-11-01"
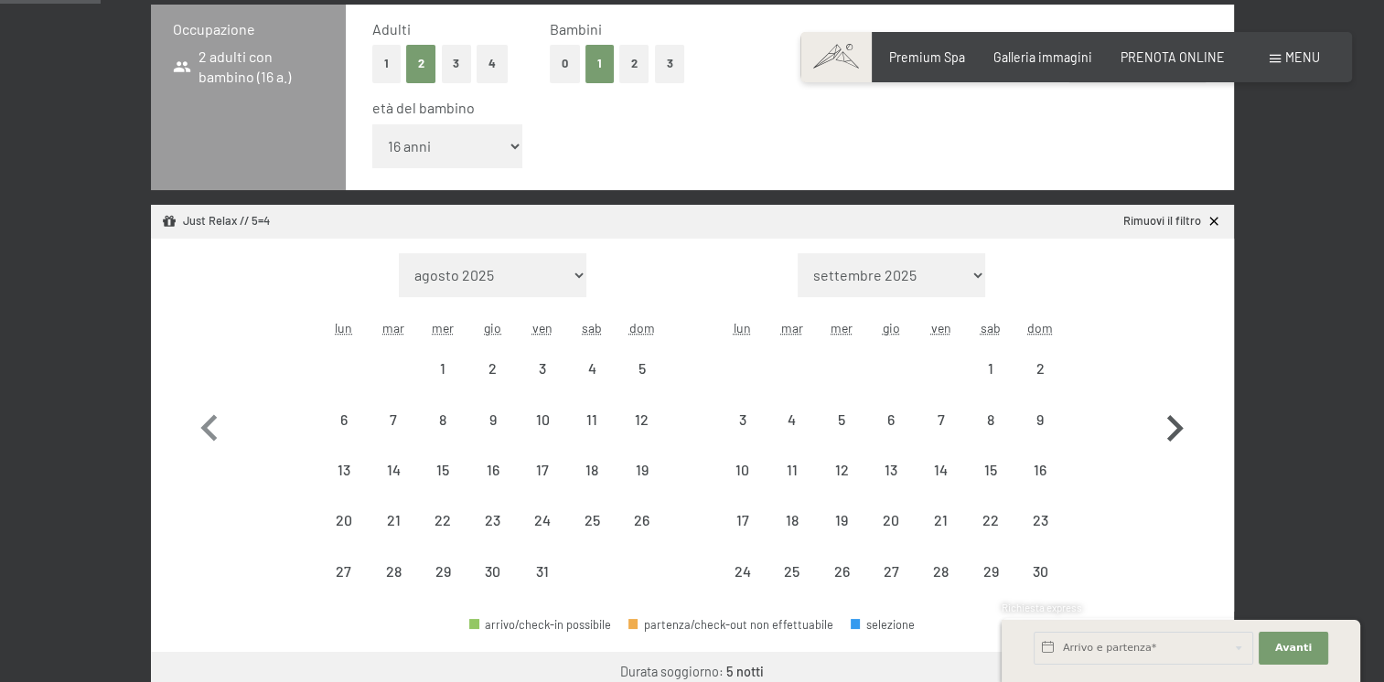
click at [1180, 434] on icon "button" at bounding box center [1174, 428] width 53 height 53
select select "2025-11-01"
select select "2025-12-01"
click at [1119, 392] on div "Mese/anno agosto 2025 settembre 2025 ottobre 2025 novembre 2025 dicembre 2025 g…" at bounding box center [692, 425] width 1018 height 344
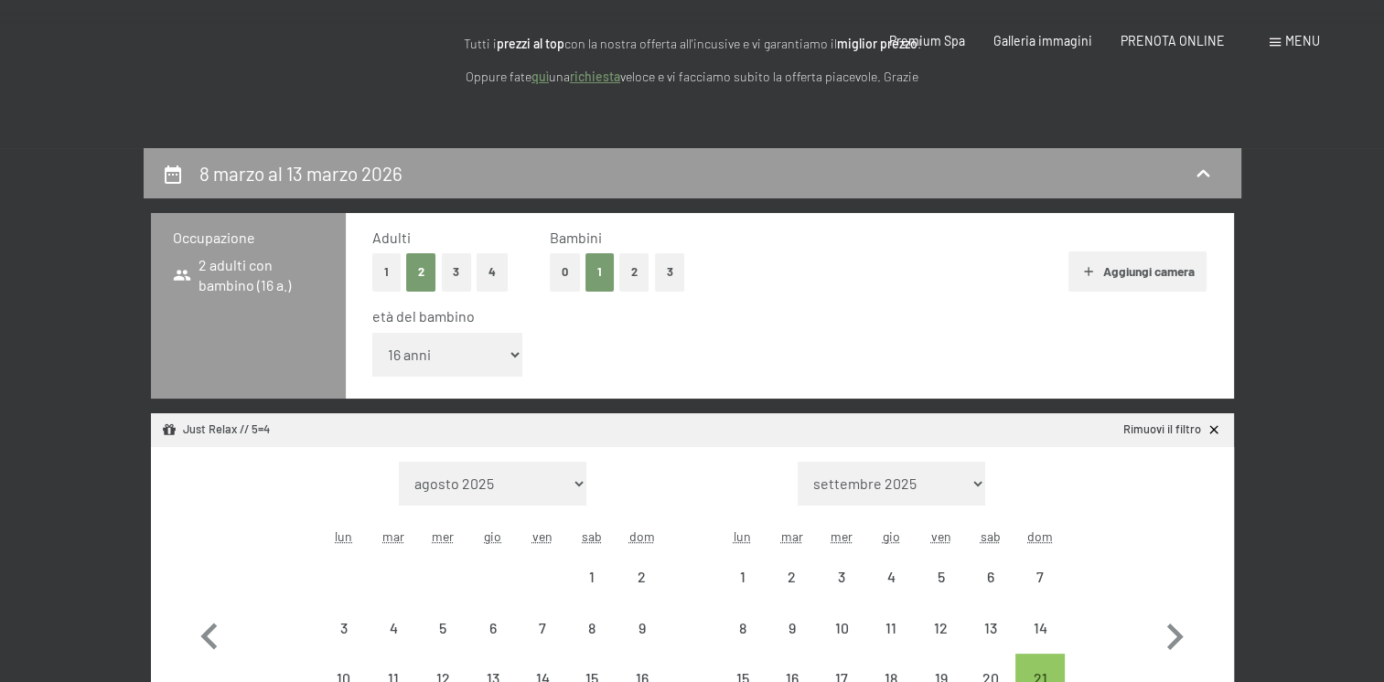
scroll to position [0, 0]
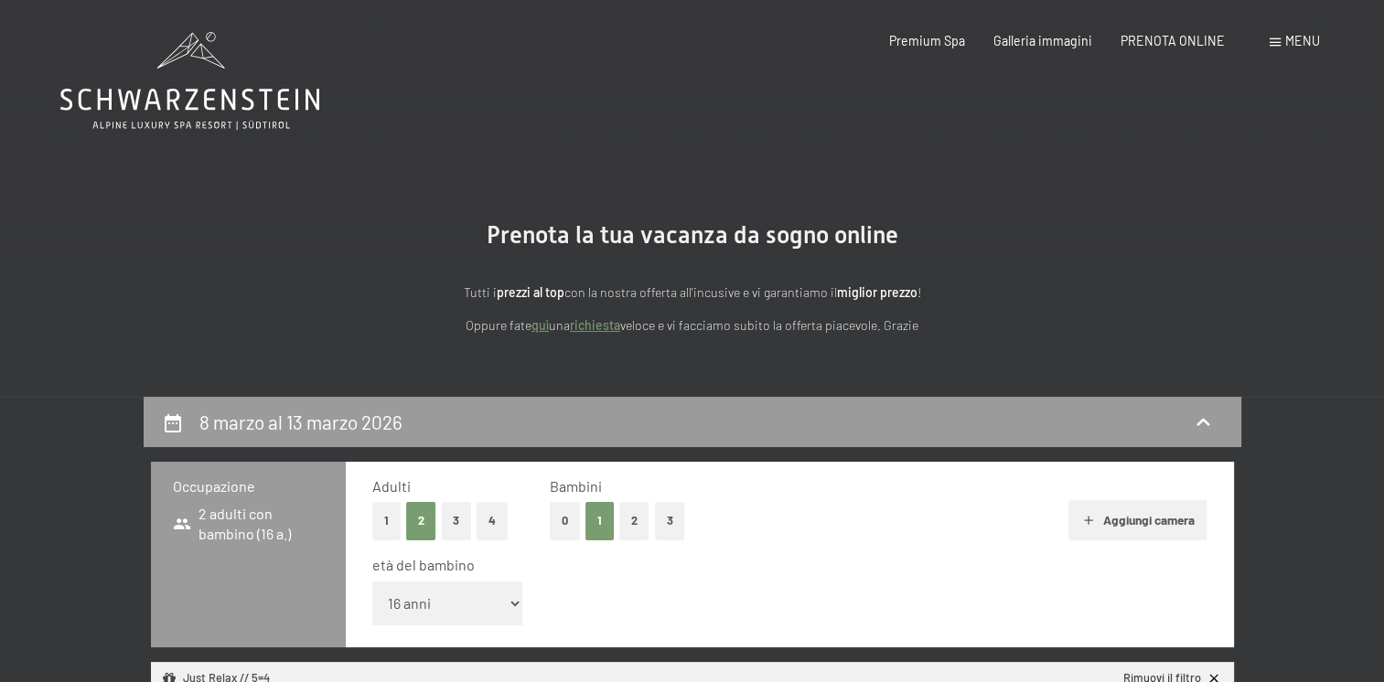
click at [188, 99] on icon at bounding box center [189, 81] width 259 height 98
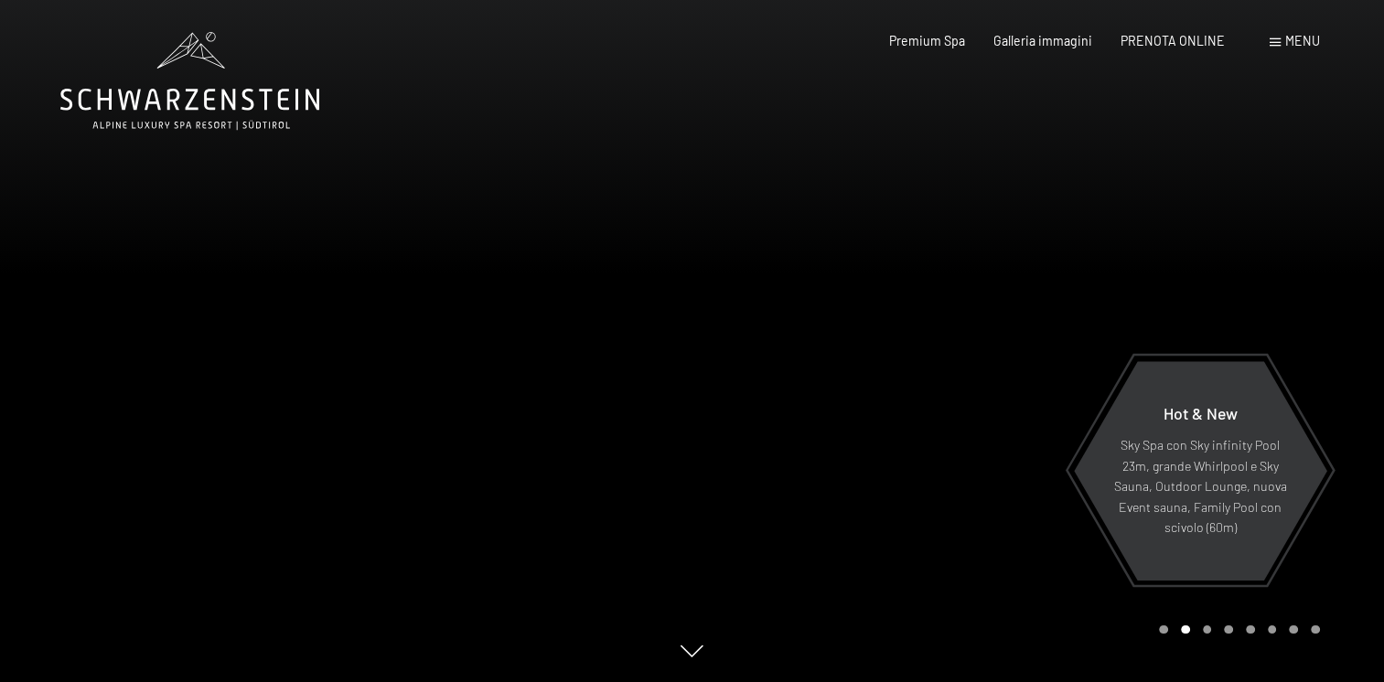
click span "Menu"
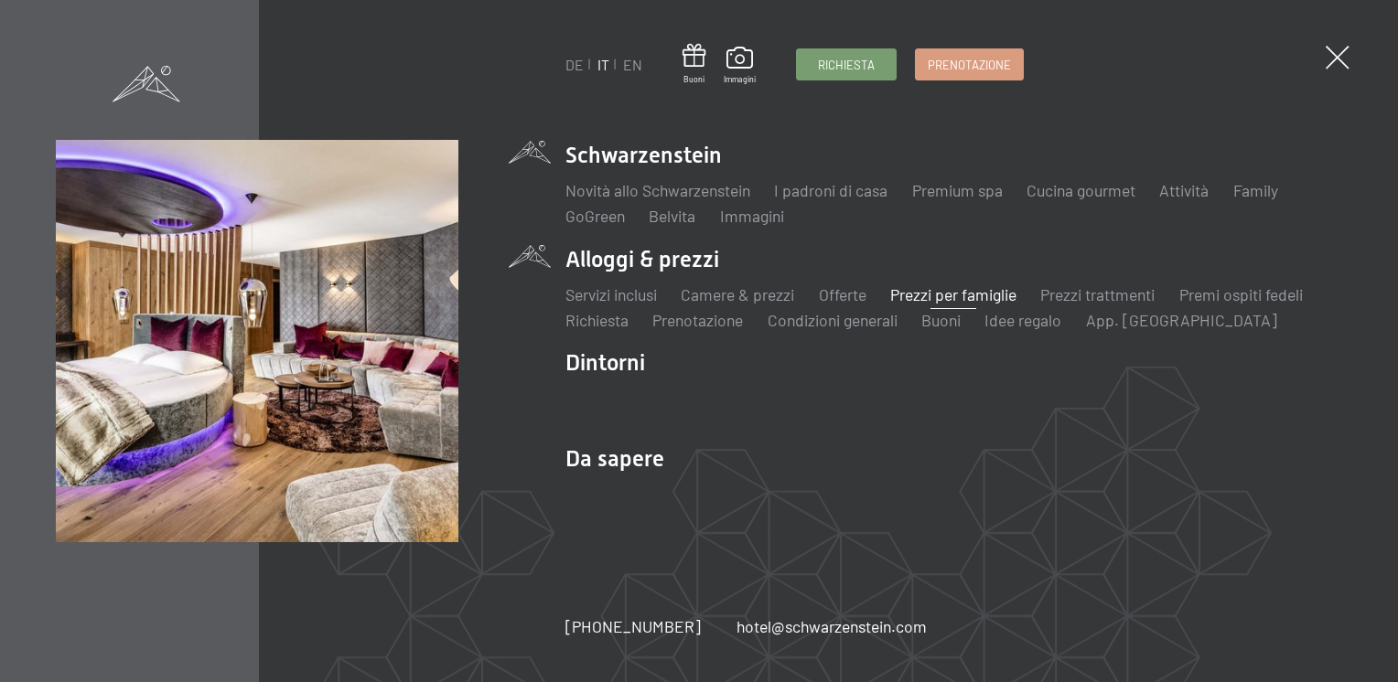
click link "Prezzi per famiglie"
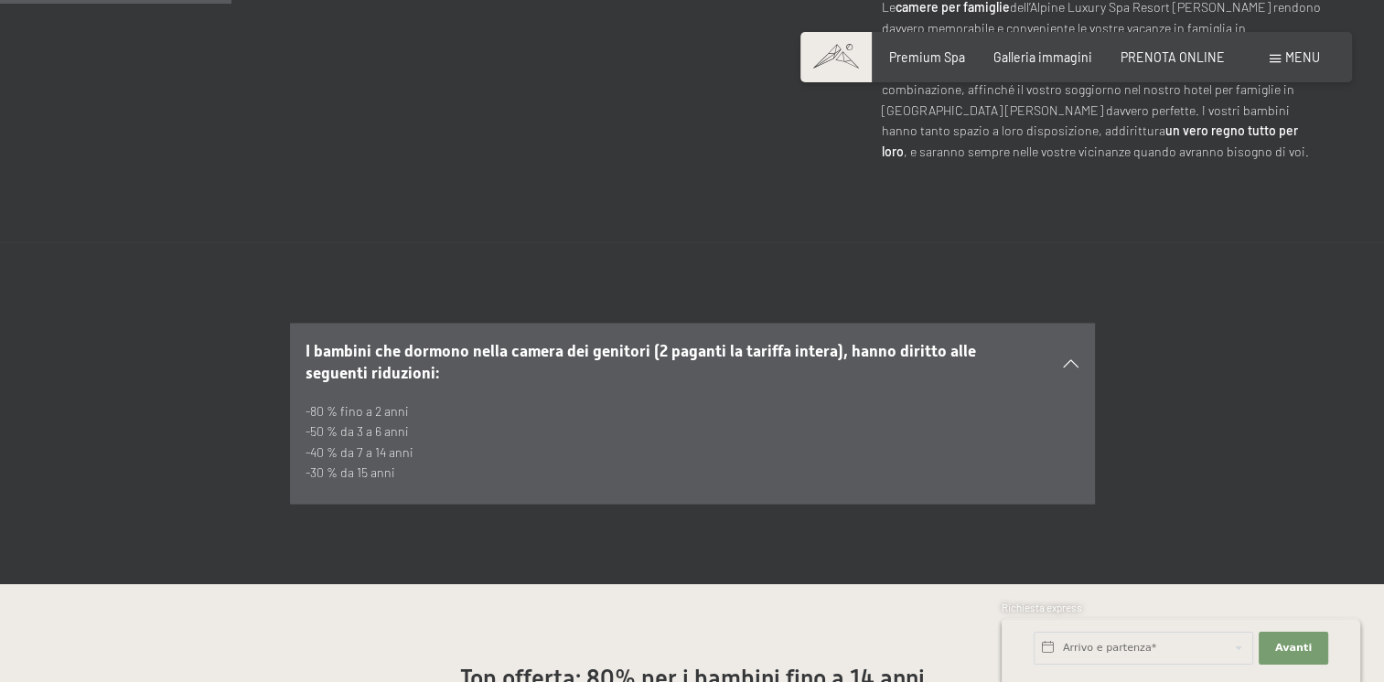
scroll to position [823, 0]
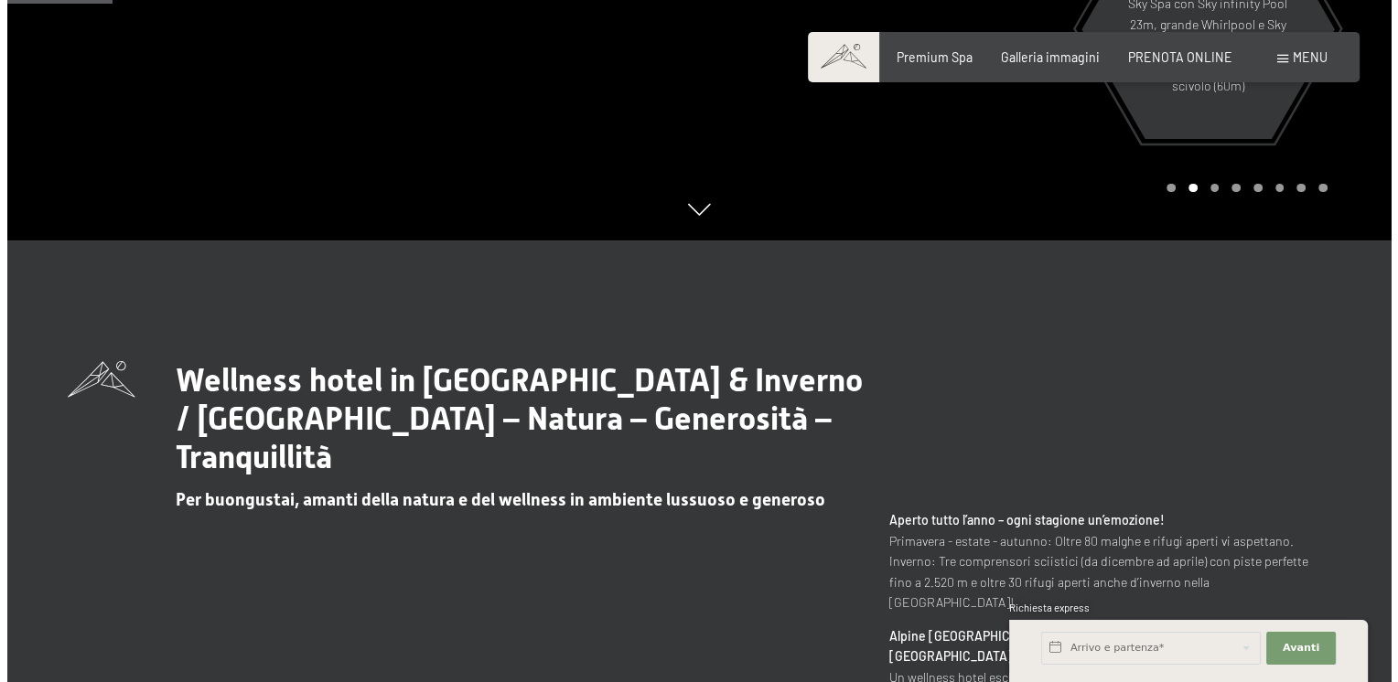
scroll to position [274, 0]
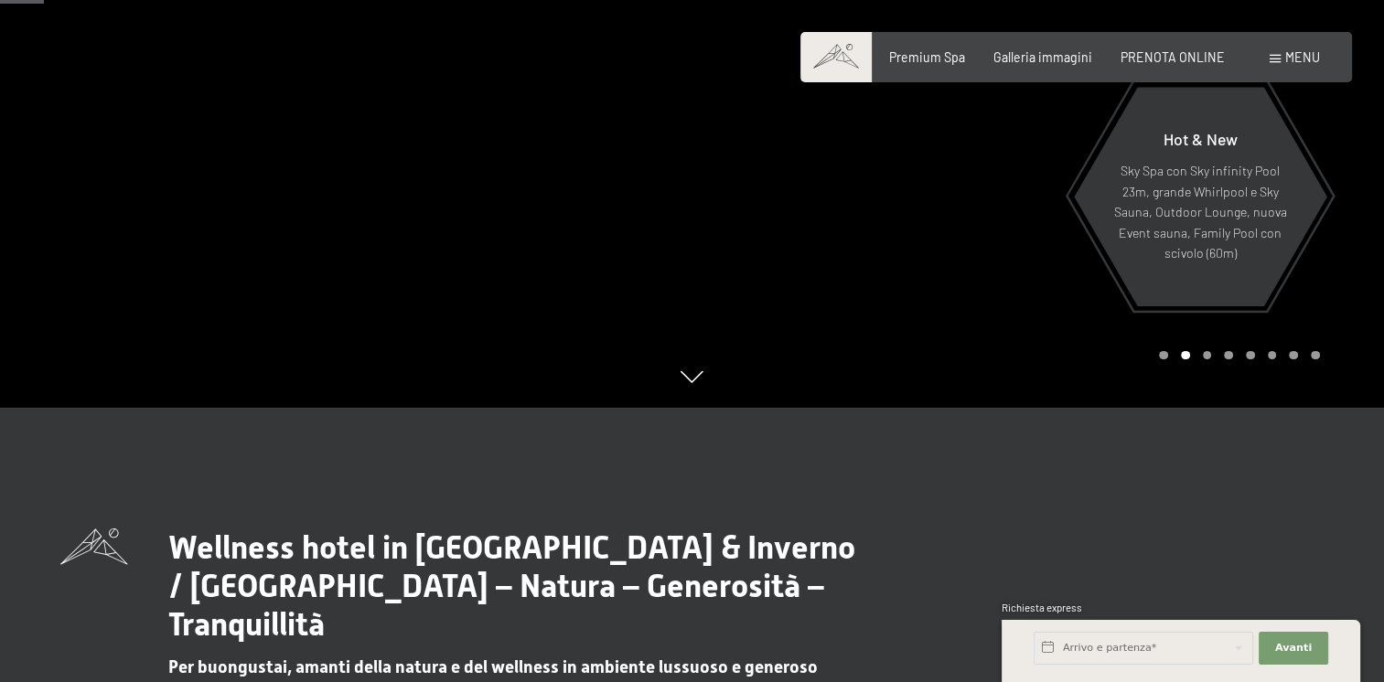
click at [1298, 53] on span "Menu" at bounding box center [1302, 57] width 35 height 16
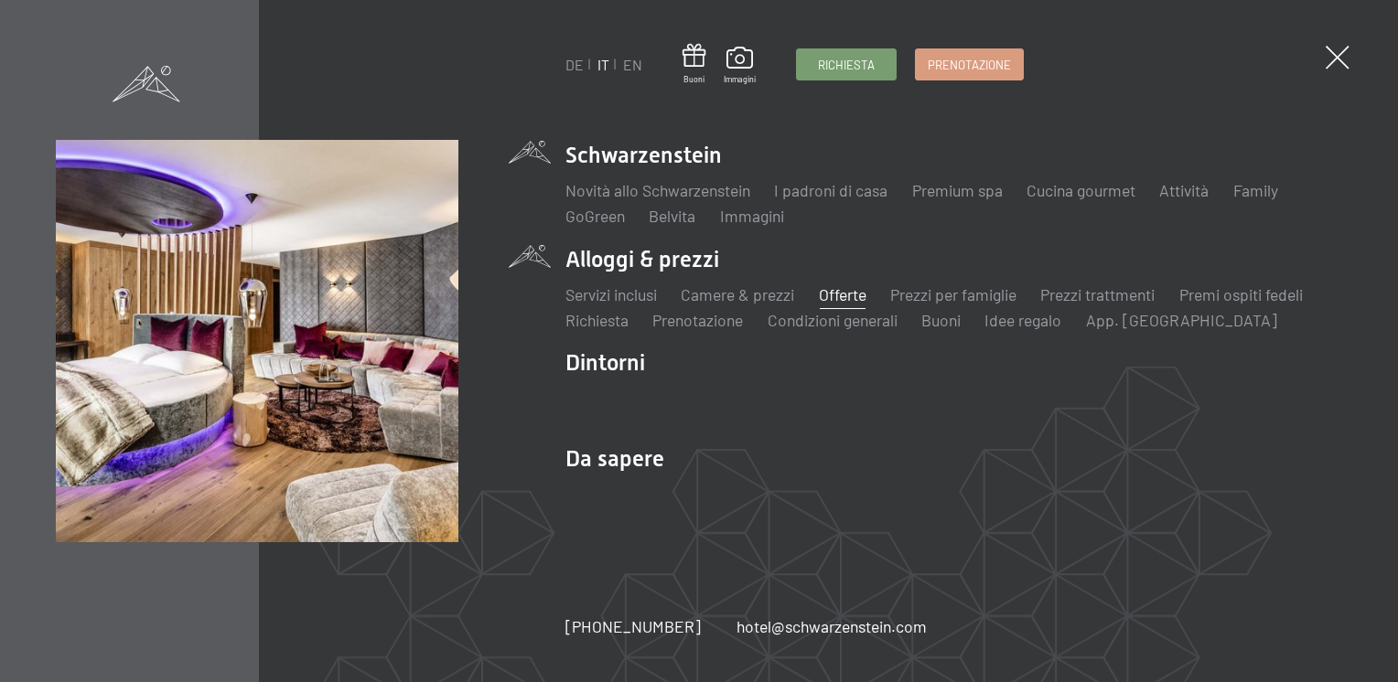
click at [855, 298] on link "Offerte" at bounding box center [843, 294] width 48 height 20
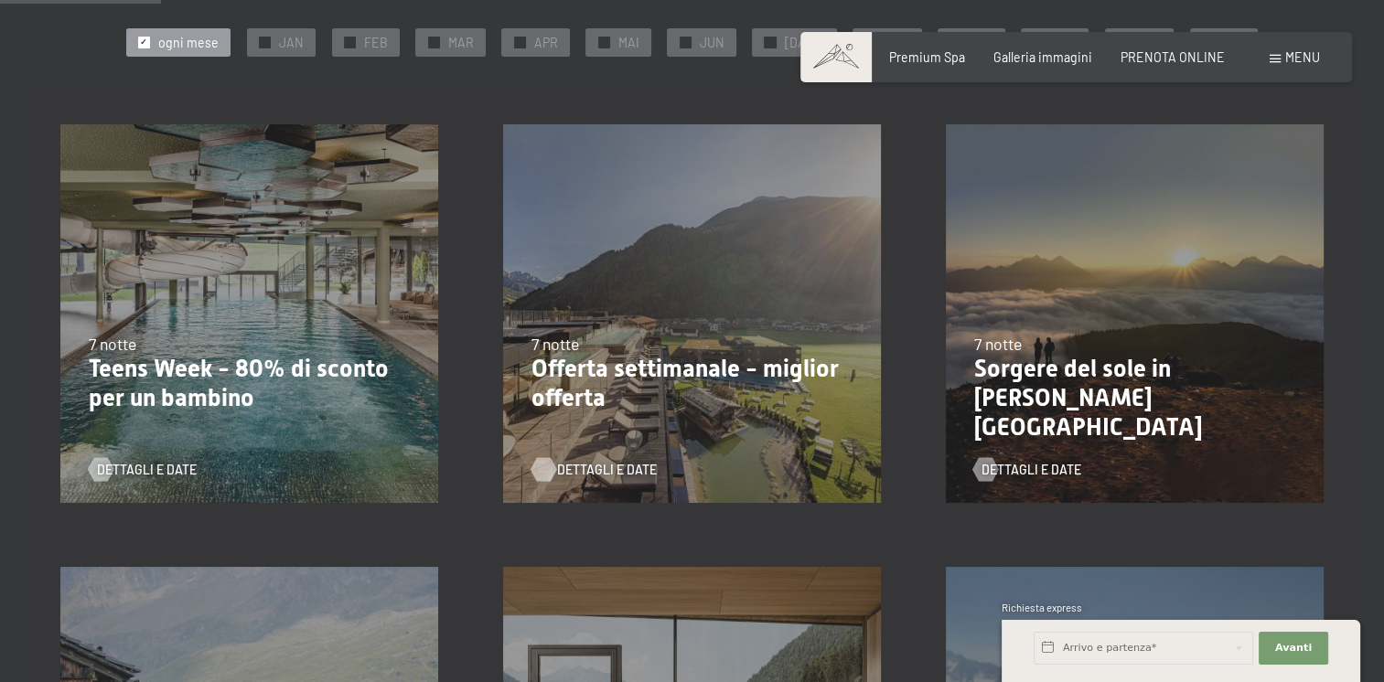
click at [620, 466] on span "Dettagli e Date" at bounding box center [607, 470] width 100 height 18
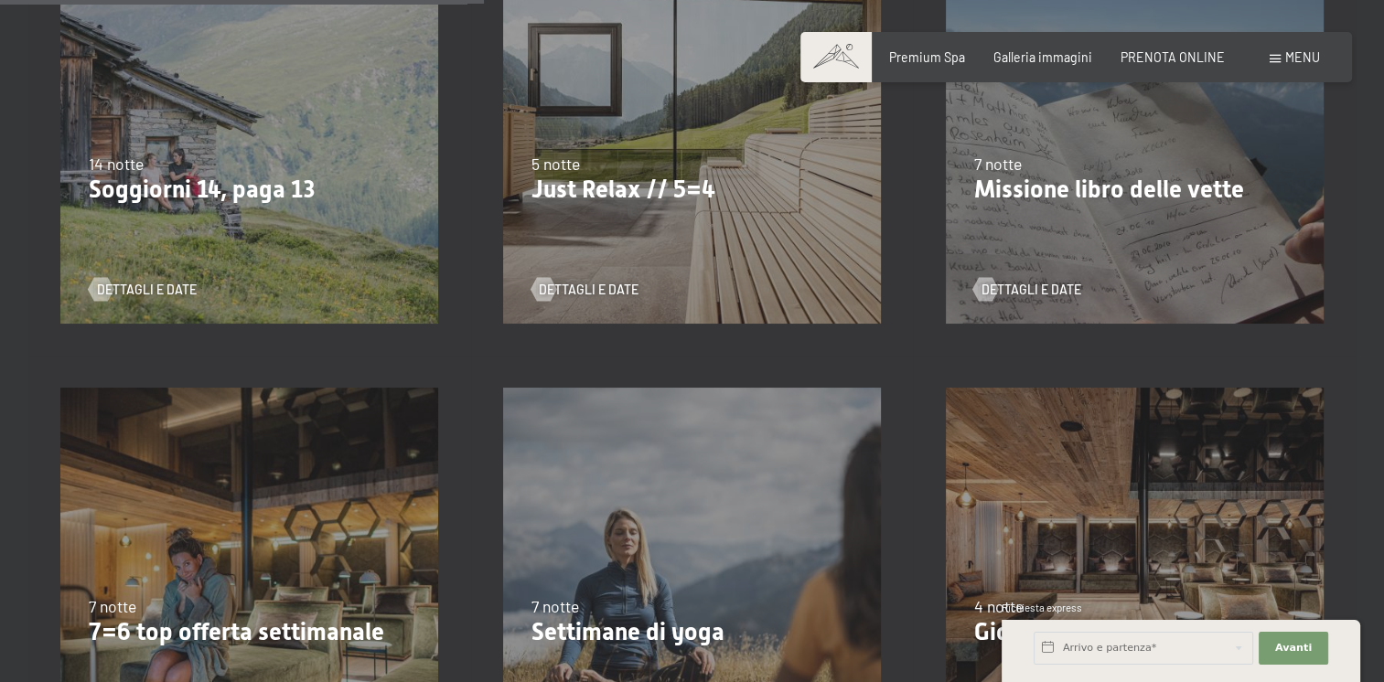
scroll to position [1189, 0]
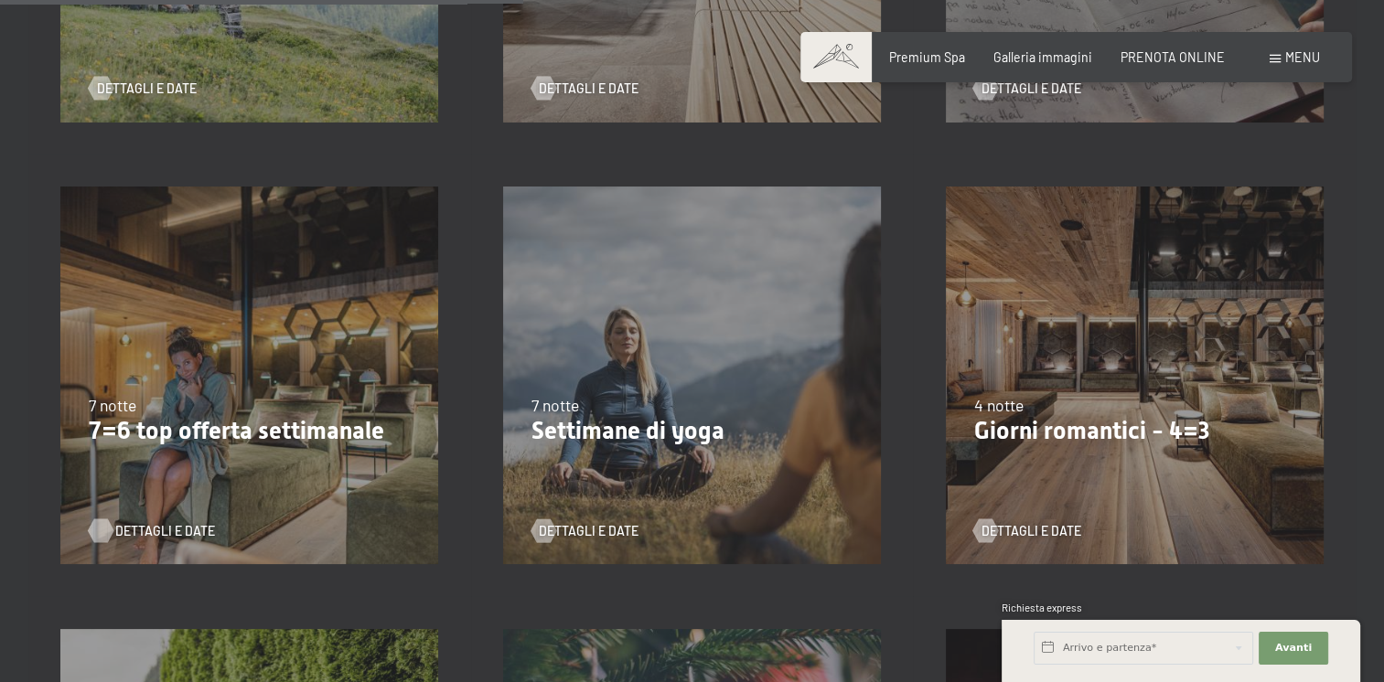
click at [152, 529] on span "Dettagli e Date" at bounding box center [165, 531] width 100 height 18
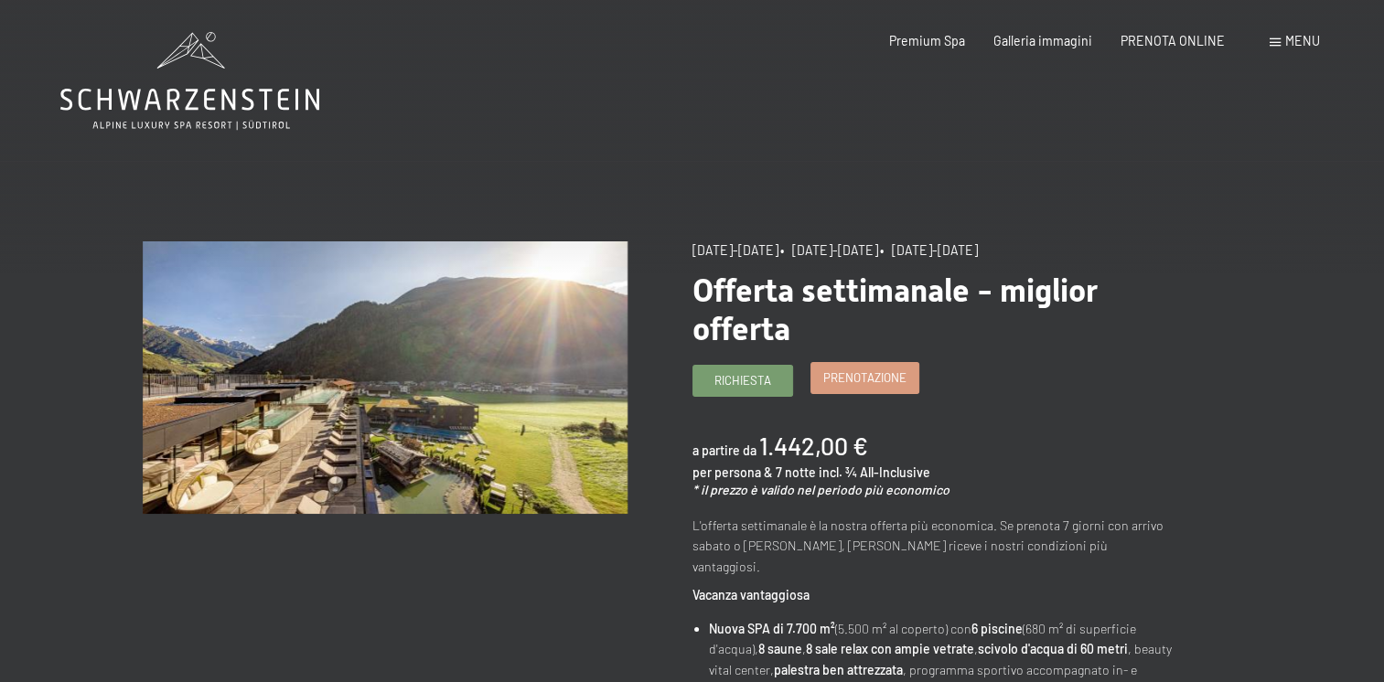
click at [868, 381] on span "Prenotazione" at bounding box center [864, 378] width 83 height 16
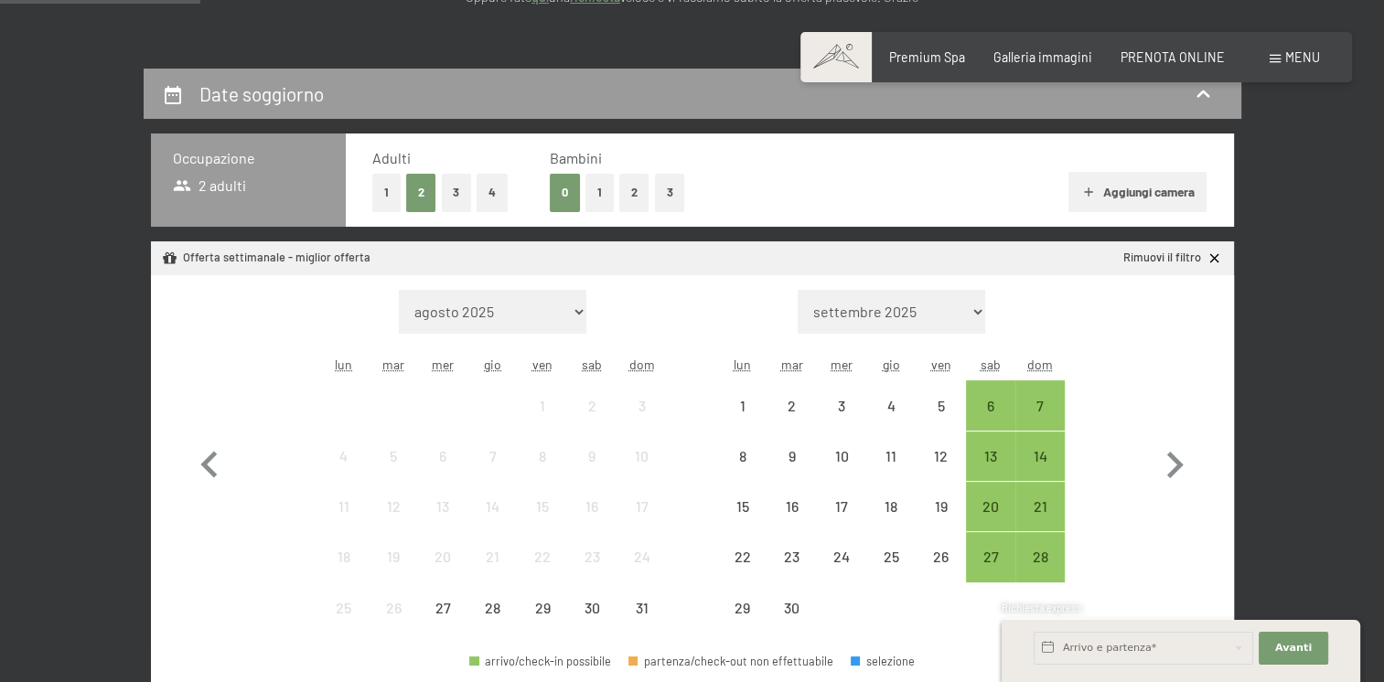
scroll to position [307, 0]
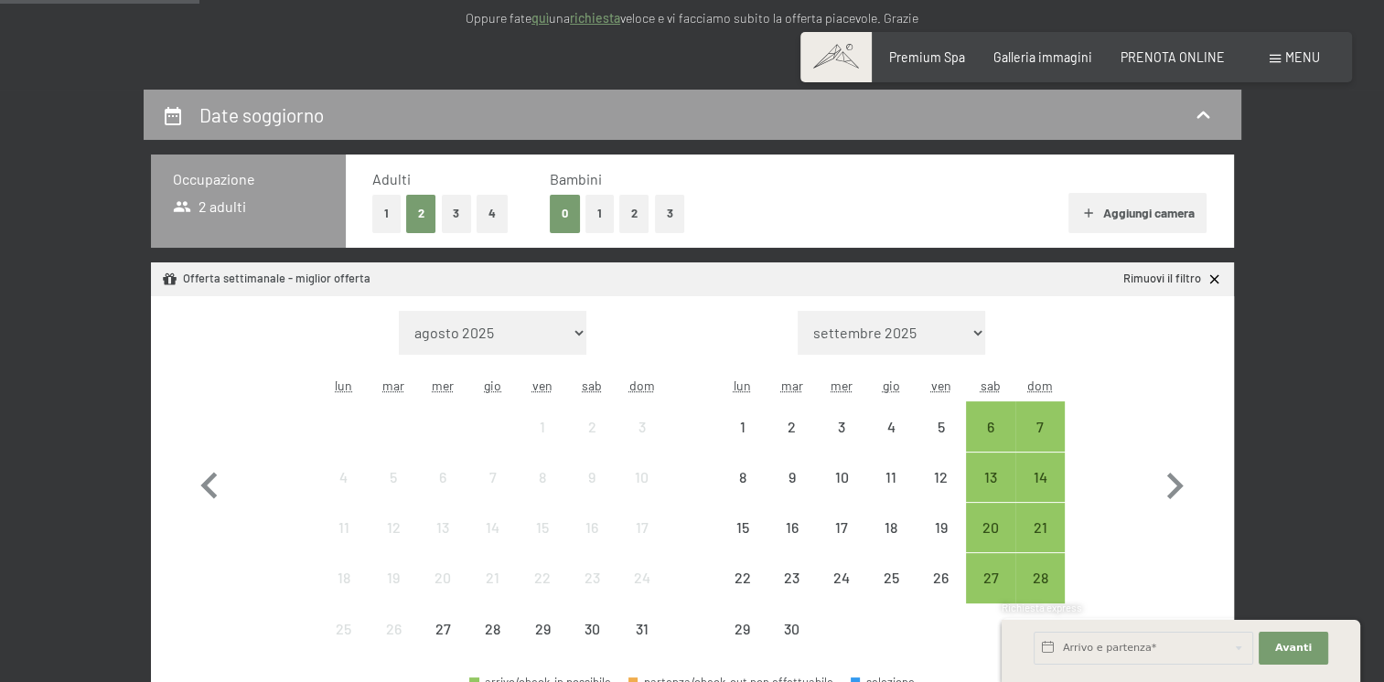
click at [607, 218] on button "1" at bounding box center [599, 214] width 28 height 38
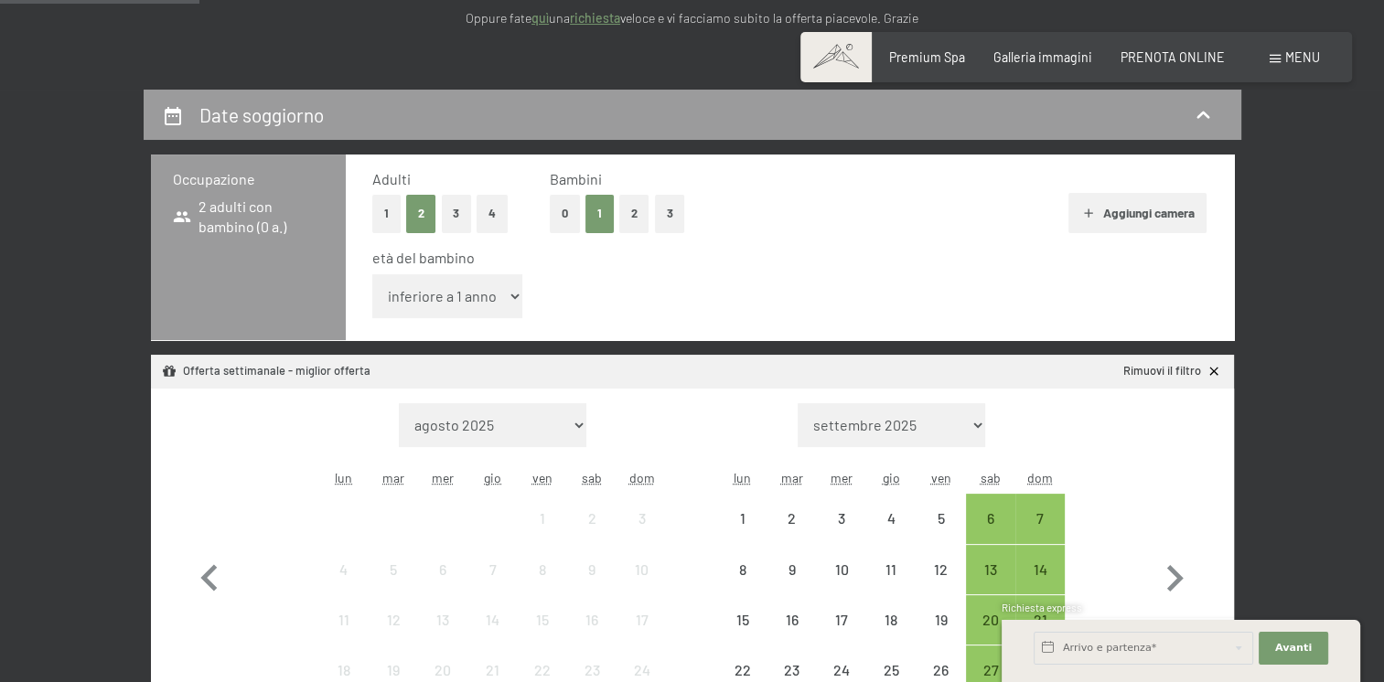
click at [490, 292] on select "inferiore a 1 anno 1 anno 2 anni 3 anni 4 anni 5 anni 6 anni 7 anni 8 anni 9 an…" at bounding box center [447, 296] width 151 height 44
select select "16"
click at [372, 274] on select "inferiore a 1 anno 1 anno 2 anni 3 anni 4 anni 5 anni 6 anni 7 anni 8 anni 9 an…" at bounding box center [447, 296] width 151 height 44
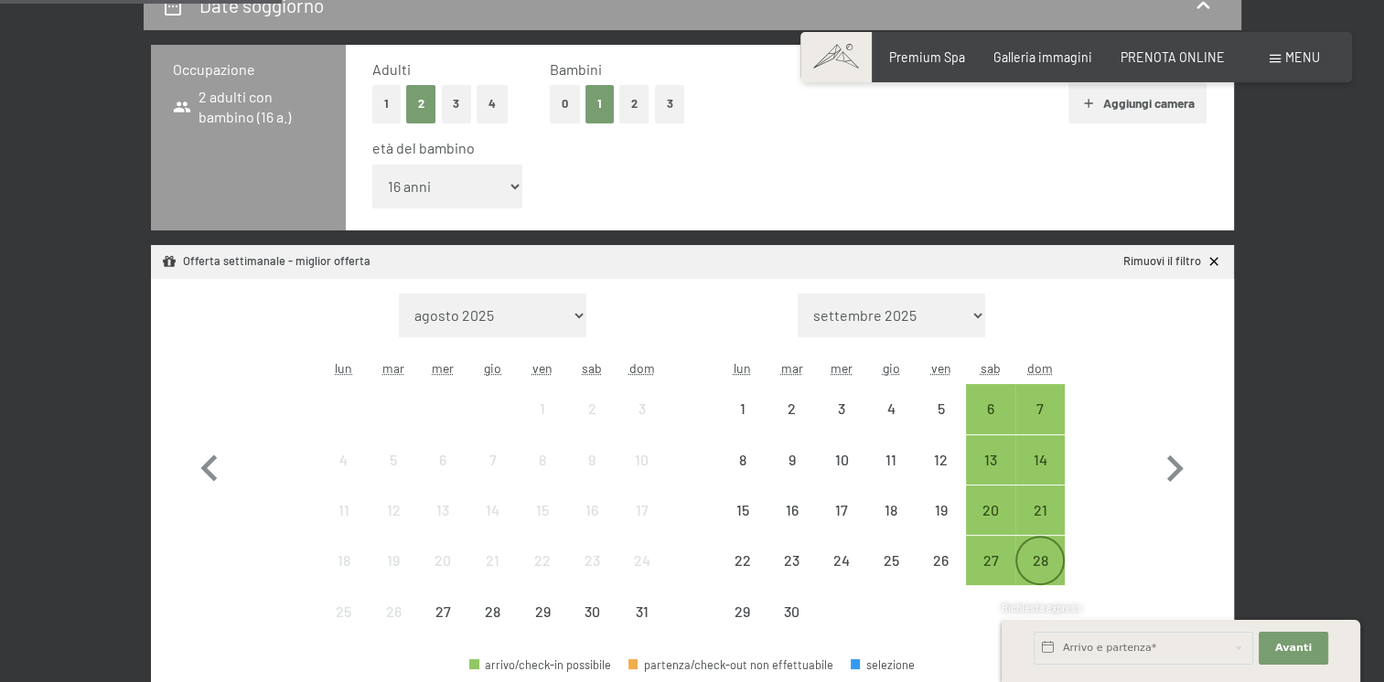
scroll to position [582, 0]
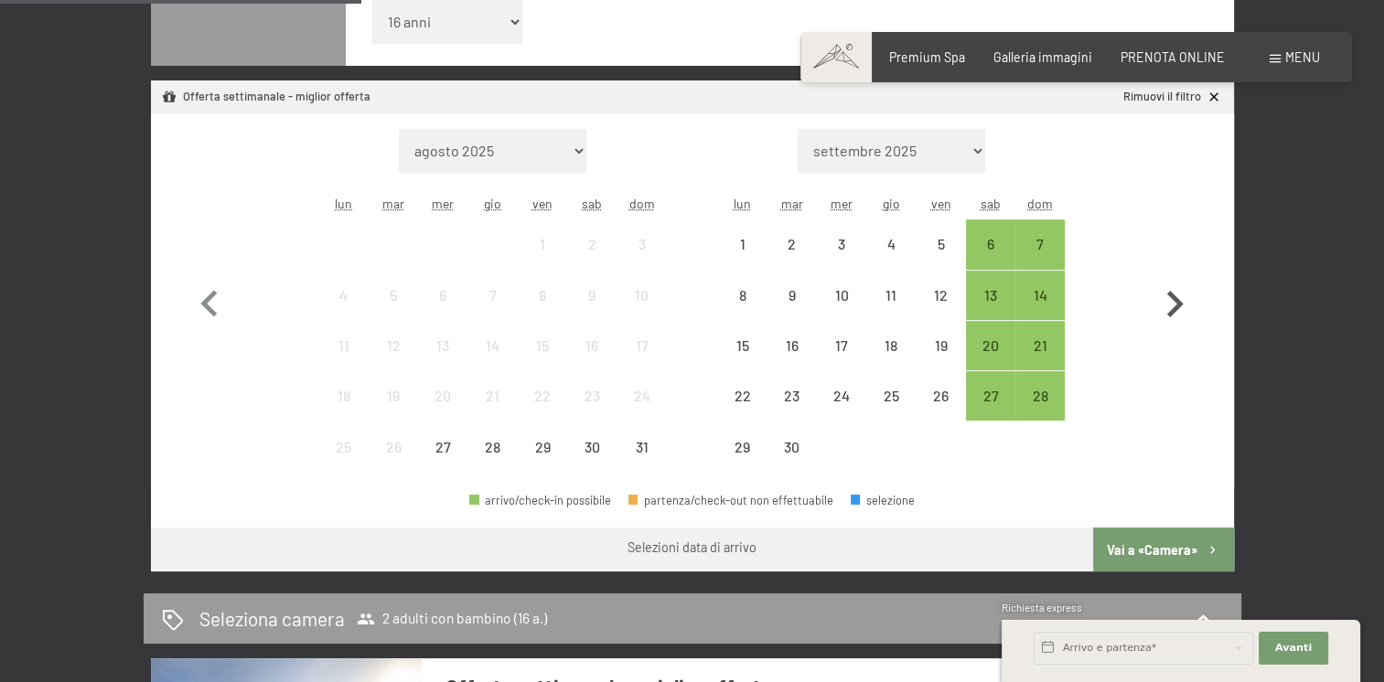
click at [1167, 303] on icon "button" at bounding box center [1174, 304] width 53 height 53
select select "[DATE]"
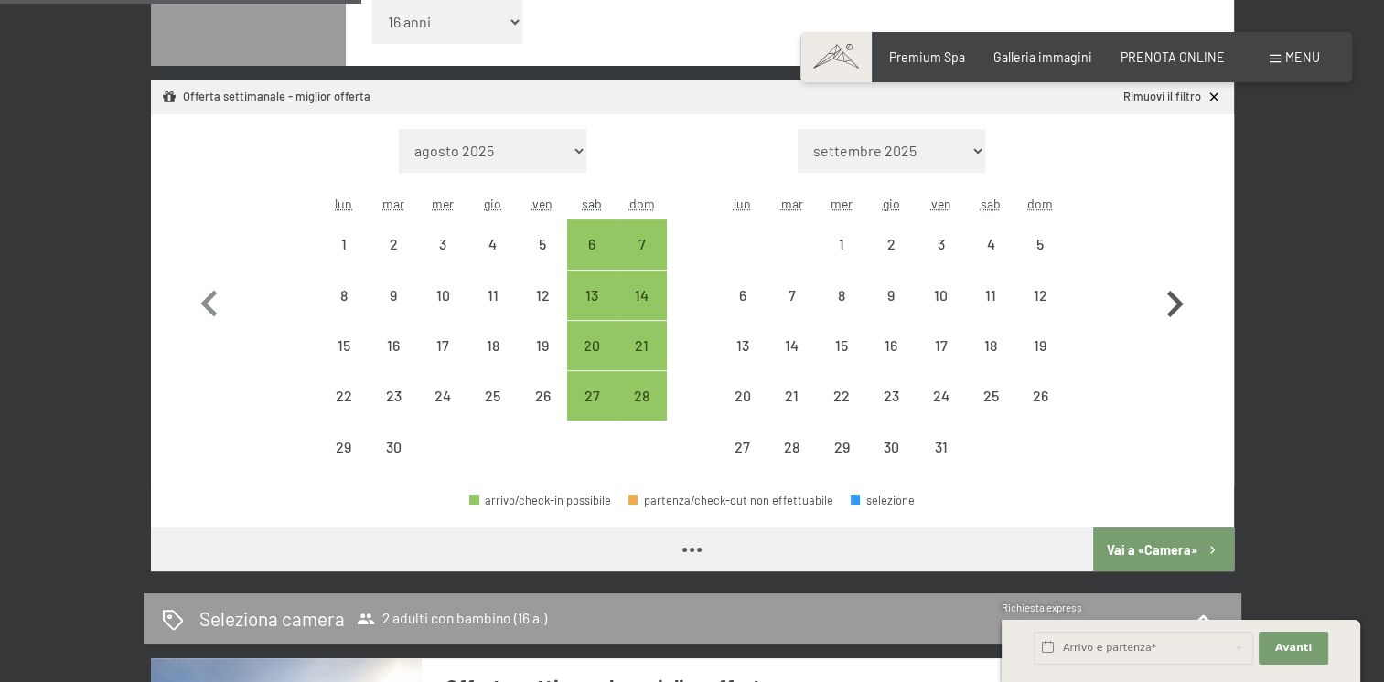
select select "[DATE]"
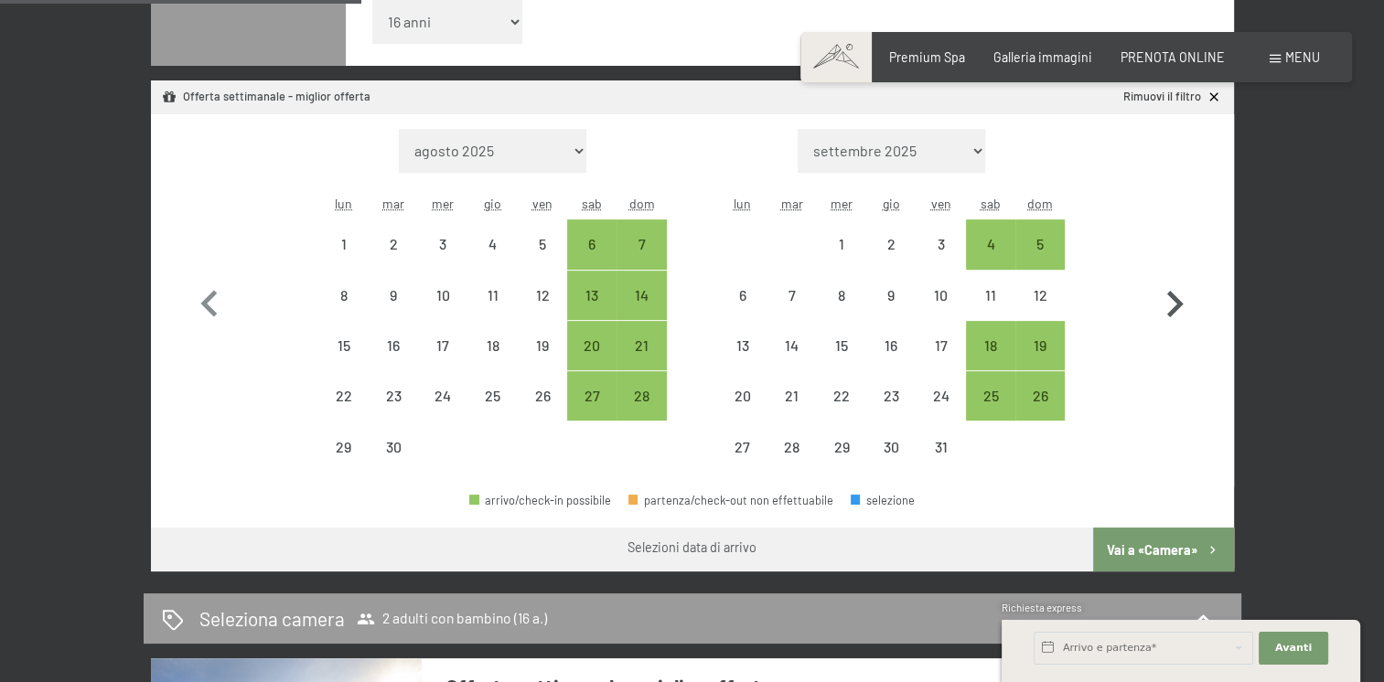
click at [1170, 302] on icon "button" at bounding box center [1174, 304] width 53 height 53
select select "[DATE]"
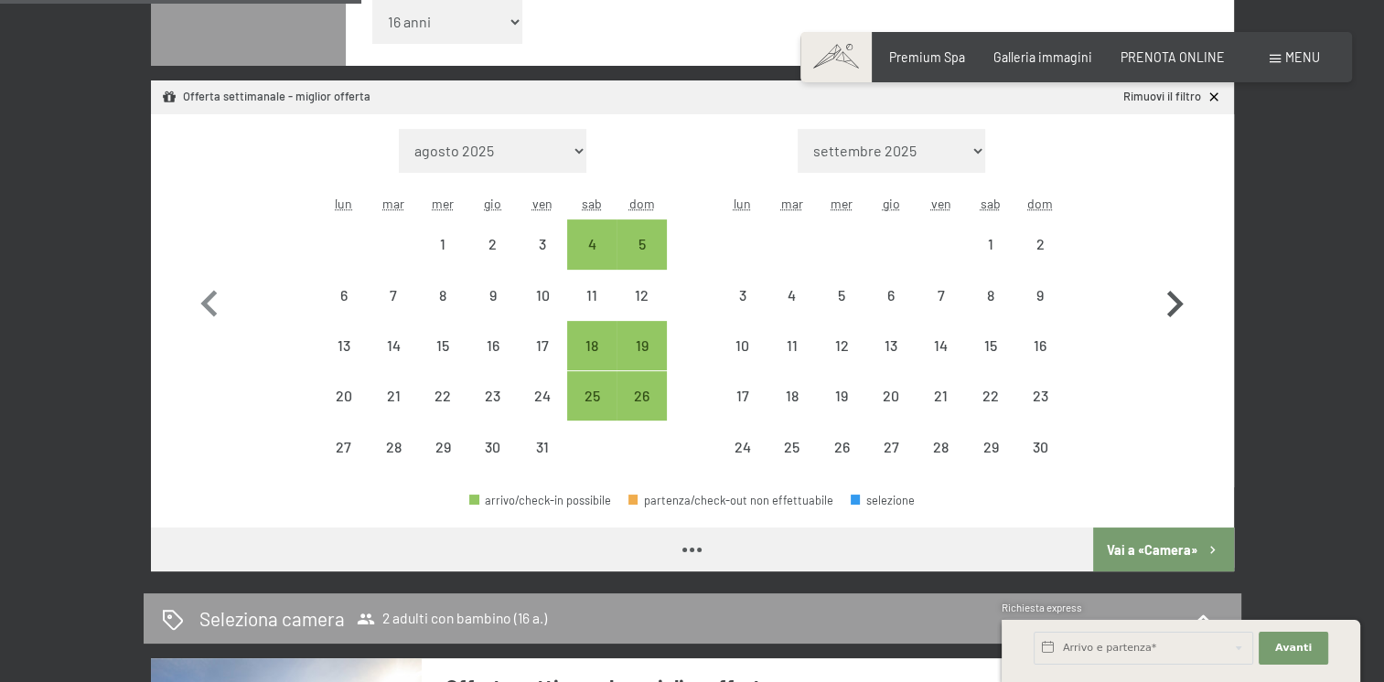
click at [1170, 302] on icon "button" at bounding box center [1174, 304] width 53 height 53
select select "[DATE]"
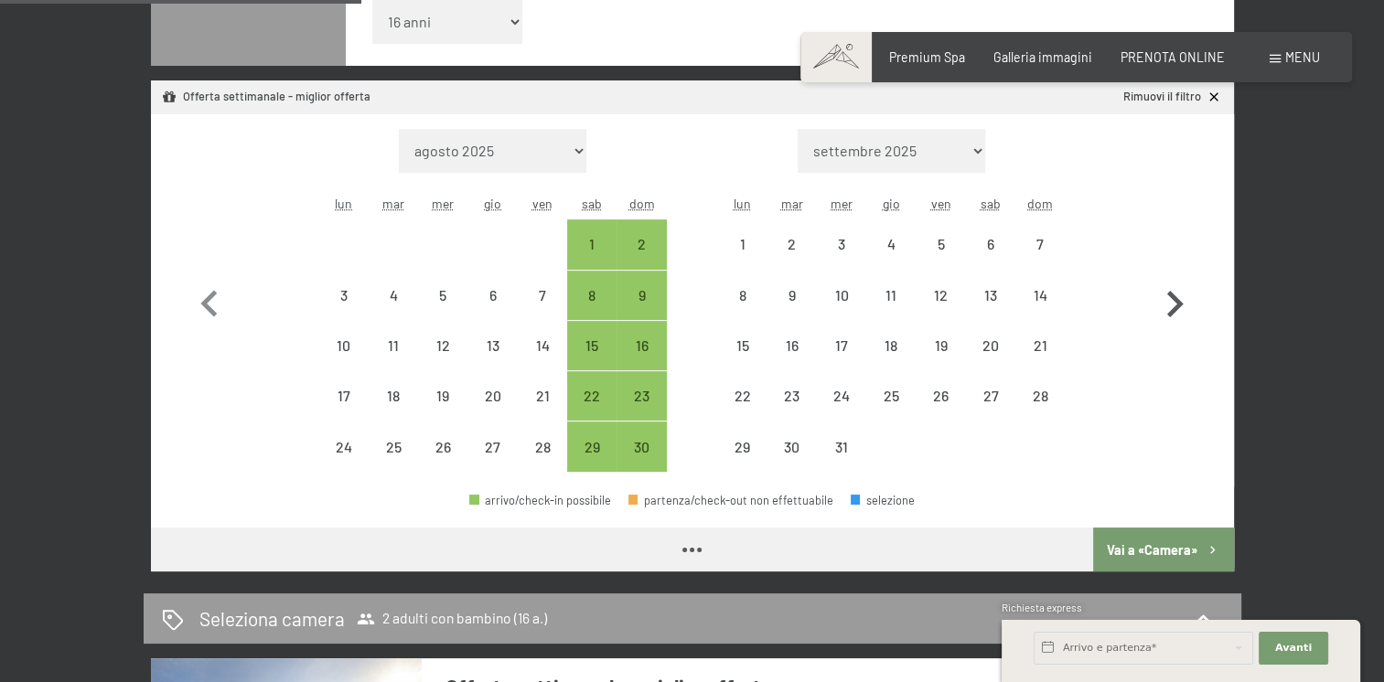
select select "[DATE]"
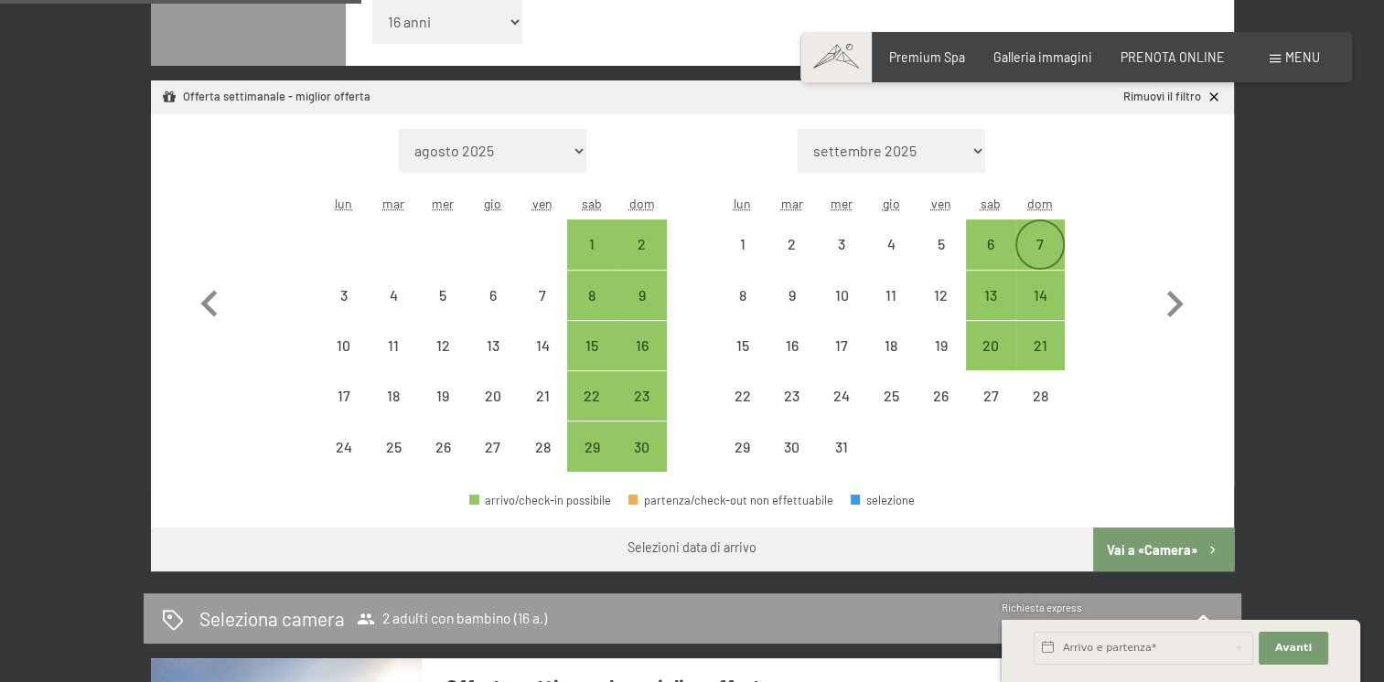
click at [1050, 248] on div "7" at bounding box center [1040, 260] width 46 height 46
select select "[DATE]"
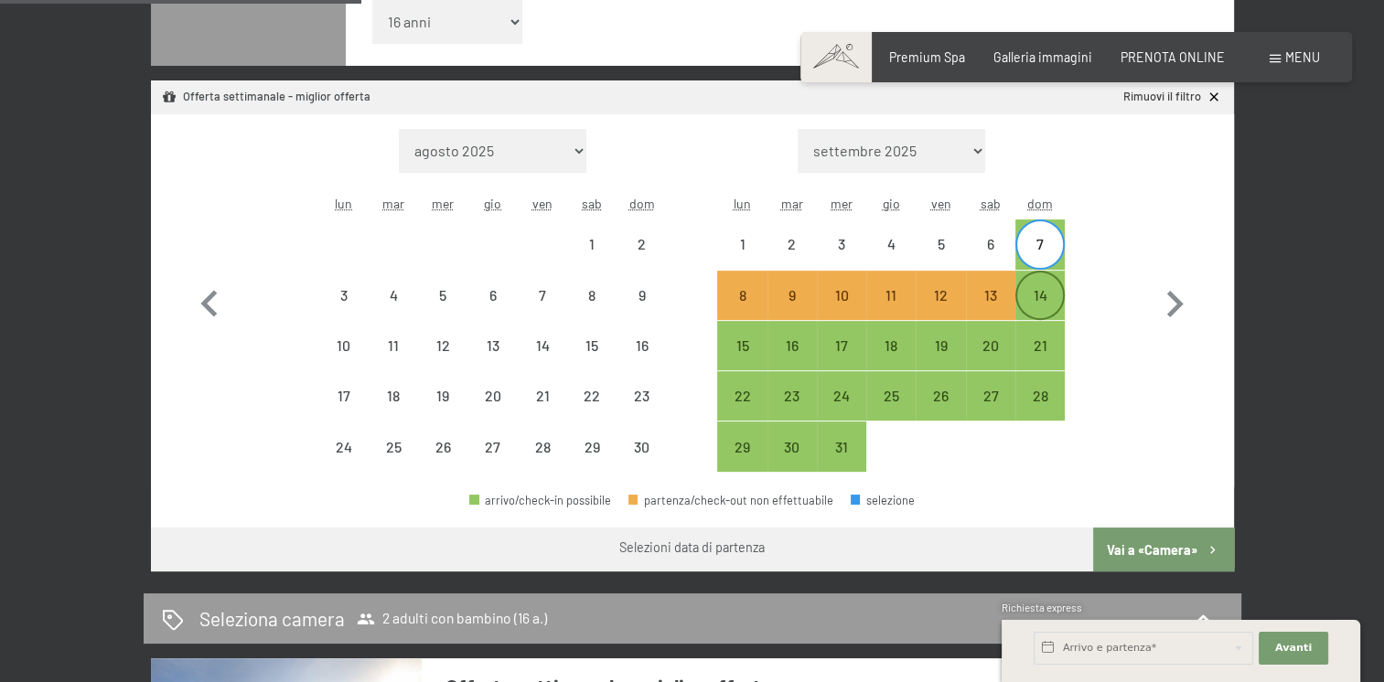
click at [1044, 288] on div "14" at bounding box center [1040, 311] width 46 height 46
select select "[DATE]"
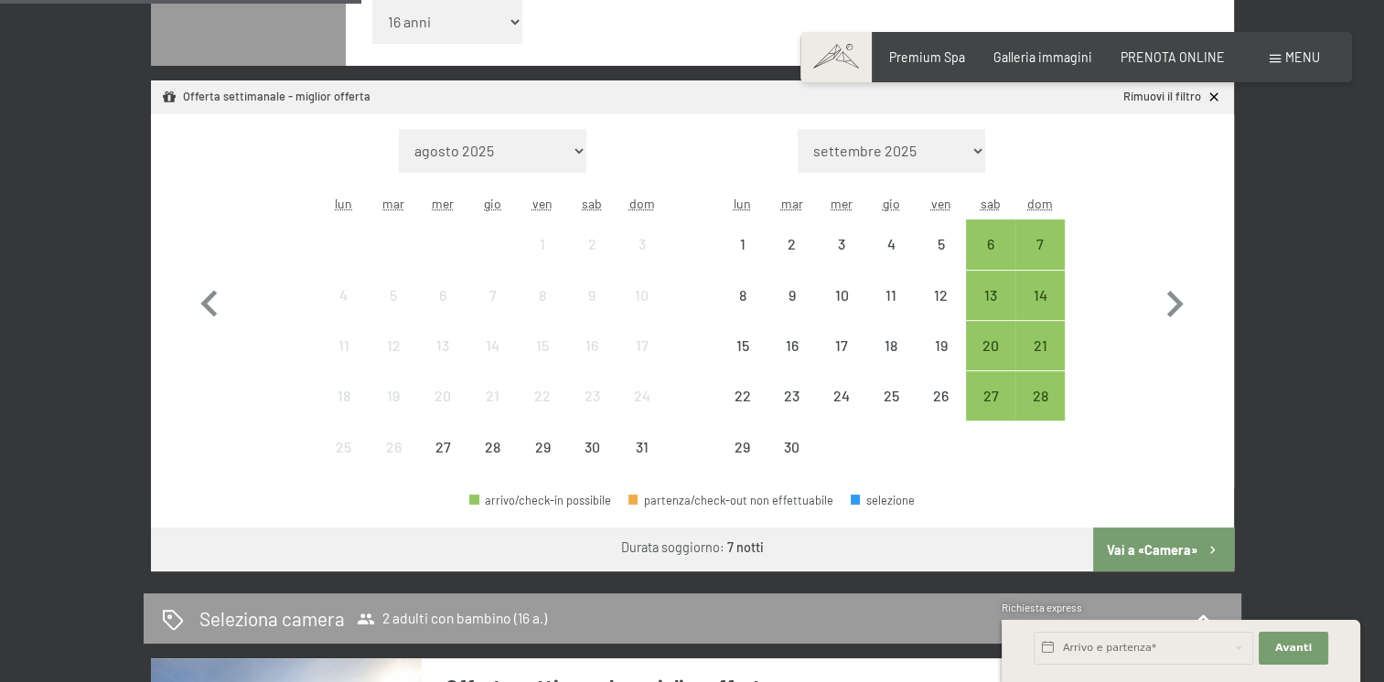
click at [1171, 544] on button "Vai a «Camera»" at bounding box center [1163, 550] width 140 height 44
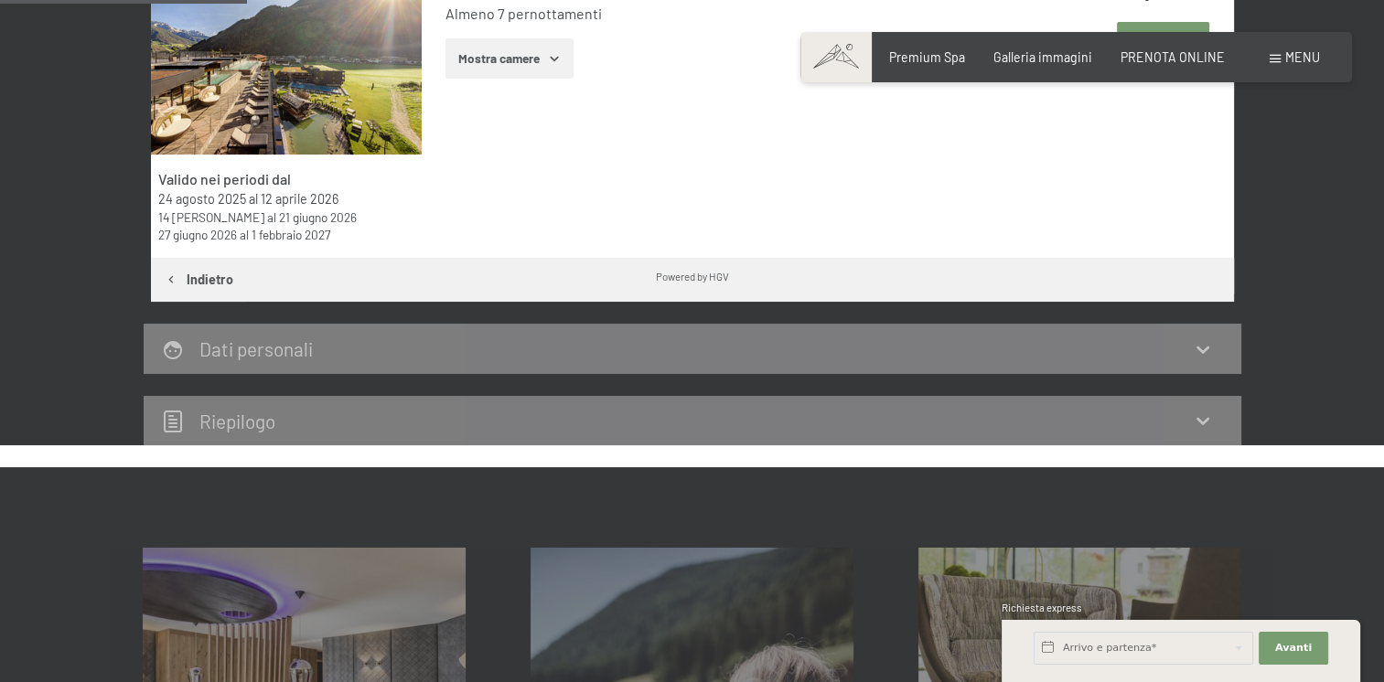
scroll to position [396, 0]
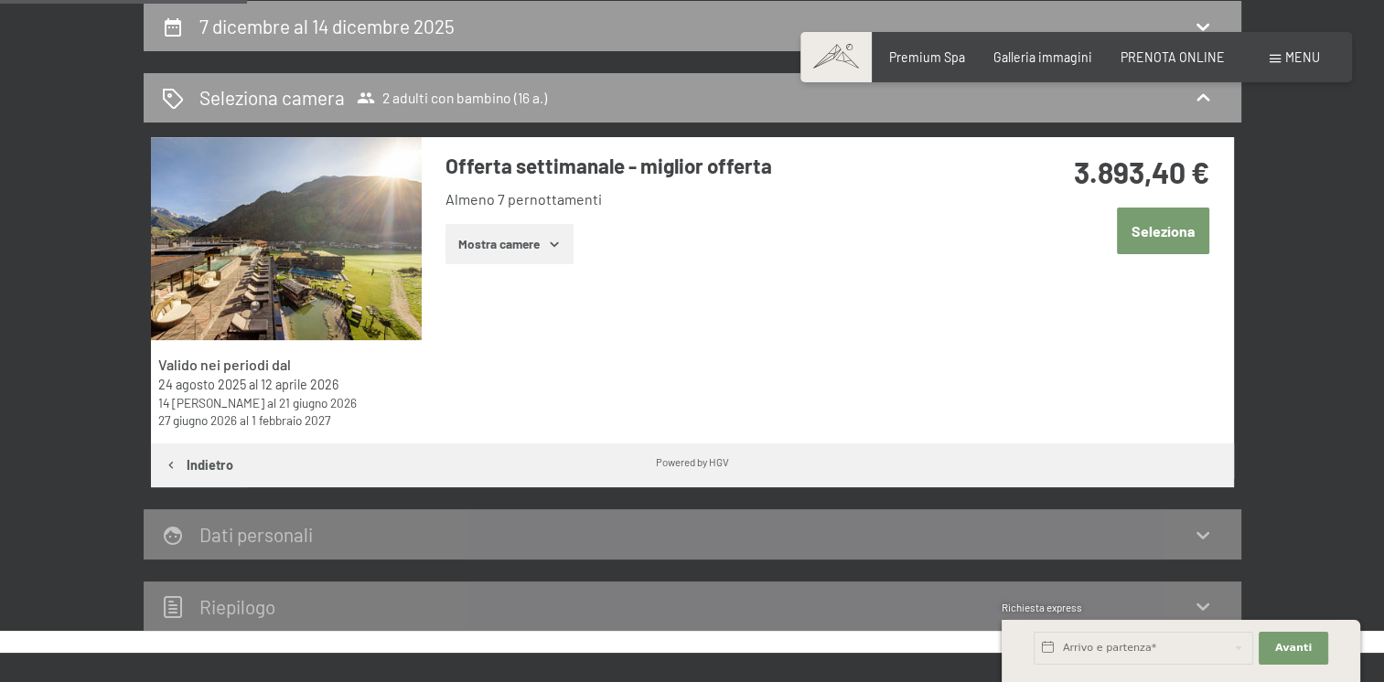
click at [1144, 241] on button "Seleziona" at bounding box center [1163, 231] width 92 height 47
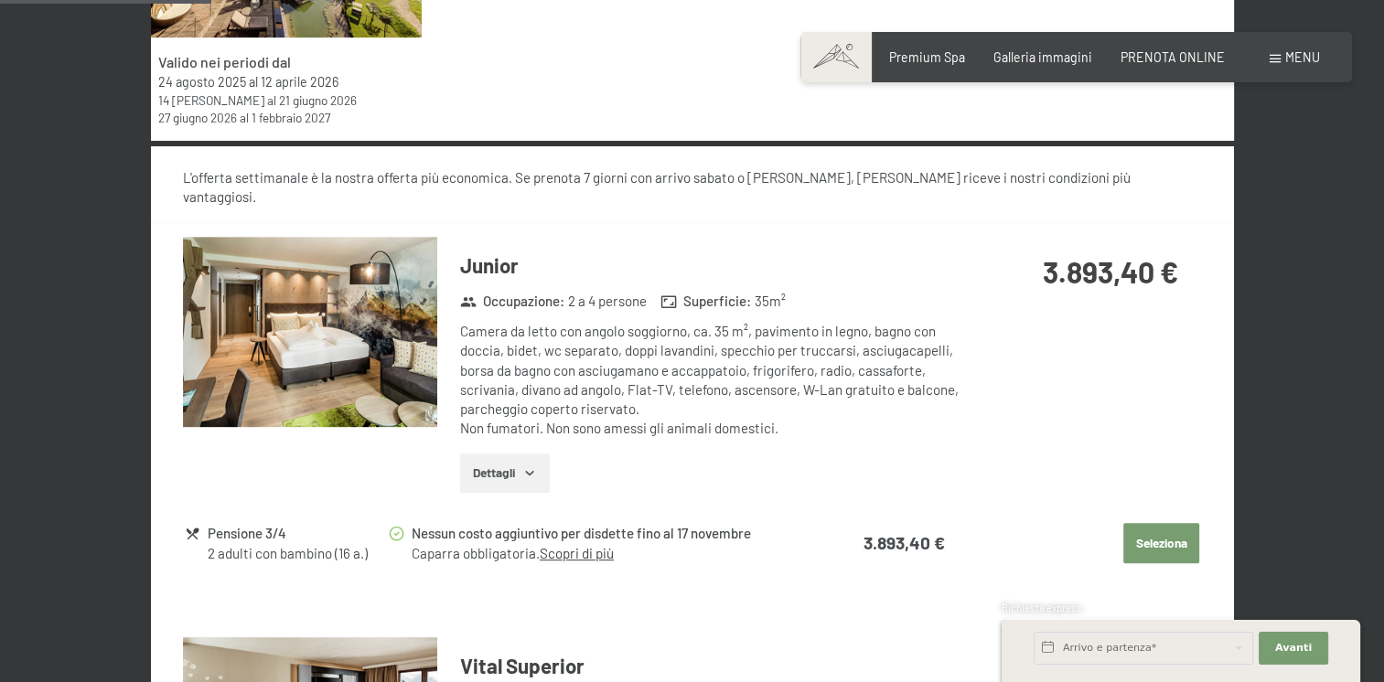
scroll to position [840, 0]
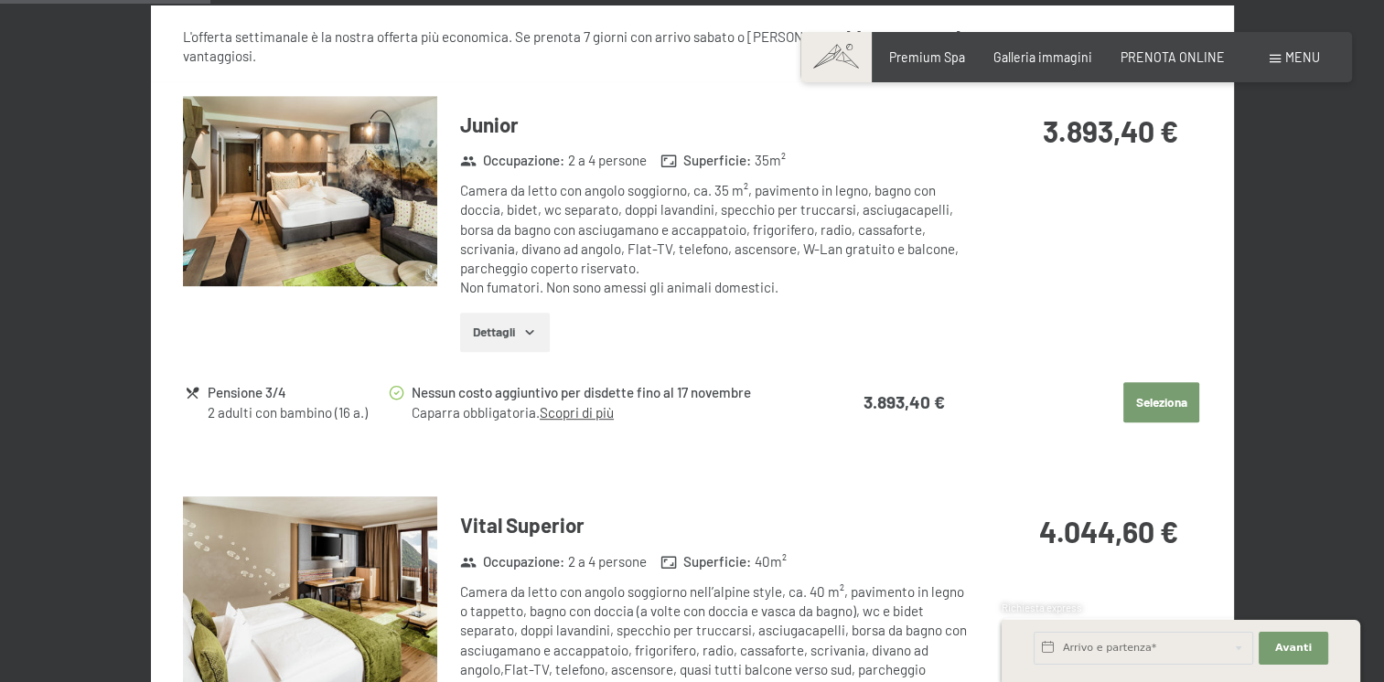
click at [593, 394] on span "Consenso marketing*" at bounding box center [584, 393] width 138 height 18
click at [506, 394] on input "Consenso marketing*" at bounding box center [497, 393] width 18 height 18
click at [579, 391] on span "Consenso marketing*" at bounding box center [584, 393] width 138 height 18
click at [506, 391] on input "Consenso marketing*" at bounding box center [497, 393] width 18 height 18
checkbox input "false"
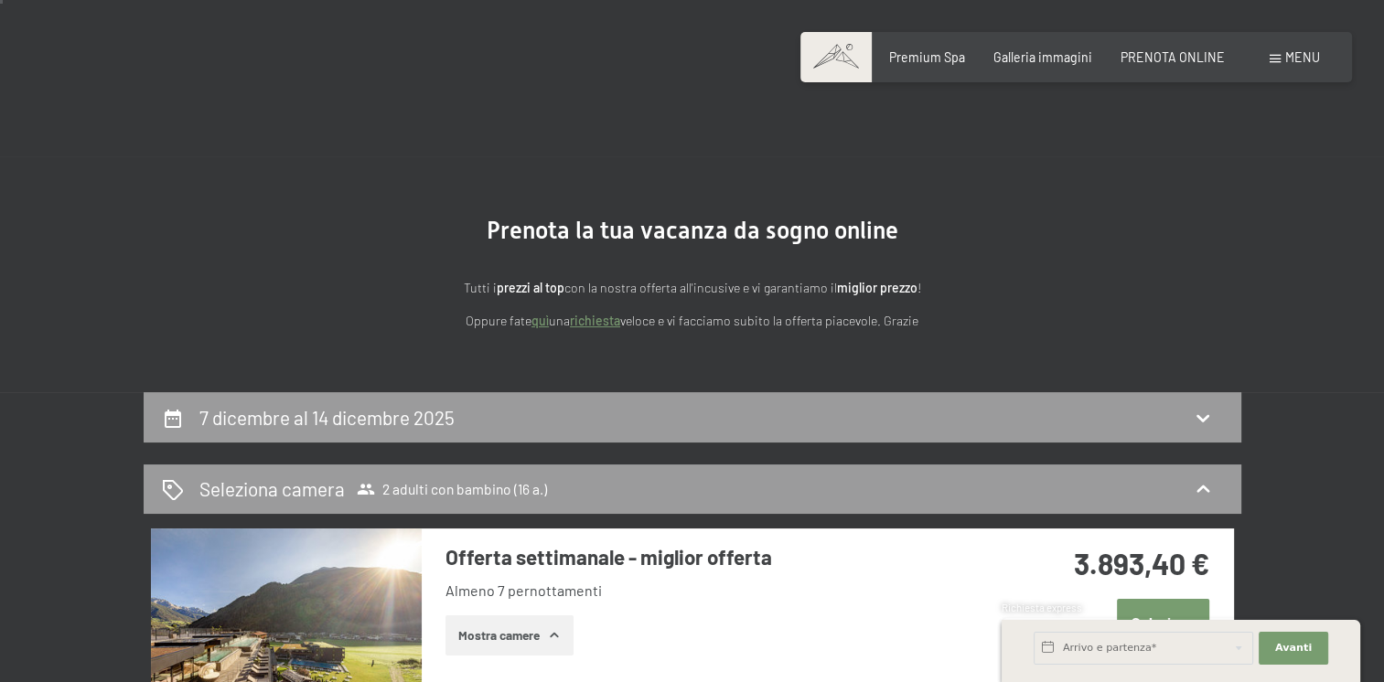
scroll to position [0, 0]
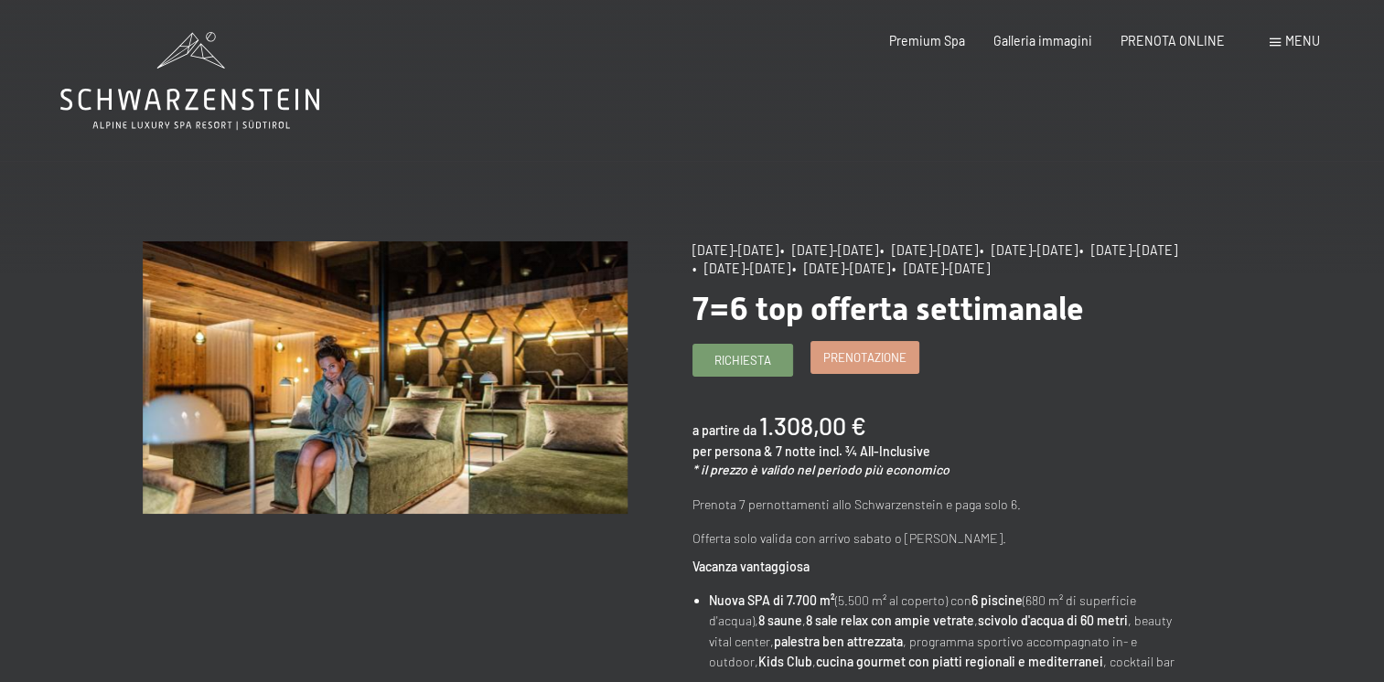
click at [874, 366] on span "Prenotazione" at bounding box center [864, 357] width 83 height 16
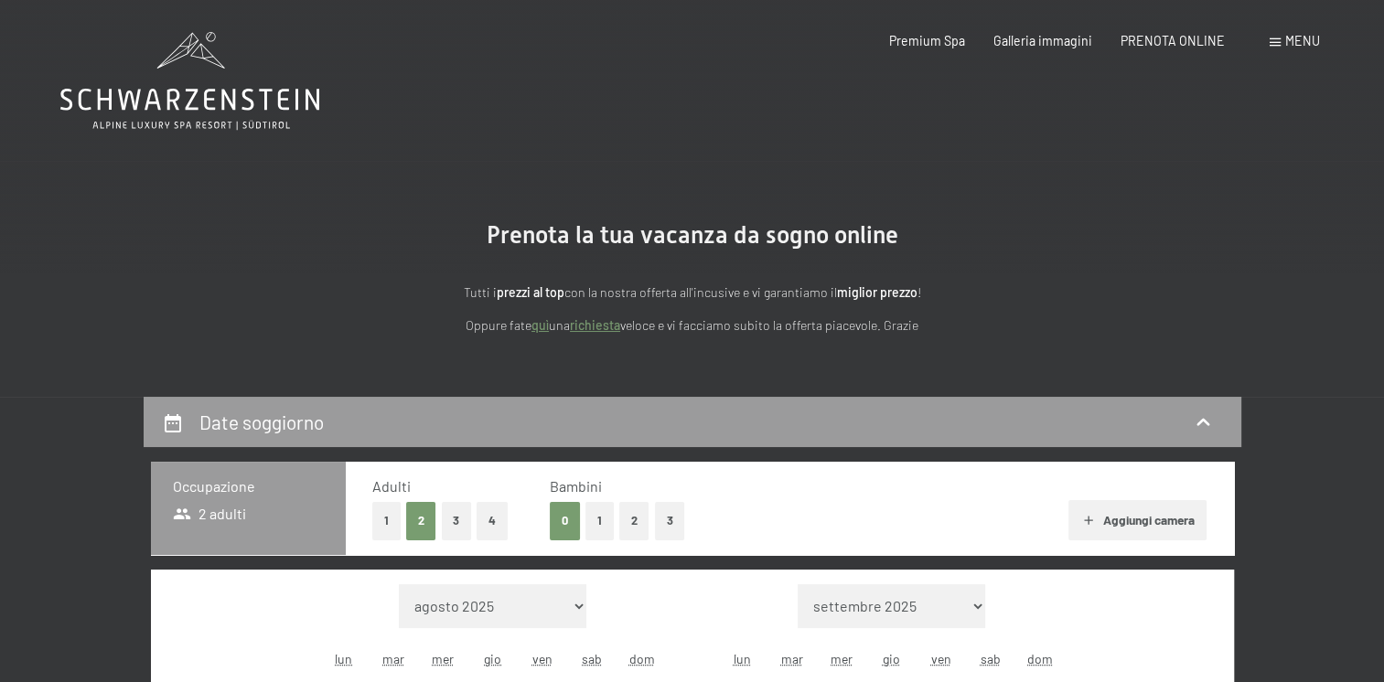
select select "[DATE]"
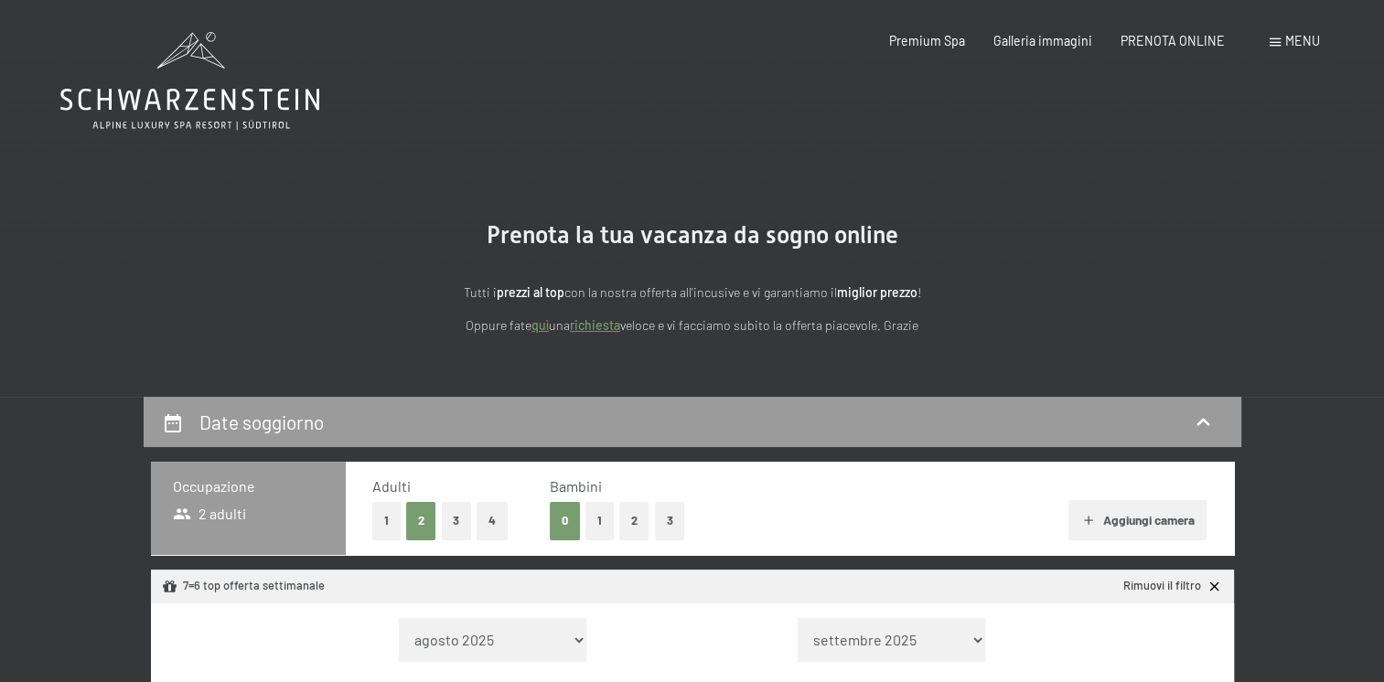
select select "[DATE]"
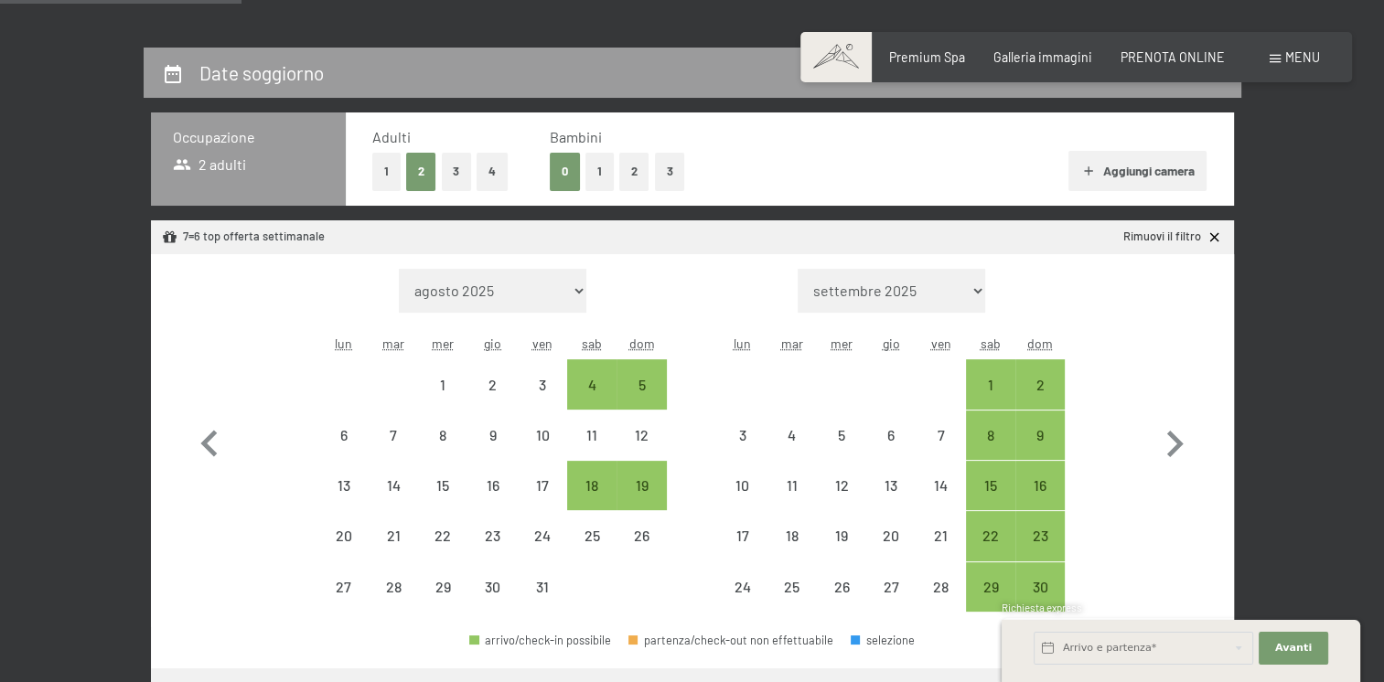
scroll to position [366, 0]
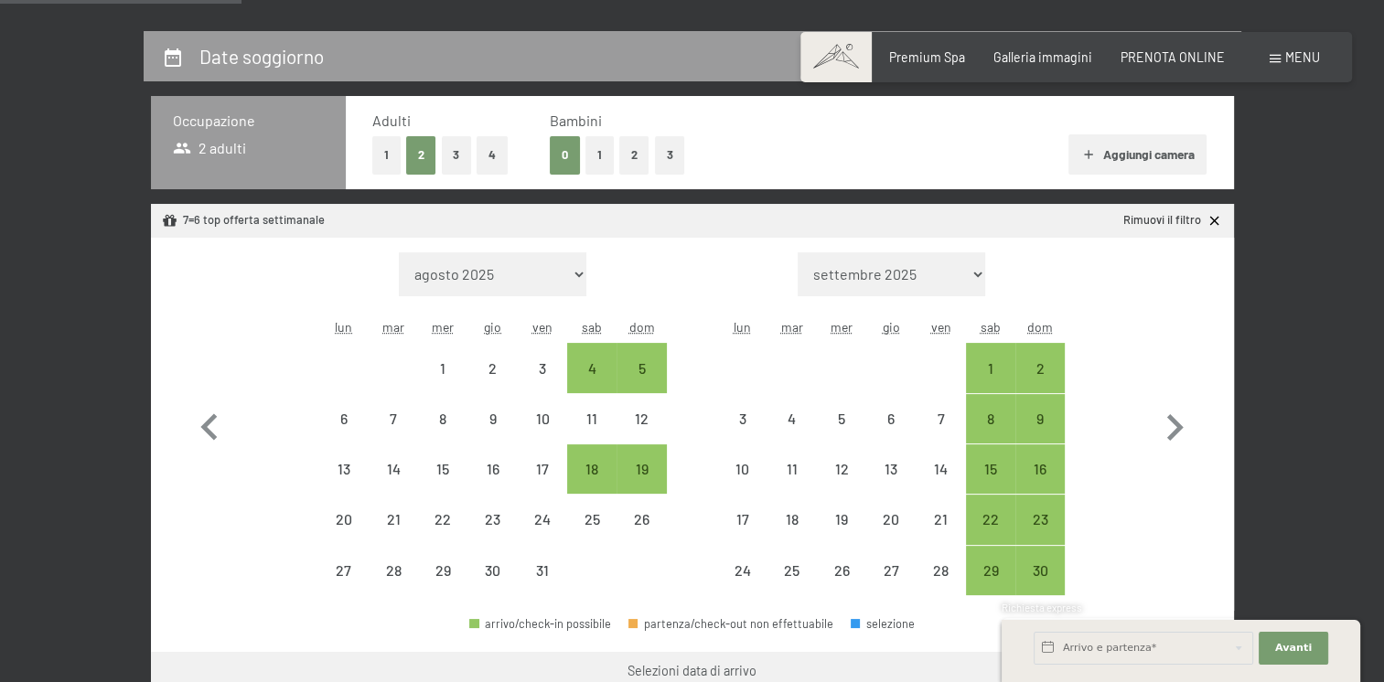
click at [597, 155] on button "1" at bounding box center [599, 155] width 28 height 38
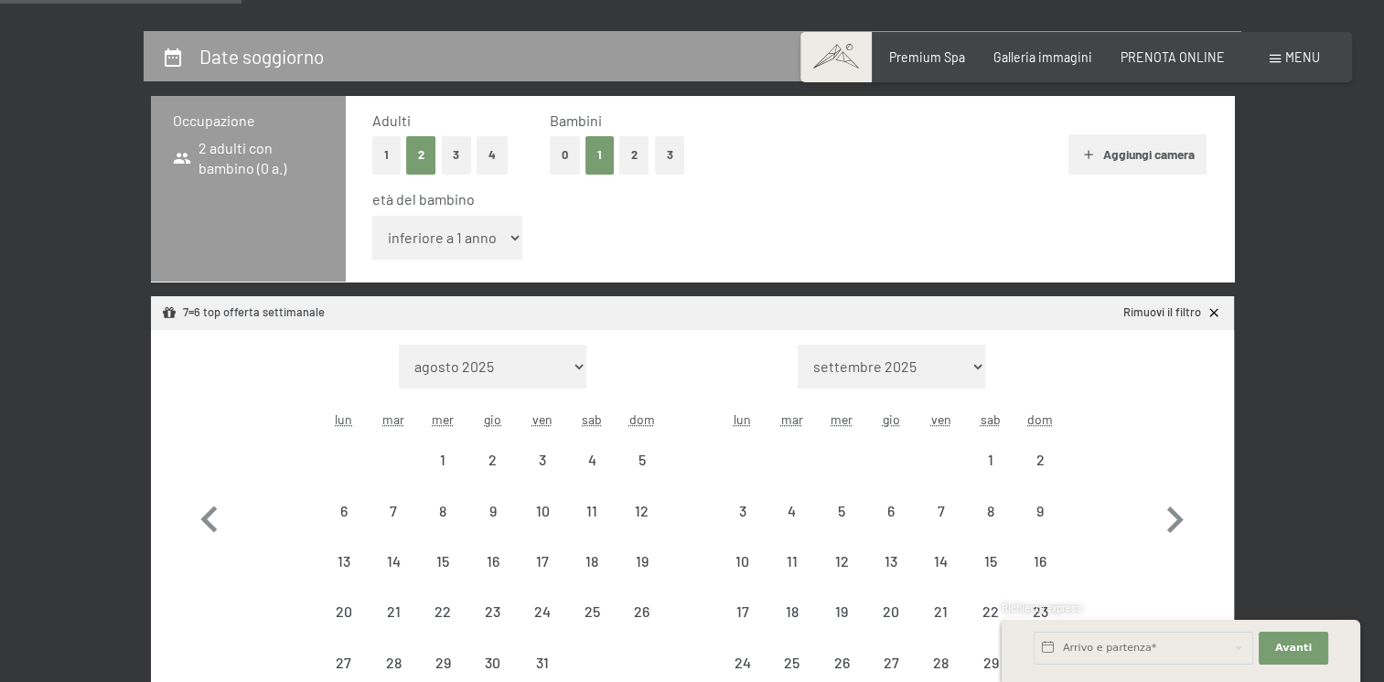
select select "[DATE]"
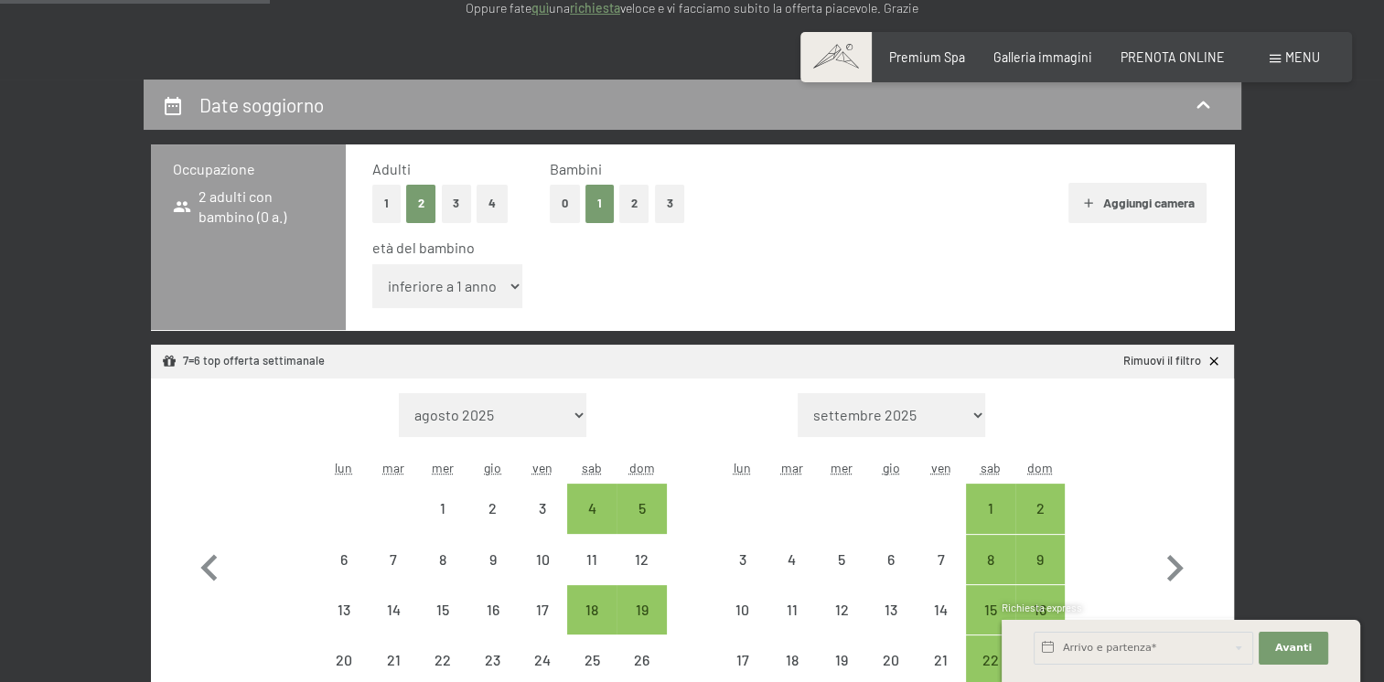
scroll to position [274, 0]
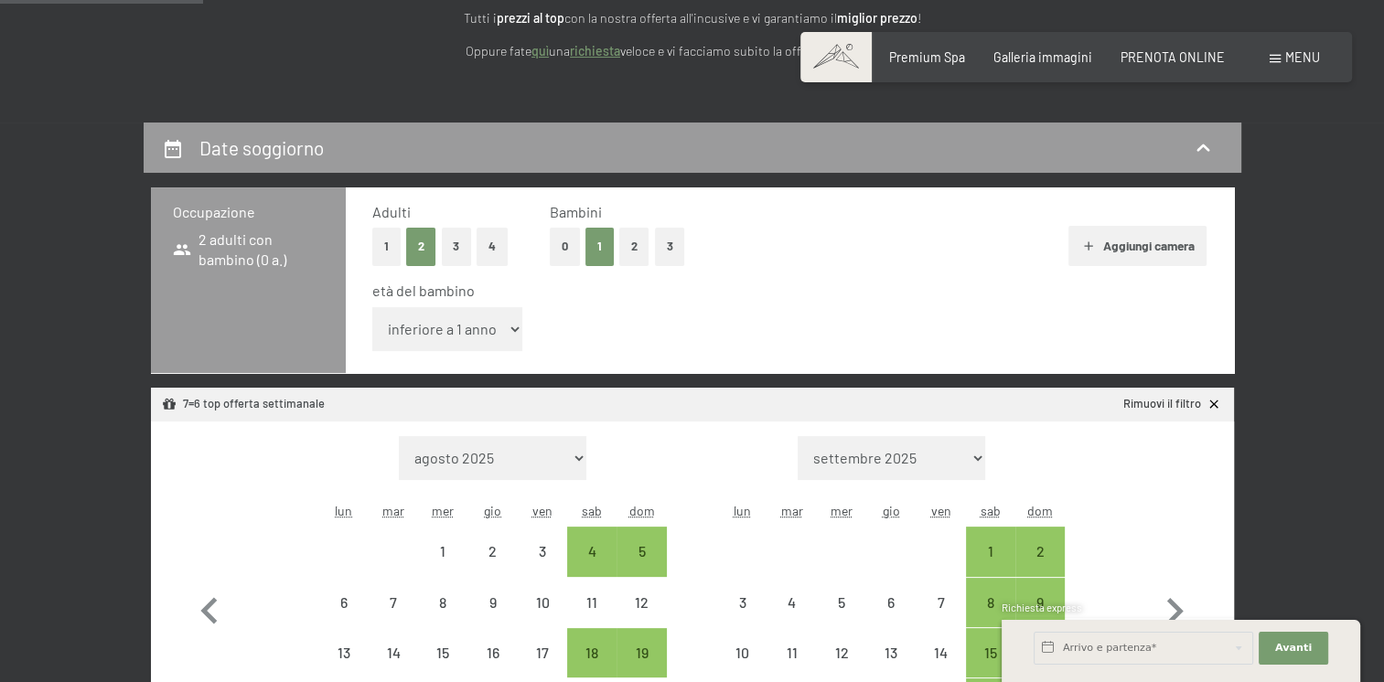
click at [507, 319] on select "inferiore a 1 anno 1 anno 2 anni 3 anni 4 anni 5 anni 6 anni 7 anni 8 anni 9 an…" at bounding box center [447, 329] width 151 height 44
select select "16"
click at [372, 307] on select "inferiore a 1 anno 1 anno 2 anni 3 anni 4 anni 5 anni 6 anni 7 anni 8 anni 9 an…" at bounding box center [447, 329] width 151 height 44
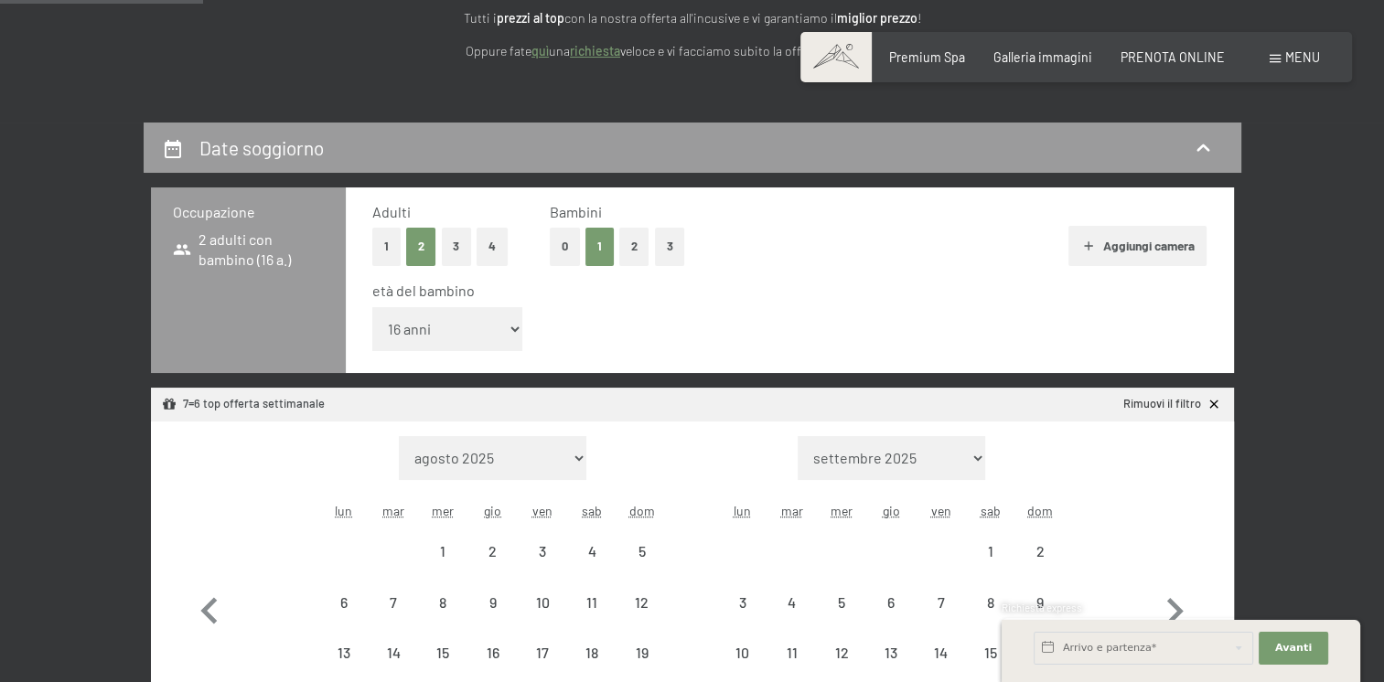
select select "[DATE]"
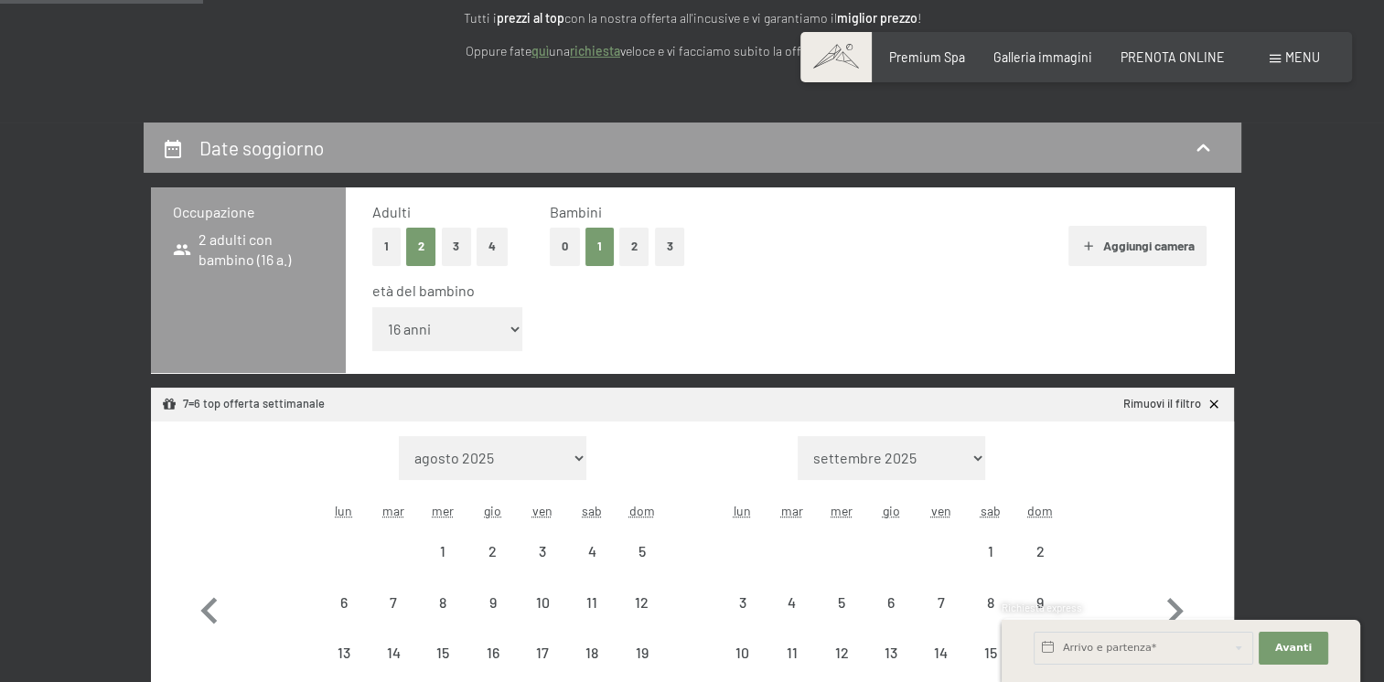
select select "[DATE]"
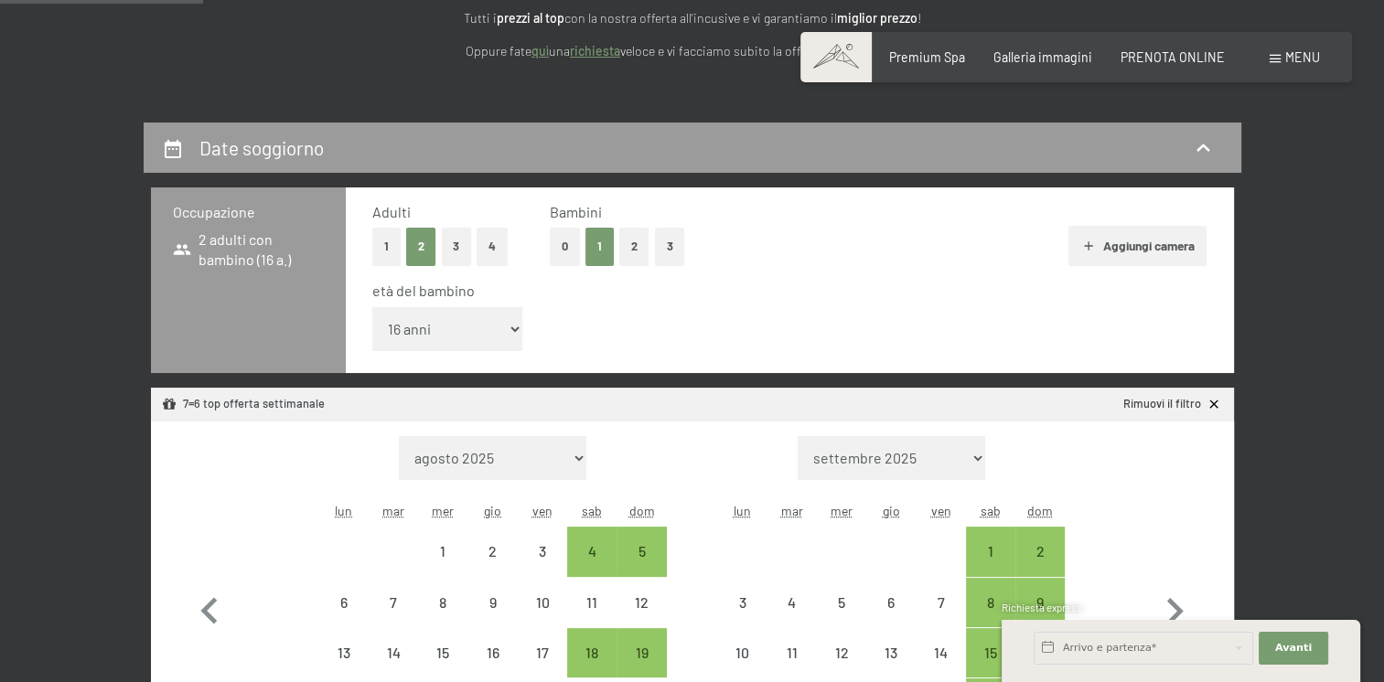
click at [859, 287] on div "età del bambino" at bounding box center [782, 291] width 820 height 20
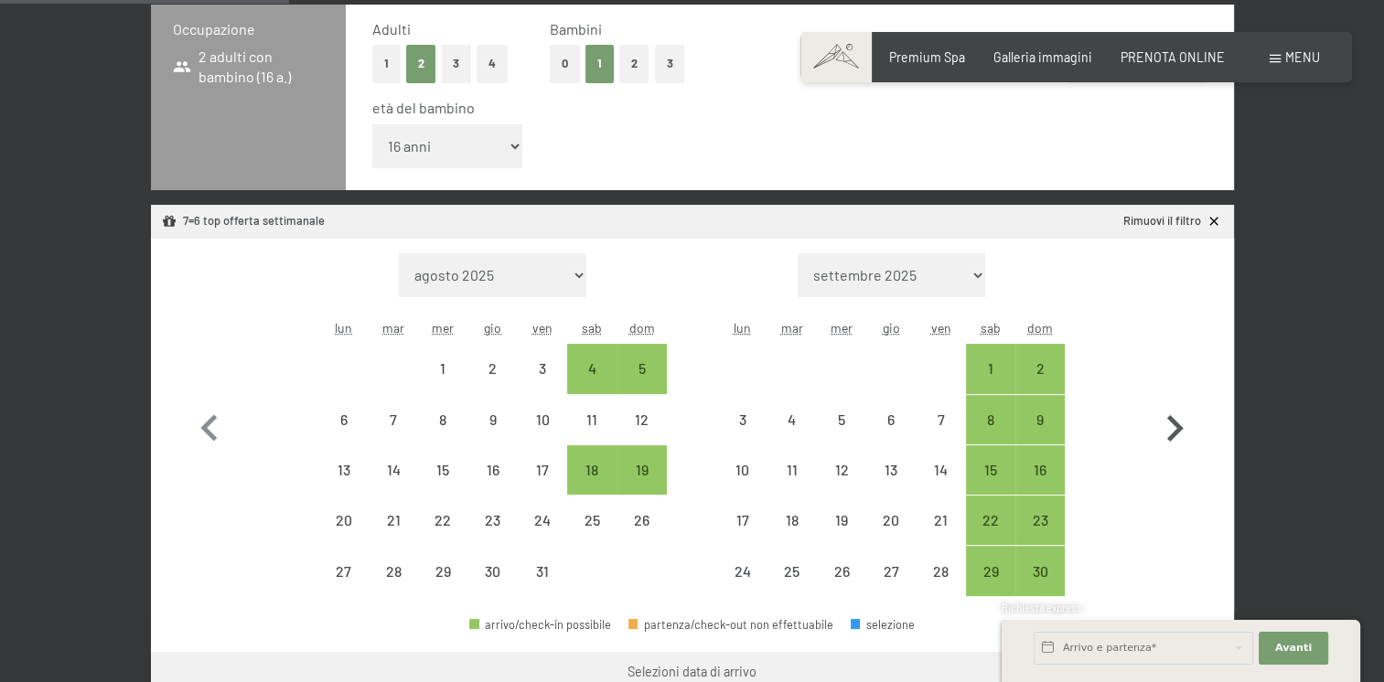
click at [1174, 426] on icon "button" at bounding box center [1174, 428] width 53 height 53
select select "[DATE]"
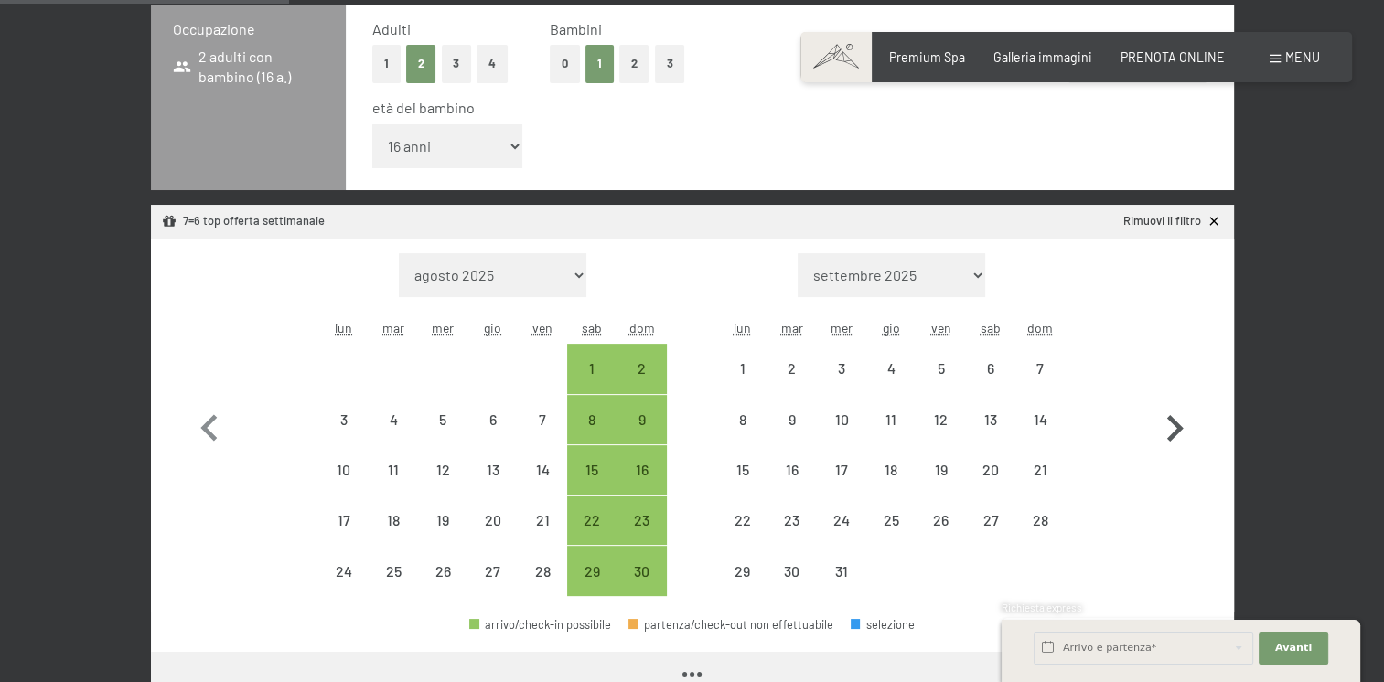
select select "[DATE]"
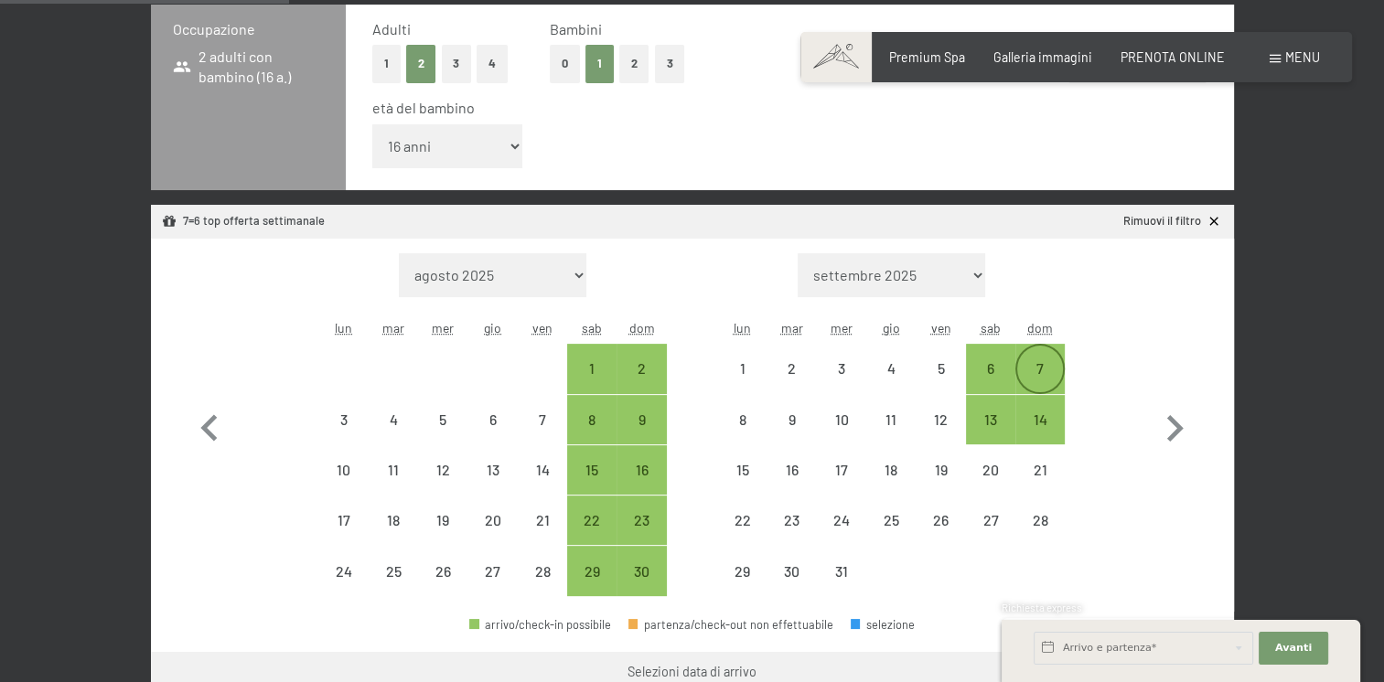
click at [1032, 371] on div "7" at bounding box center [1040, 384] width 46 height 46
select select "[DATE]"
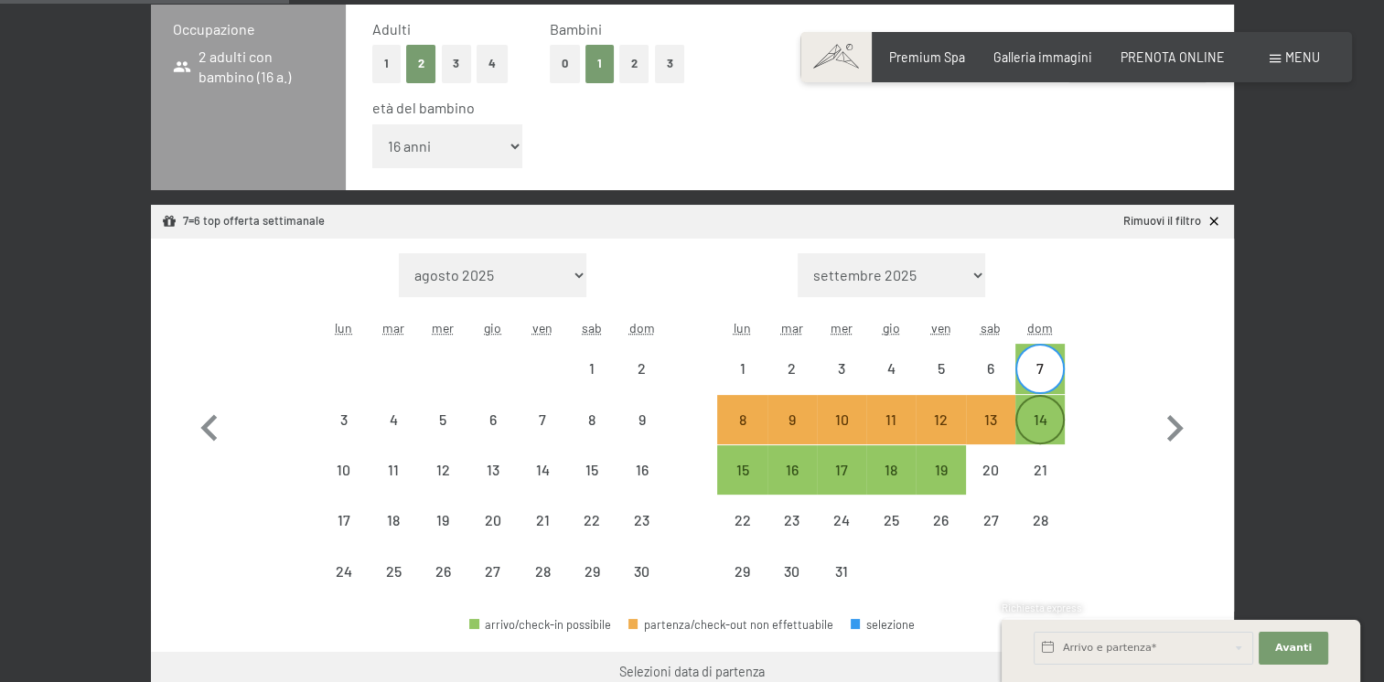
click at [1035, 413] on div "14" at bounding box center [1040, 436] width 46 height 46
select select "[DATE]"
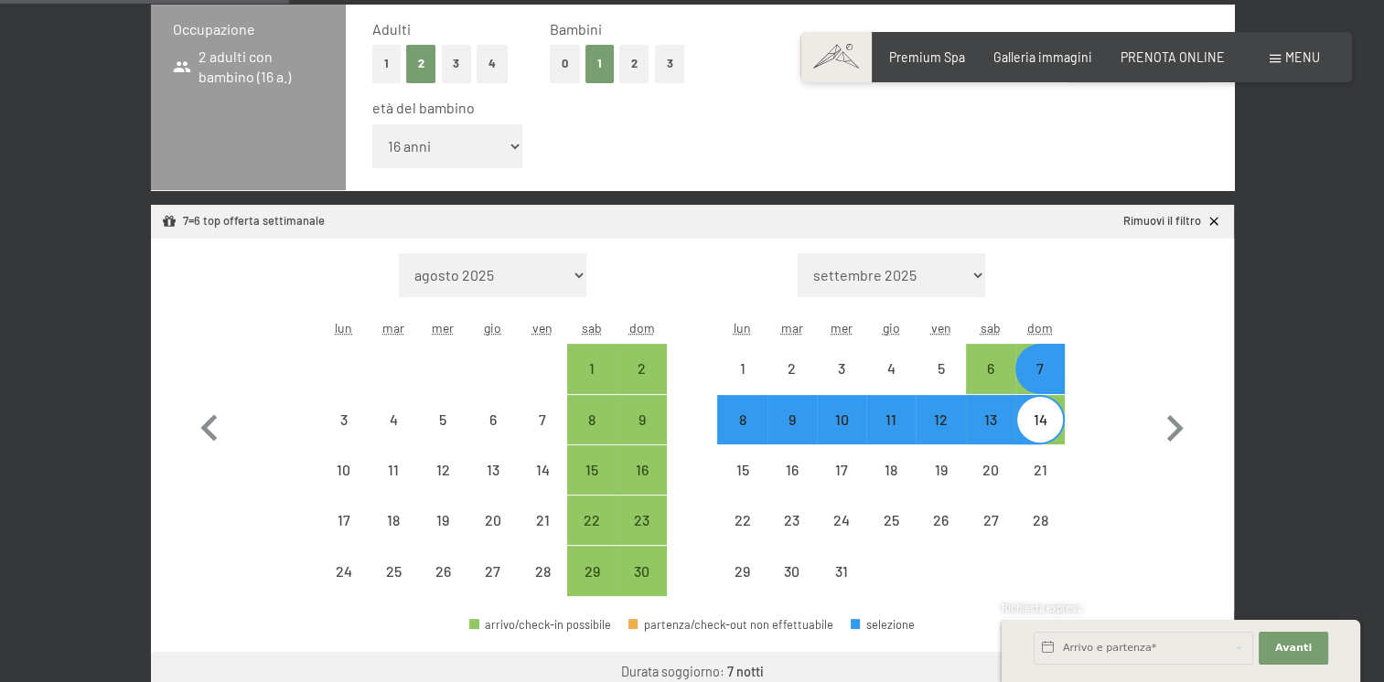
select select "[DATE]"
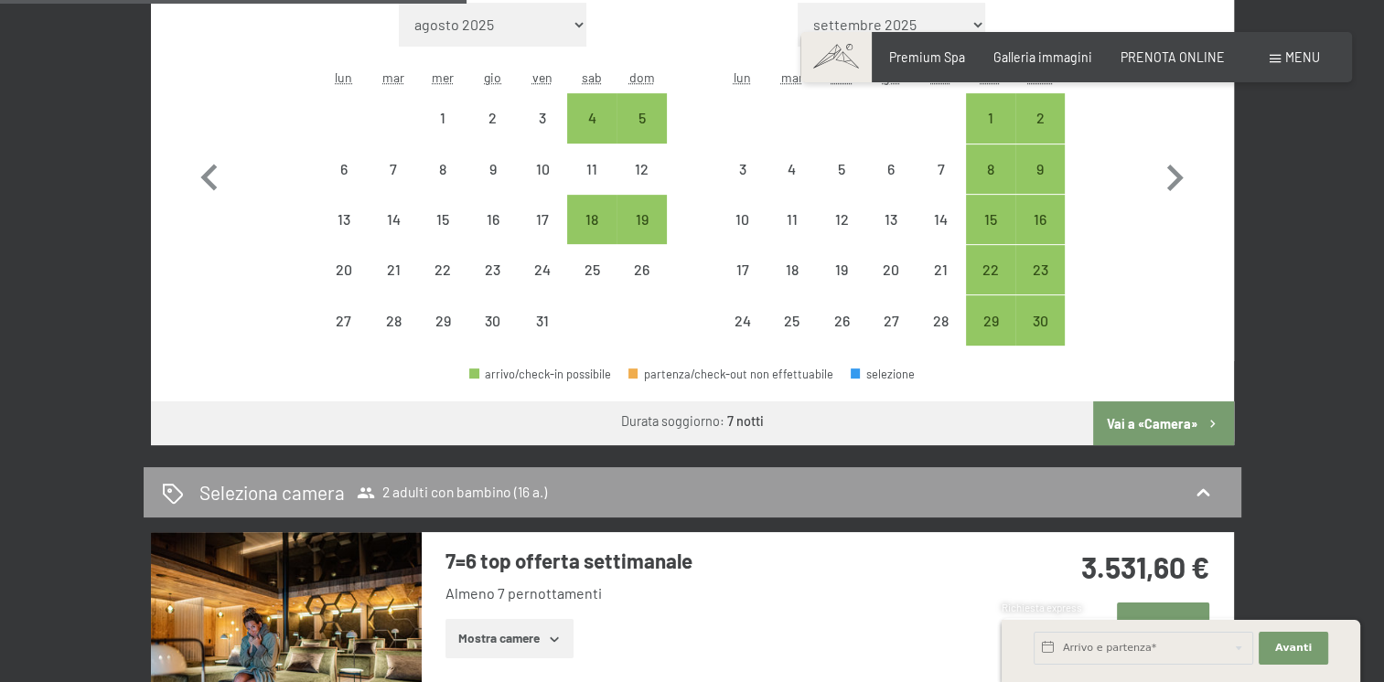
scroll to position [732, 0]
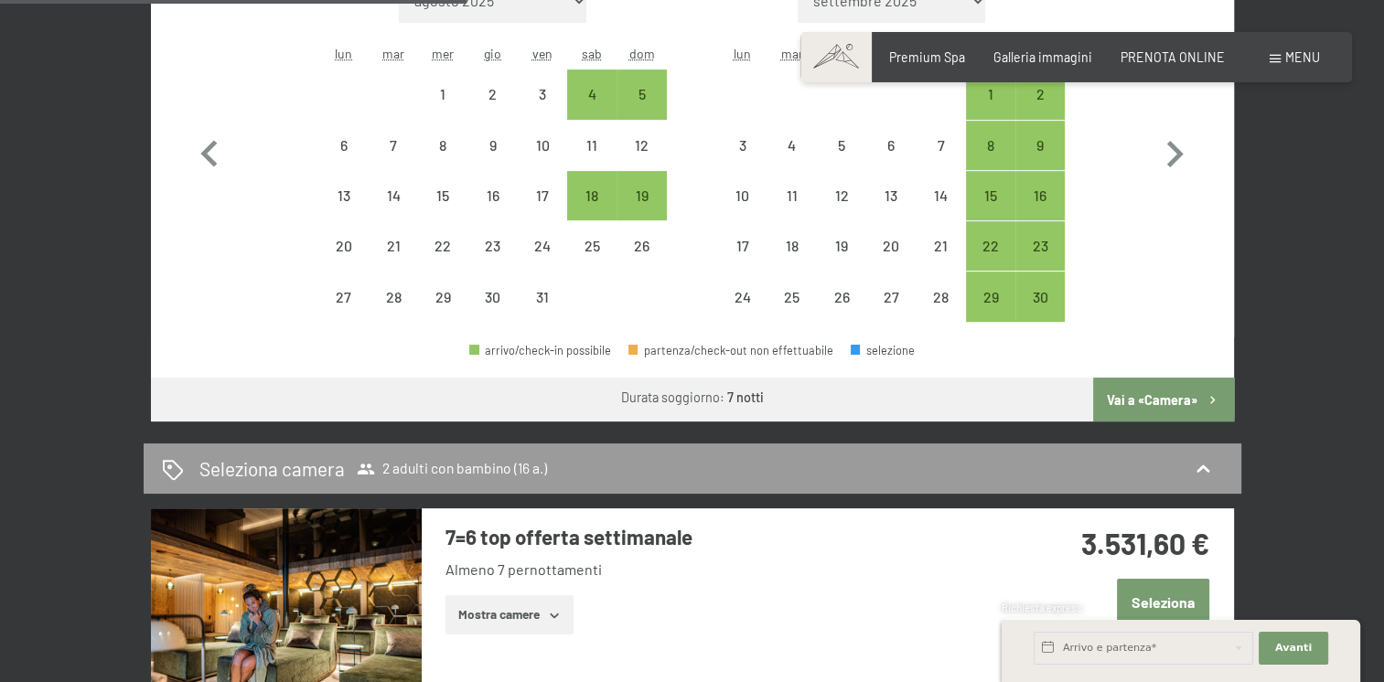
click at [1173, 397] on button "Vai a «Camera»" at bounding box center [1163, 400] width 140 height 44
select select "[DATE]"
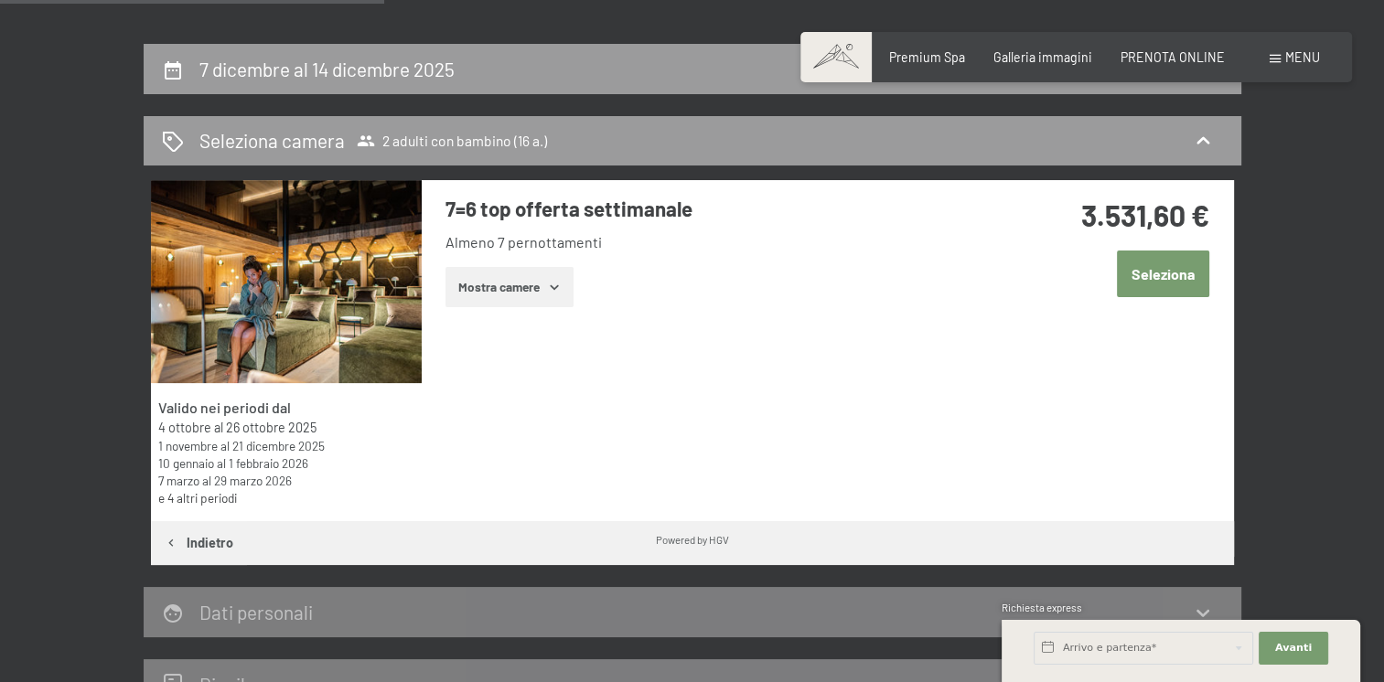
scroll to position [305, 0]
